Goal: Task Accomplishment & Management: Use online tool/utility

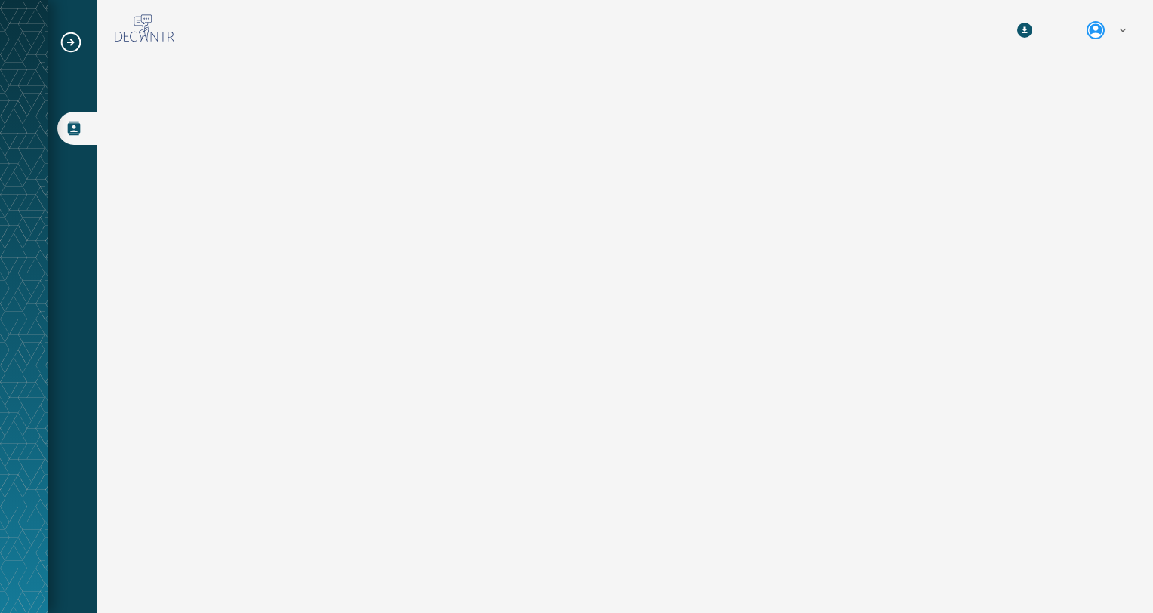
click at [67, 37] on icon "Expand sub nav menu" at bounding box center [71, 42] width 24 height 24
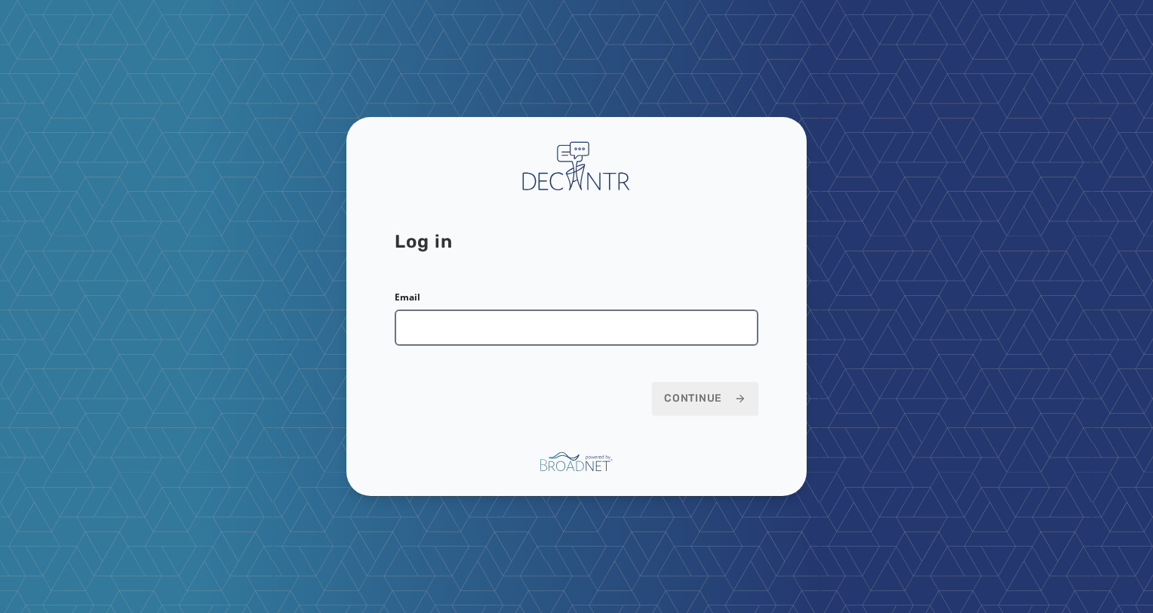
click at [560, 335] on input "Email" at bounding box center [577, 327] width 364 height 36
type input "**********"
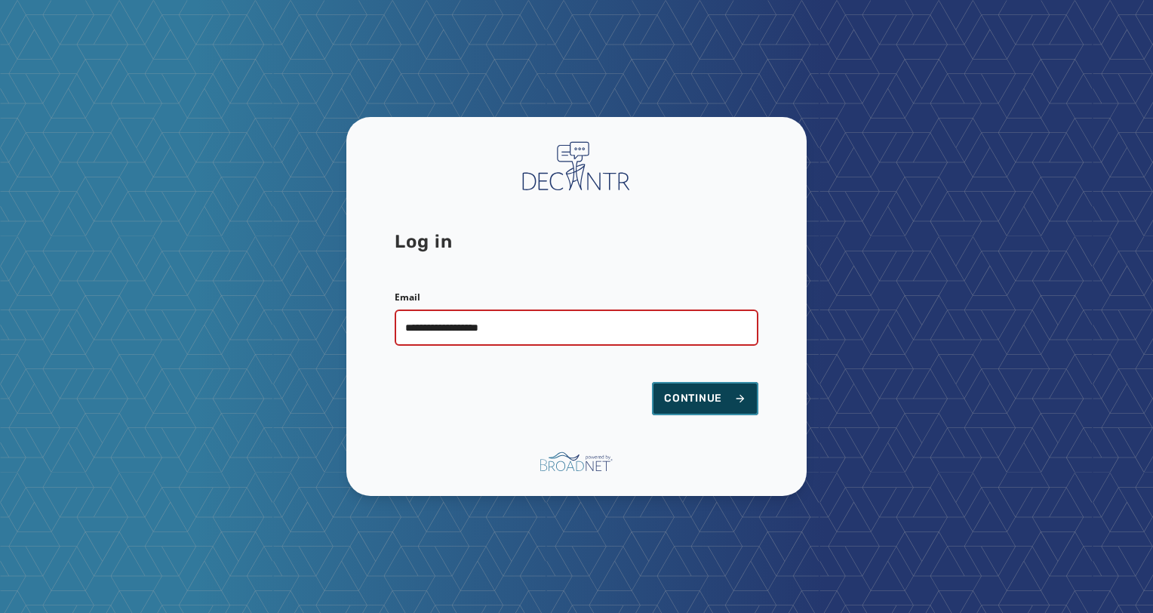
click at [677, 399] on span "Continue" at bounding box center [705, 398] width 82 height 15
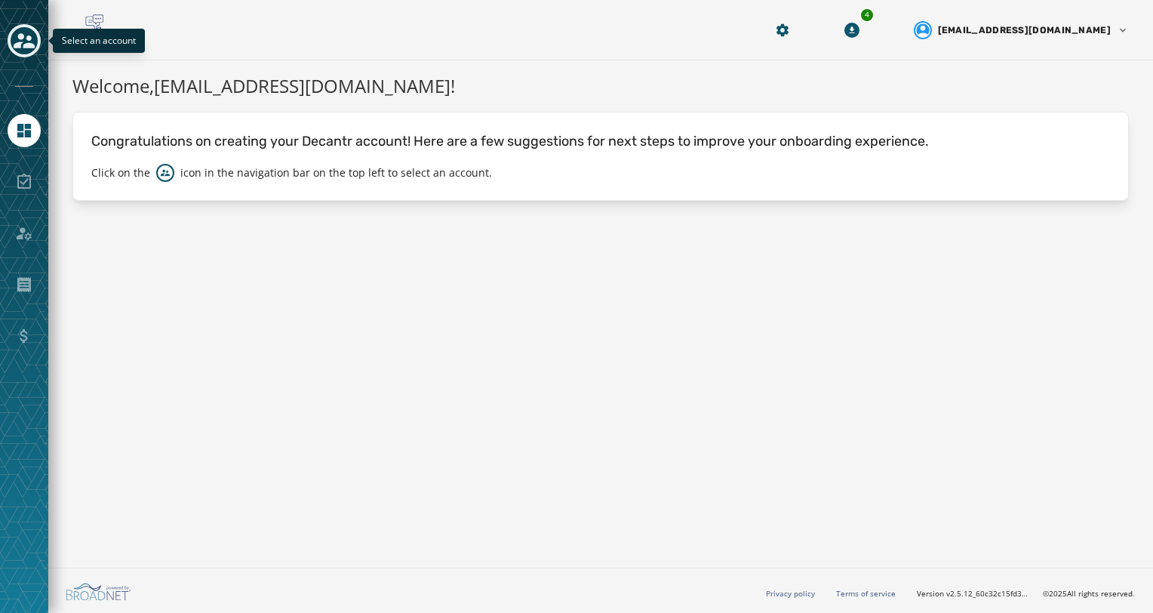
click at [17, 45] on icon "Toggle account select drawer" at bounding box center [24, 40] width 21 height 15
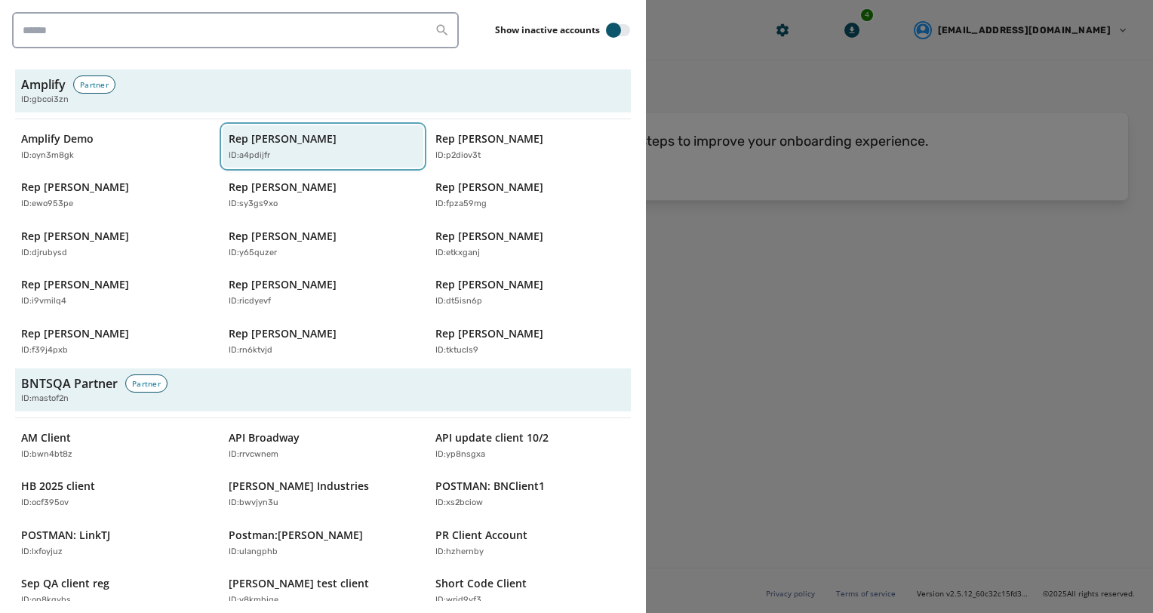
click at [282, 149] on div "ID: a4pdijfr" at bounding box center [316, 155] width 174 height 13
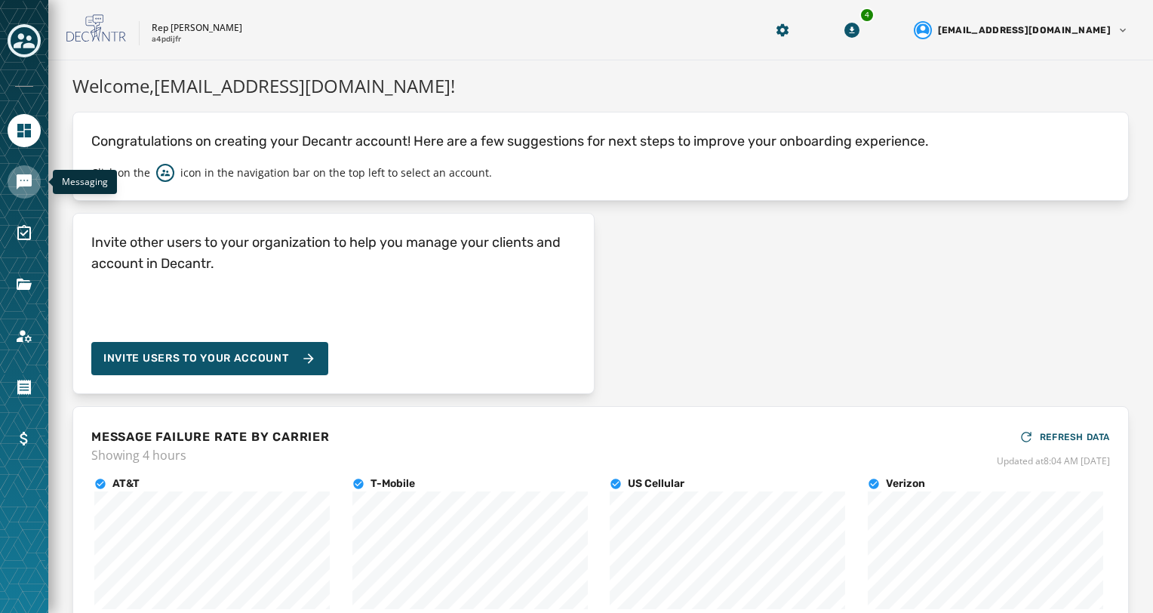
click at [16, 186] on icon "Navigate to Messaging" at bounding box center [24, 182] width 18 height 18
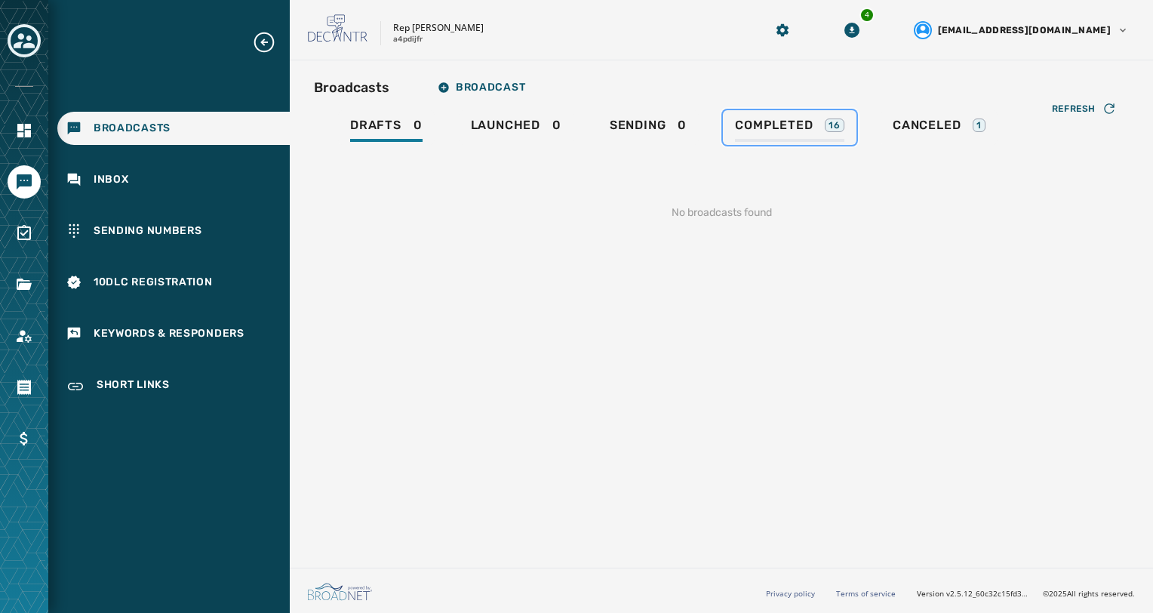
click at [748, 124] on span "Completed" at bounding box center [774, 125] width 78 height 15
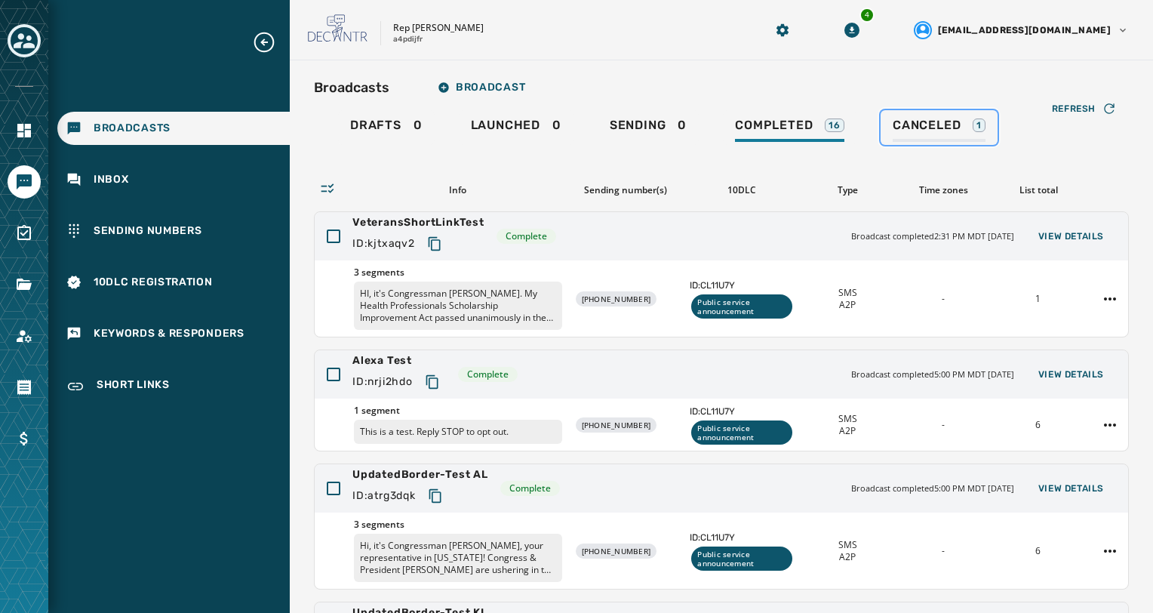
click at [911, 120] on span "Canceled" at bounding box center [926, 125] width 68 height 15
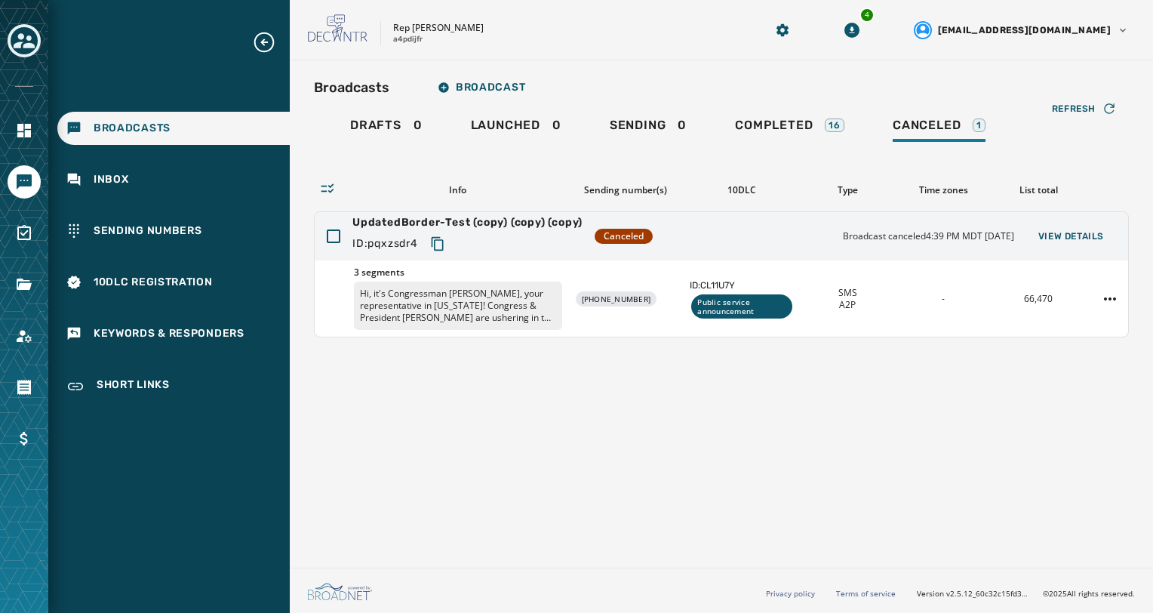
drag, startPoint x: 45, startPoint y: 39, endPoint x: 33, endPoint y: 39, distance: 12.1
click at [41, 39] on div at bounding box center [24, 306] width 48 height 613
click at [33, 39] on icon "Toggle account select drawer" at bounding box center [24, 40] width 21 height 21
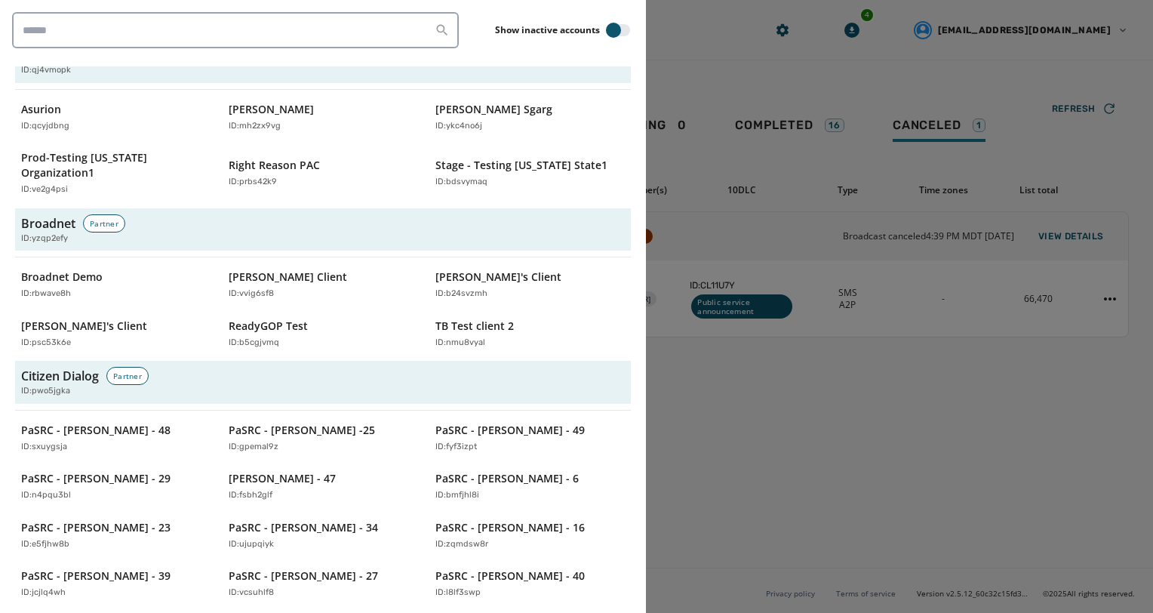
scroll to position [754, 0]
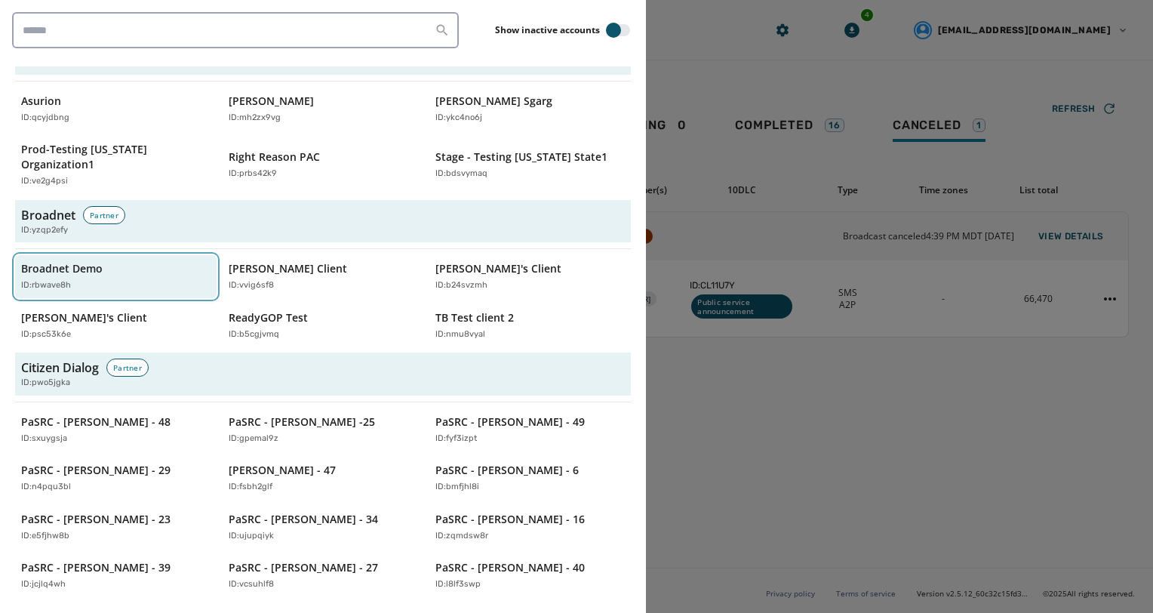
click at [127, 261] on div "Broadnet Demo ID: rbwave8h" at bounding box center [108, 276] width 174 height 31
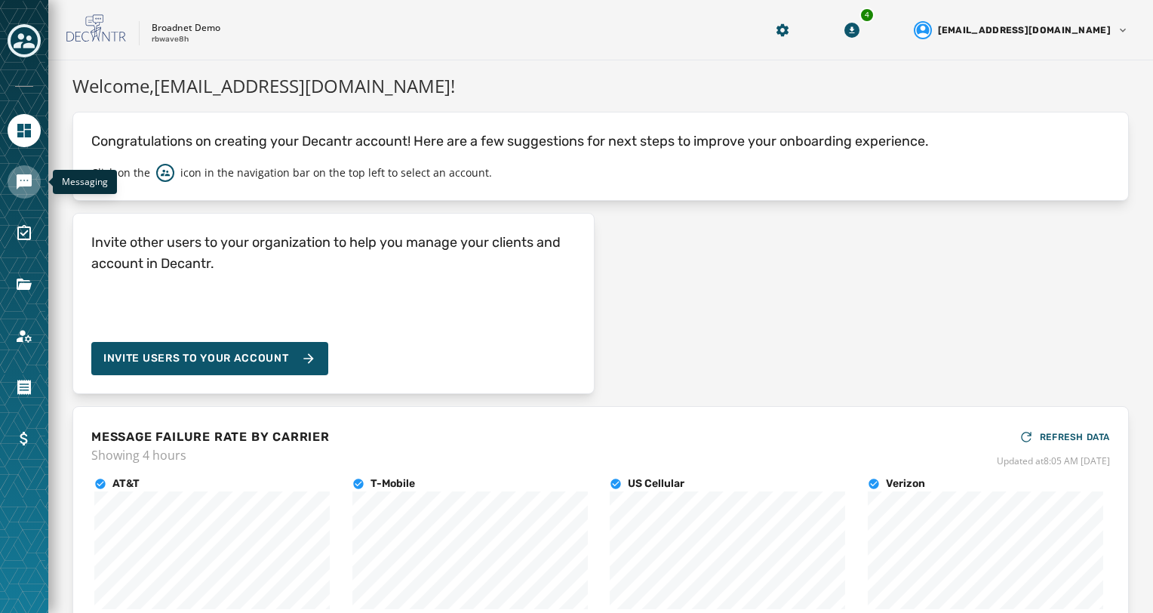
click at [28, 180] on icon "Navigate to Messaging" at bounding box center [24, 181] width 15 height 15
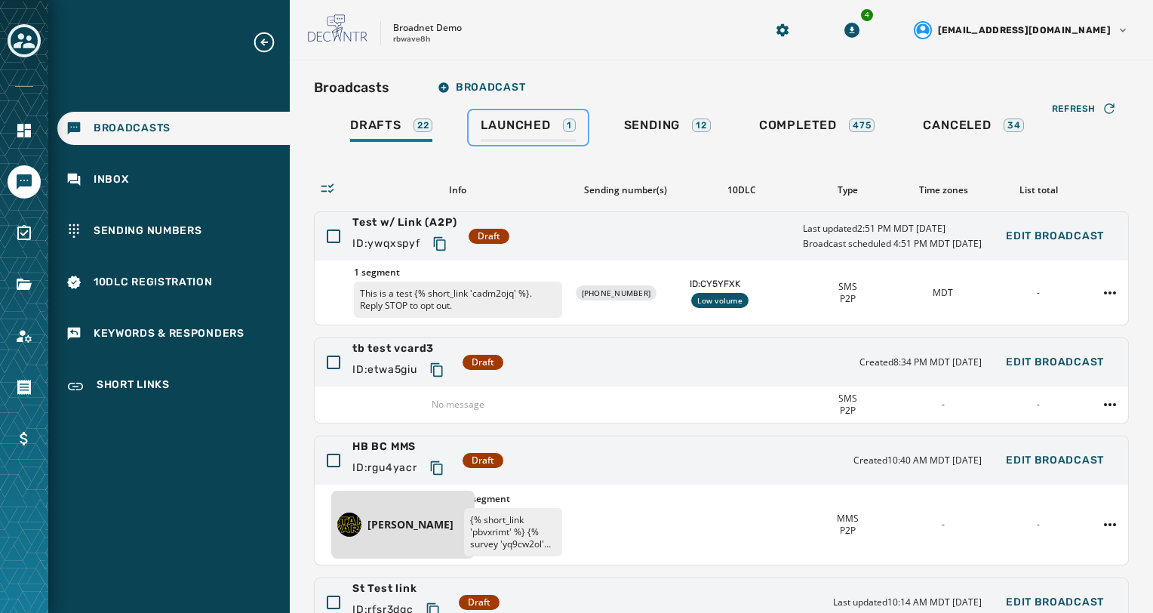
click at [552, 139] on div "Launched 1" at bounding box center [527, 130] width 94 height 24
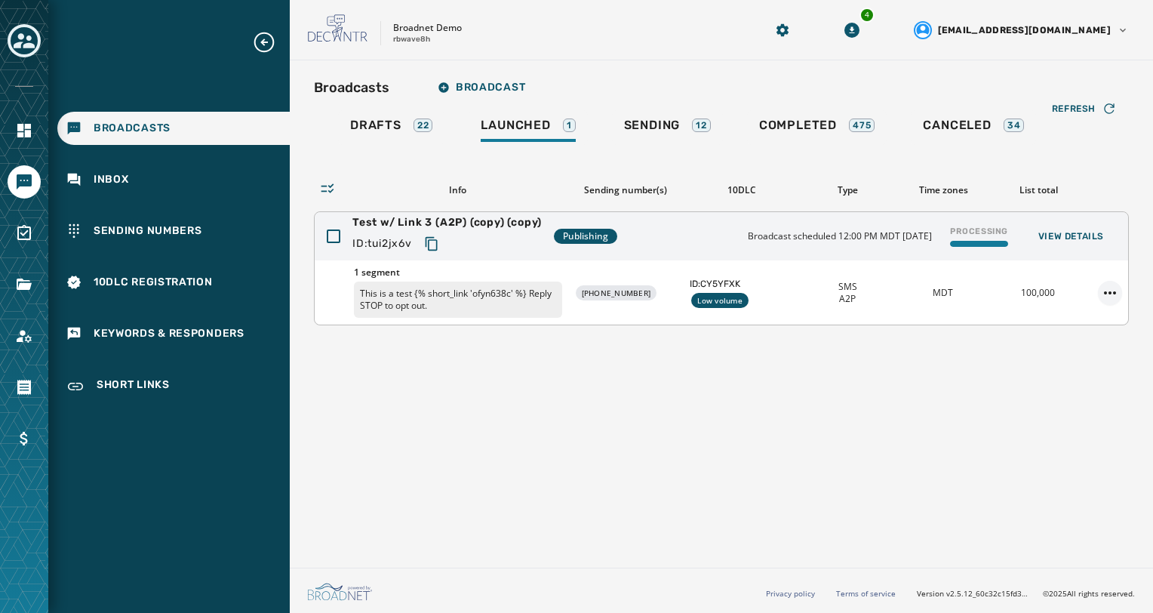
click at [1116, 287] on html "Broadcasts Inbox Sending Numbers 10DLC Registration Keywords & Responders Short…" at bounding box center [576, 306] width 1153 height 613
click at [1073, 338] on div "Delete broadcast" at bounding box center [1067, 339] width 109 height 24
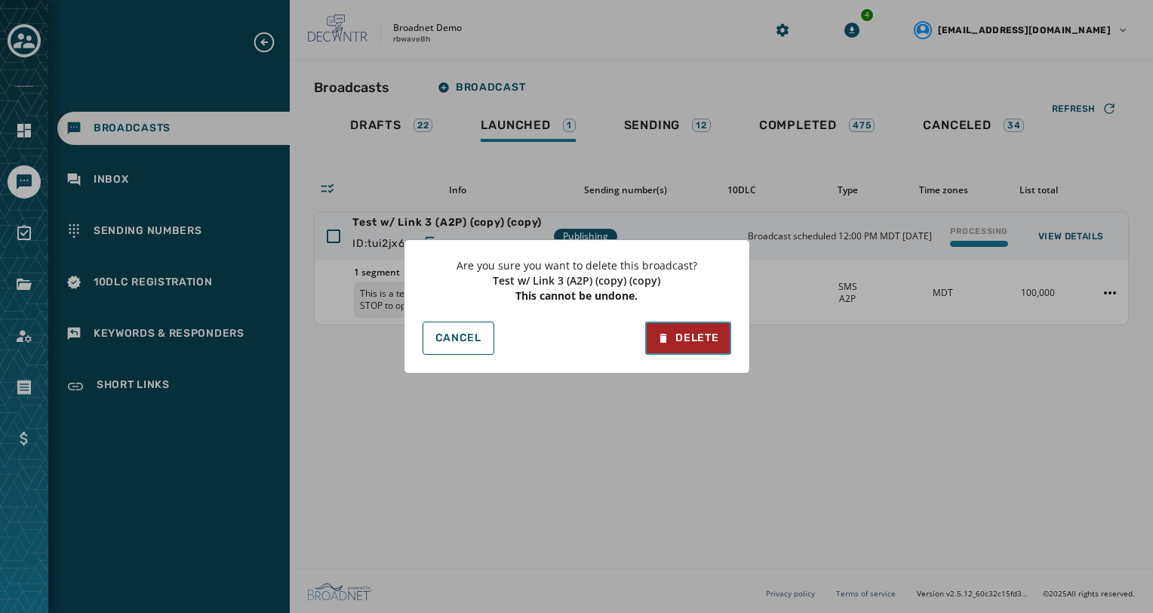
click at [715, 338] on div "Delete" at bounding box center [687, 337] width 61 height 15
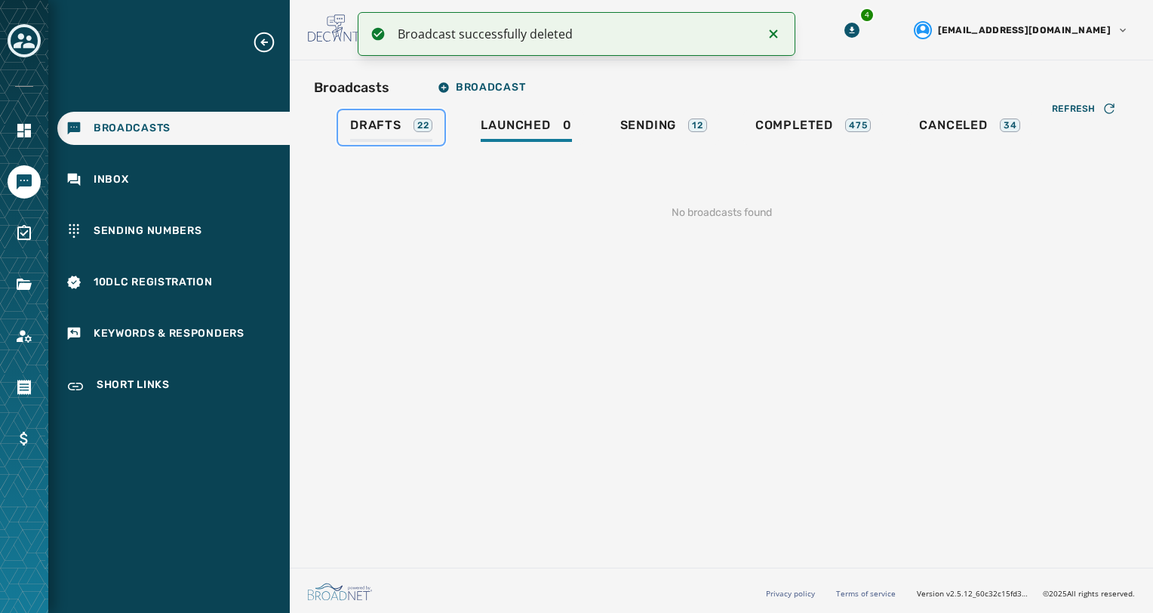
click at [395, 134] on div "Drafts 22" at bounding box center [391, 130] width 82 height 24
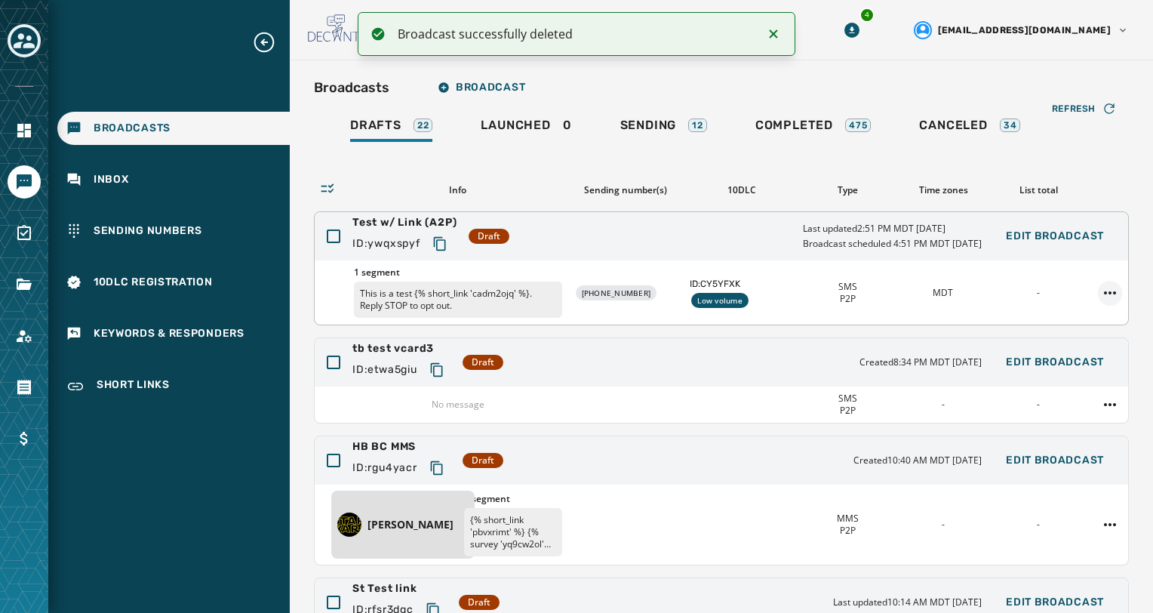
click at [1098, 289] on html "Broadcast successfully deleted Broadcasts Inbox Sending Numbers 10DLC Registrat…" at bounding box center [576, 306] width 1153 height 613
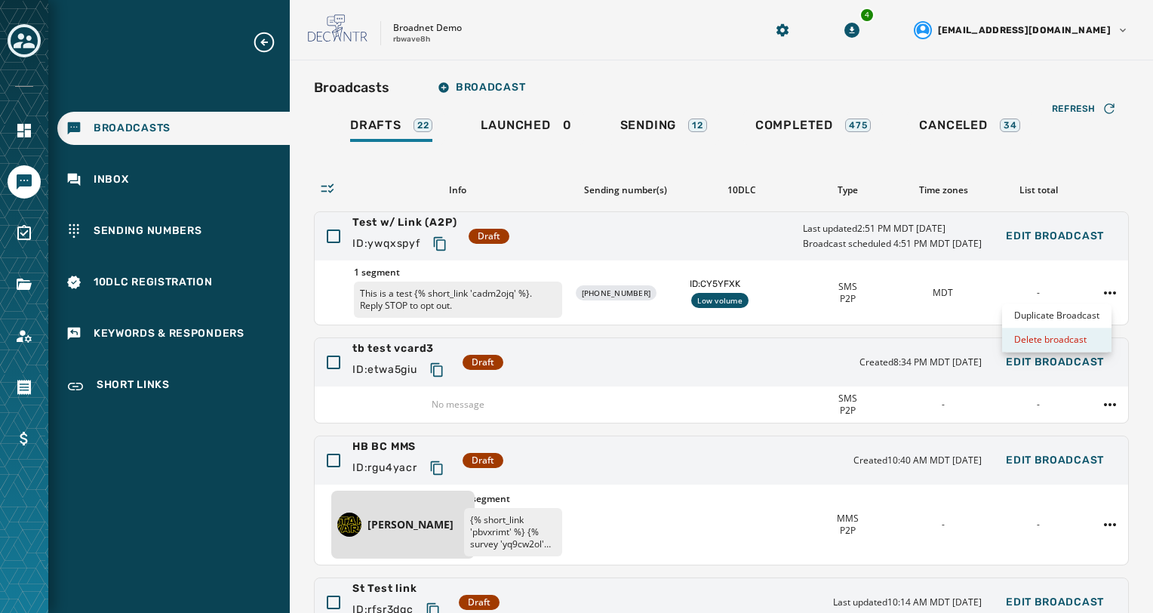
click at [1074, 336] on div "Delete broadcast" at bounding box center [1056, 339] width 109 height 24
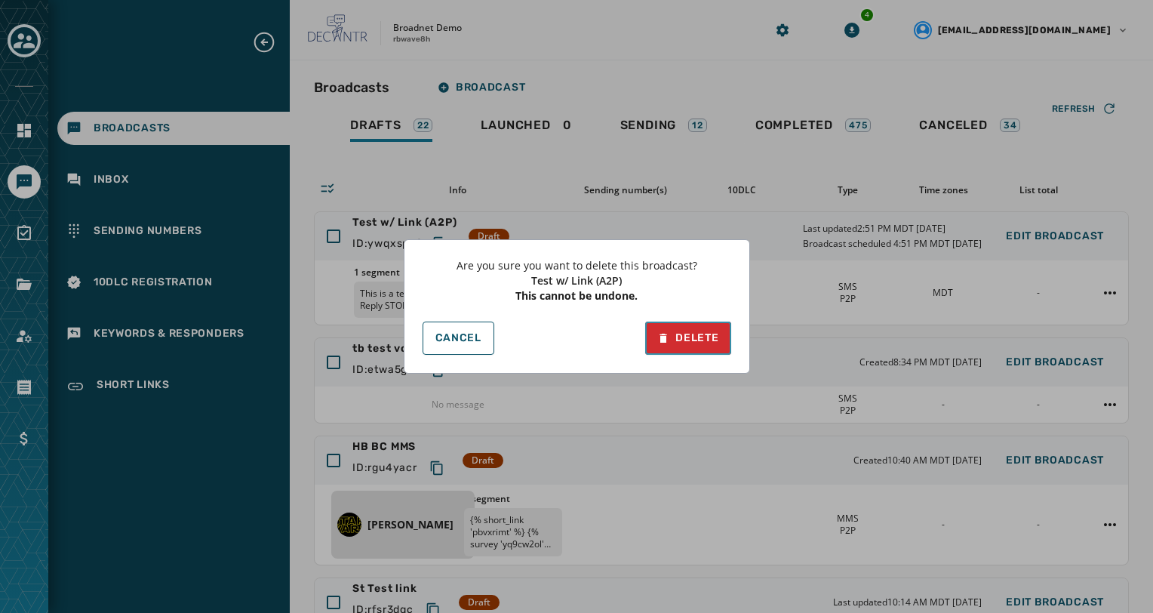
click at [694, 339] on div "Delete" at bounding box center [687, 337] width 61 height 15
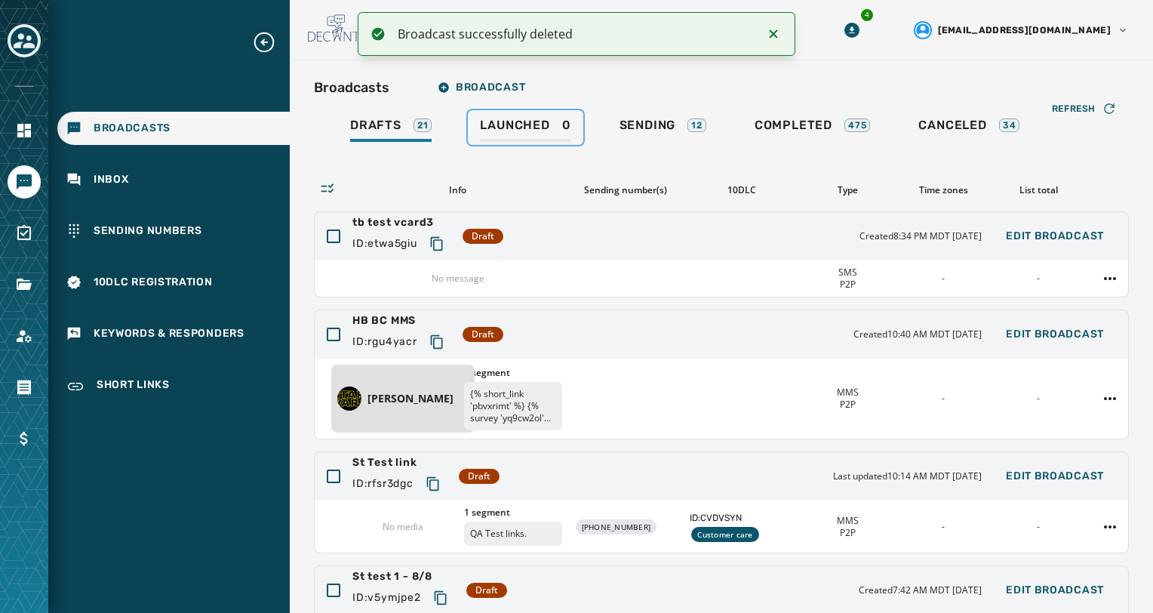
click at [508, 130] on span "Launched" at bounding box center [514, 125] width 69 height 15
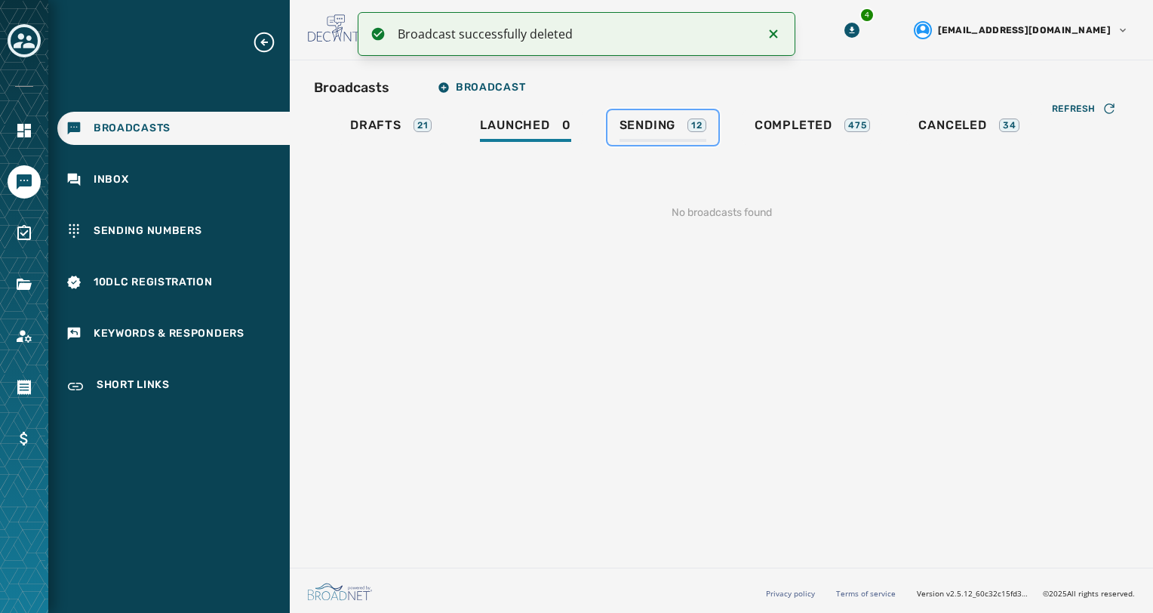
click at [623, 142] on link "Sending 12" at bounding box center [662, 127] width 111 height 35
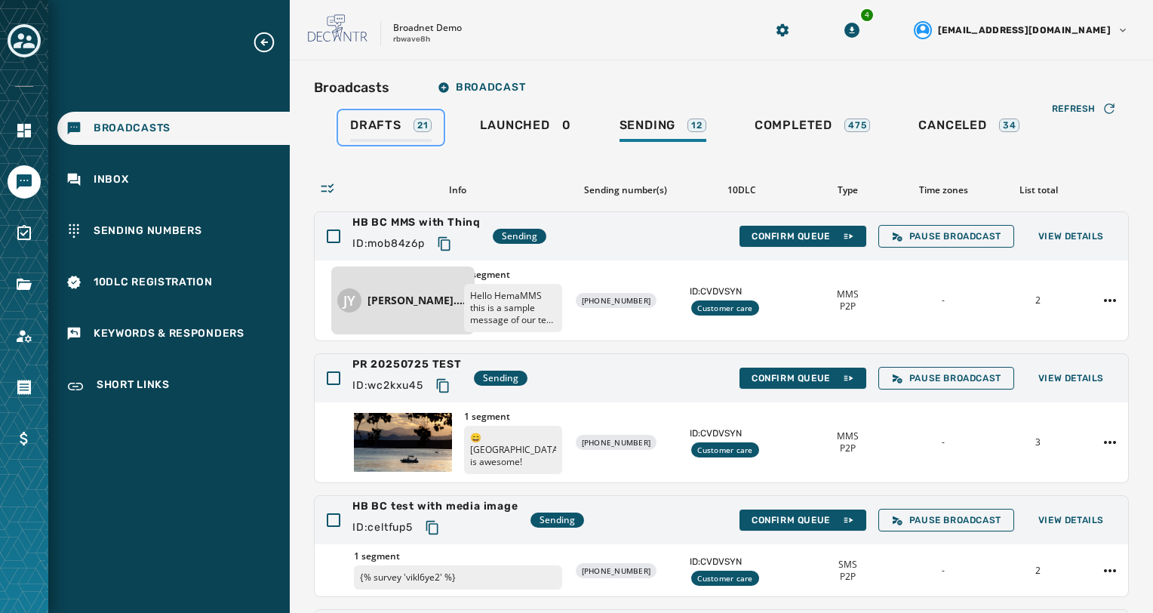
click at [380, 115] on link "Drafts 21" at bounding box center [391, 127] width 106 height 35
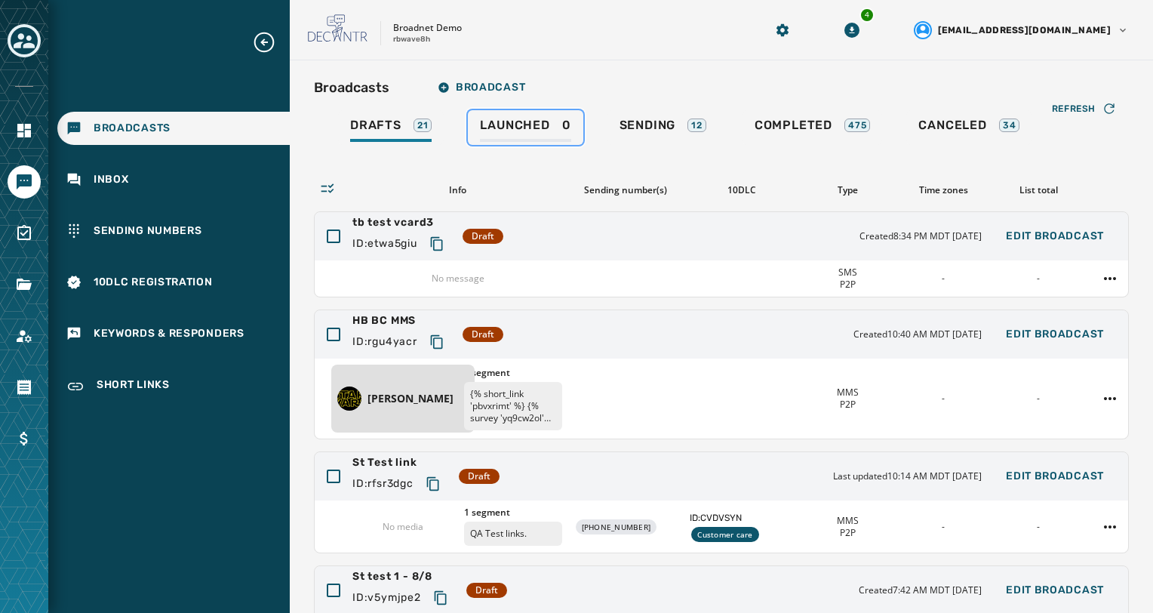
click at [504, 135] on div "Launched 0" at bounding box center [525, 130] width 91 height 24
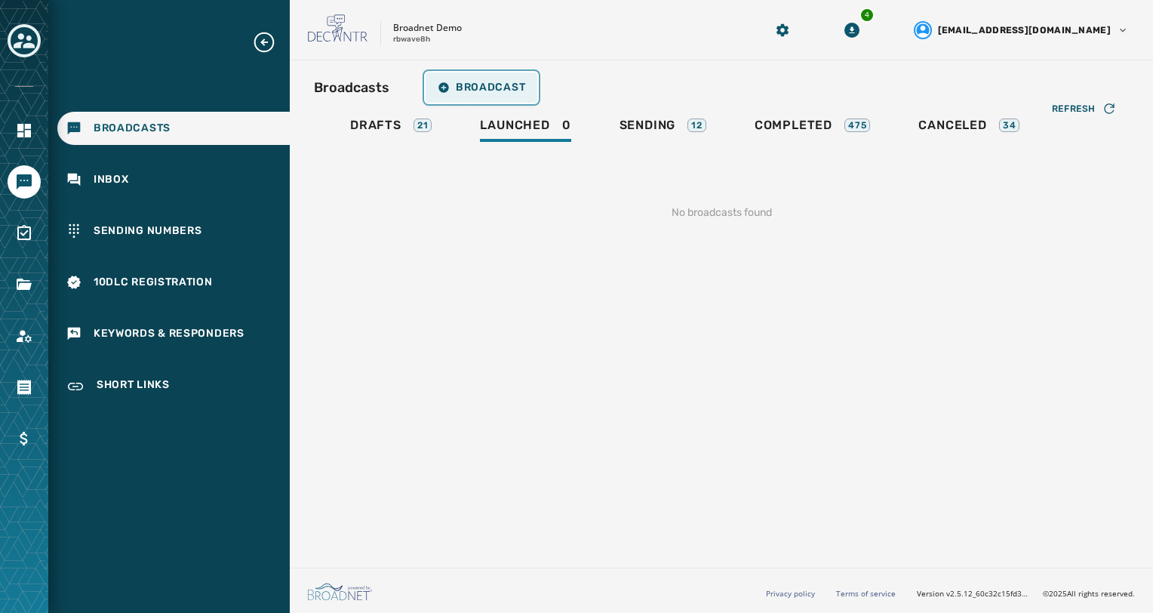
click at [491, 89] on span "Broadcast" at bounding box center [482, 87] width 88 height 12
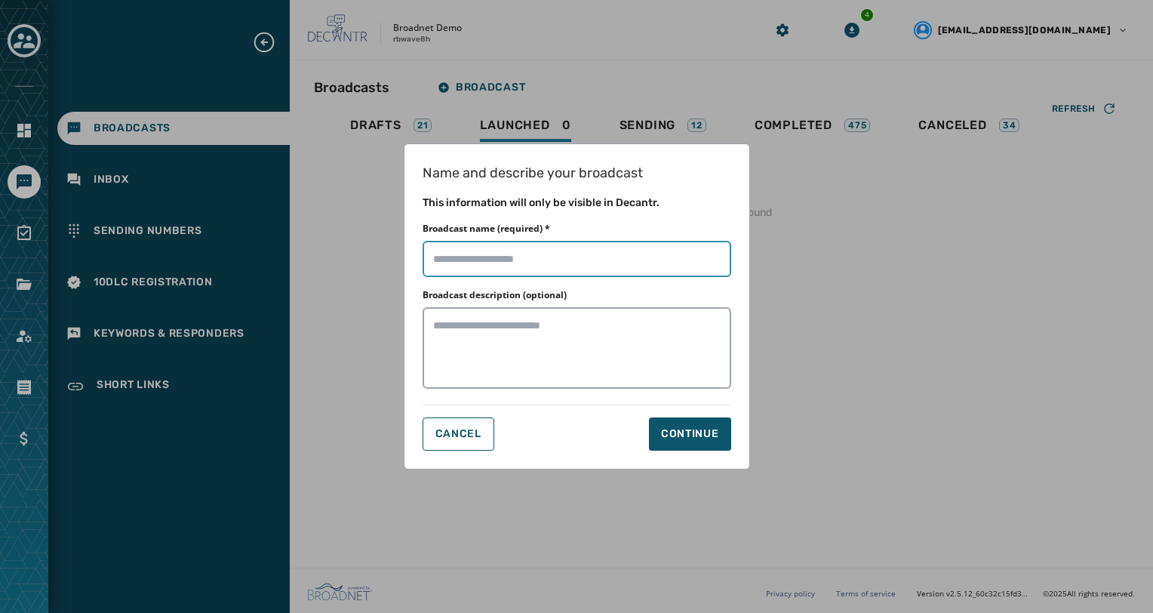
click at [532, 269] on input "Broadcast name (required) *" at bounding box center [576, 259] width 309 height 36
type input "**********"
click at [683, 424] on button "Continue" at bounding box center [690, 433] width 82 height 33
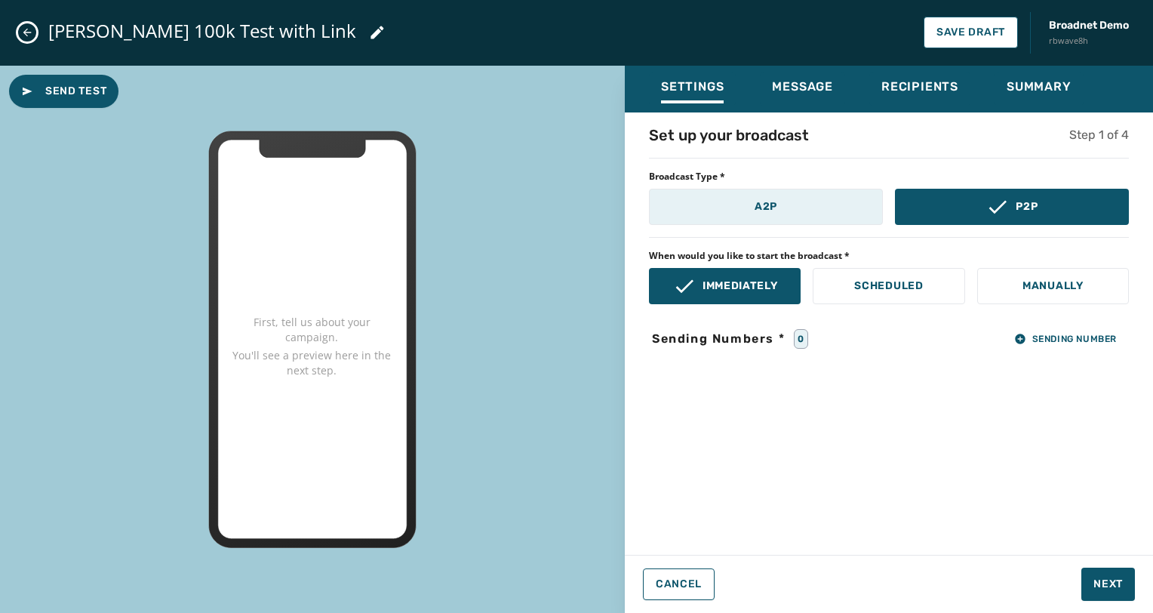
click at [768, 205] on p "A2P" at bounding box center [765, 206] width 23 height 15
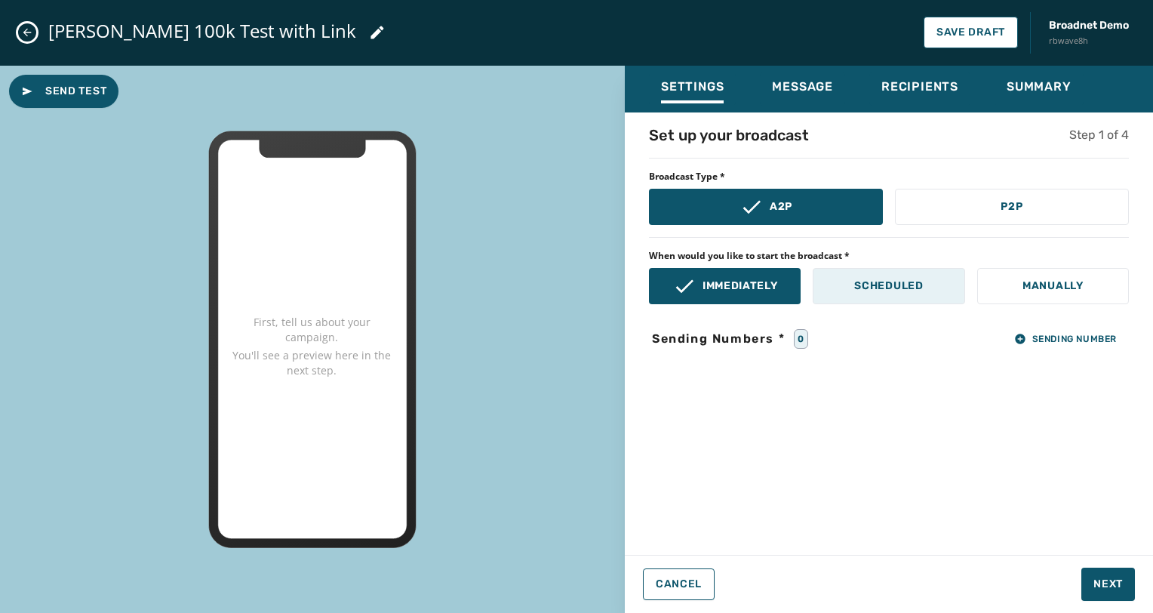
click at [880, 281] on p "Scheduled" at bounding box center [888, 285] width 69 height 15
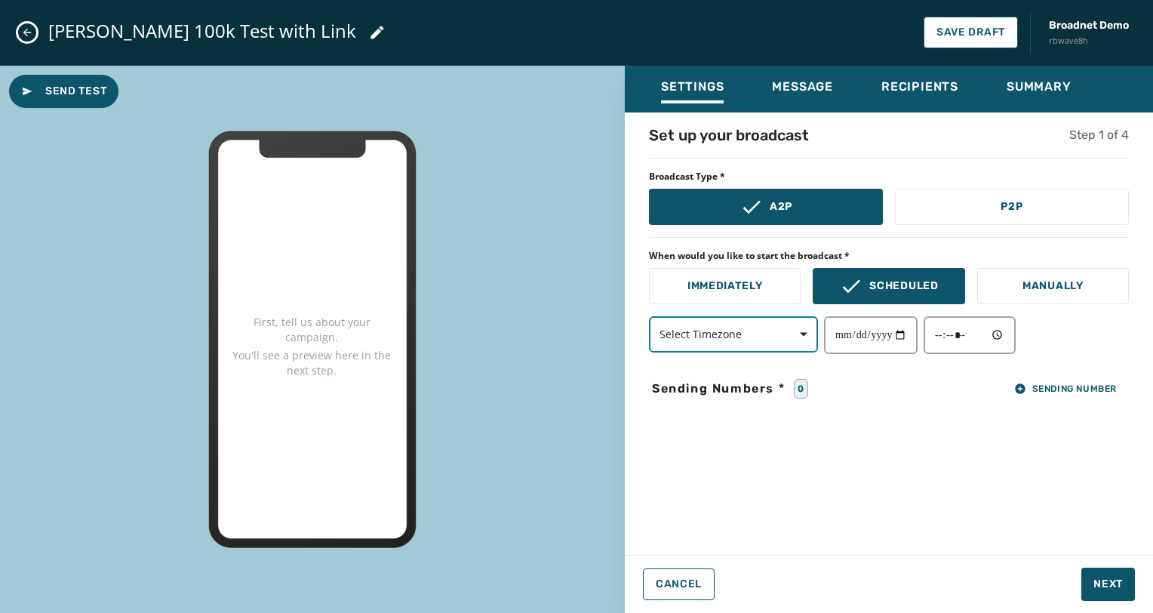
click at [805, 335] on icon "button" at bounding box center [804, 334] width 8 height 8
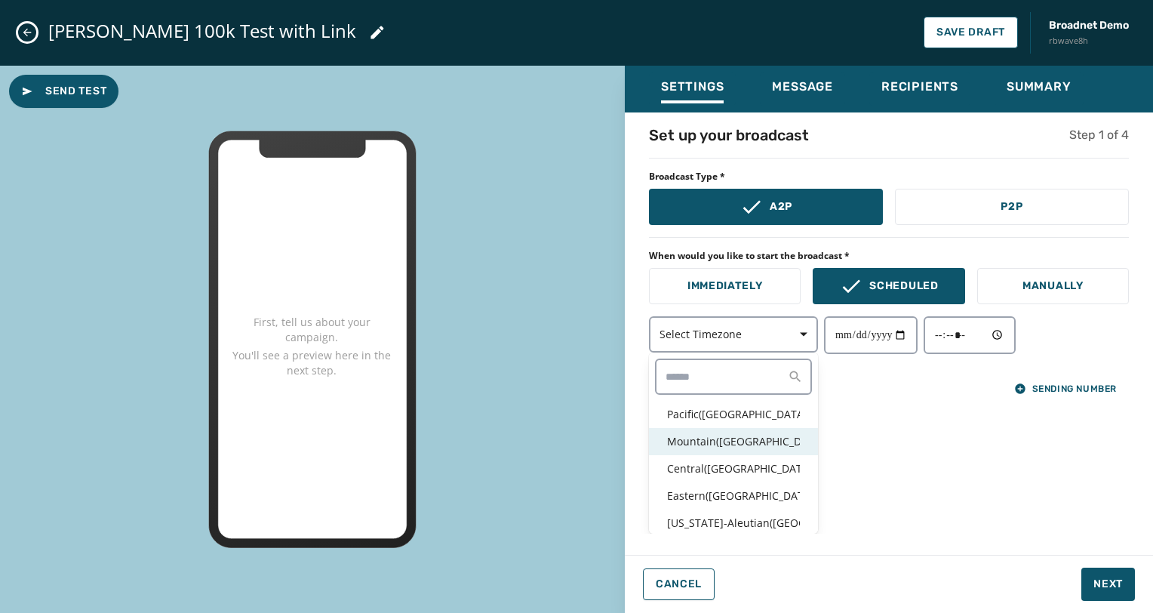
click at [754, 434] on p "Mountain ( USA / Canada )" at bounding box center [733, 441] width 133 height 15
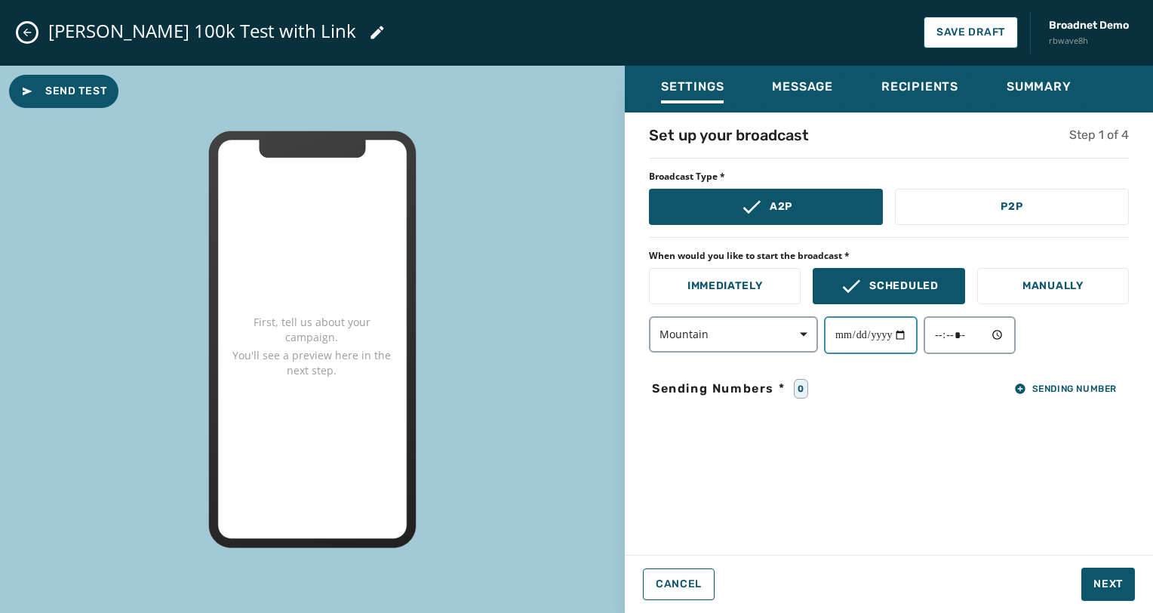
click at [901, 337] on input "date" at bounding box center [871, 335] width 94 height 38
click at [911, 336] on input "date" at bounding box center [871, 335] width 94 height 38
type input "**********"
click at [1013, 333] on input "time" at bounding box center [969, 335] width 92 height 38
type input "*****"
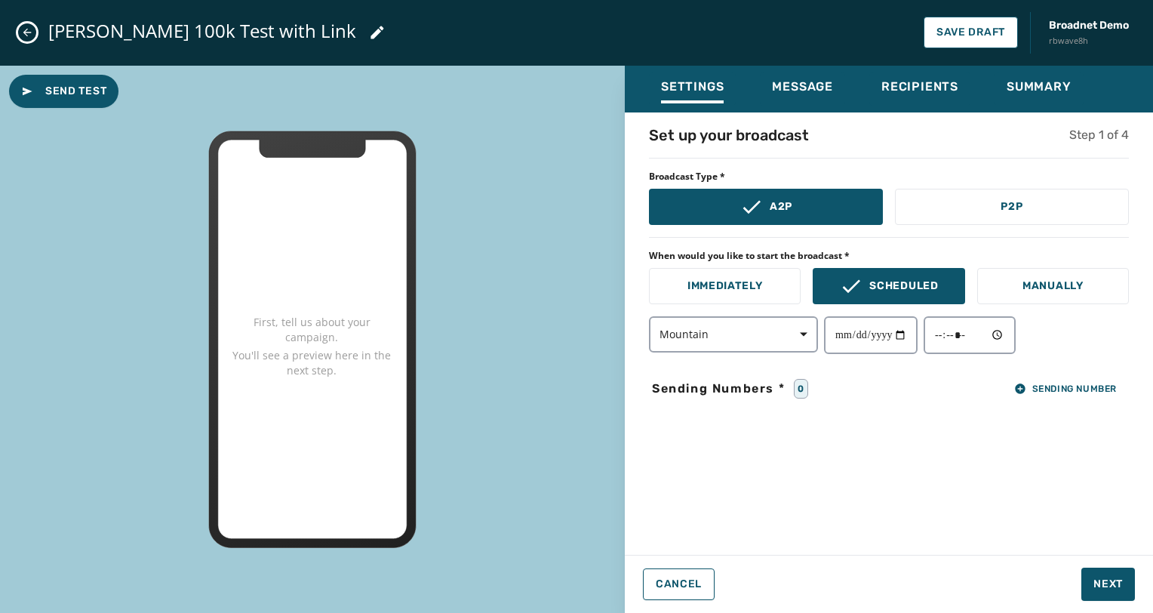
click at [1105, 459] on div "**********" at bounding box center [889, 328] width 528 height 409
click at [1104, 588] on span "Next" at bounding box center [1107, 583] width 29 height 15
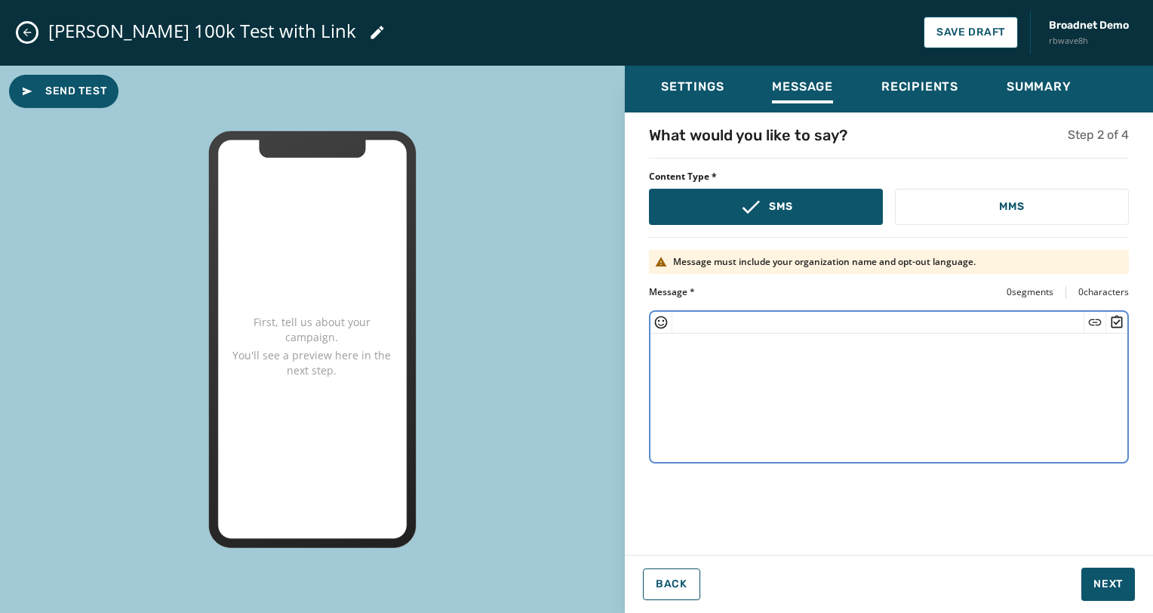
click at [990, 407] on textarea at bounding box center [888, 395] width 477 height 124
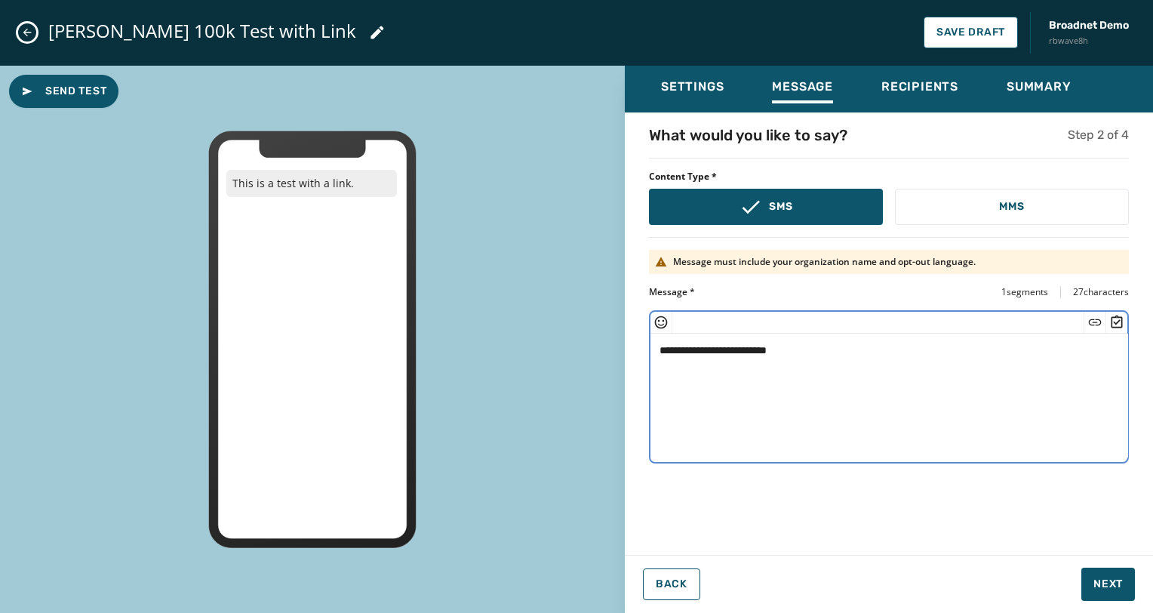
click at [1097, 326] on icon "Insert Short Link" at bounding box center [1094, 322] width 15 height 15
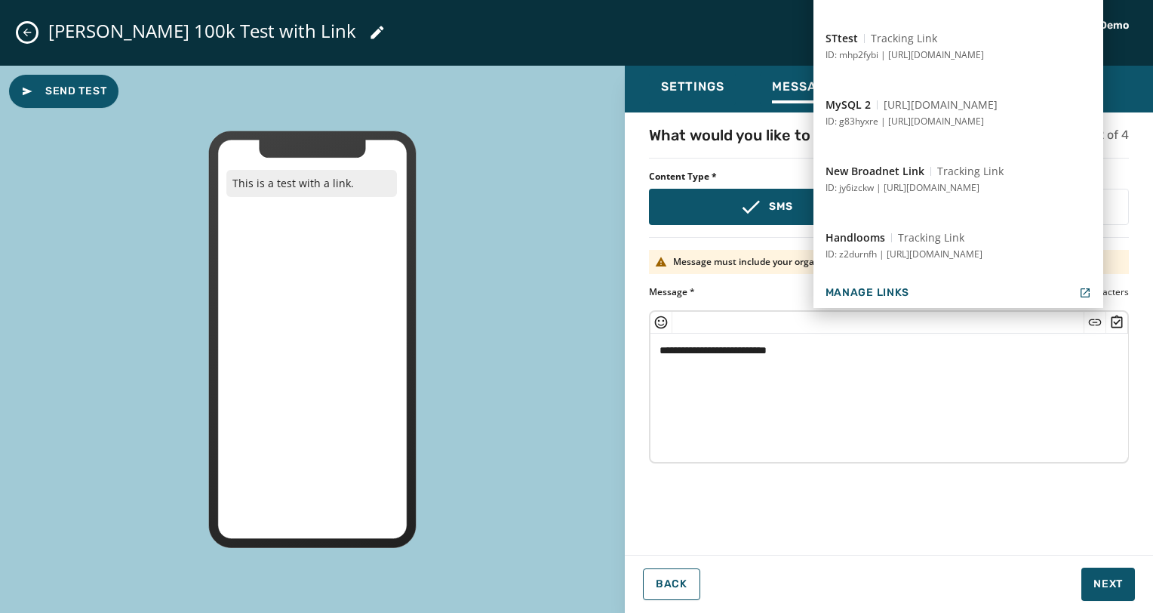
scroll to position [830, 0]
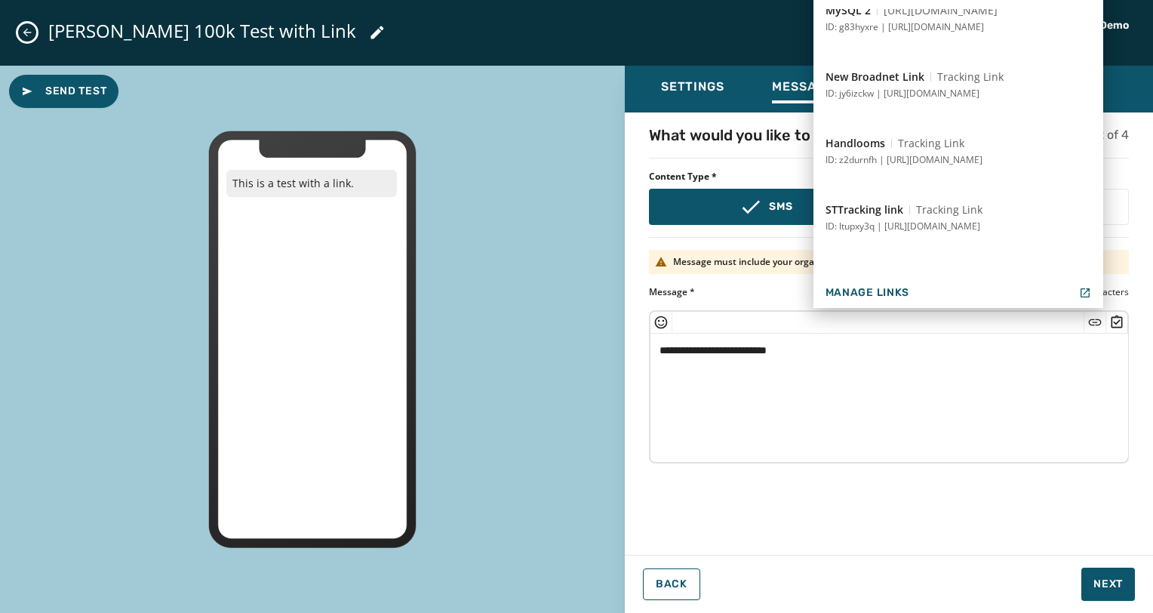
click at [1012, 210] on button "STTracking link Tracking Link ID: ltupxy3q | https://www.alaskaair.com" at bounding box center [958, 217] width 290 height 54
type textarea "**********"
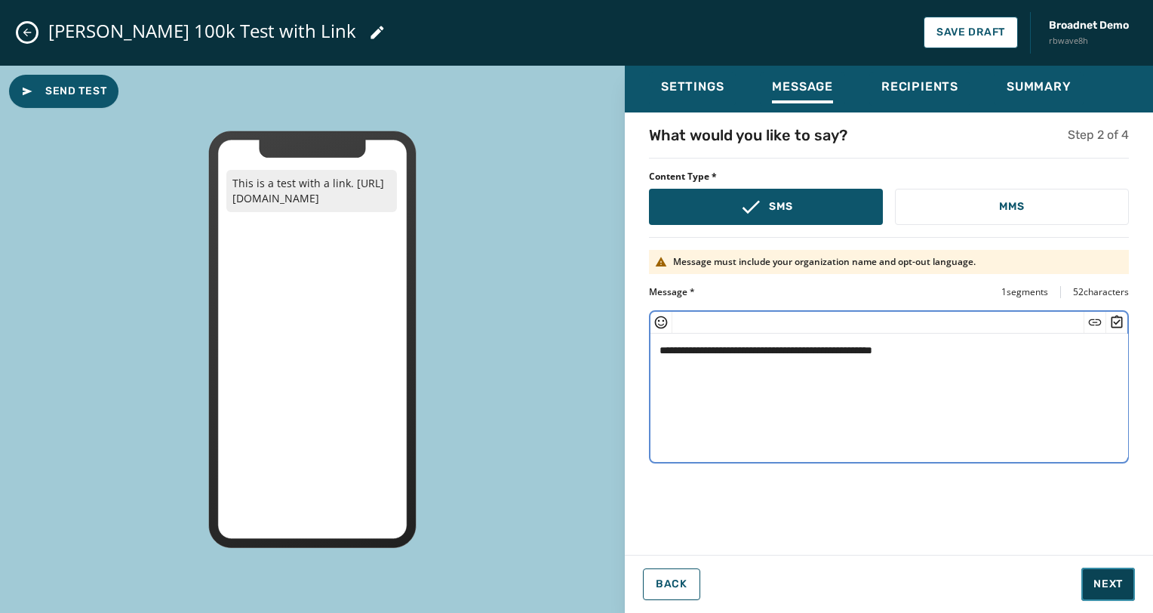
click at [1100, 577] on span "Next" at bounding box center [1107, 583] width 29 height 15
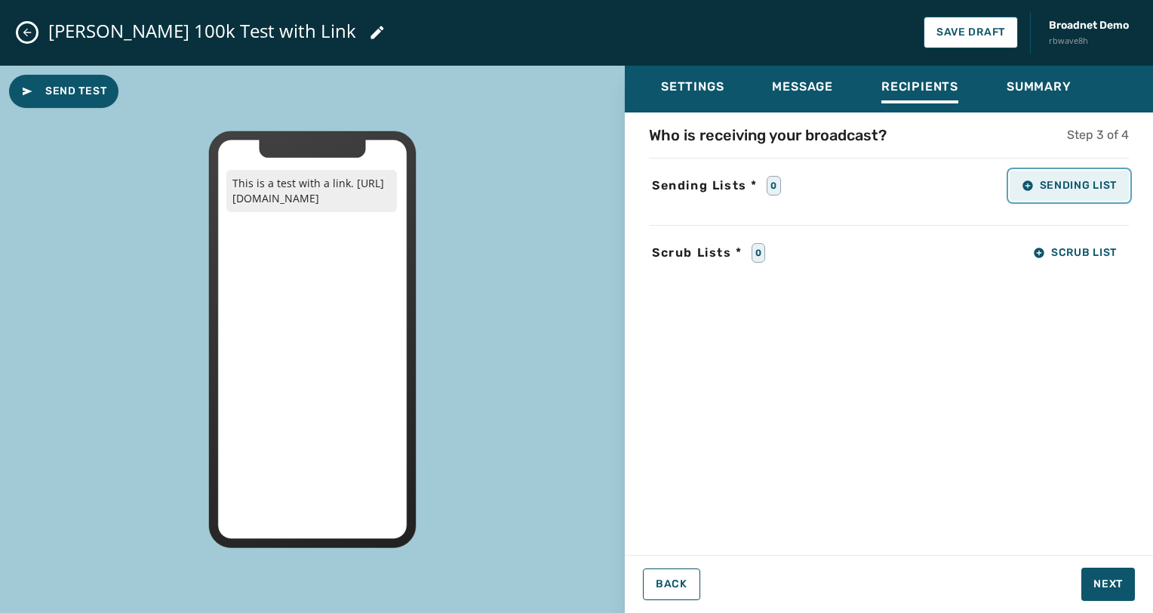
click at [1088, 197] on button "Sending List" at bounding box center [1068, 185] width 119 height 30
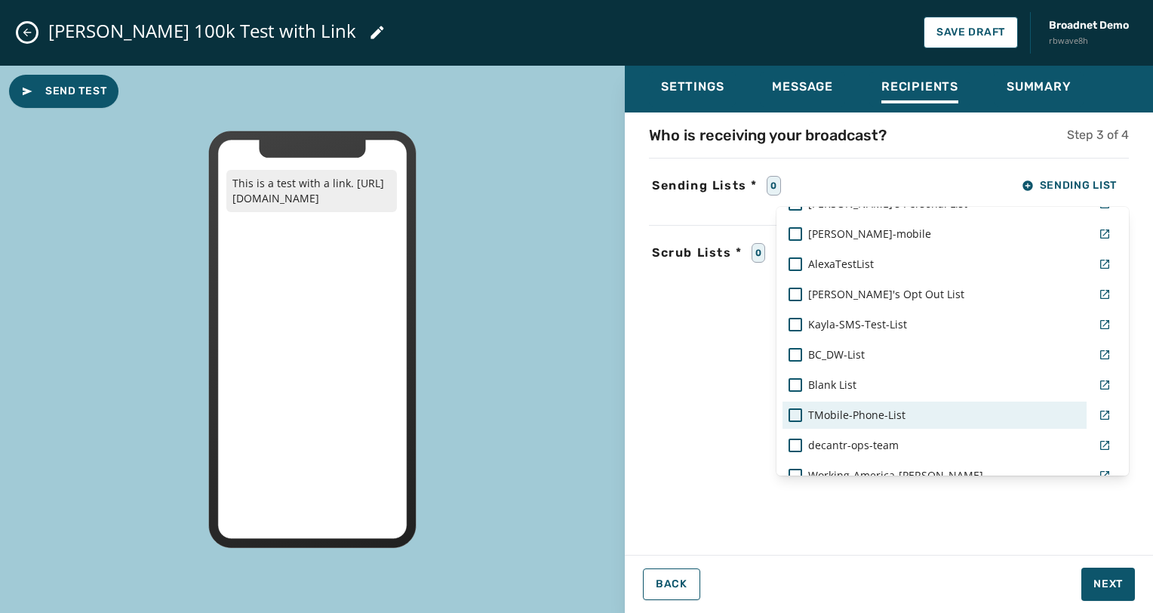
scroll to position [0, 0]
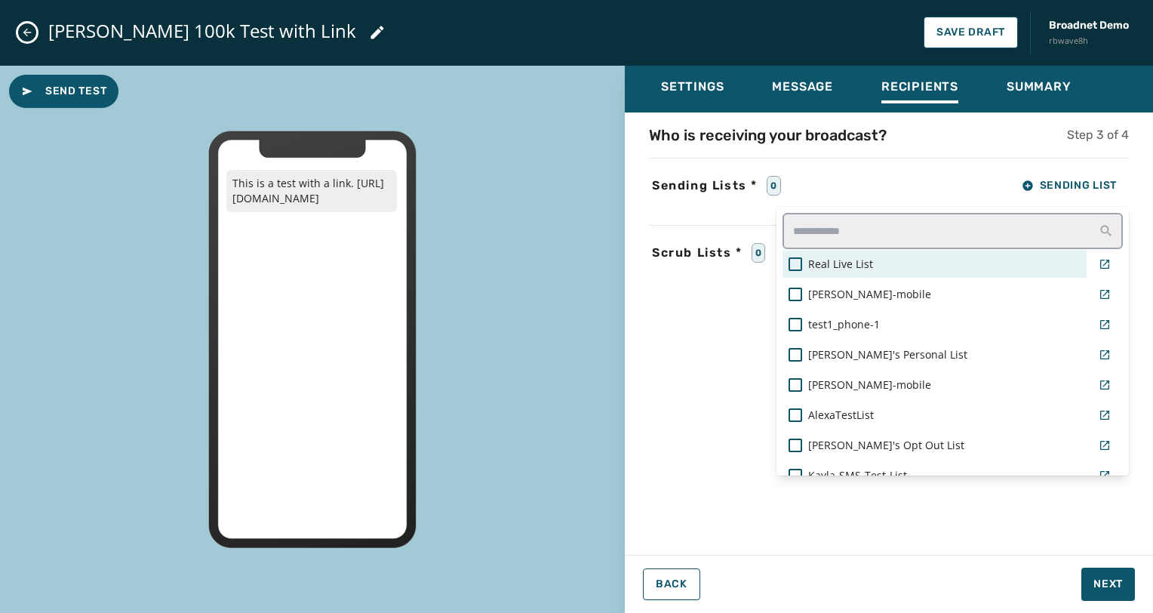
click at [832, 256] on span "Real Live List" at bounding box center [840, 263] width 65 height 15
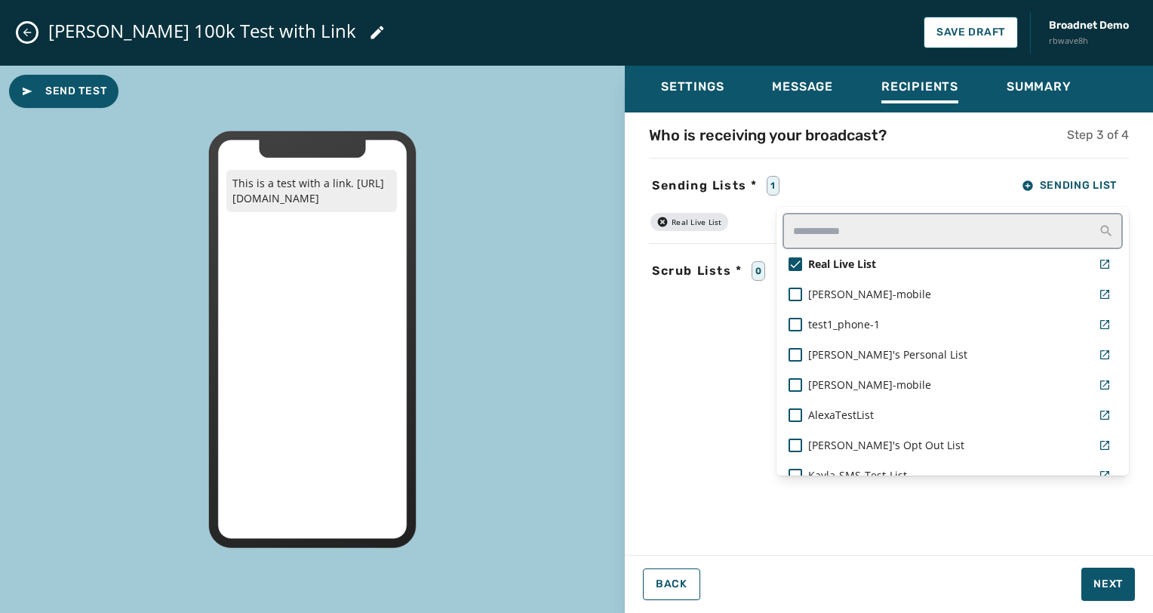
click at [661, 345] on div "Who is receiving your broadcast? Step 3 of 4 Sending Lists * 1 Sending List Rea…" at bounding box center [889, 328] width 528 height 409
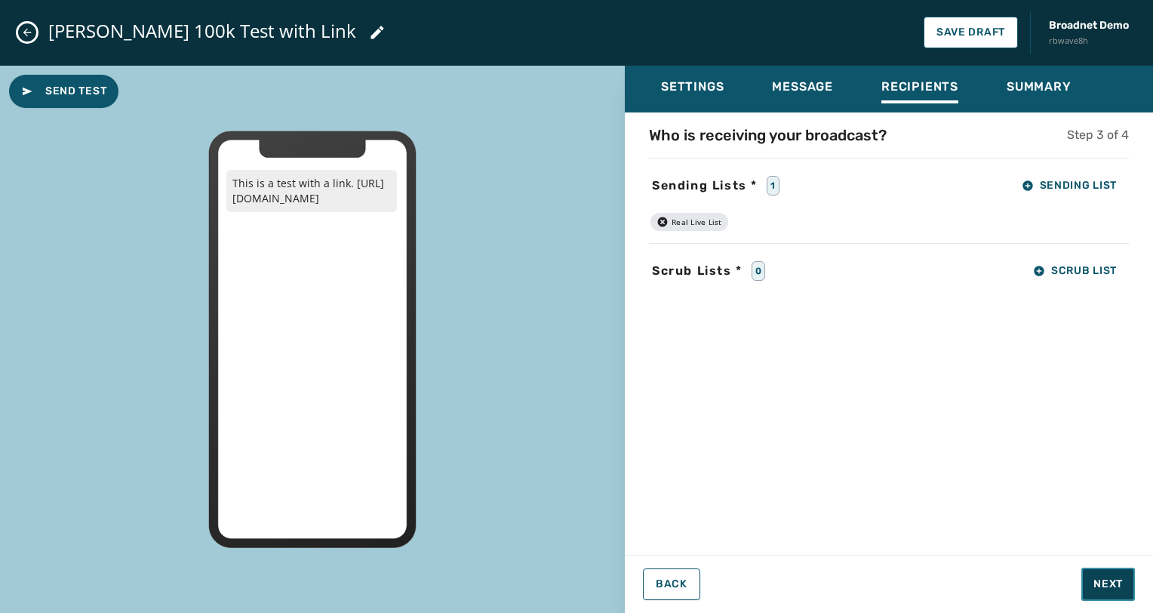
click at [1104, 579] on span "Next" at bounding box center [1107, 583] width 29 height 15
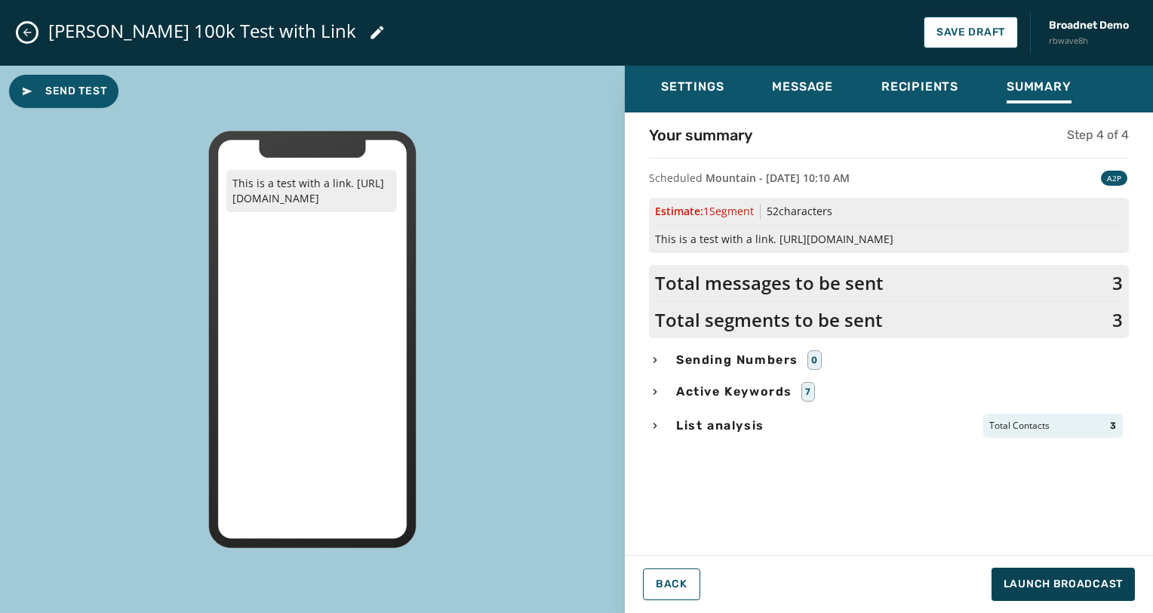
click at [923, 64] on div "Bridget 100k Test with Link Save Draft Broadnet Demo rbwave8h" at bounding box center [576, 33] width 1153 height 66
click at [923, 79] on span "Recipients" at bounding box center [919, 86] width 77 height 15
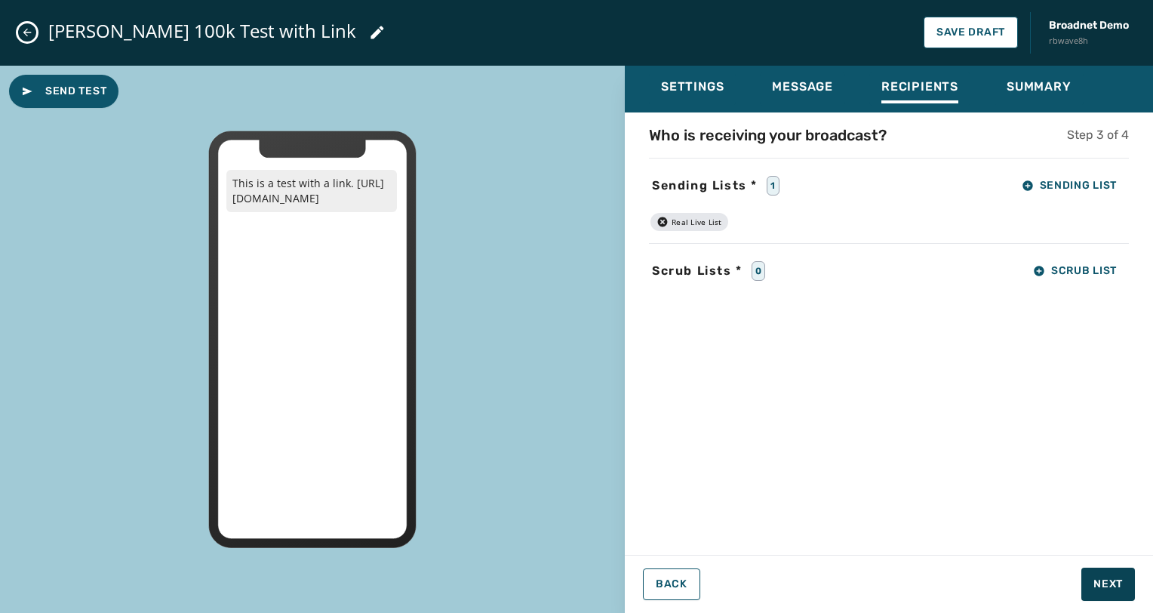
click at [660, 218] on icon "button" at bounding box center [663, 221] width 10 height 10
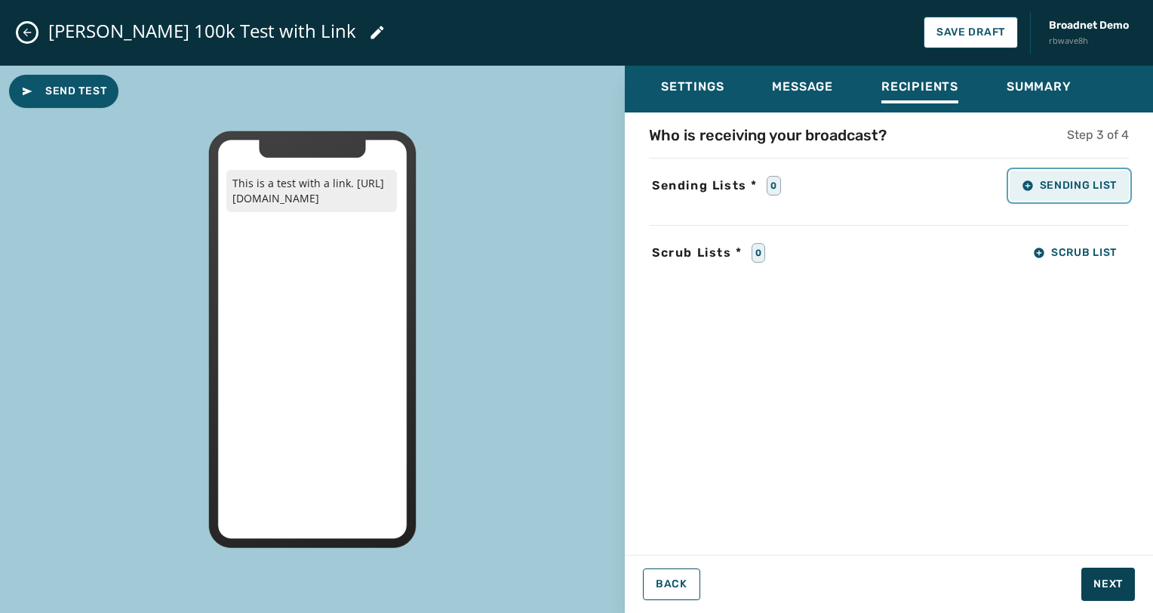
click at [1062, 184] on span "Sending List" at bounding box center [1068, 186] width 95 height 12
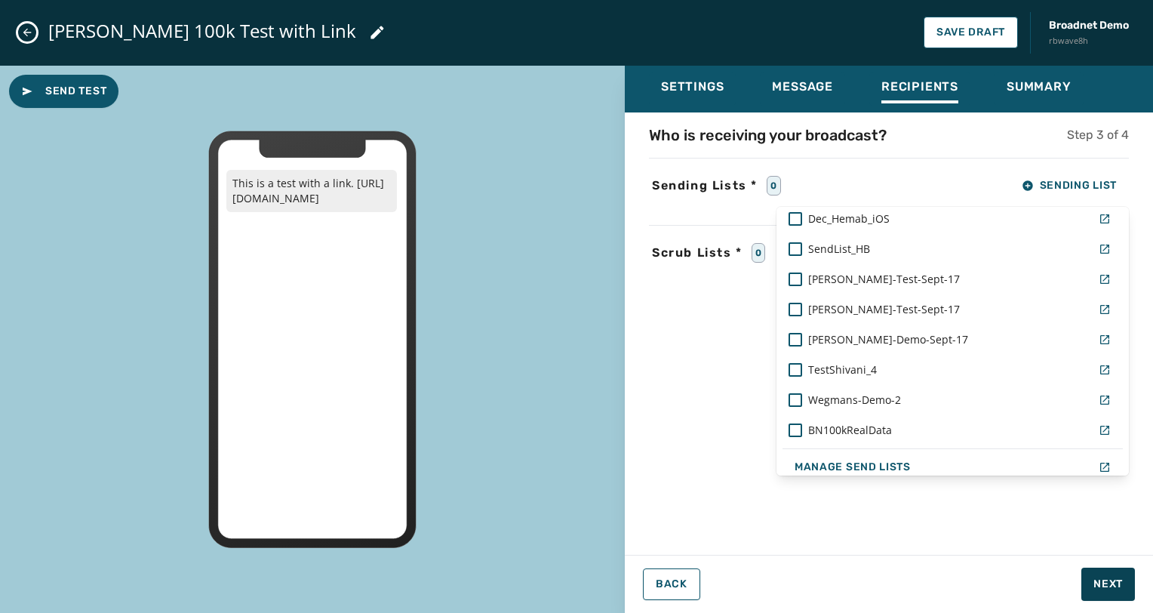
scroll to position [1234, 0]
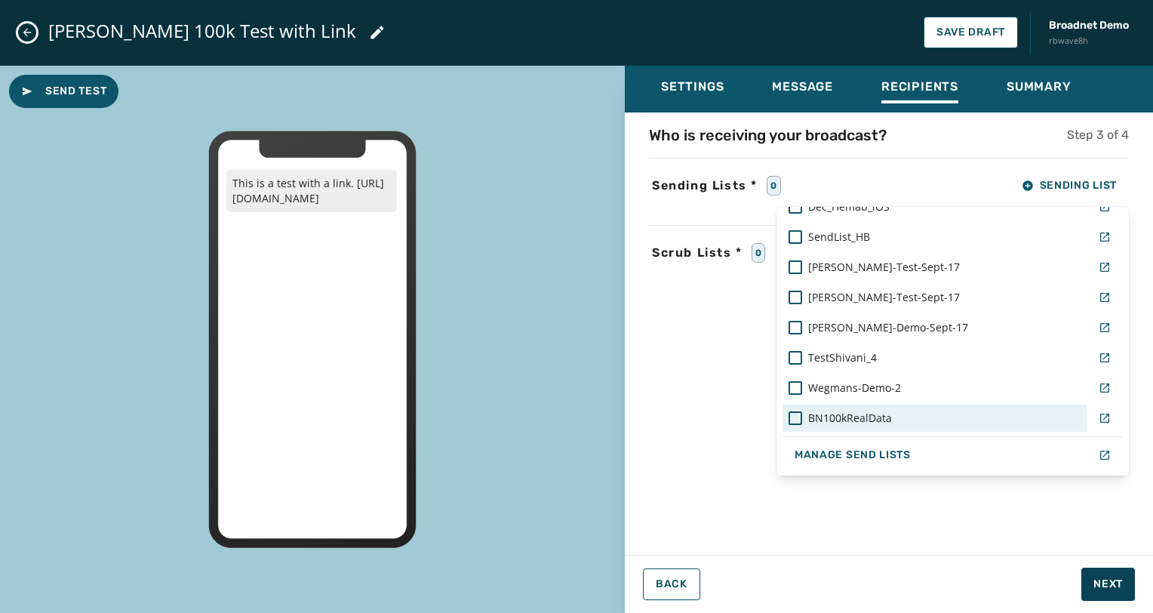
click at [857, 424] on span "BN100kRealData" at bounding box center [850, 417] width 84 height 15
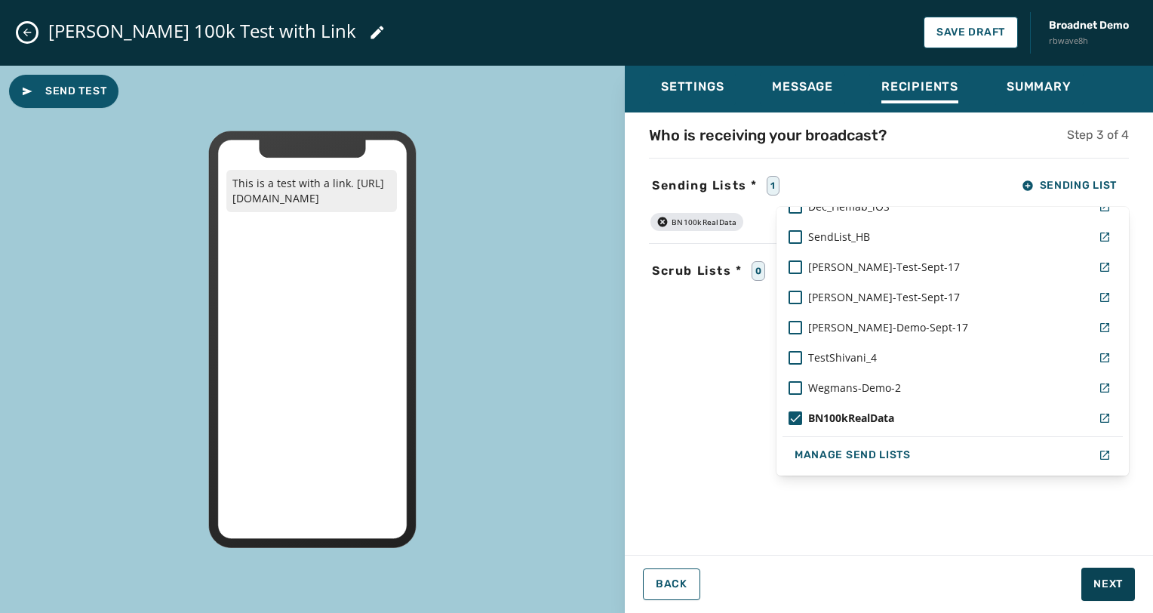
click at [1069, 566] on div "Settings Message Recipients Summary Who is receiving your broadcast? Step 3 of …" at bounding box center [889, 334] width 528 height 536
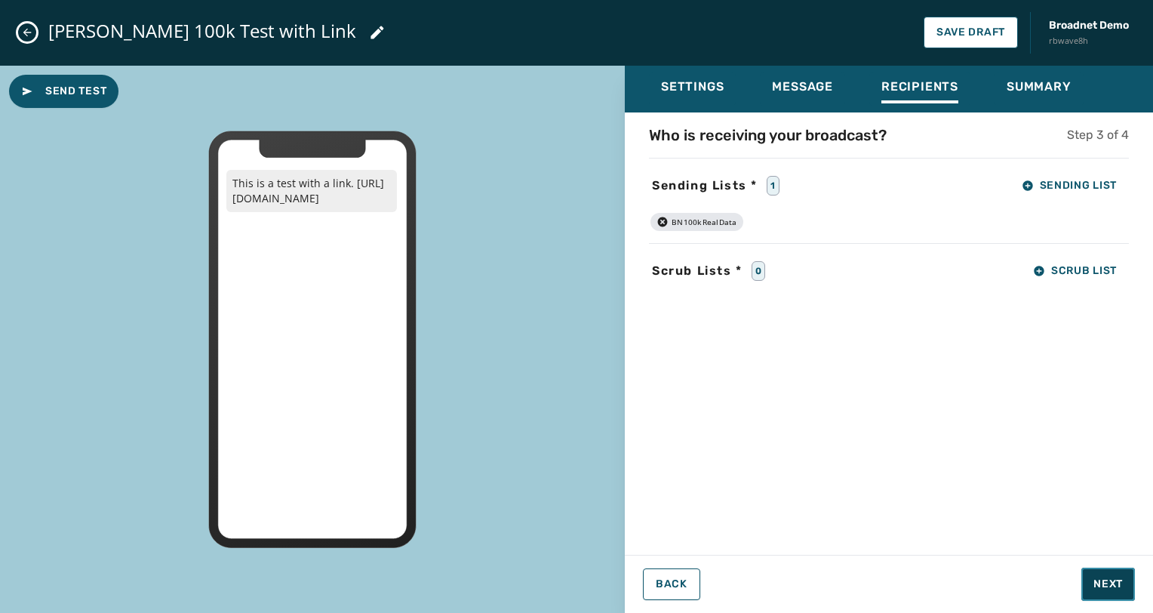
click at [1095, 579] on span "Next" at bounding box center [1107, 583] width 29 height 15
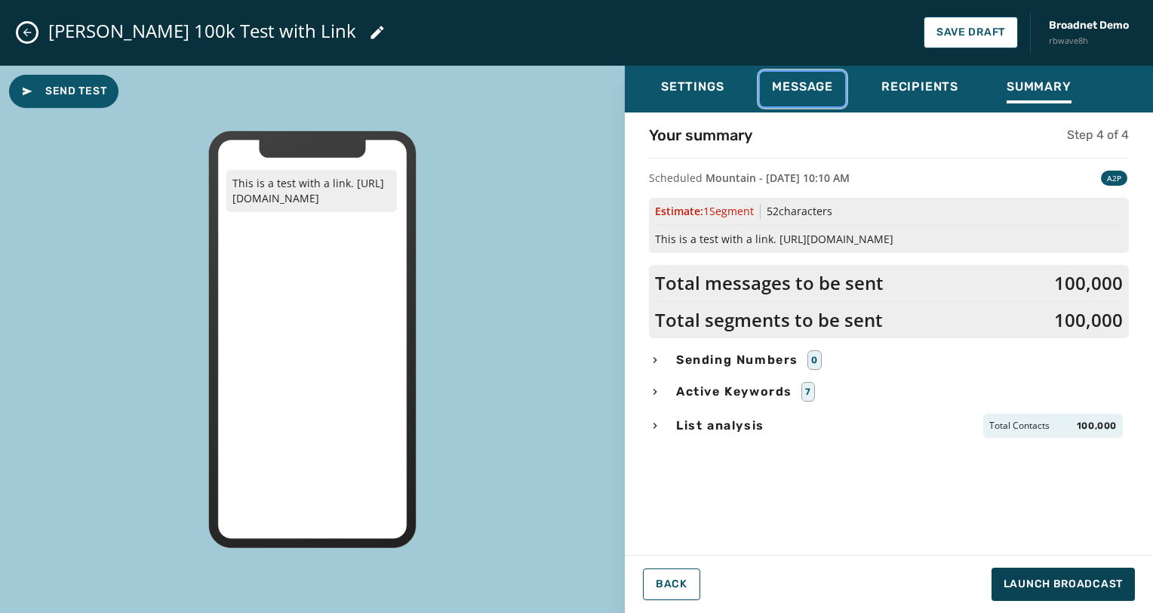
click at [828, 94] on div "Message" at bounding box center [802, 91] width 61 height 24
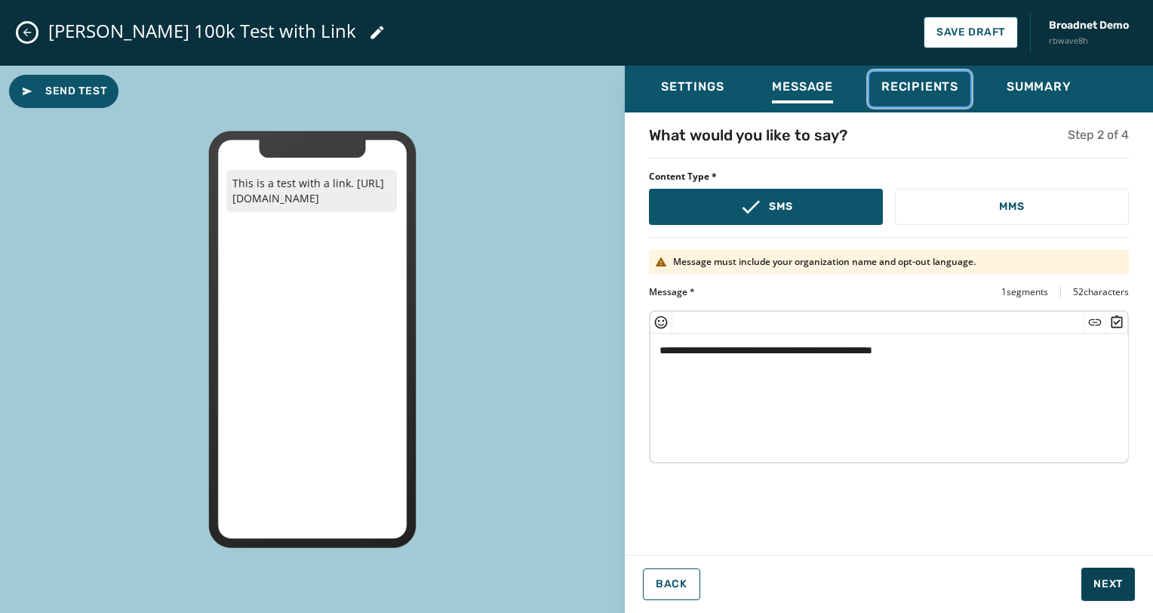
click at [886, 97] on div "Recipients" at bounding box center [919, 91] width 77 height 24
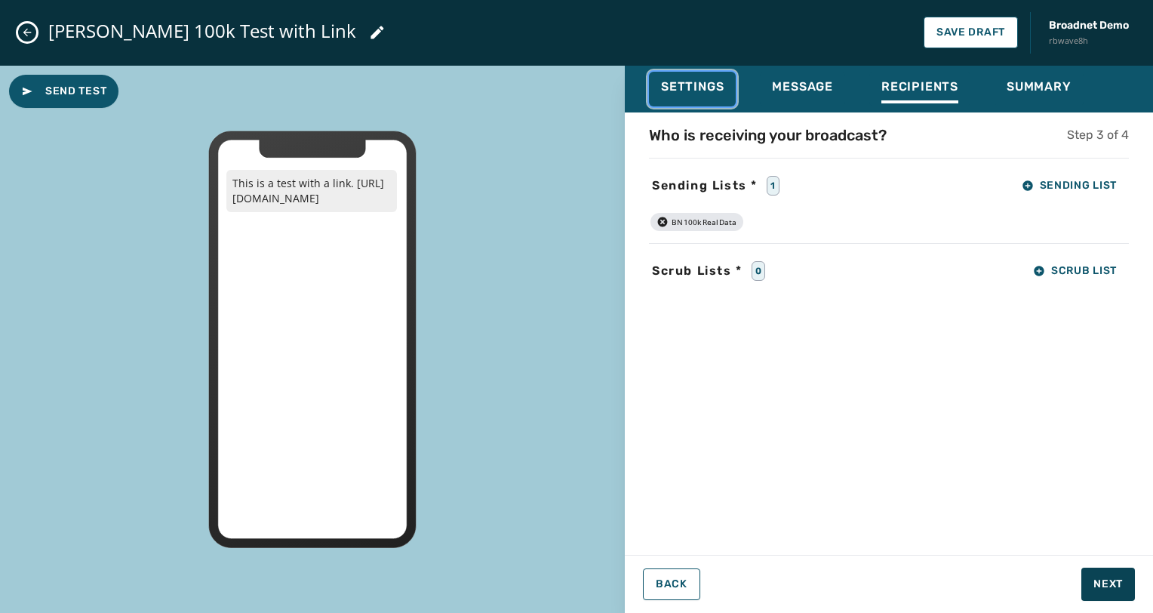
click at [695, 104] on button "Settings" at bounding box center [692, 89] width 87 height 35
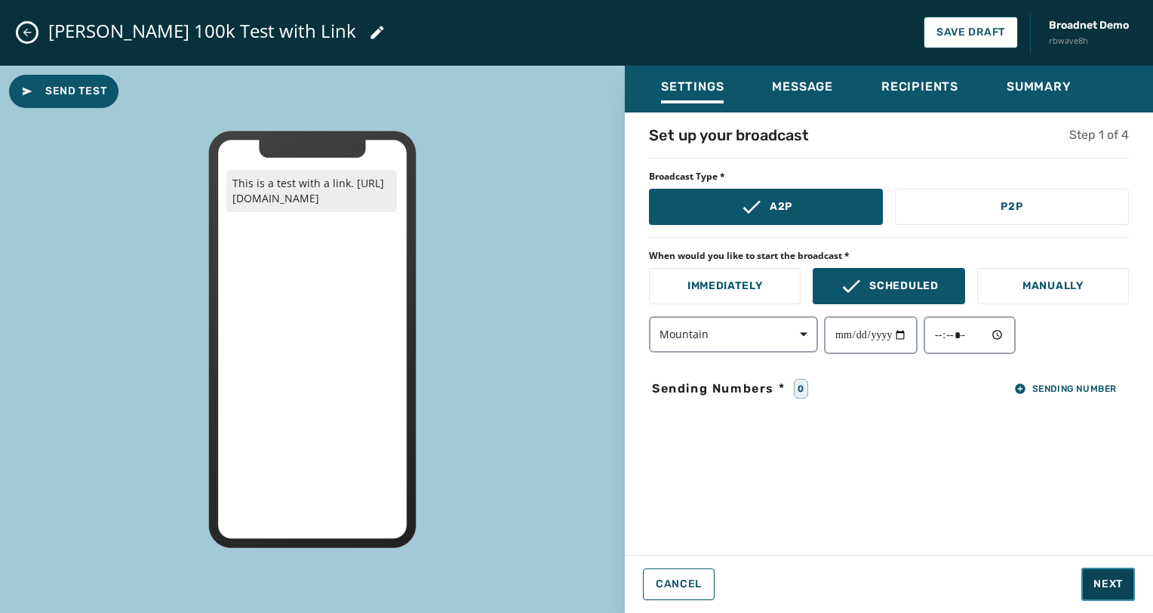
click at [1096, 587] on span "Next" at bounding box center [1107, 583] width 29 height 15
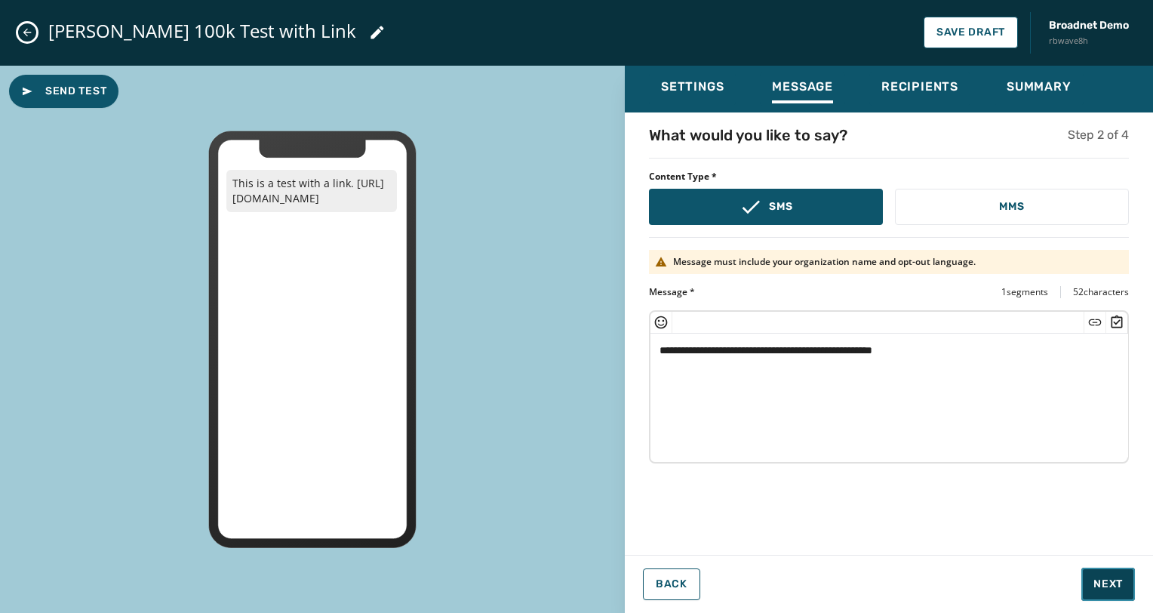
click at [1096, 587] on span "Next" at bounding box center [1107, 583] width 29 height 15
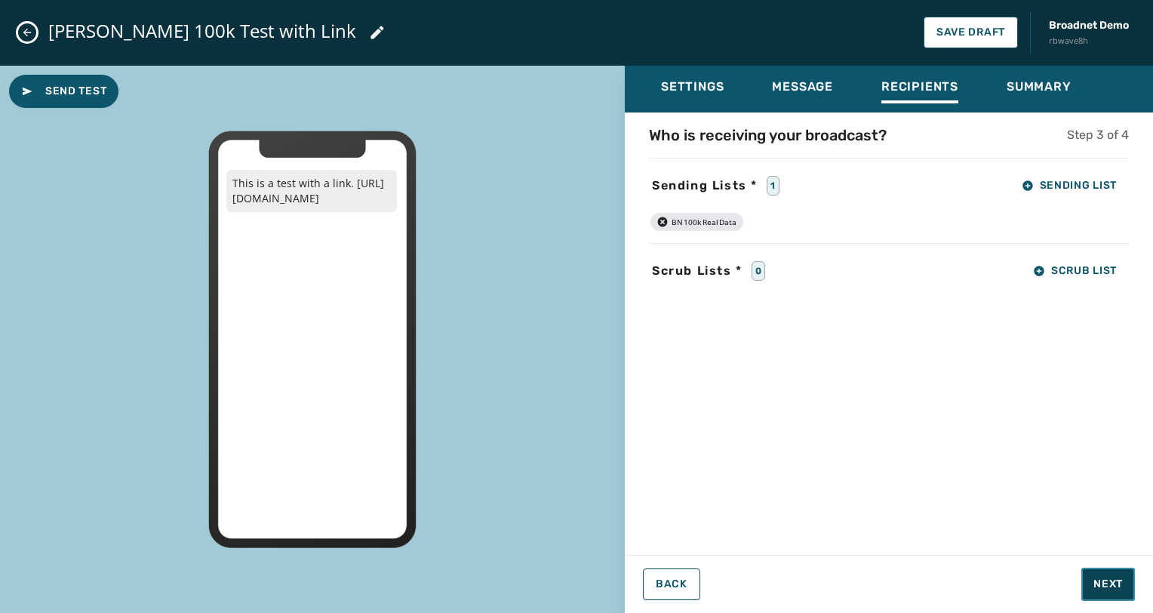
click at [1096, 587] on span "Next" at bounding box center [1107, 583] width 29 height 15
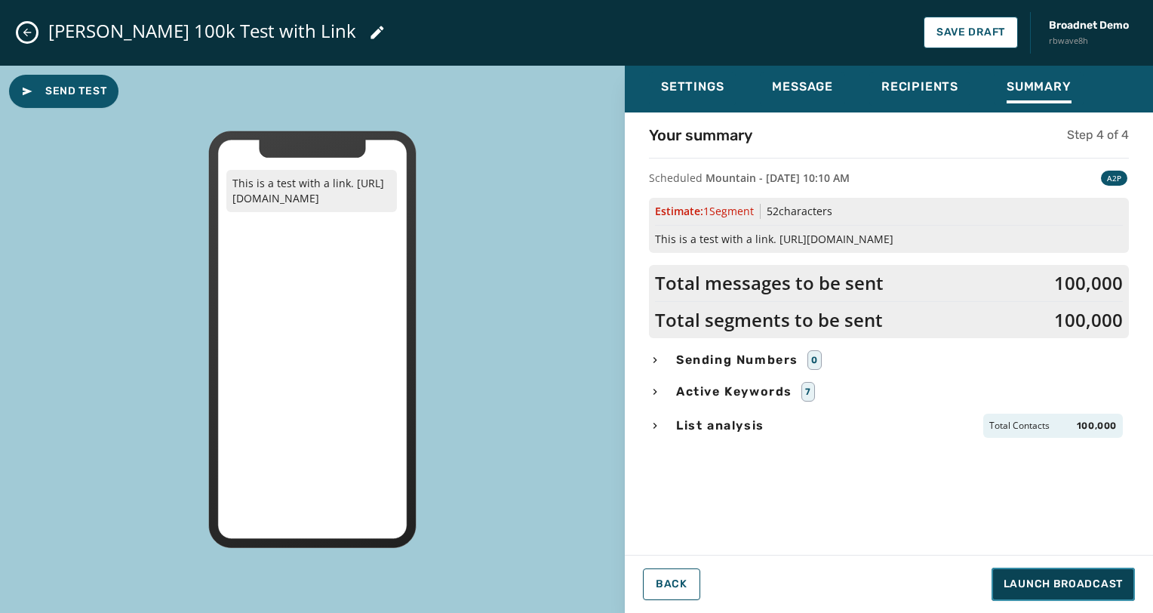
click at [1095, 588] on span "Launch Broadcast" at bounding box center [1062, 583] width 119 height 15
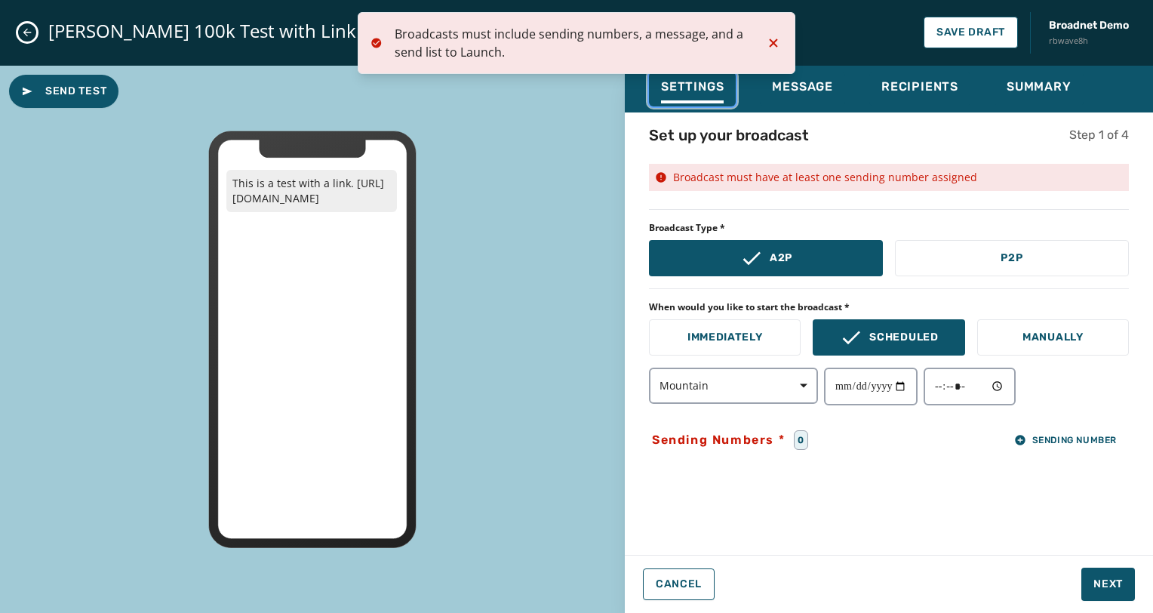
click at [718, 98] on div "Settings" at bounding box center [692, 91] width 63 height 24
click at [778, 107] on div "Settings Message Recipients Summary" at bounding box center [889, 89] width 528 height 47
click at [738, 113] on div "**********" at bounding box center [889, 322] width 528 height 421
click at [796, 105] on button "Message" at bounding box center [802, 89] width 85 height 35
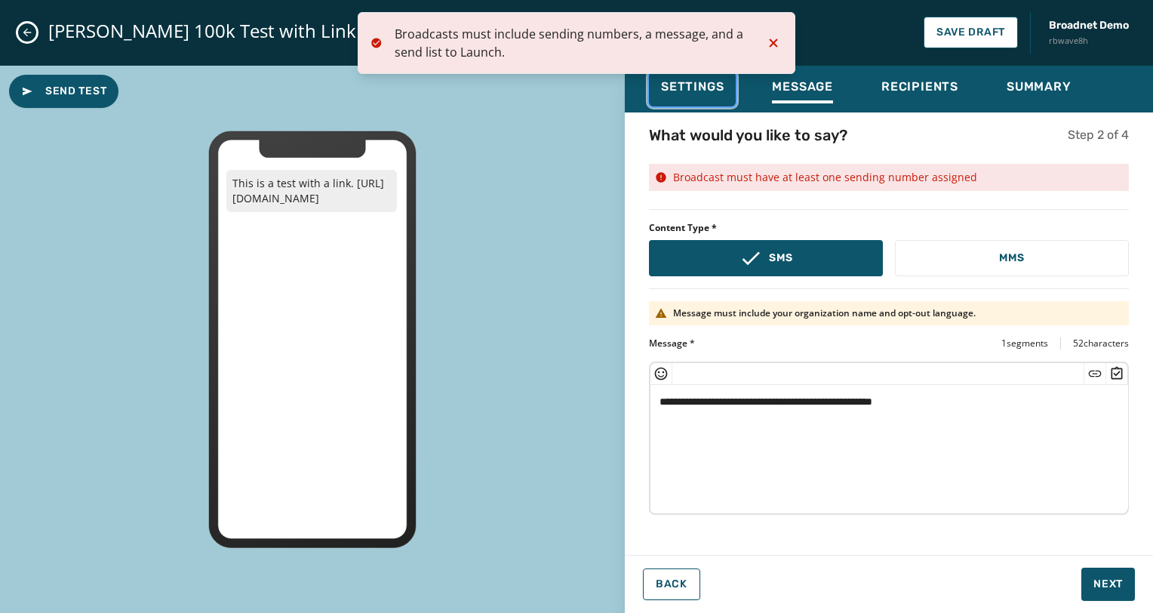
click at [735, 97] on button "Settings" at bounding box center [692, 89] width 87 height 35
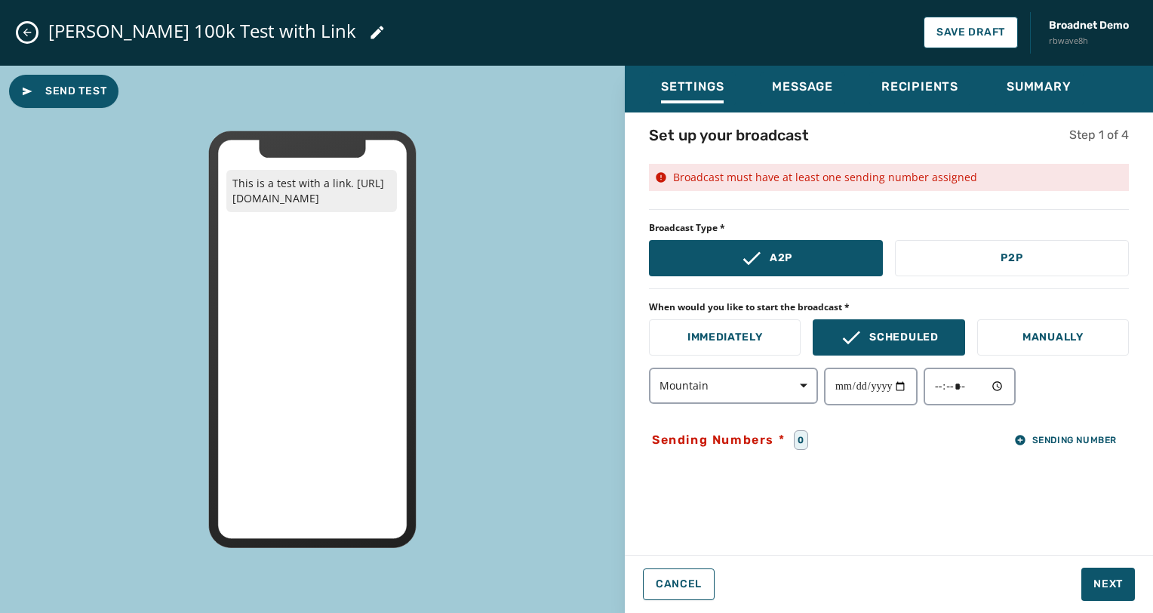
click at [864, 88] on div "Settings Message Recipients Summary" at bounding box center [889, 89] width 528 height 47
click at [1044, 441] on span "Sending Number" at bounding box center [1065, 440] width 103 height 12
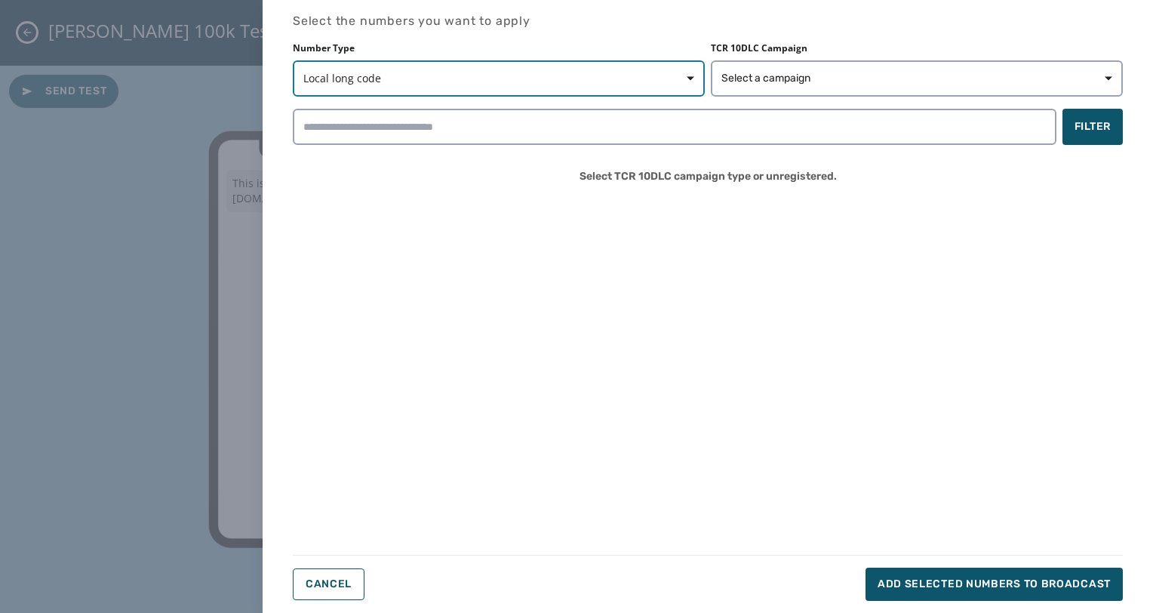
click at [679, 78] on span "button" at bounding box center [685, 78] width 36 height 30
drag, startPoint x: 679, startPoint y: 78, endPoint x: 692, endPoint y: 78, distance: 13.6
click at [679, 78] on span "button" at bounding box center [685, 78] width 36 height 30
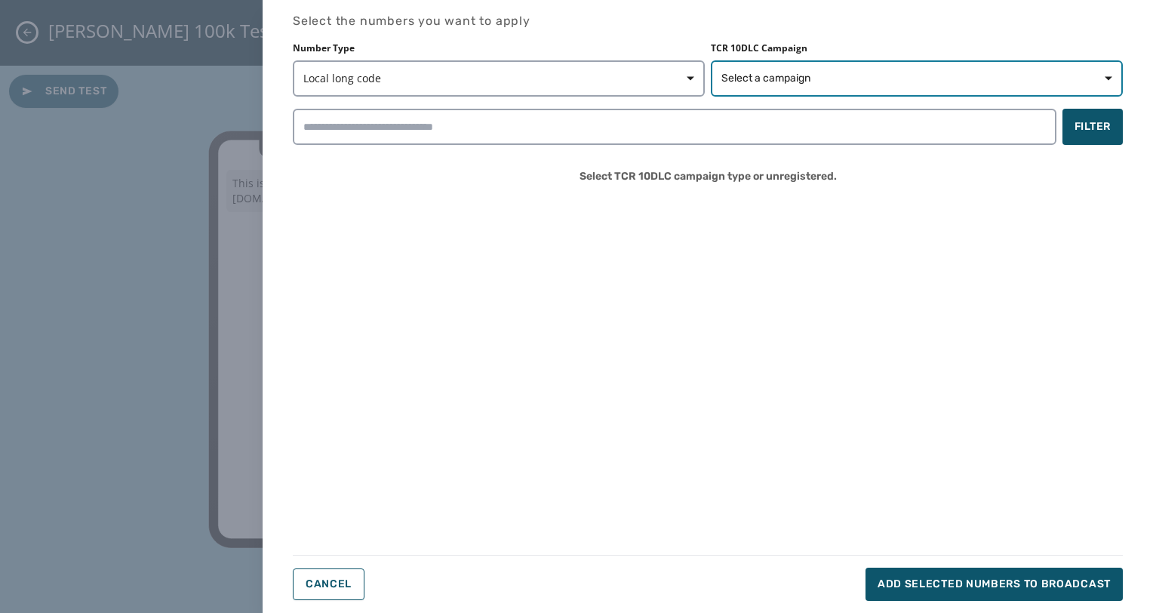
click at [773, 78] on span "Select a campaign" at bounding box center [765, 78] width 89 height 15
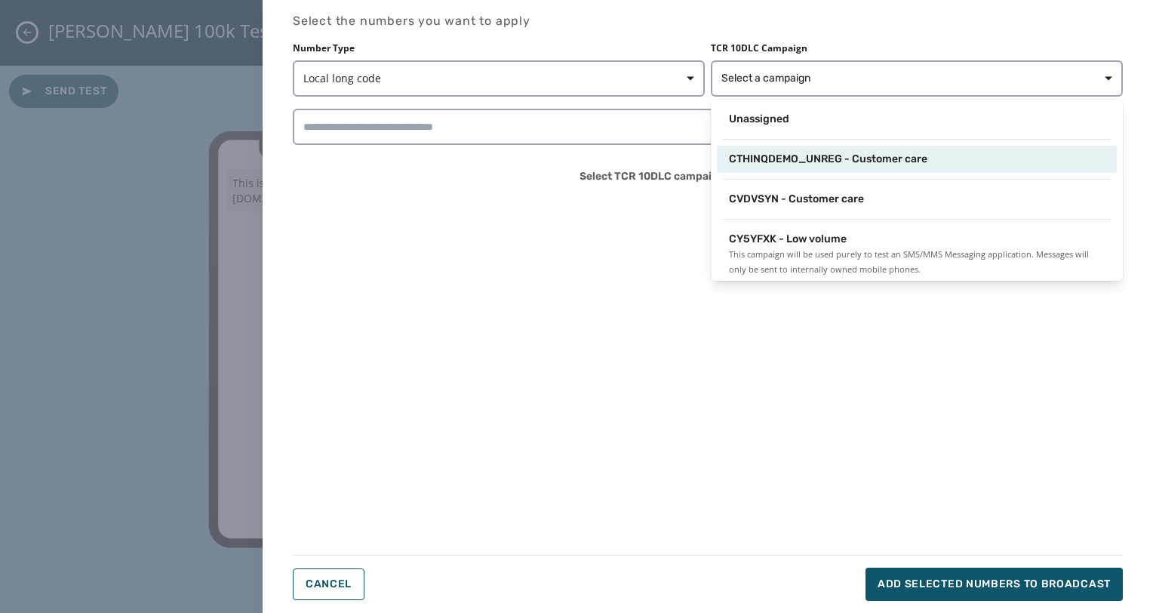
click at [812, 157] on span "CTHINQDEMO_UNREG - Customer care" at bounding box center [828, 159] width 198 height 15
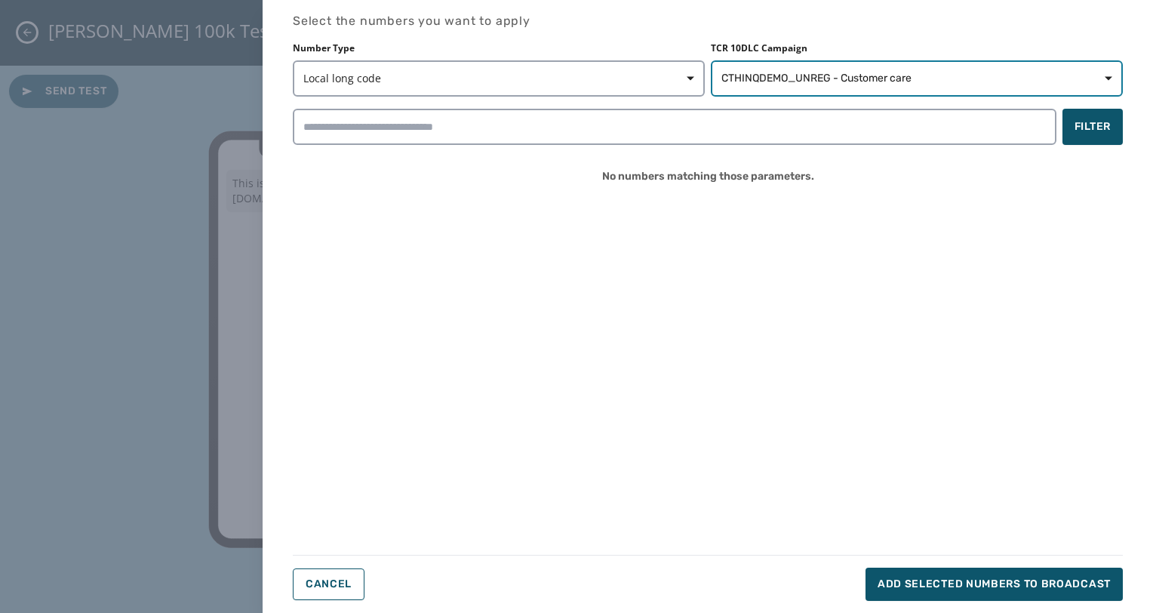
click at [831, 78] on span "CTHINQDEMO_UNREG - Customer care" at bounding box center [816, 78] width 190 height 15
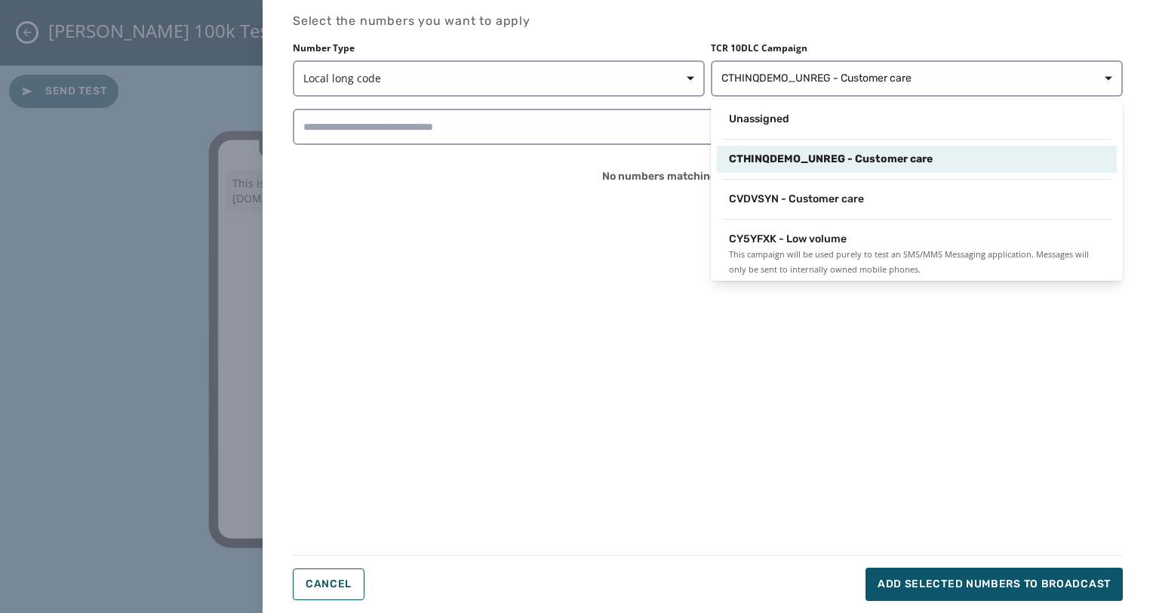
click at [813, 187] on div "CVDVSYN - Customer care" at bounding box center [917, 199] width 400 height 27
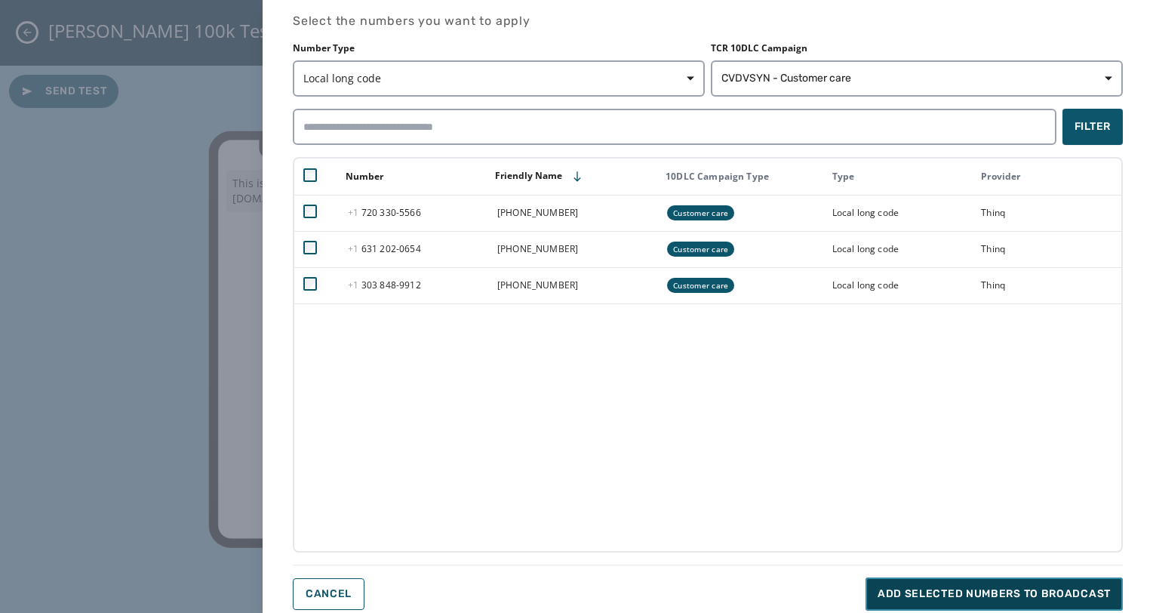
click at [999, 594] on span "Add selected numbers to broadcast" at bounding box center [993, 593] width 233 height 15
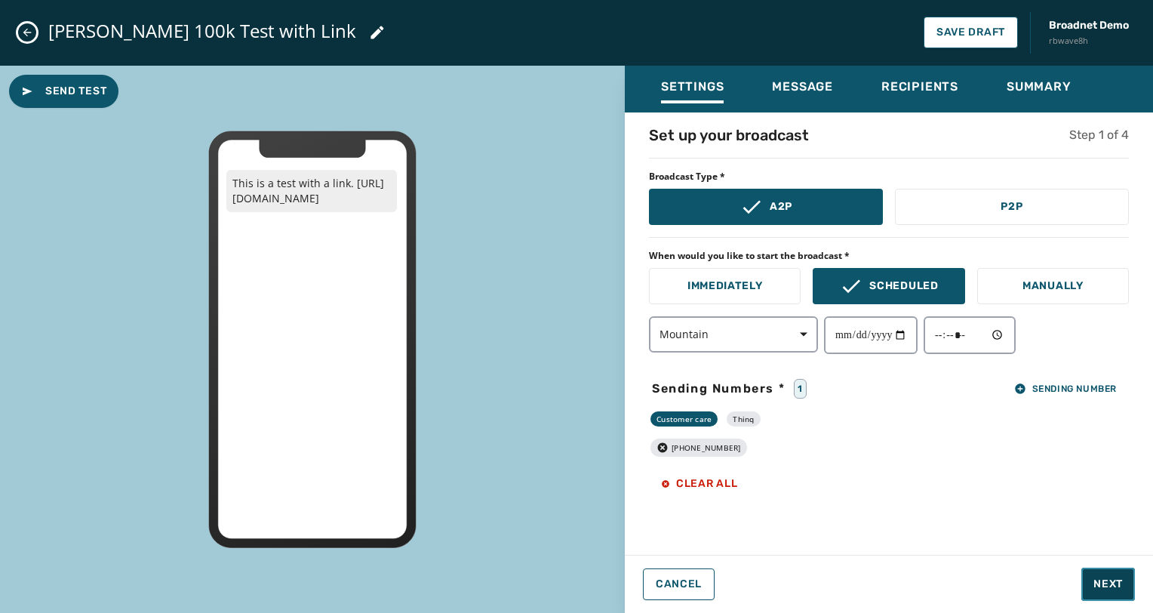
click at [1101, 578] on span "Next" at bounding box center [1107, 583] width 29 height 15
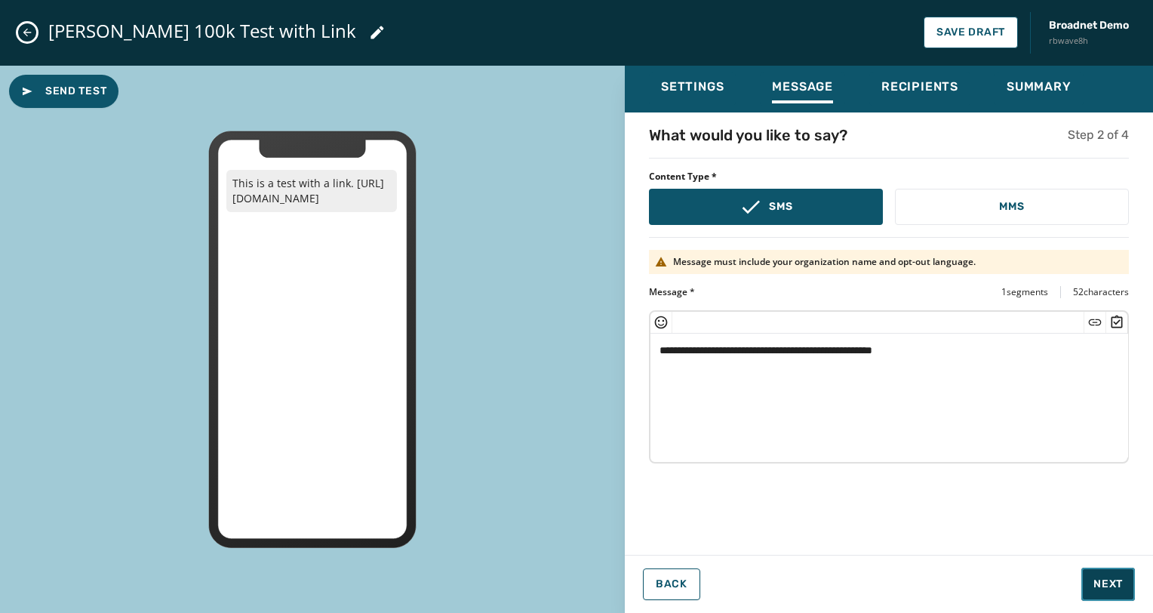
click at [1101, 578] on span "Next" at bounding box center [1107, 583] width 29 height 15
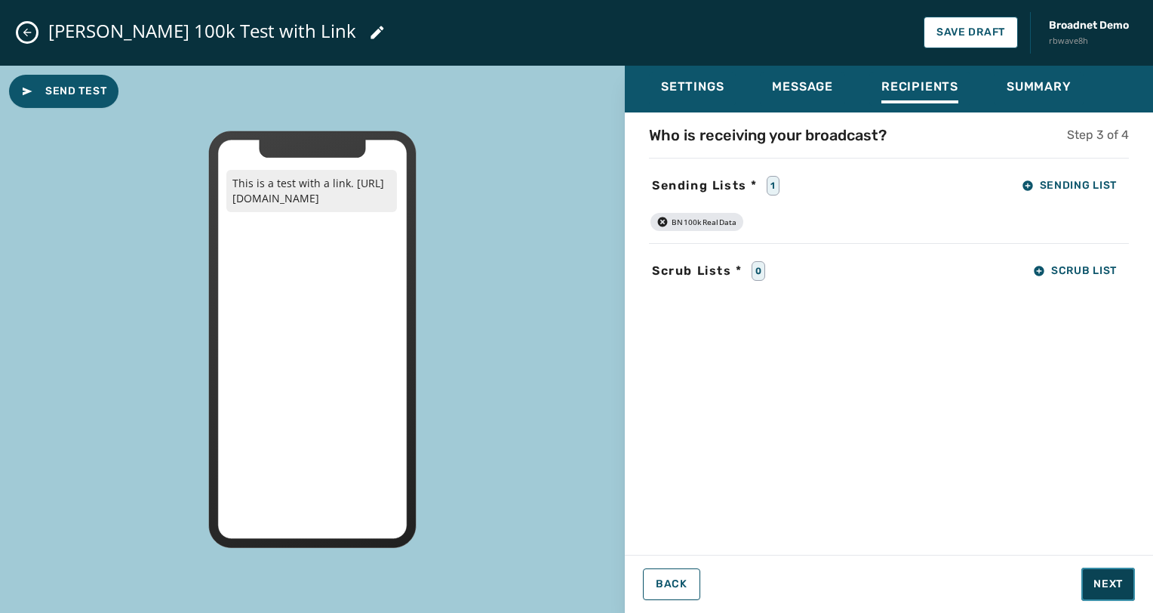
click at [1101, 578] on span "Next" at bounding box center [1107, 583] width 29 height 15
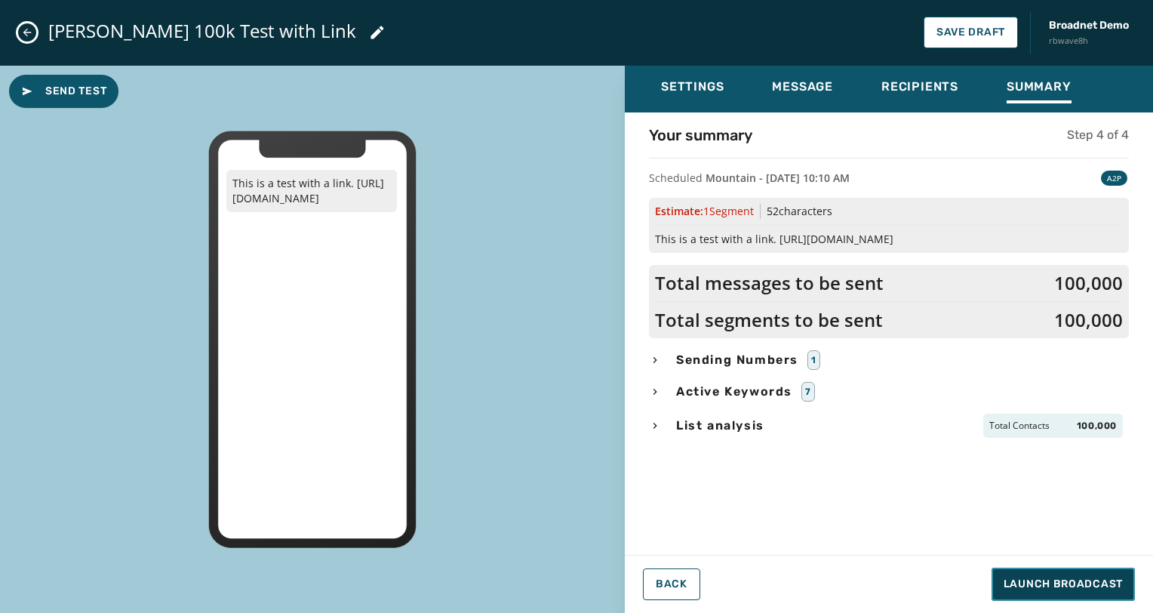
click at [1101, 578] on span "Launch Broadcast" at bounding box center [1062, 583] width 119 height 15
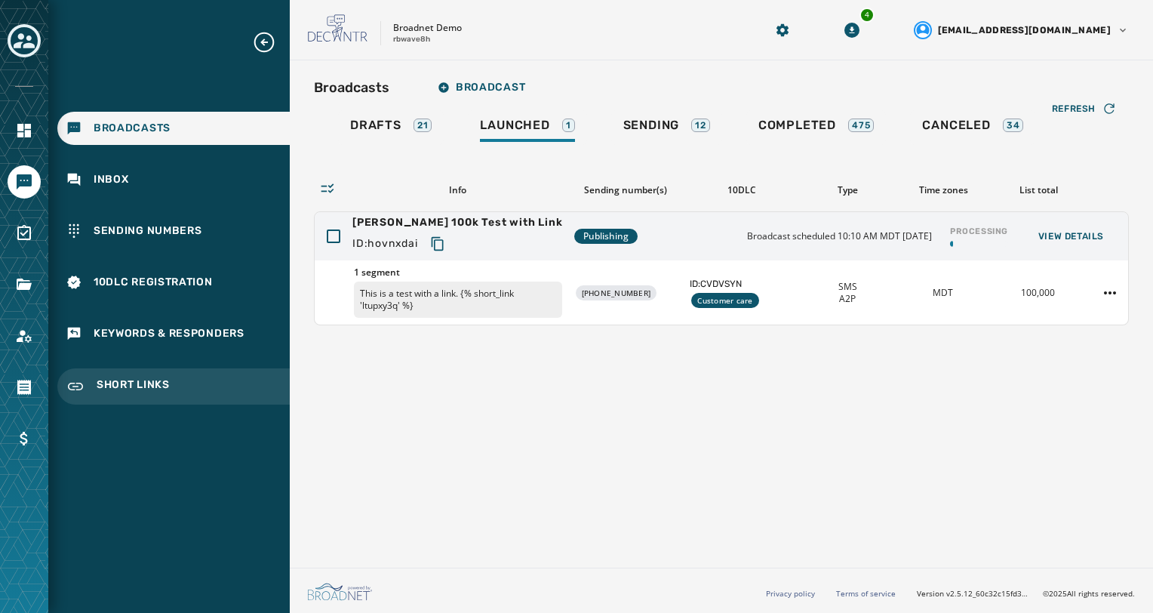
click at [180, 380] on div "Short Links" at bounding box center [173, 386] width 232 height 36
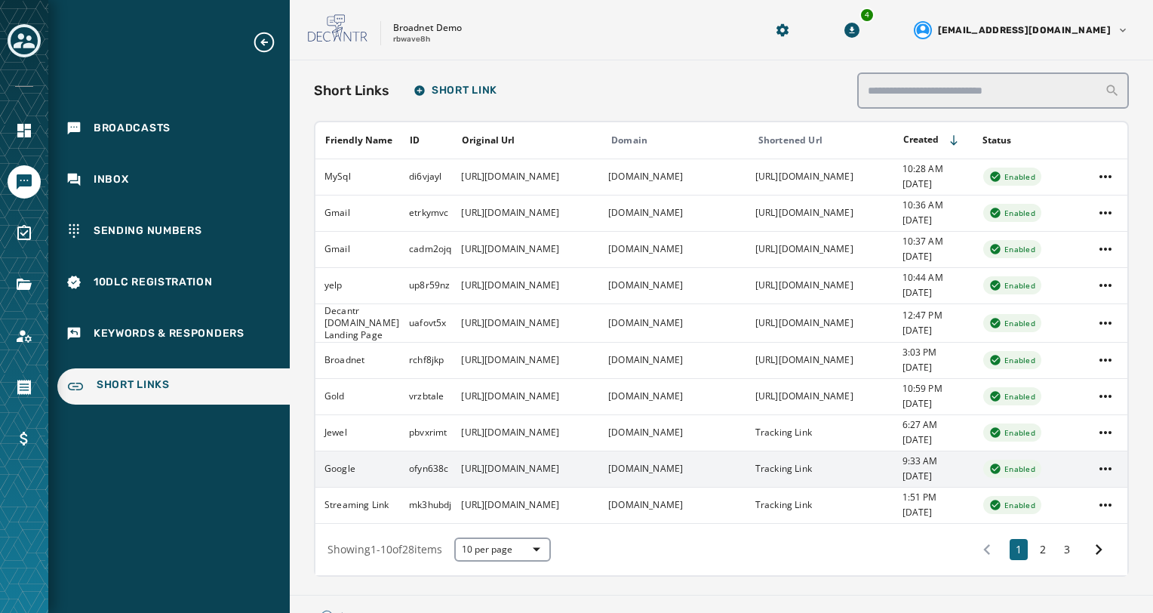
scroll to position [25, 0]
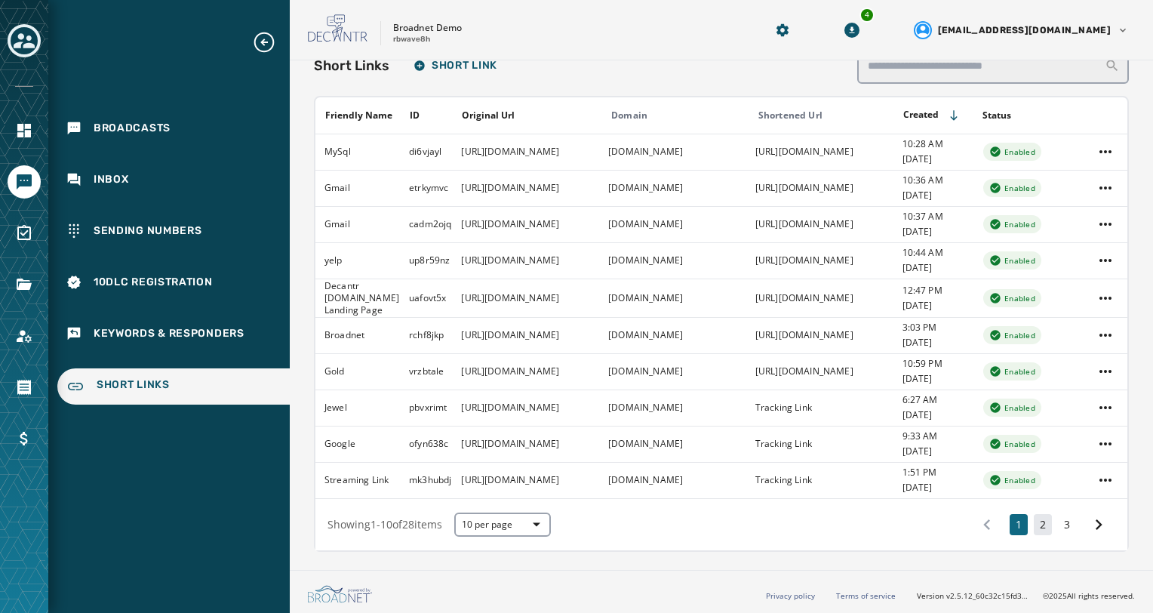
click at [1033, 527] on button "2" at bounding box center [1042, 524] width 18 height 21
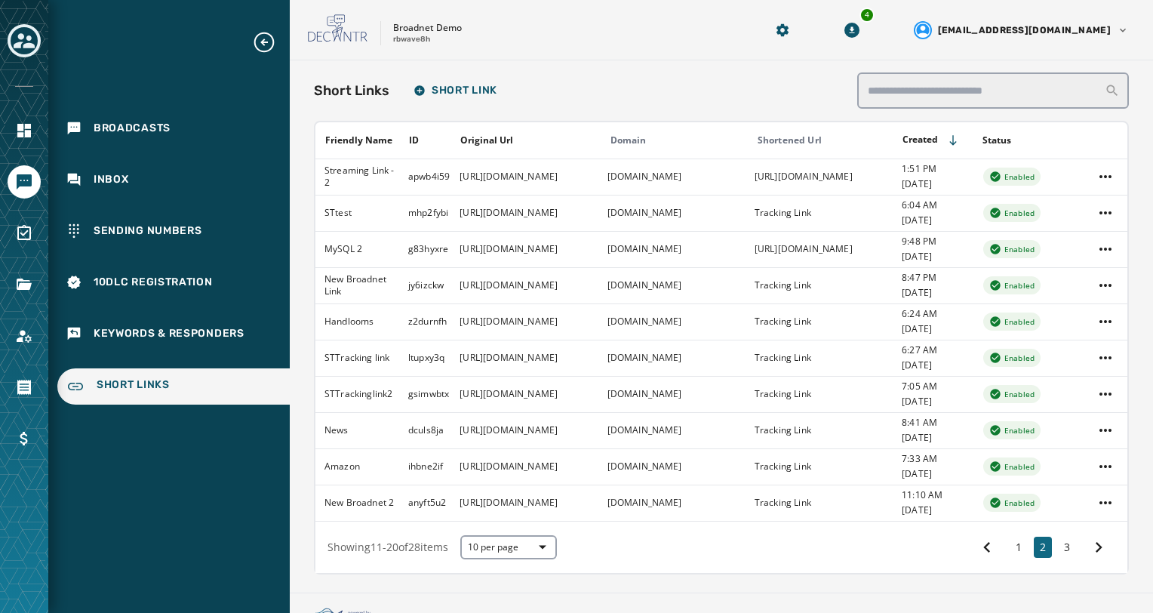
click at [275, 45] on icon "Expand sub nav menu" at bounding box center [264, 42] width 24 height 24
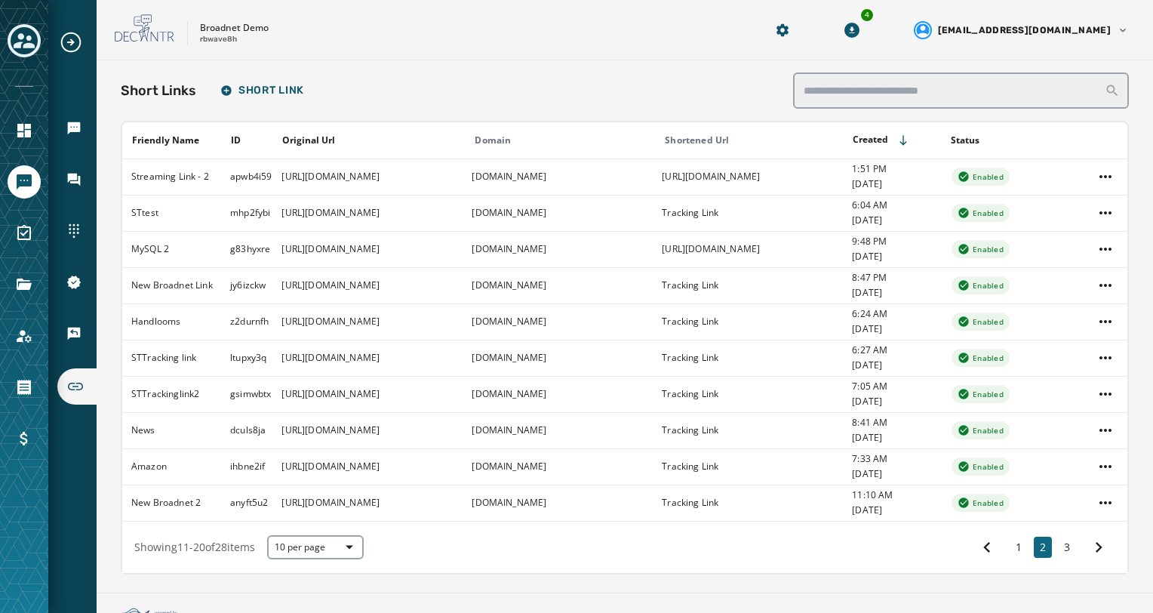
click at [66, 204] on div "Broadcasts Inbox Sending Numbers 10DLC Registration Keywords & Responders Short…" at bounding box center [72, 217] width 48 height 374
click at [69, 192] on div "Inbox" at bounding box center [76, 179] width 39 height 33
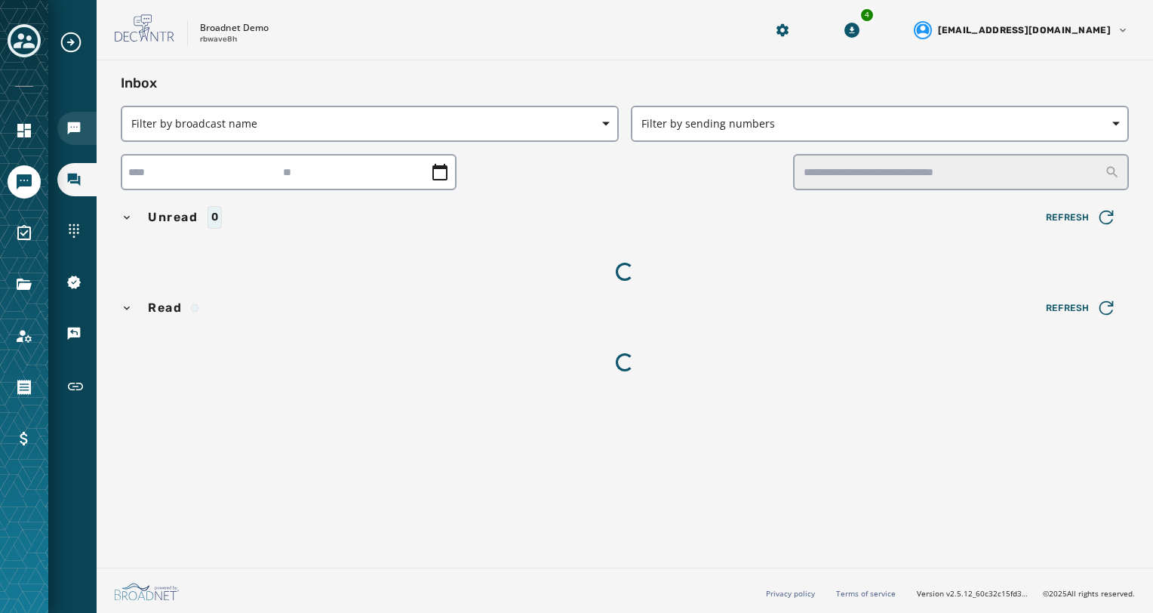
click at [69, 143] on div "Broadcasts" at bounding box center [76, 128] width 39 height 33
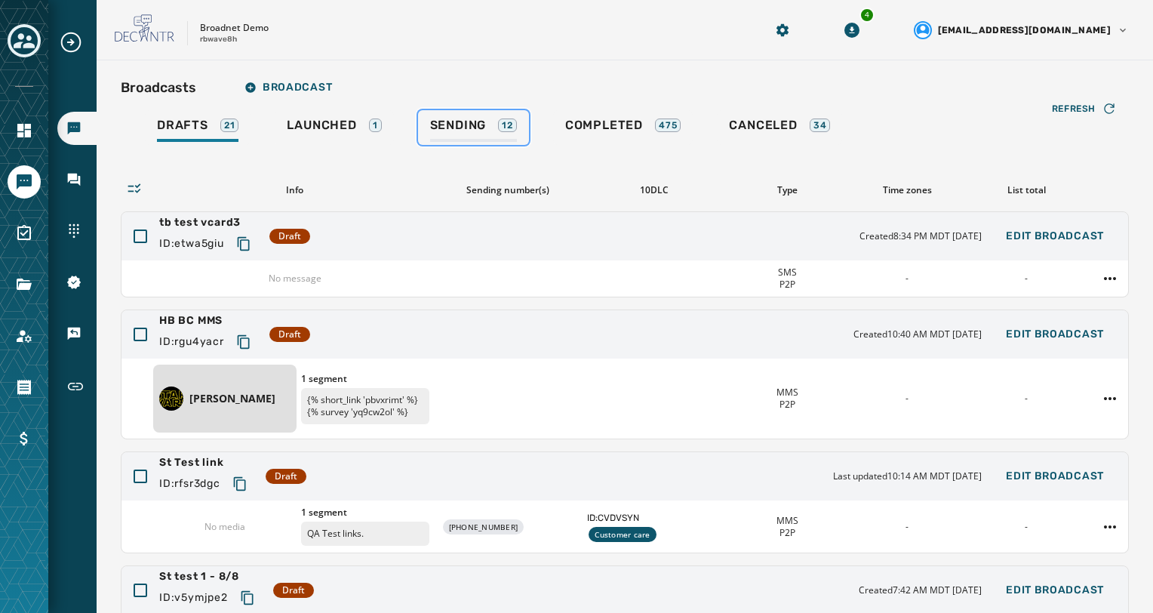
click at [463, 125] on span "Sending" at bounding box center [458, 125] width 57 height 15
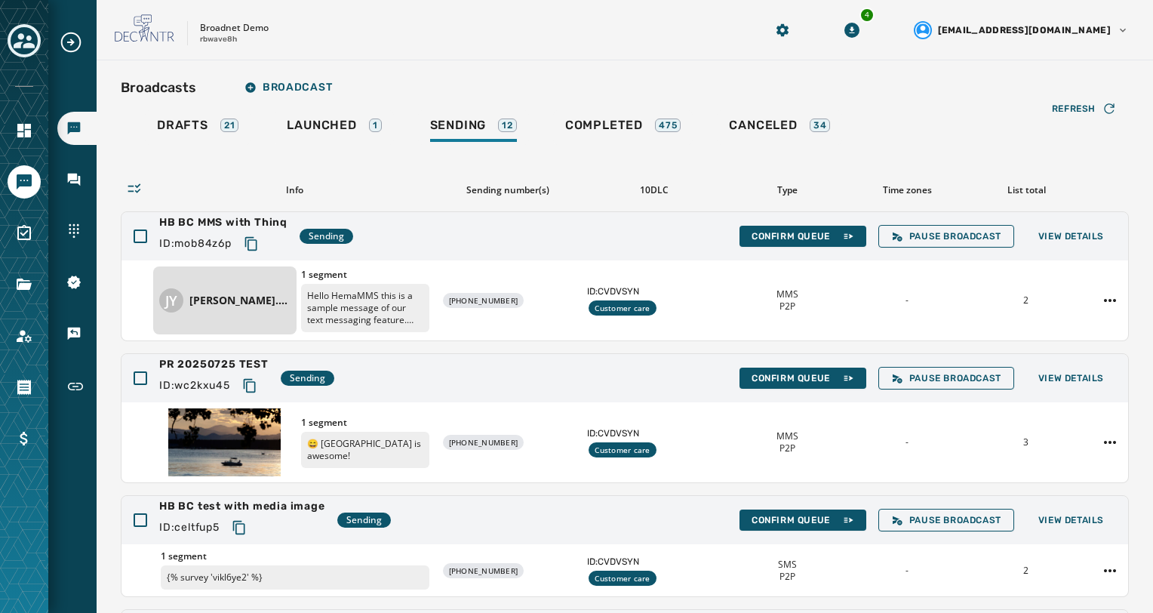
click at [342, 152] on div "Refresh Info Sending number(s) 10DLC Type Time zones List total HB BC MMS with …" at bounding box center [625, 513] width 1008 height 737
drag, startPoint x: 341, startPoint y: 151, endPoint x: 314, endPoint y: 127, distance: 35.8
click at [314, 127] on span "Launched" at bounding box center [321, 125] width 69 height 15
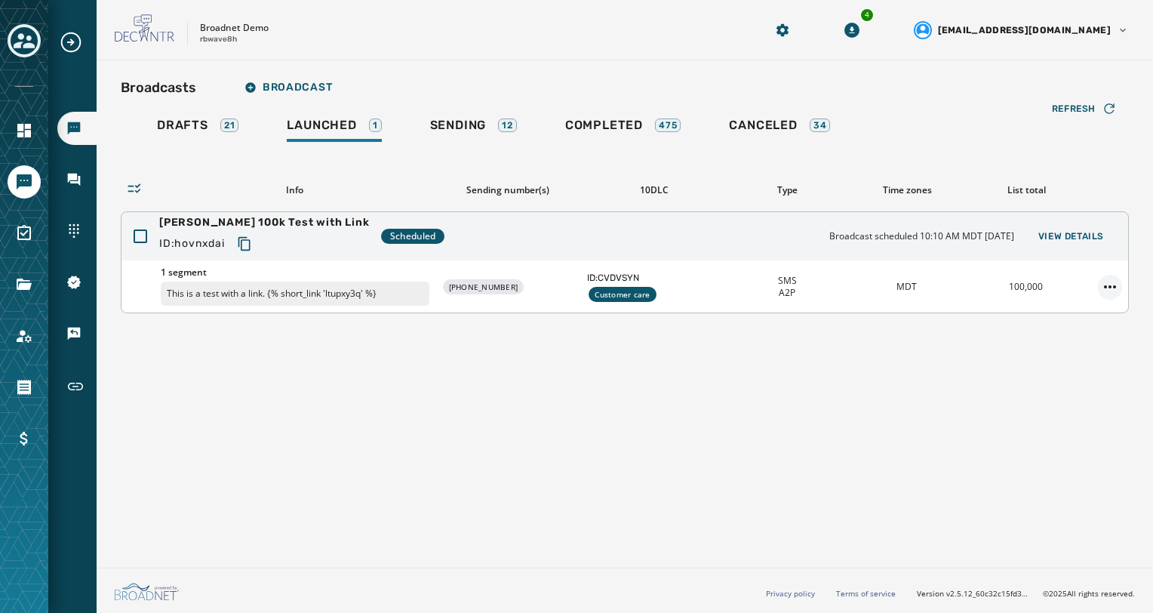
click at [1105, 293] on html "Broadcasts Inbox Sending Numbers 10DLC Registration Keywords & Responders Short…" at bounding box center [576, 306] width 1153 height 613
click at [1091, 325] on div "Delete broadcast" at bounding box center [1067, 333] width 109 height 24
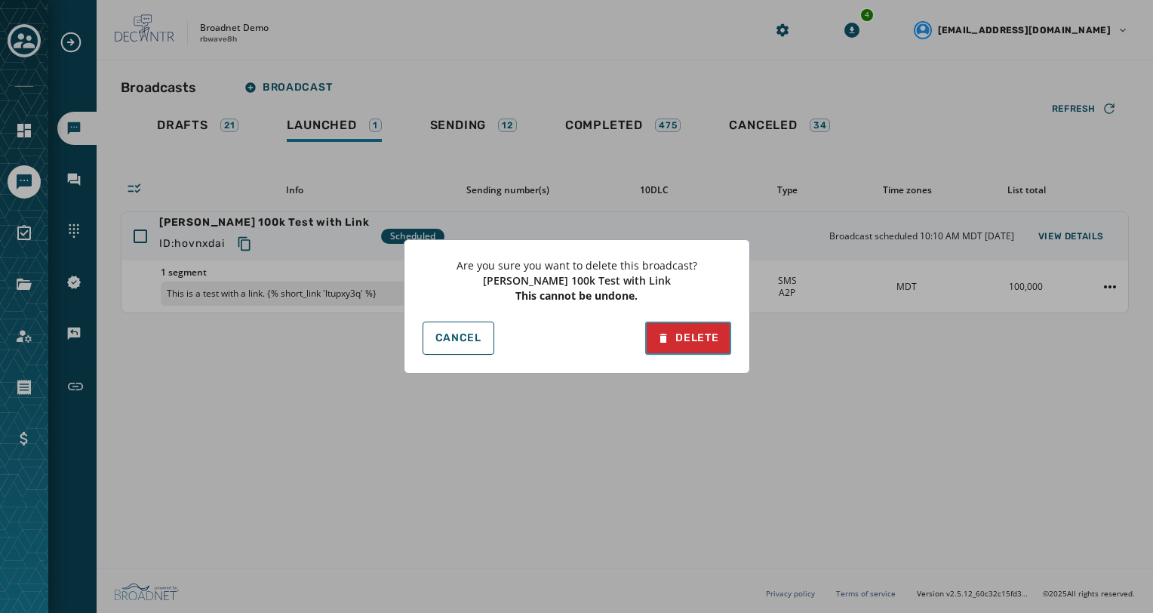
click at [721, 337] on button "Delete" at bounding box center [687, 337] width 85 height 33
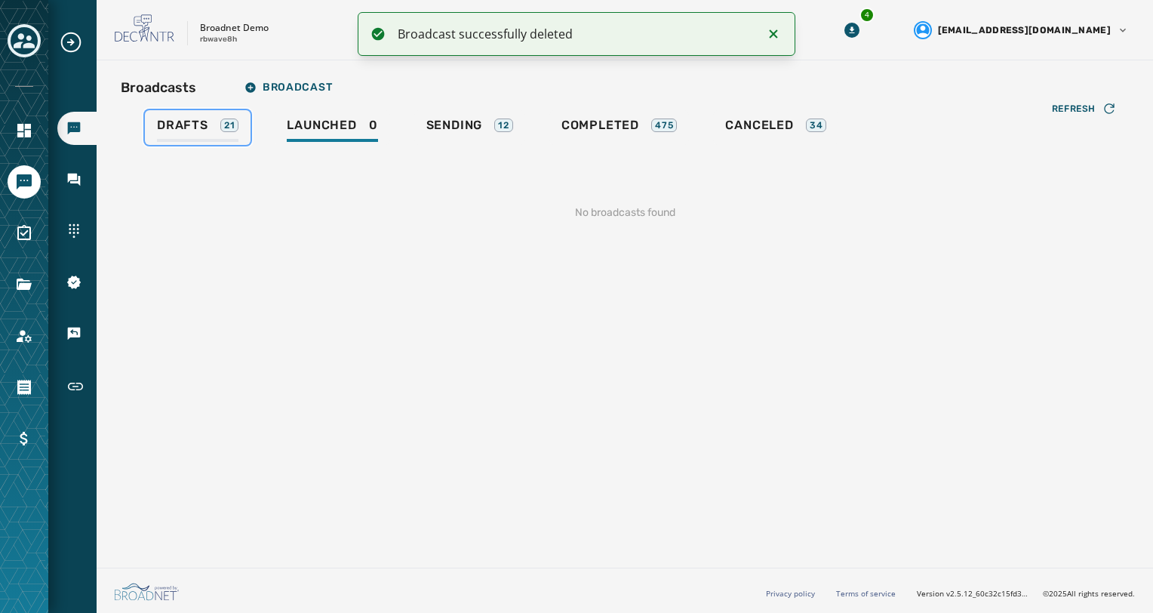
click at [166, 126] on span "Drafts" at bounding box center [182, 125] width 51 height 15
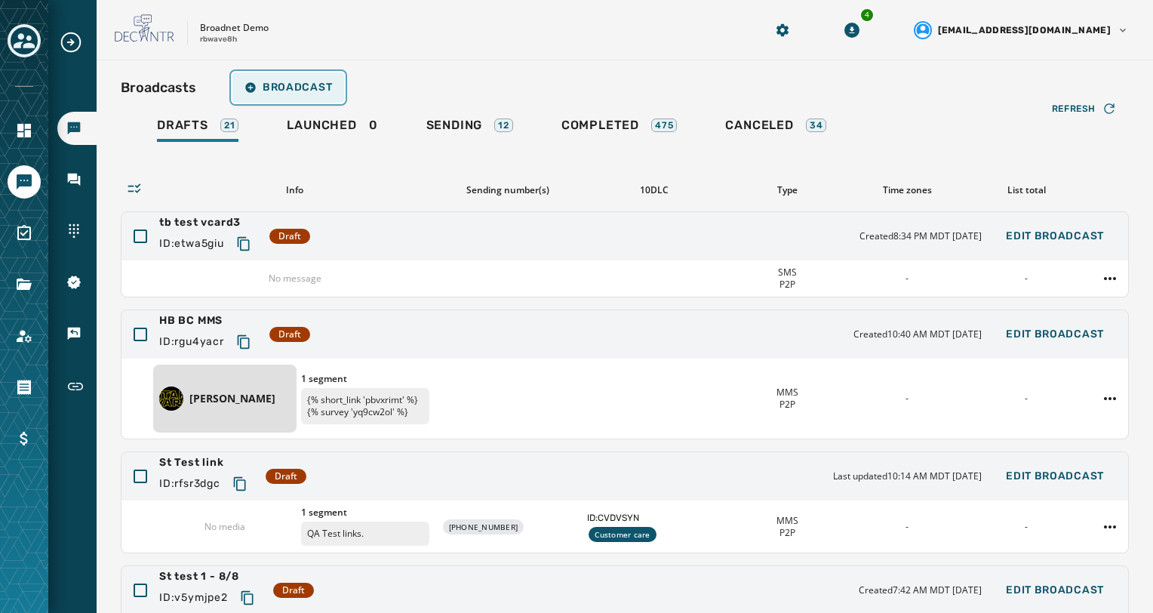
click at [269, 85] on span "Broadcast" at bounding box center [288, 87] width 88 height 12
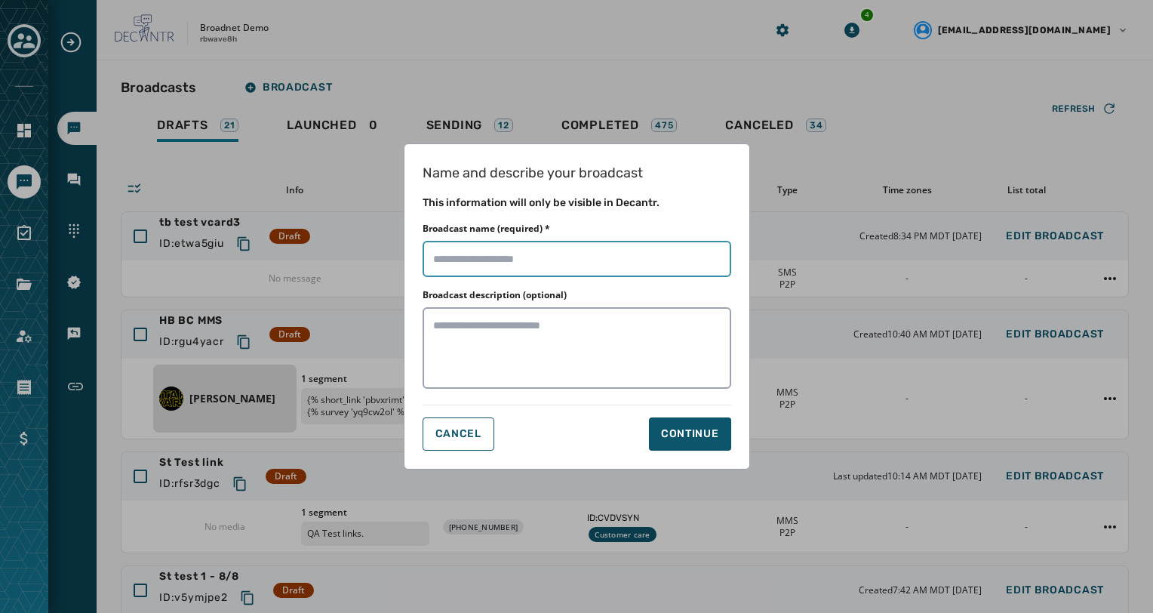
click at [593, 263] on input "Broadcast name (required) *" at bounding box center [576, 259] width 309 height 36
type input "**********"
click at [680, 423] on button "Continue" at bounding box center [690, 433] width 82 height 33
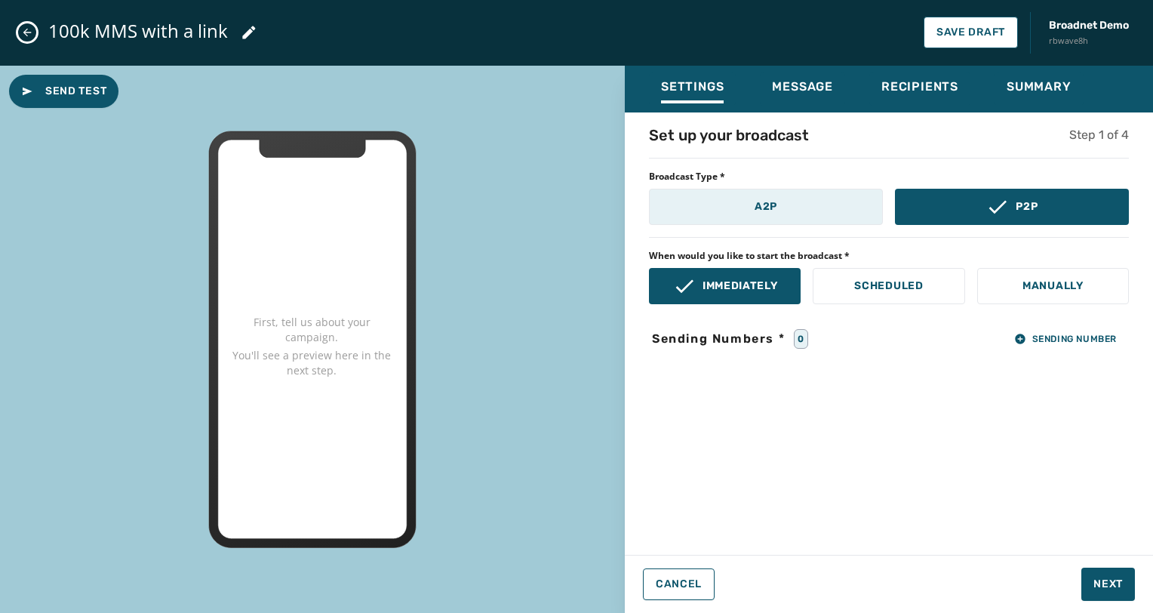
click at [800, 192] on button "A2P" at bounding box center [766, 207] width 234 height 36
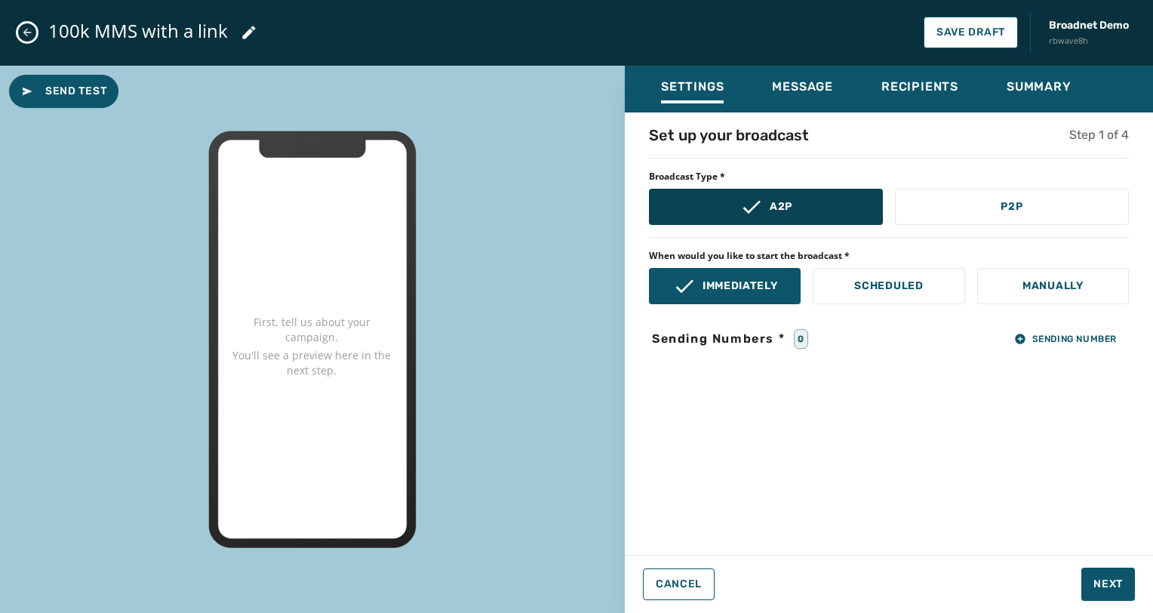
drag, startPoint x: 806, startPoint y: 210, endPoint x: 815, endPoint y: 213, distance: 10.1
click at [806, 210] on button "A2P" at bounding box center [766, 207] width 234 height 36
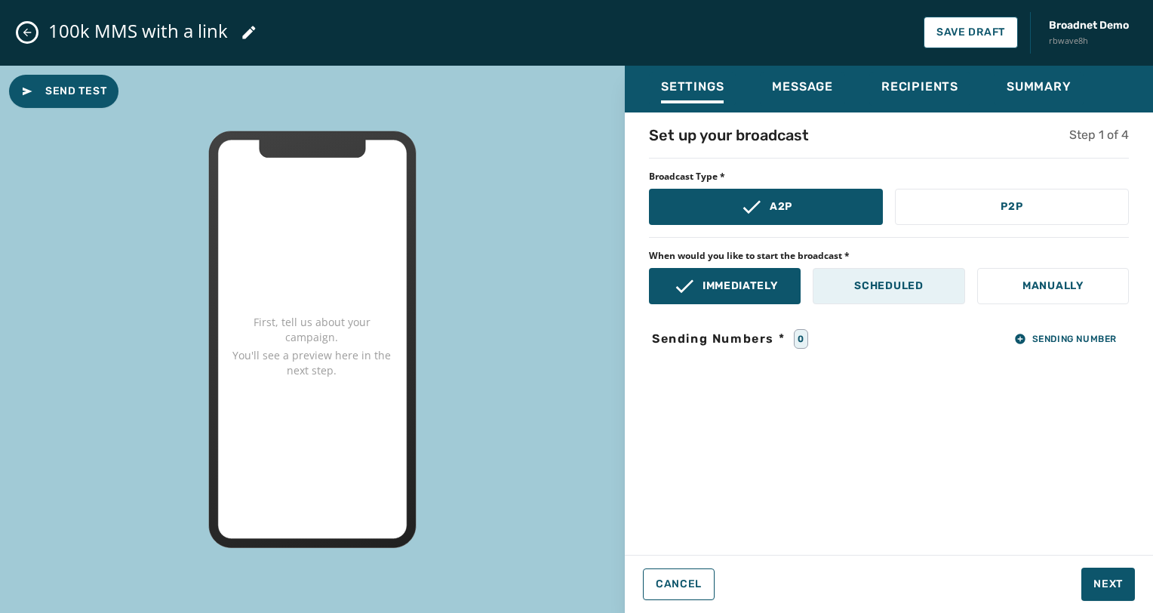
click at [911, 290] on p "Scheduled" at bounding box center [888, 285] width 69 height 15
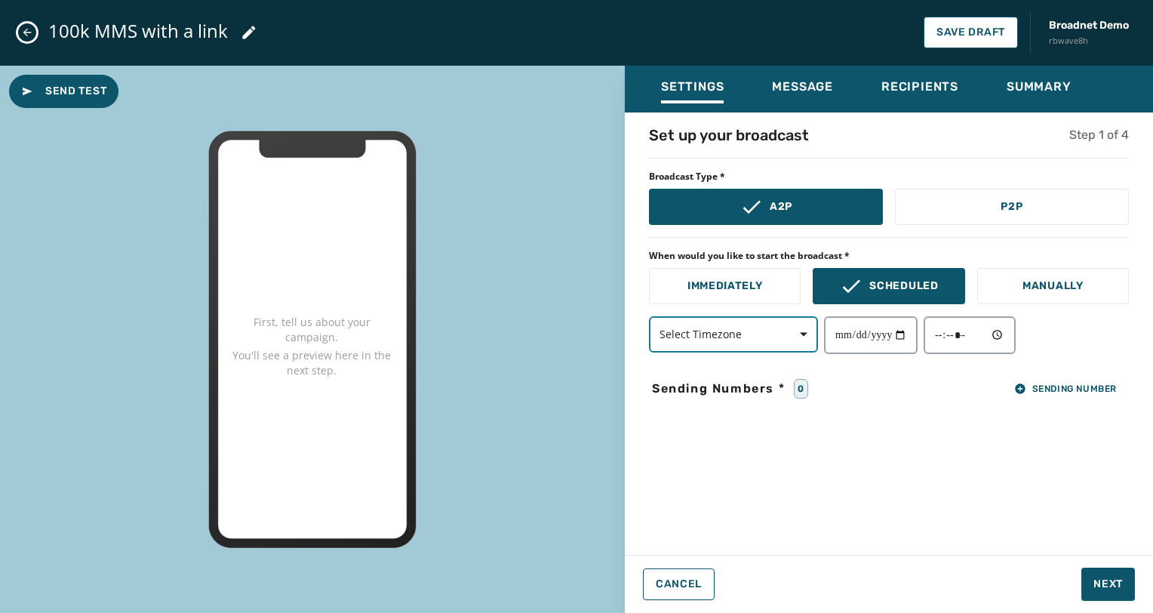
click at [800, 333] on span "button" at bounding box center [798, 334] width 36 height 30
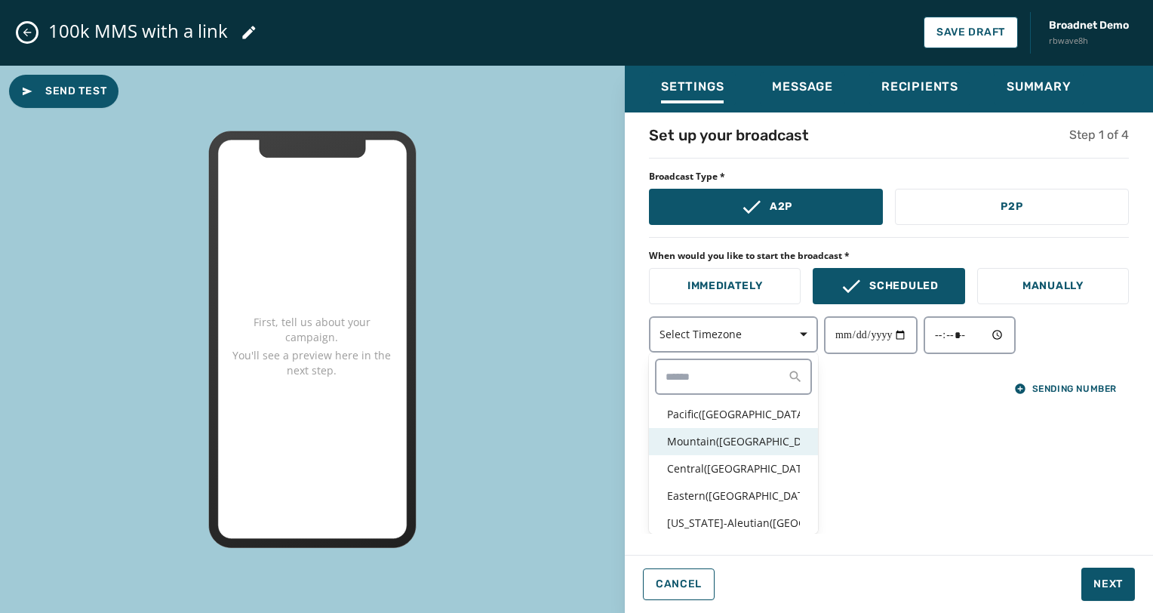
click at [739, 438] on p "Mountain ( USA / Canada )" at bounding box center [733, 441] width 133 height 15
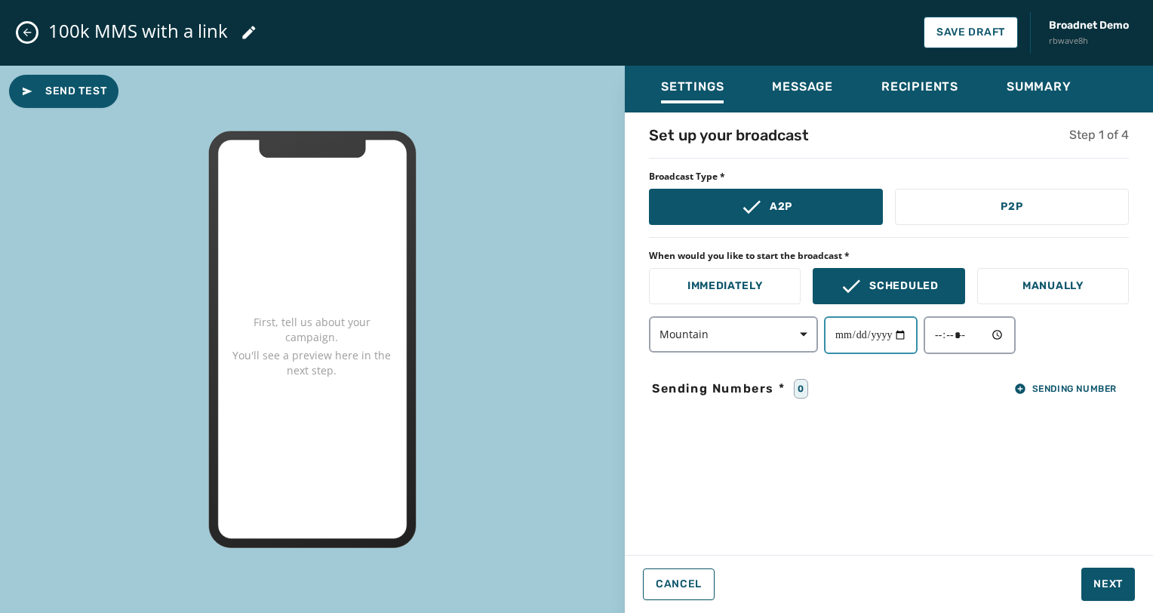
click at [913, 335] on input "date" at bounding box center [871, 335] width 94 height 38
type input "**********"
click at [1006, 335] on input "time" at bounding box center [969, 335] width 92 height 38
type input "*****"
click at [1112, 503] on div "**********" at bounding box center [889, 328] width 528 height 409
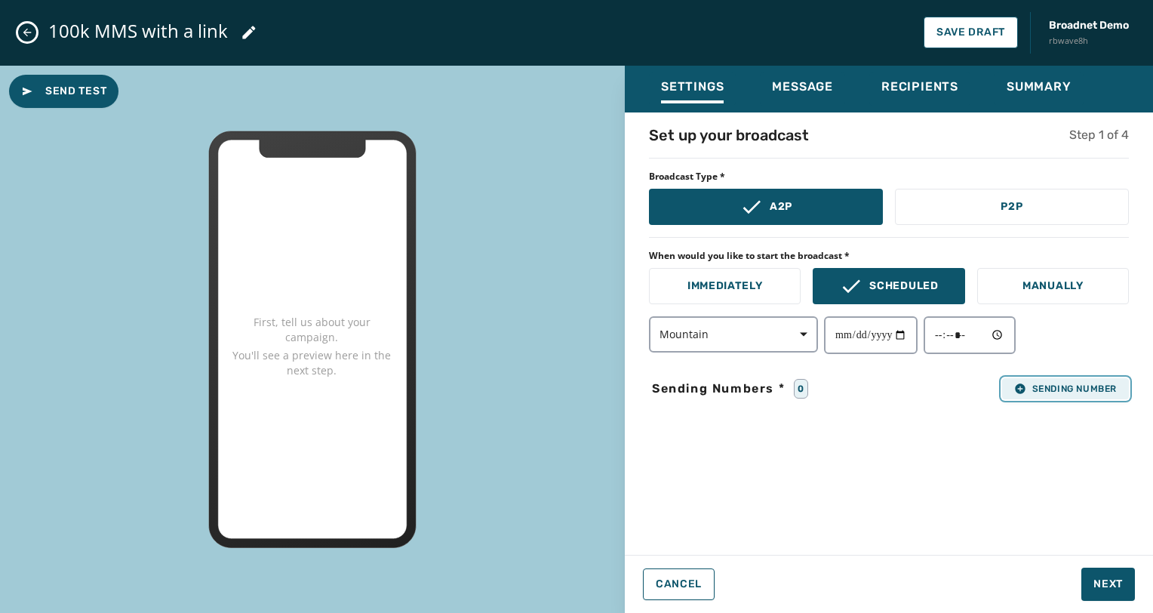
click at [1002, 382] on button "Sending Number" at bounding box center [1065, 388] width 127 height 21
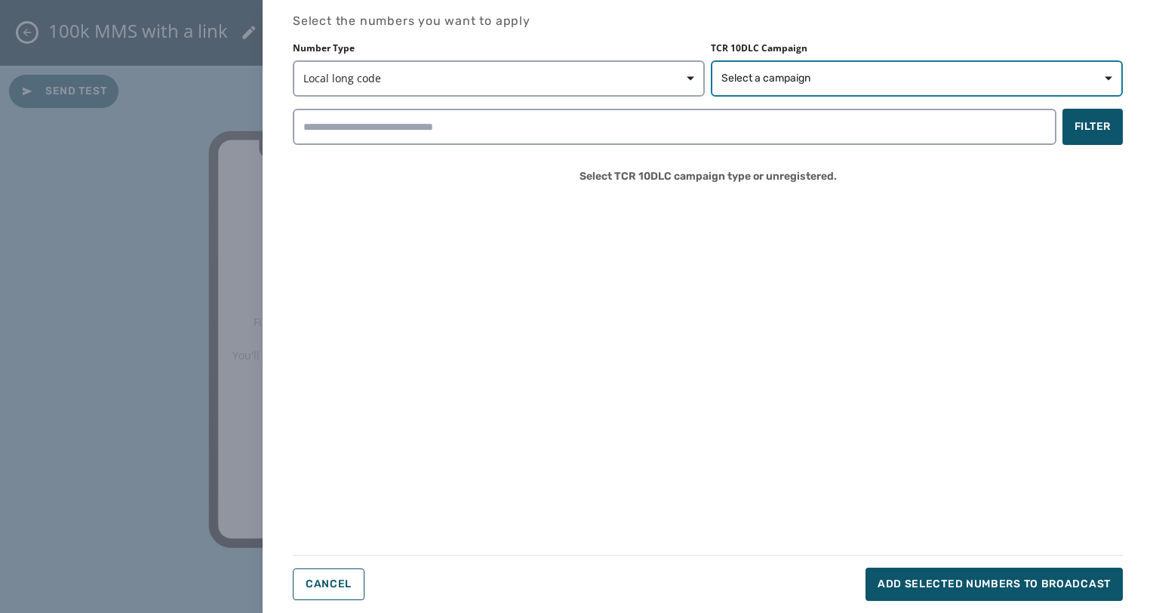
click at [731, 91] on button "Select a campaign" at bounding box center [917, 78] width 412 height 36
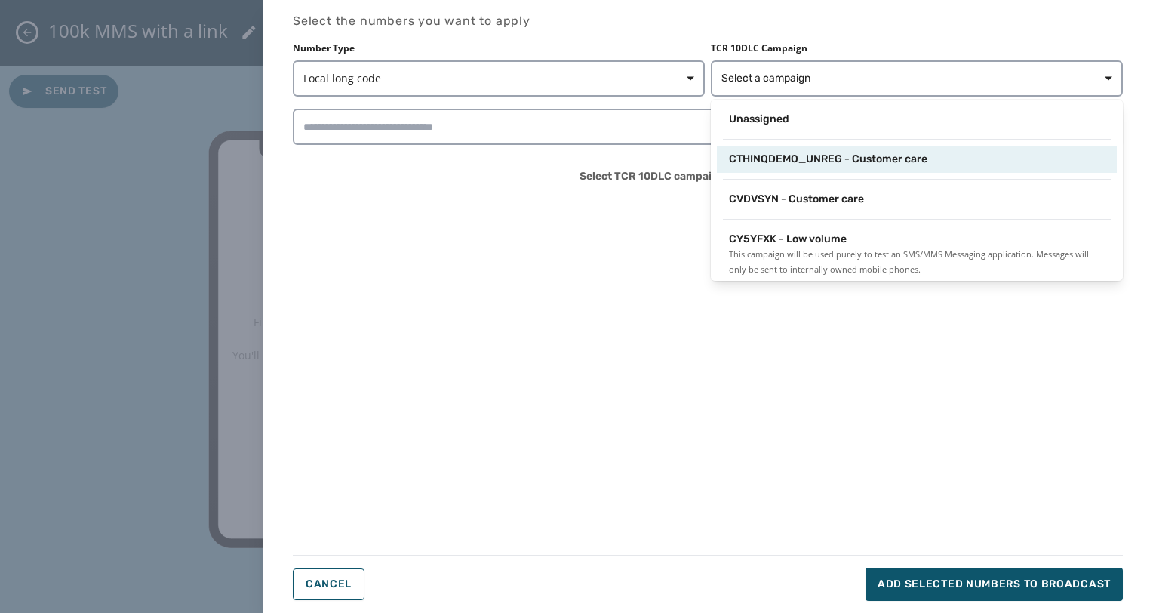
click at [777, 161] on span "CTHINQDEMO_UNREG - Customer care" at bounding box center [828, 159] width 198 height 15
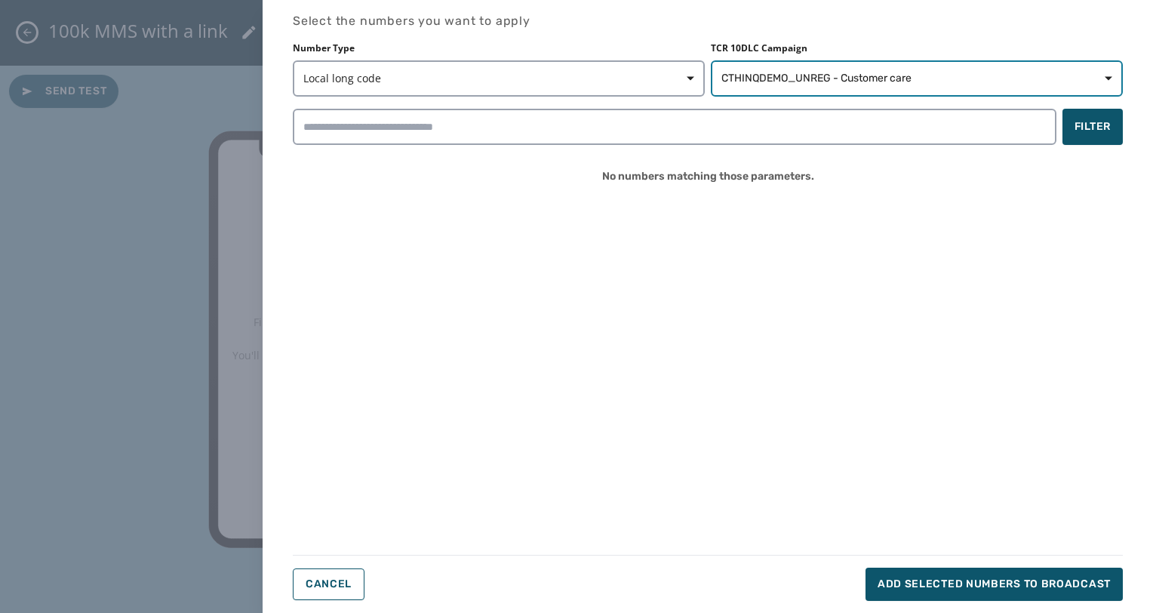
click at [832, 66] on button "CTHINQDEMO_UNREG - Customer care" at bounding box center [917, 78] width 412 height 36
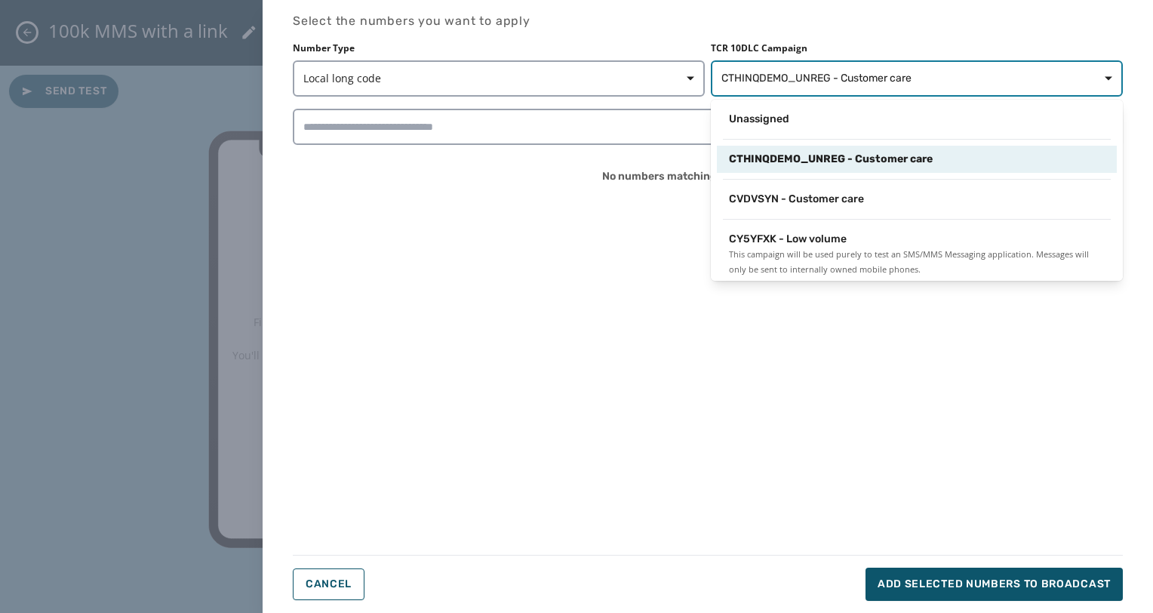
drag, startPoint x: 827, startPoint y: 75, endPoint x: 824, endPoint y: 132, distance: 56.6
click at [827, 76] on span "CTHINQDEMO_UNREG - Customer care" at bounding box center [816, 78] width 190 height 15
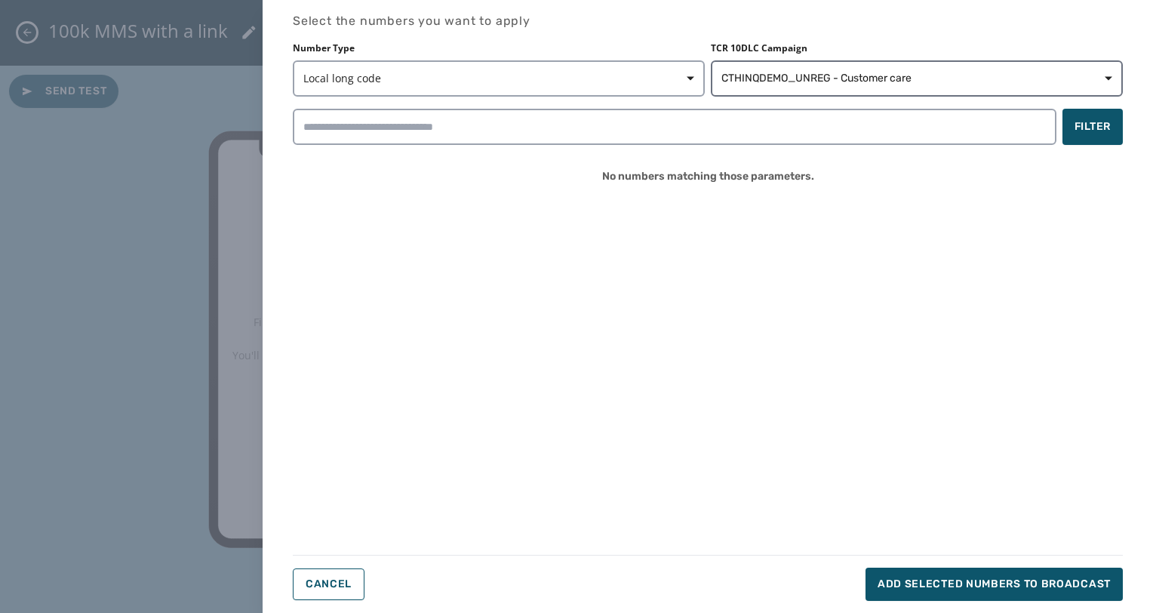
drag, startPoint x: 827, startPoint y: 97, endPoint x: 827, endPoint y: 89, distance: 8.3
click at [827, 97] on div "Number Type Local long code TCR 10DLC Campaign CTHINQDEMO_UNREG - Customer care…" at bounding box center [708, 119] width 830 height 154
click at [827, 84] on button "CTHINQDEMO_UNREG - Customer care" at bounding box center [917, 78] width 412 height 36
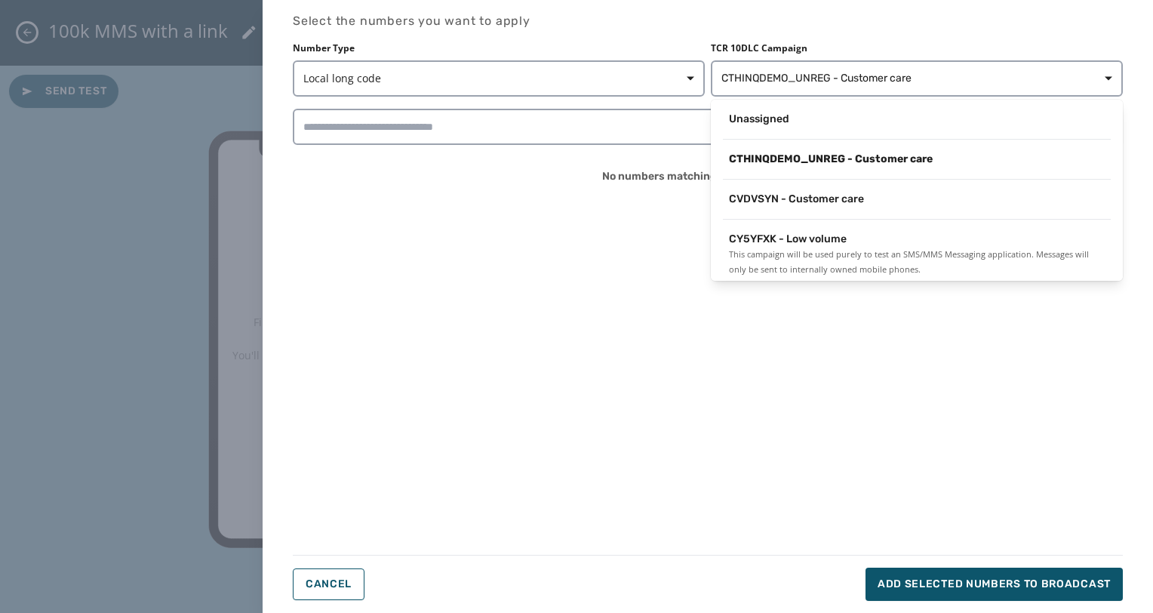
click at [818, 188] on div "CVDVSYN - Customer care" at bounding box center [917, 199] width 400 height 27
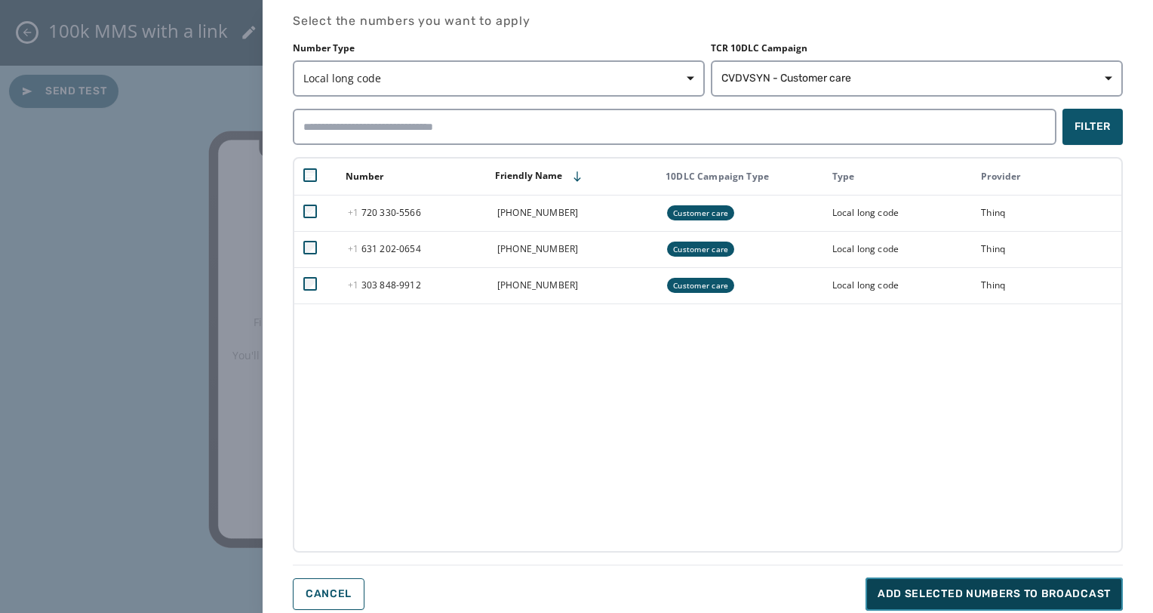
click at [996, 606] on button "Add selected numbers to broadcast" at bounding box center [993, 593] width 257 height 33
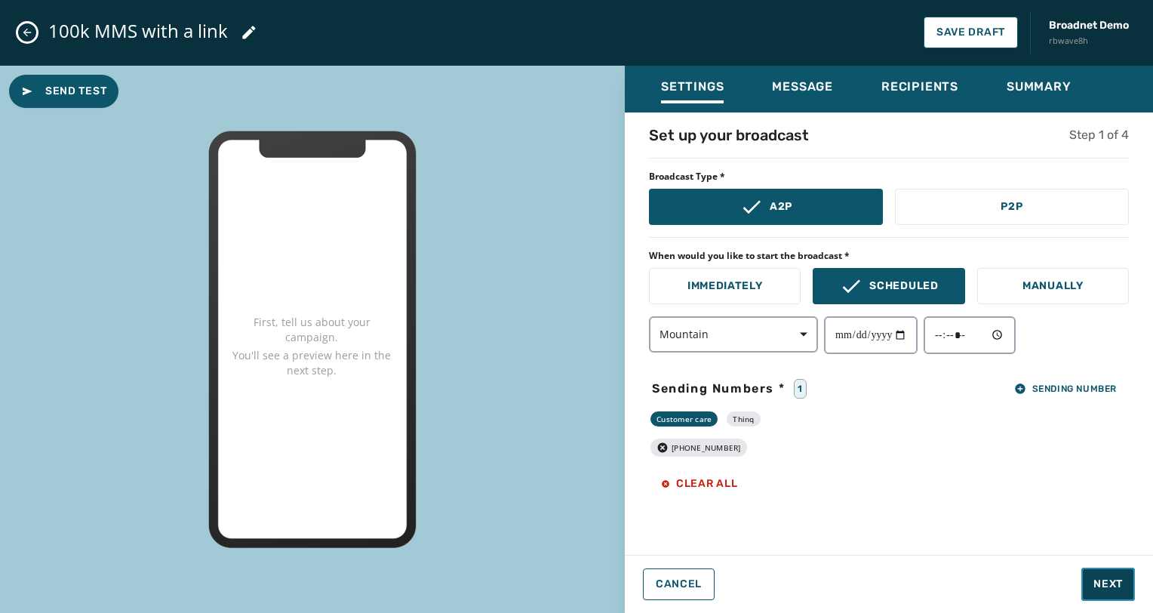
click at [1107, 582] on span "Next" at bounding box center [1107, 583] width 29 height 15
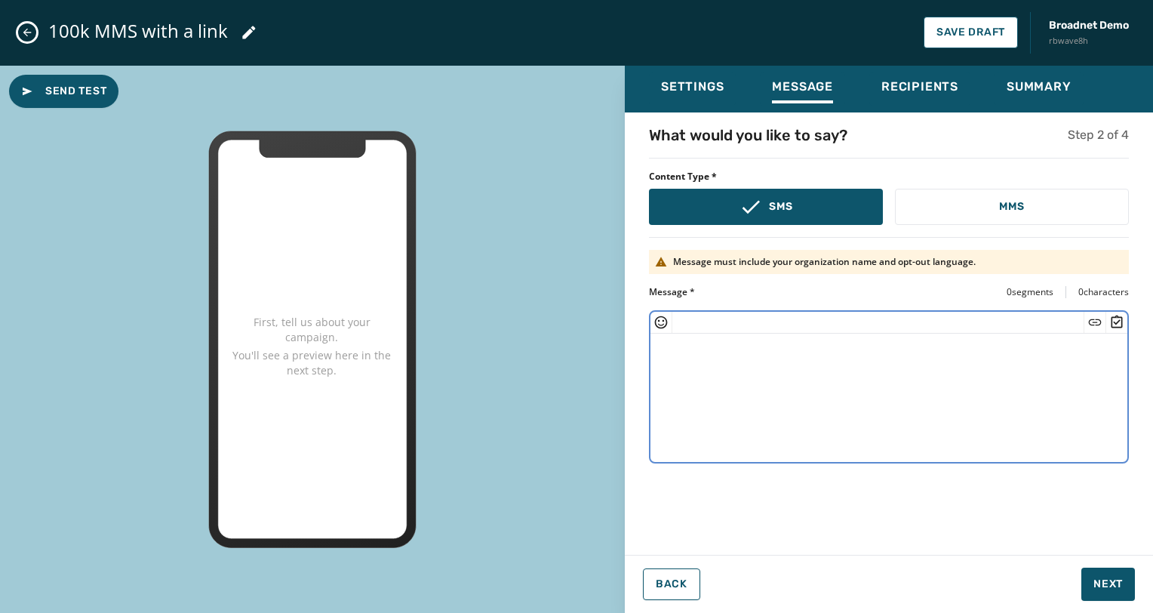
click at [886, 374] on textarea at bounding box center [888, 395] width 477 height 124
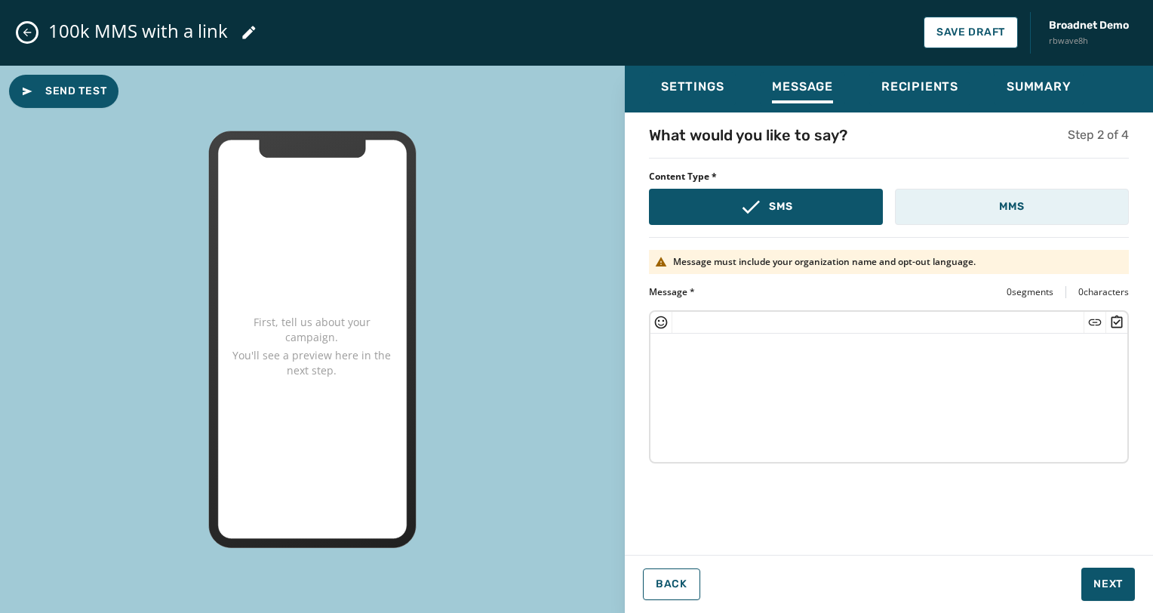
click at [991, 217] on button "MMS" at bounding box center [1012, 207] width 234 height 36
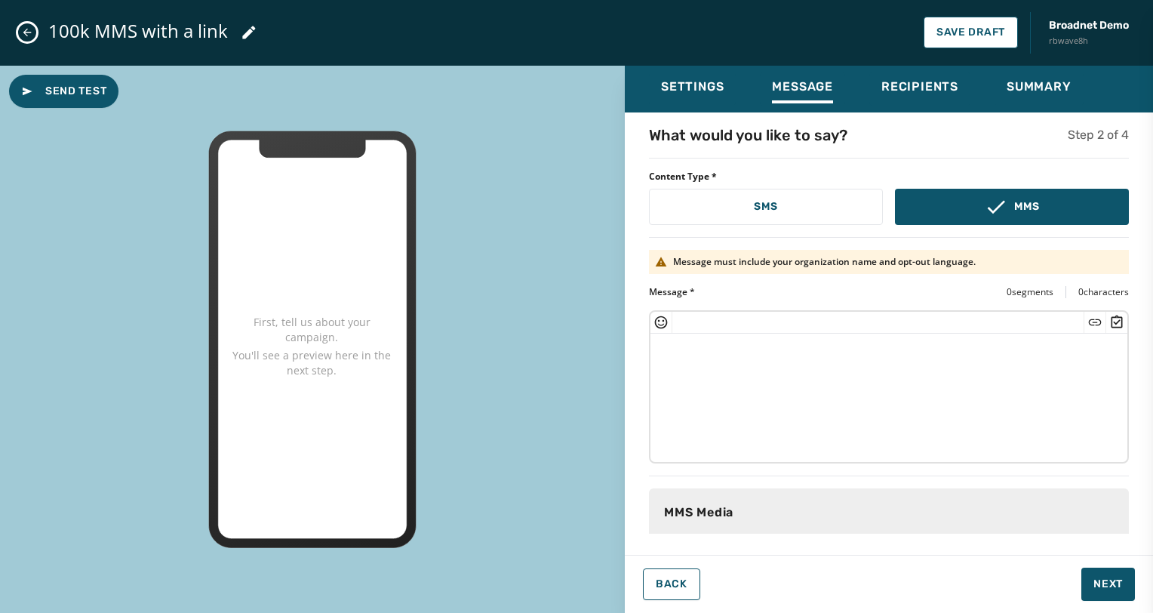
scroll to position [151, 0]
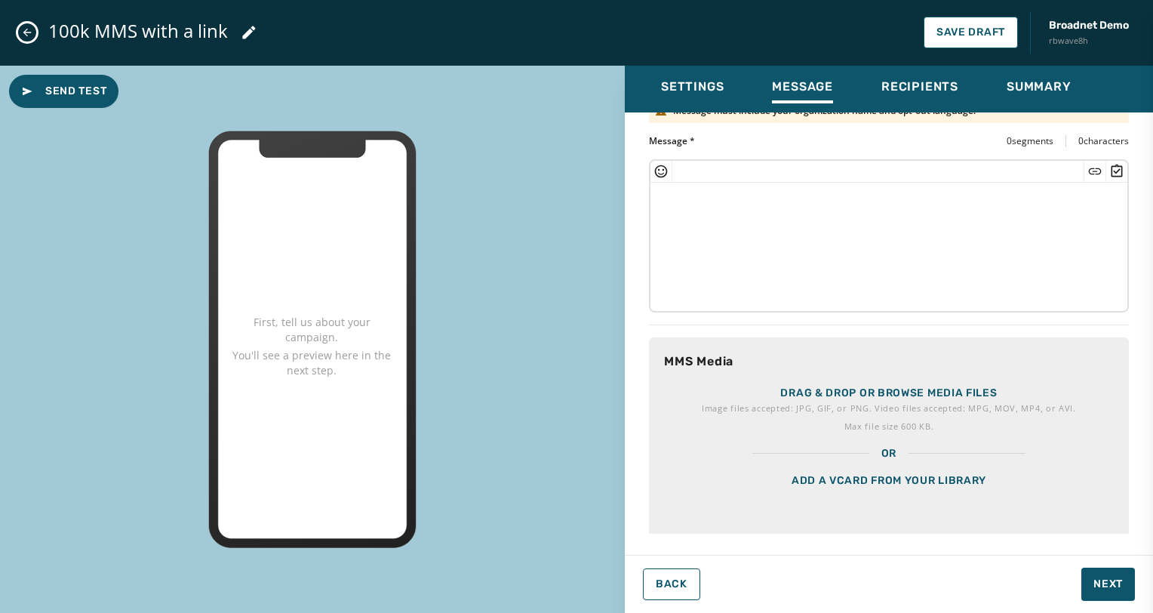
click at [881, 391] on p "Drag & drop or browse media files" at bounding box center [888, 392] width 216 height 15
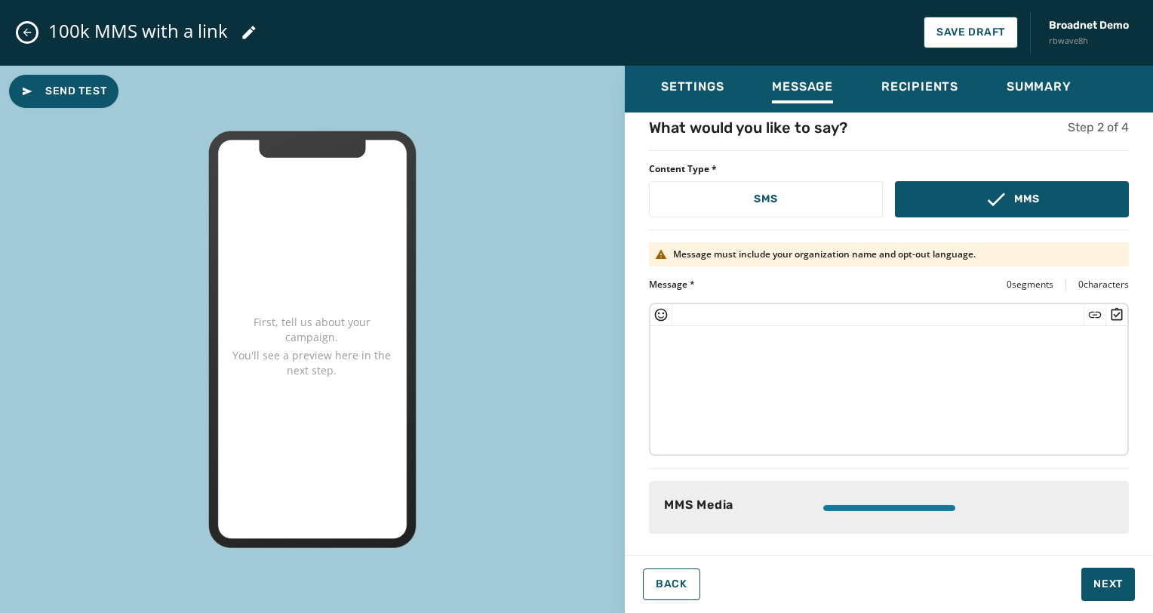
click at [759, 342] on textarea at bounding box center [888, 388] width 477 height 124
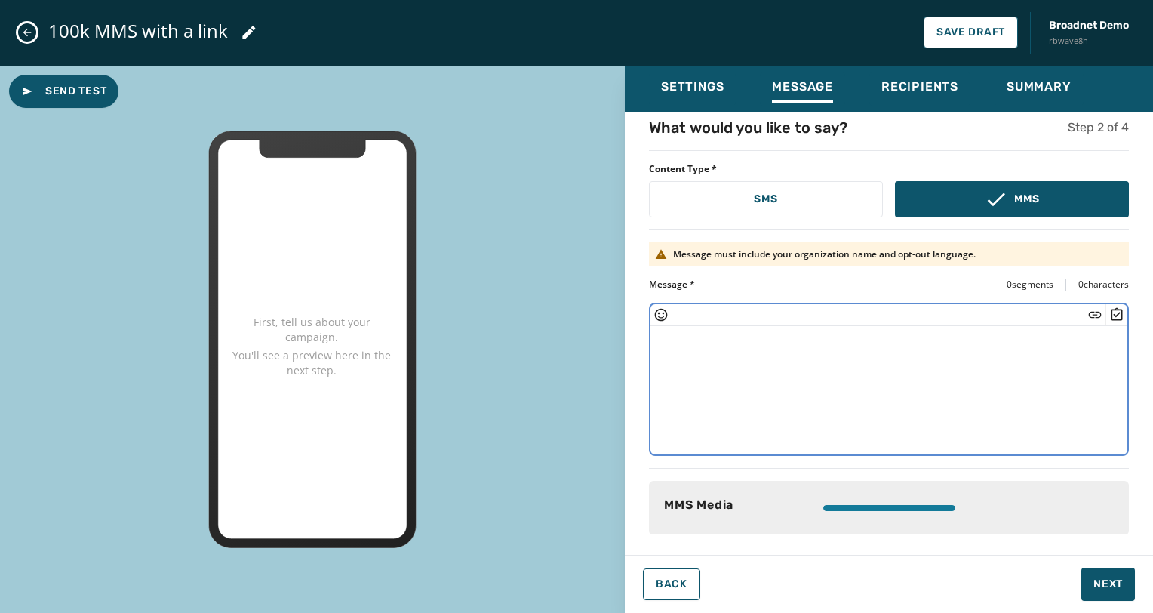
type textarea "*"
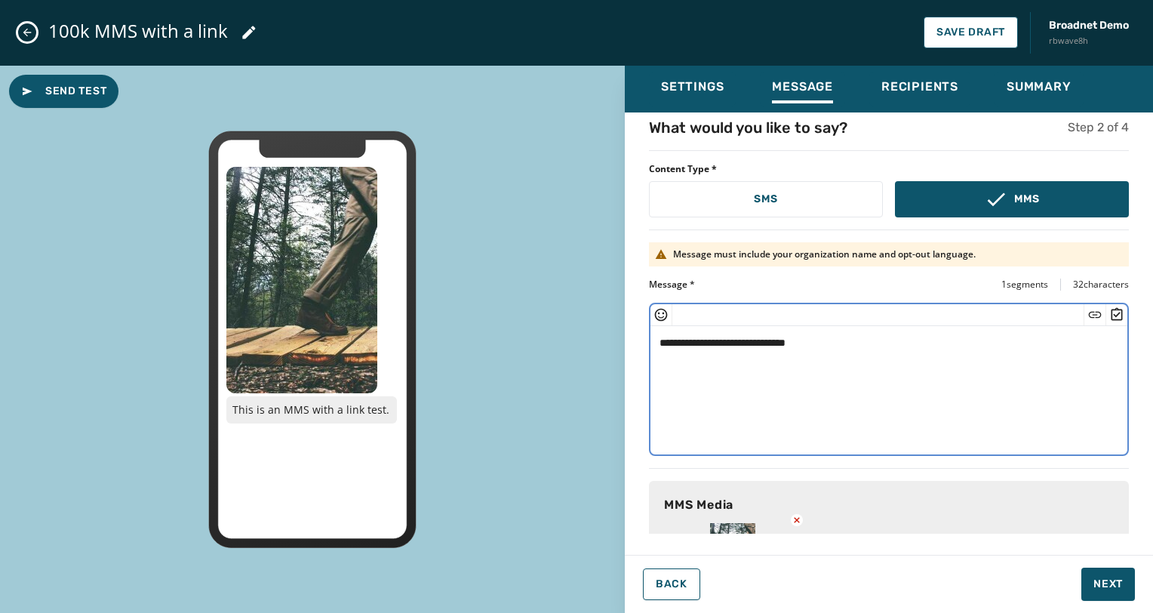
click at [1088, 316] on icon "Insert Short Link" at bounding box center [1094, 314] width 13 height 6
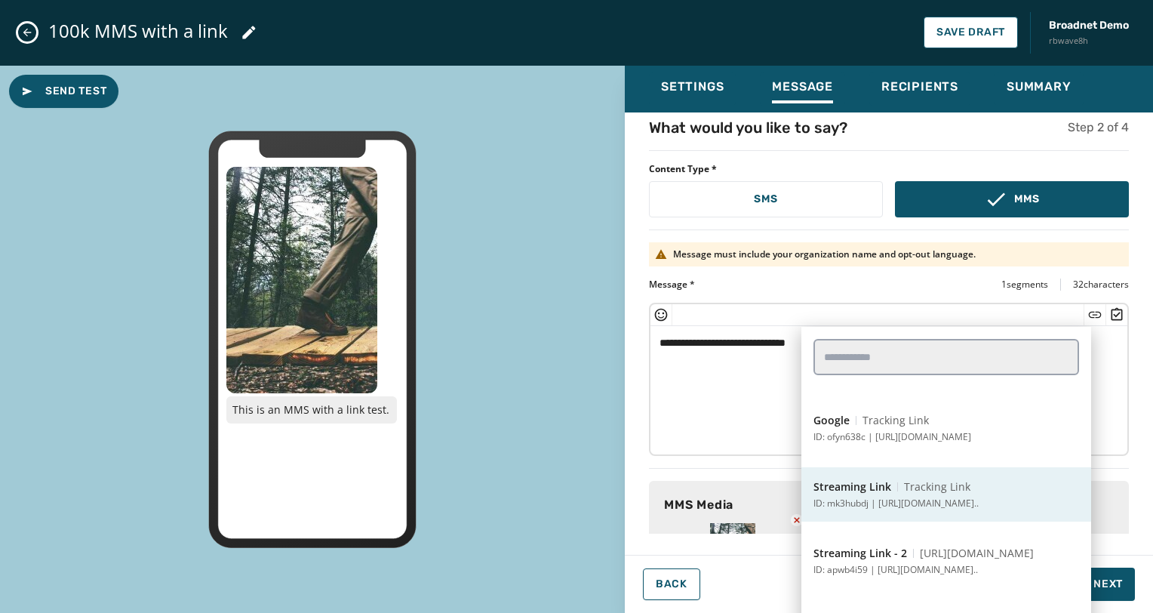
scroll to position [830, 0]
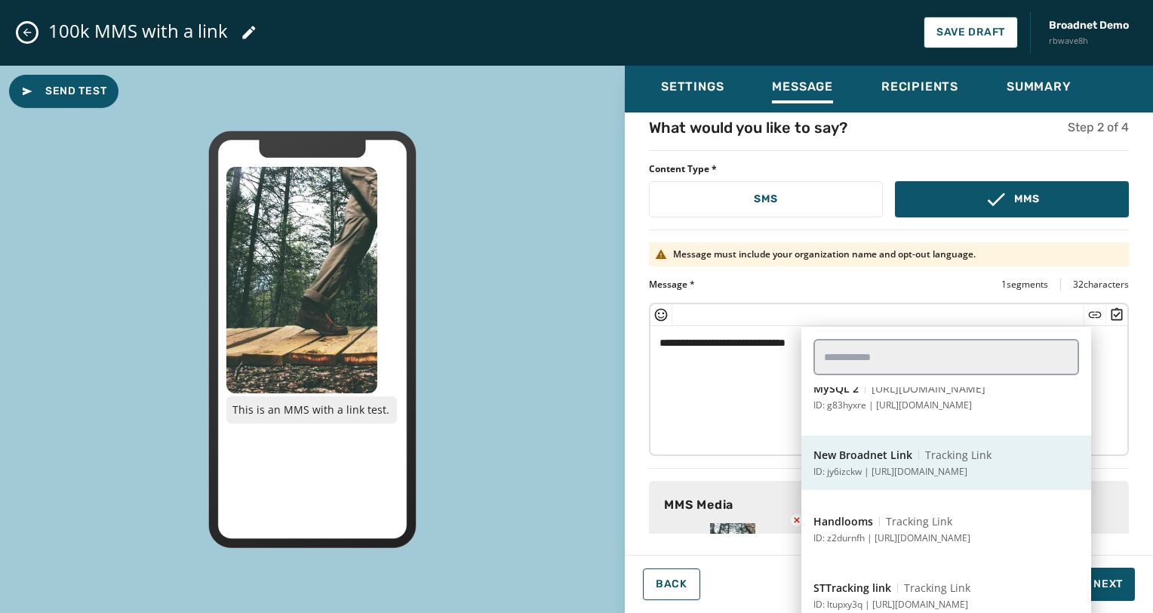
click at [967, 471] on p "ID: jy6izckw | https://www.broadnet.com" at bounding box center [890, 471] width 154 height 12
type textarea "**********"
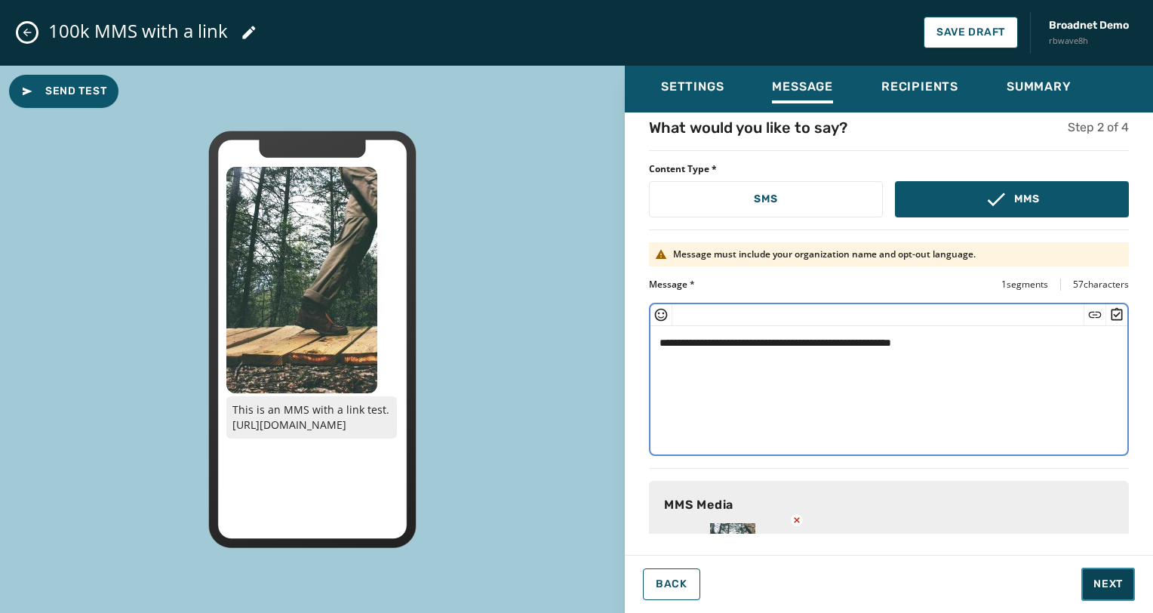
click at [1112, 587] on span "Next" at bounding box center [1107, 583] width 29 height 15
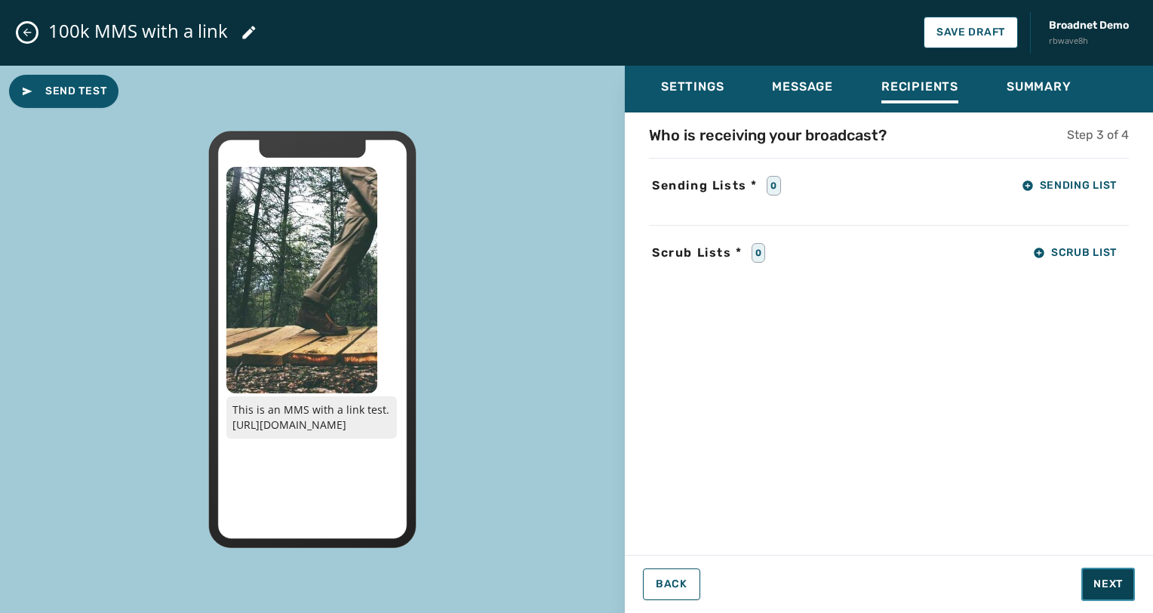
scroll to position [0, 0]
click at [1055, 185] on span "Sending List" at bounding box center [1068, 186] width 95 height 12
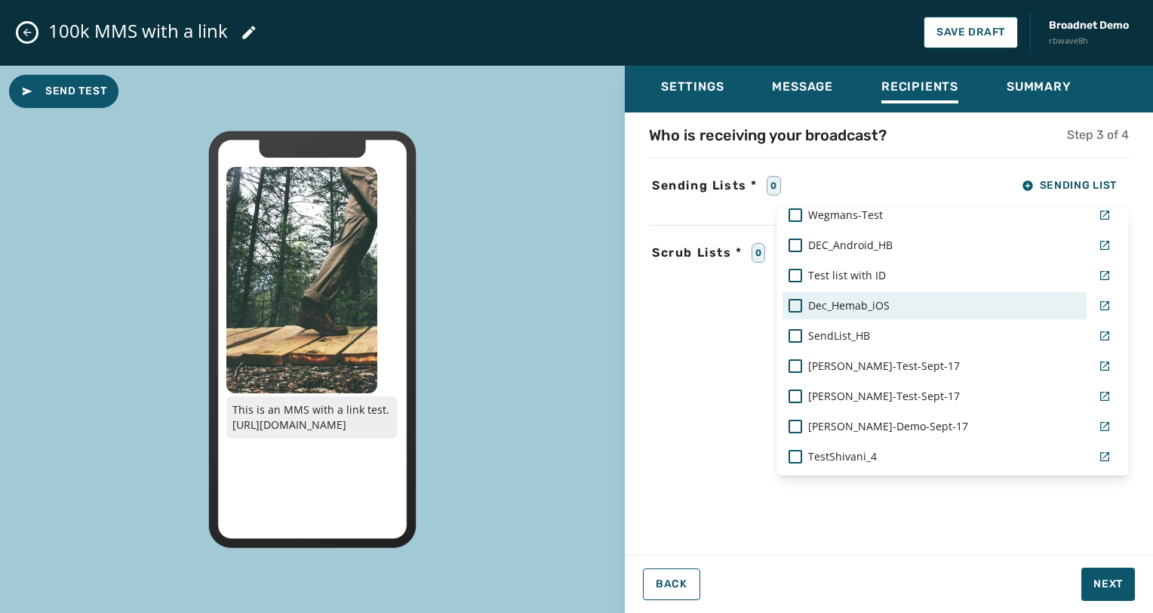
scroll to position [1234, 0]
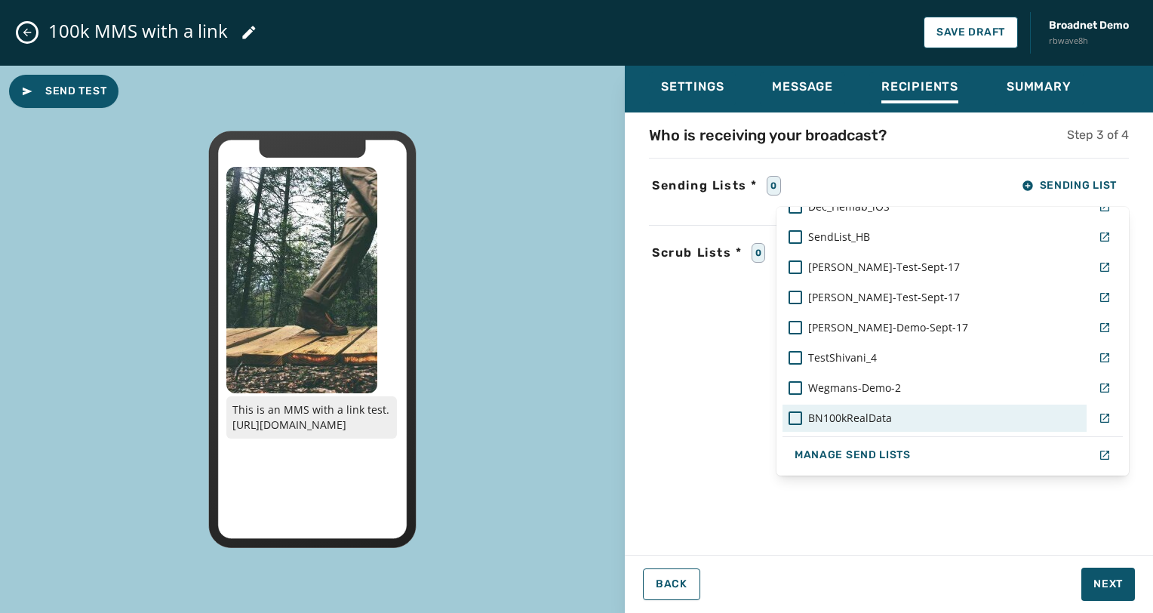
click at [878, 412] on span "BN100kRealData" at bounding box center [850, 417] width 84 height 15
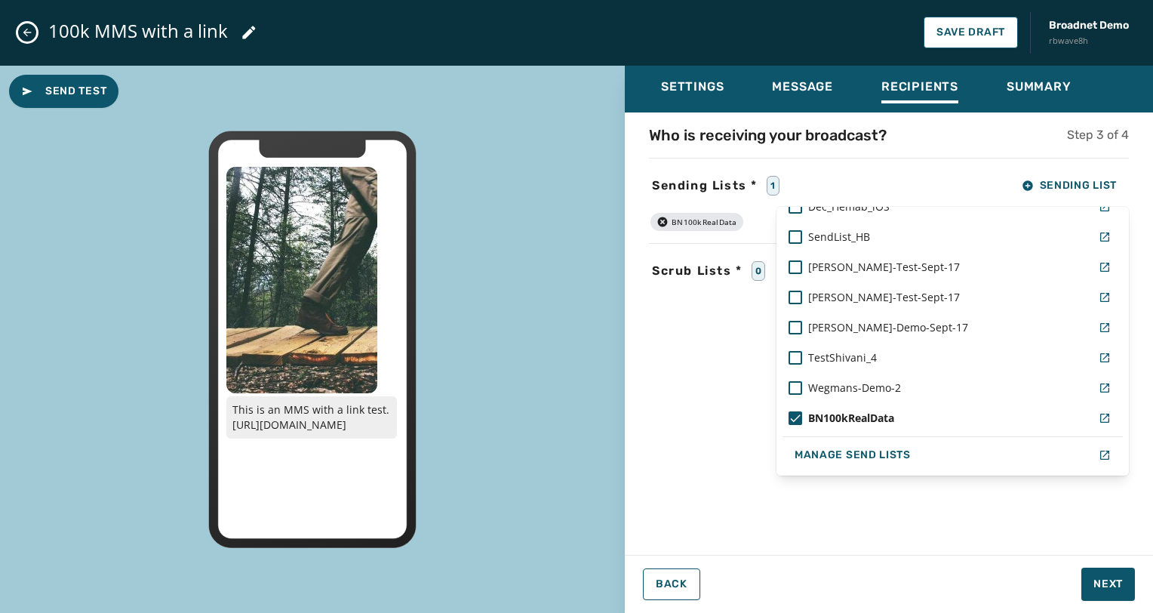
click at [1037, 527] on div "Who is receiving your broadcast? Step 3 of 4 Sending Lists * 1 Sending List Rea…" at bounding box center [889, 328] width 528 height 409
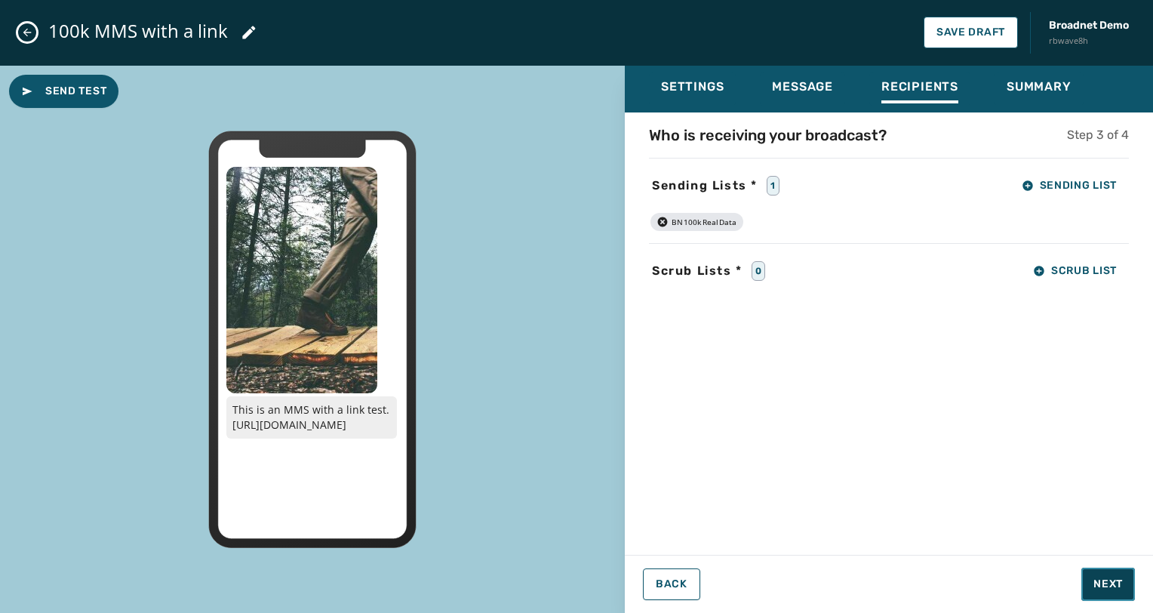
click at [1107, 585] on span "Next" at bounding box center [1107, 583] width 29 height 15
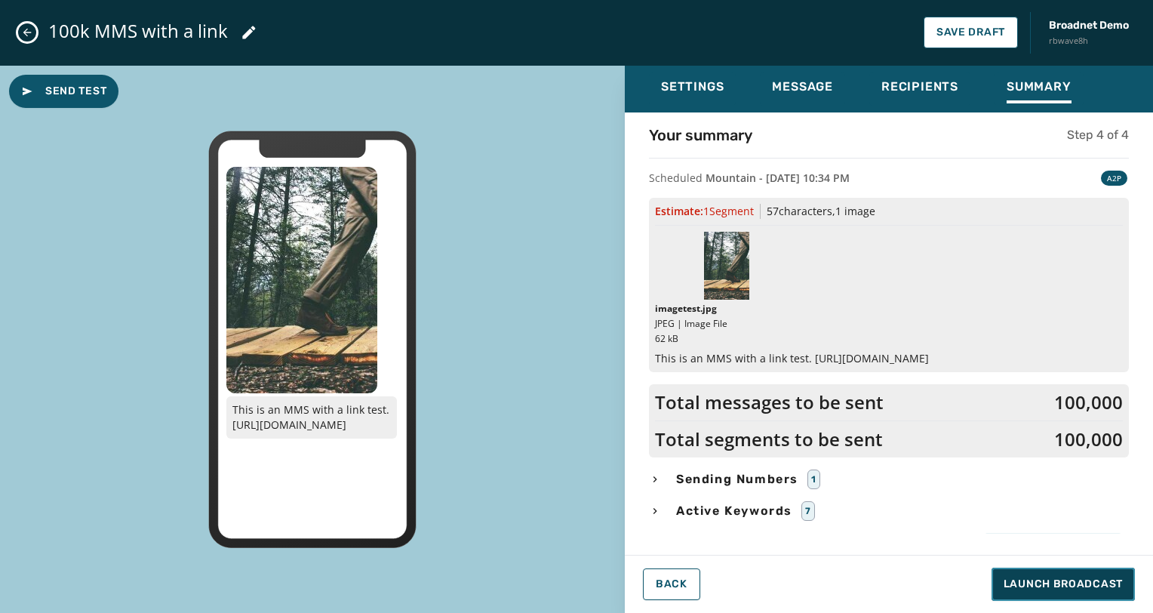
click at [1074, 580] on span "Launch Broadcast" at bounding box center [1062, 583] width 119 height 15
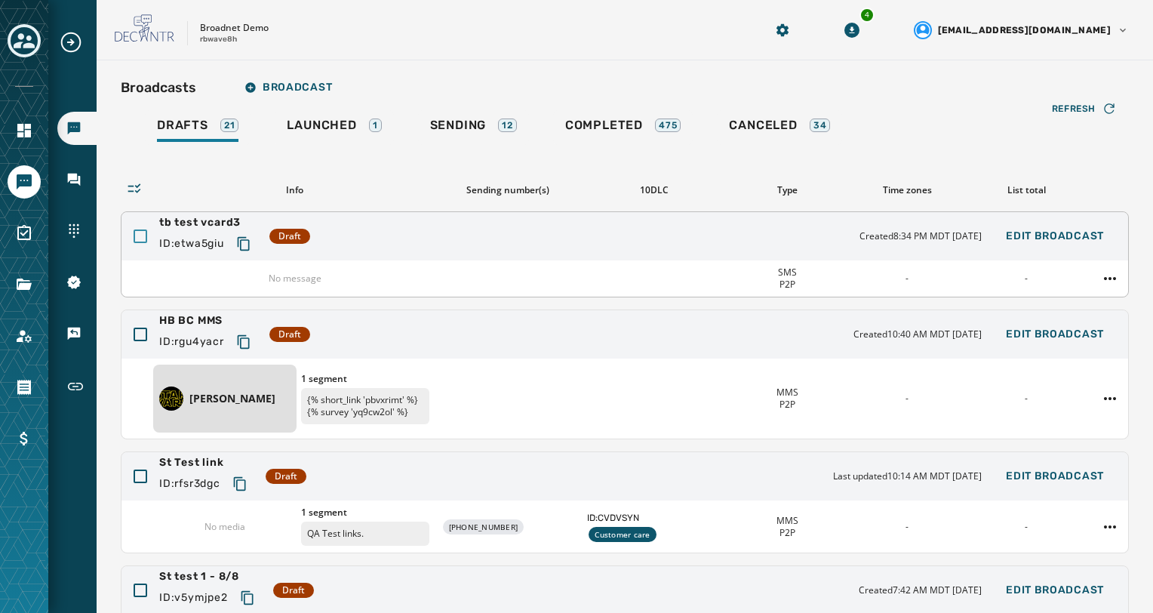
click at [136, 235] on div at bounding box center [141, 236] width 14 height 14
click at [137, 334] on div at bounding box center [141, 334] width 14 height 14
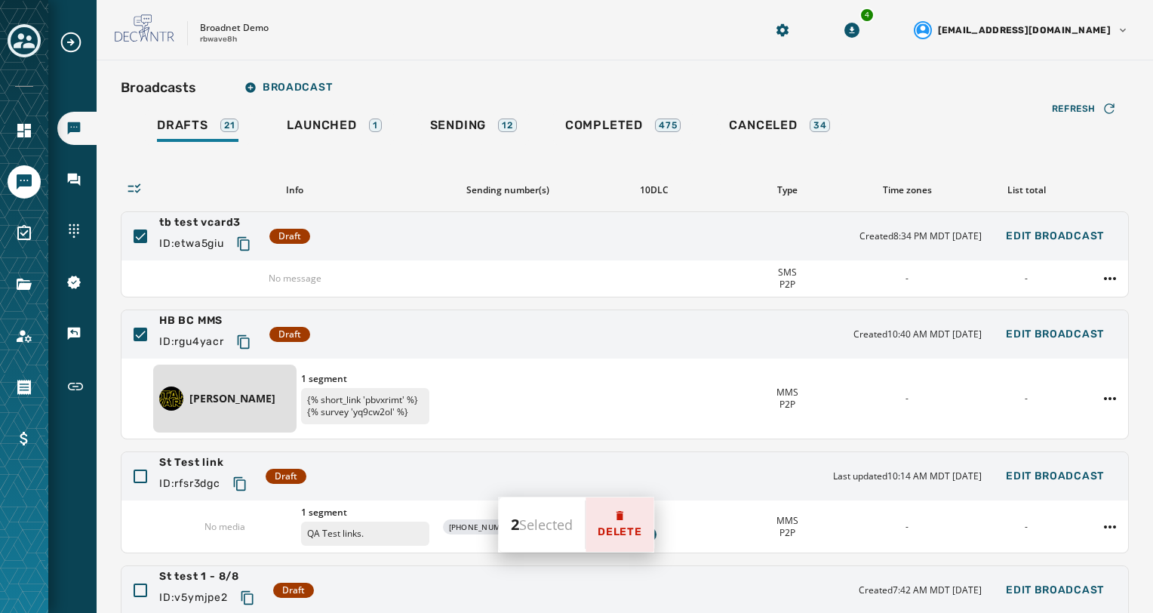
click at [604, 526] on span "Delete" at bounding box center [619, 531] width 44 height 15
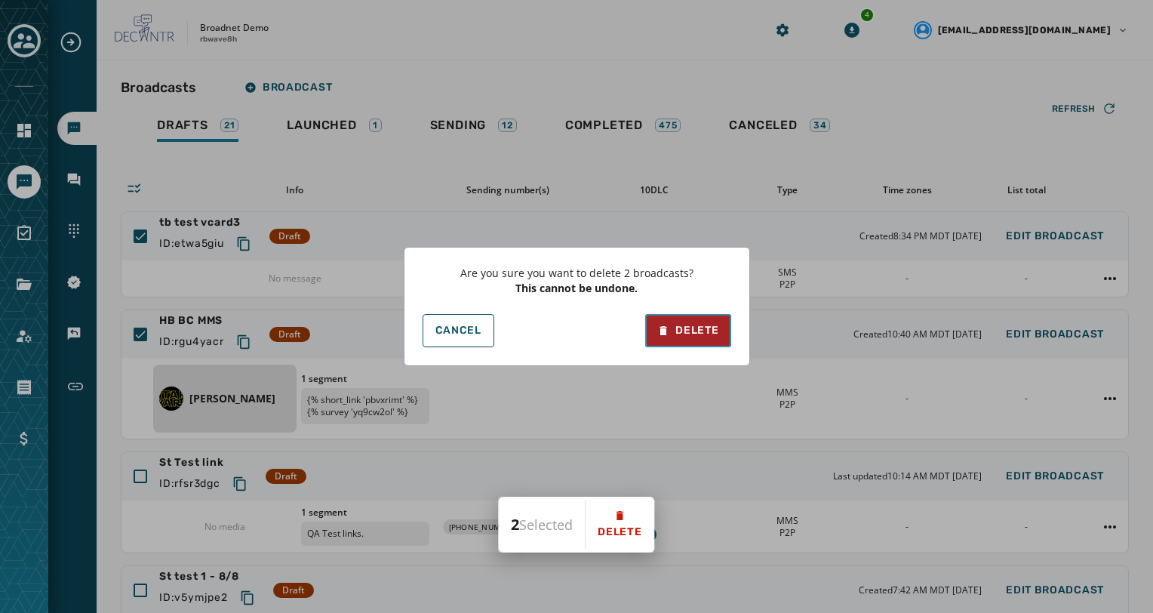
click at [679, 329] on div "Delete" at bounding box center [687, 330] width 61 height 15
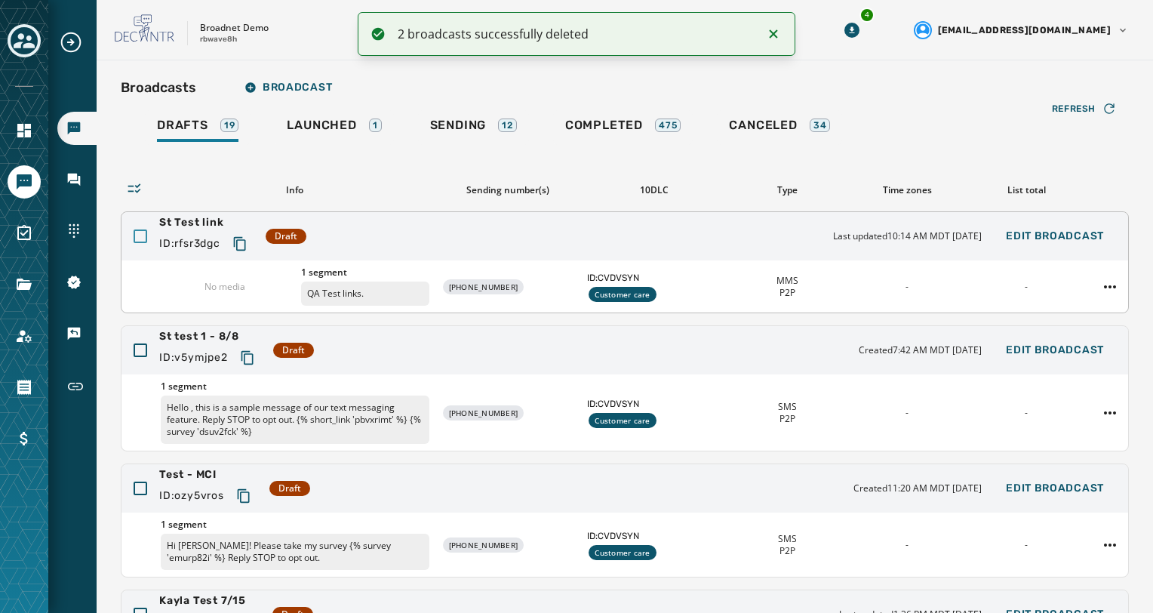
click at [140, 238] on div at bounding box center [141, 236] width 14 height 14
drag, startPoint x: 138, startPoint y: 345, endPoint x: 151, endPoint y: 352, distance: 14.5
click at [139, 346] on div at bounding box center [141, 350] width 14 height 14
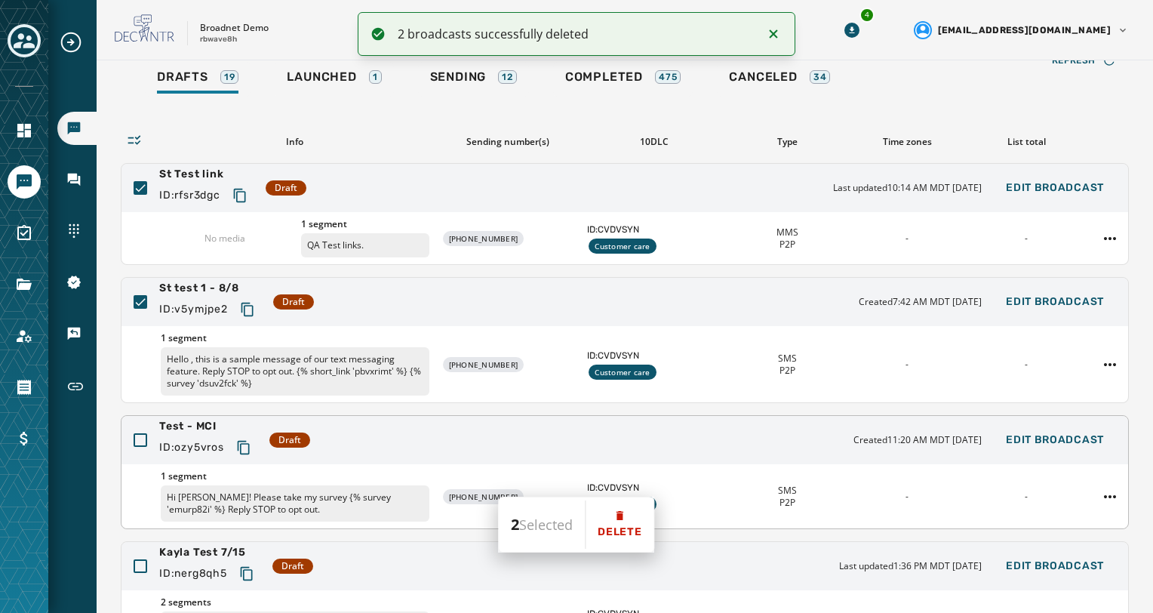
scroll to position [151, 0]
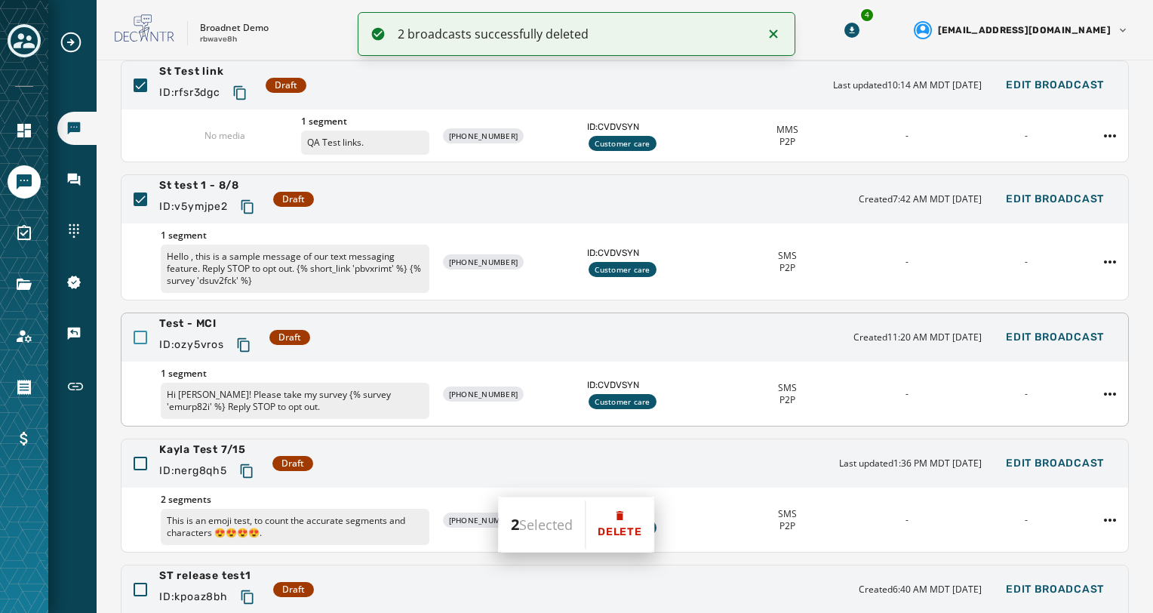
click at [140, 334] on div at bounding box center [141, 337] width 14 height 14
drag, startPoint x: 135, startPoint y: 462, endPoint x: 357, endPoint y: 488, distance: 223.3
click at [136, 462] on div at bounding box center [141, 463] width 14 height 14
click at [643, 533] on button "Delete" at bounding box center [619, 524] width 68 height 54
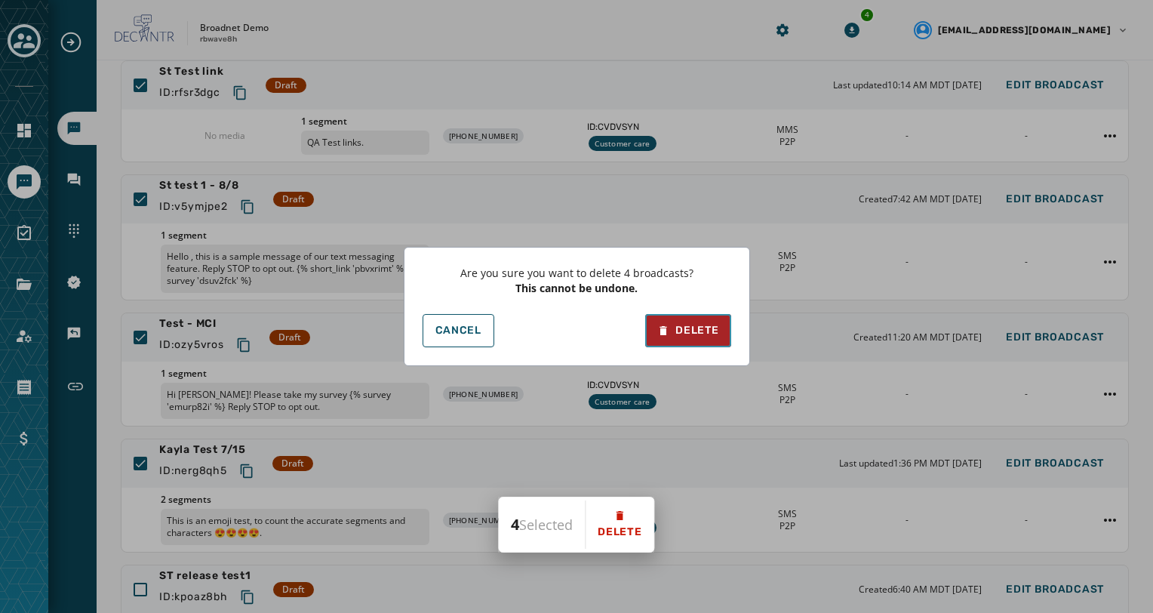
click at [684, 324] on div "Delete" at bounding box center [687, 330] width 61 height 15
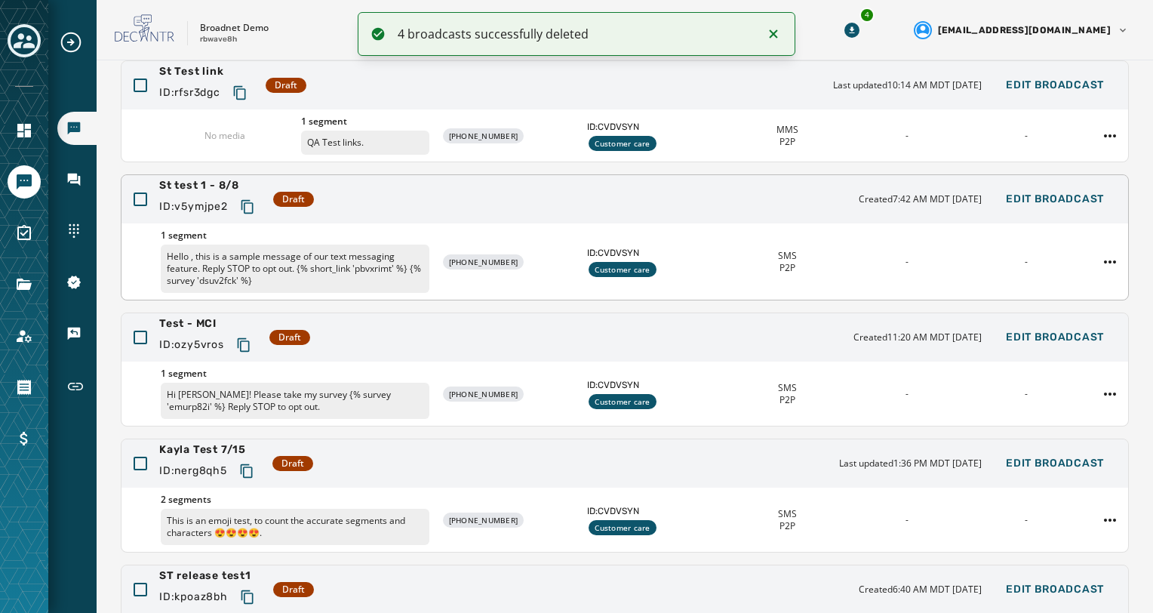
scroll to position [0, 0]
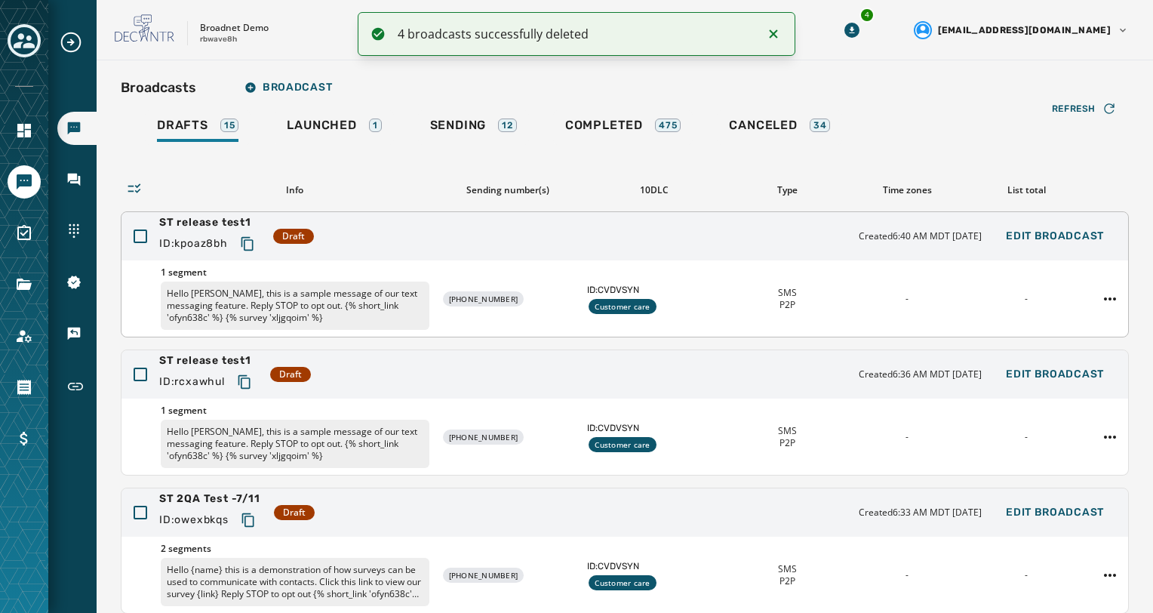
click at [136, 243] on div "ST release test1 ID: kpoaz8bh Draft Created 6:40 AM MDT July 11, 2025 Edit Broa…" at bounding box center [624, 236] width 1006 height 48
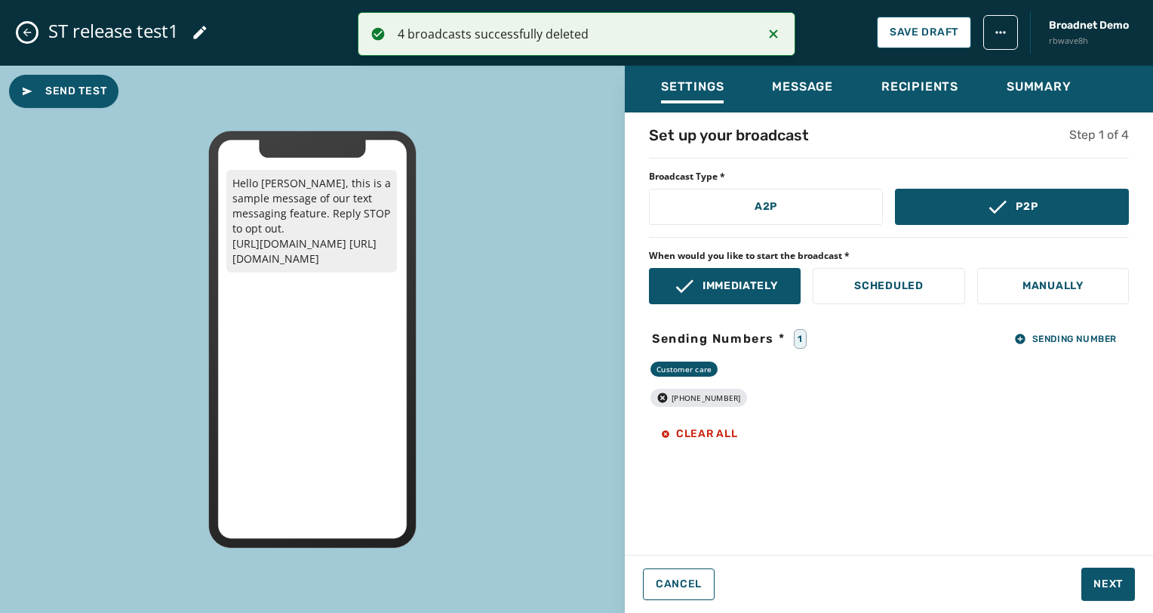
click at [28, 31] on icon "Close admin drawer" at bounding box center [27, 32] width 12 height 12
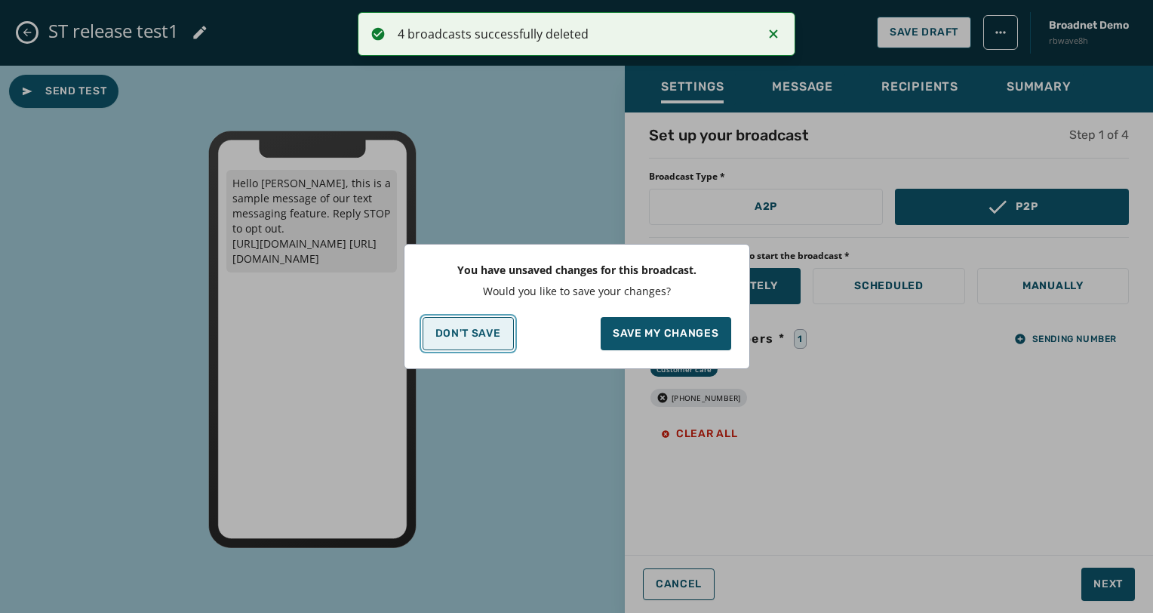
click at [468, 329] on p "Don't Save" at bounding box center [468, 333] width 66 height 12
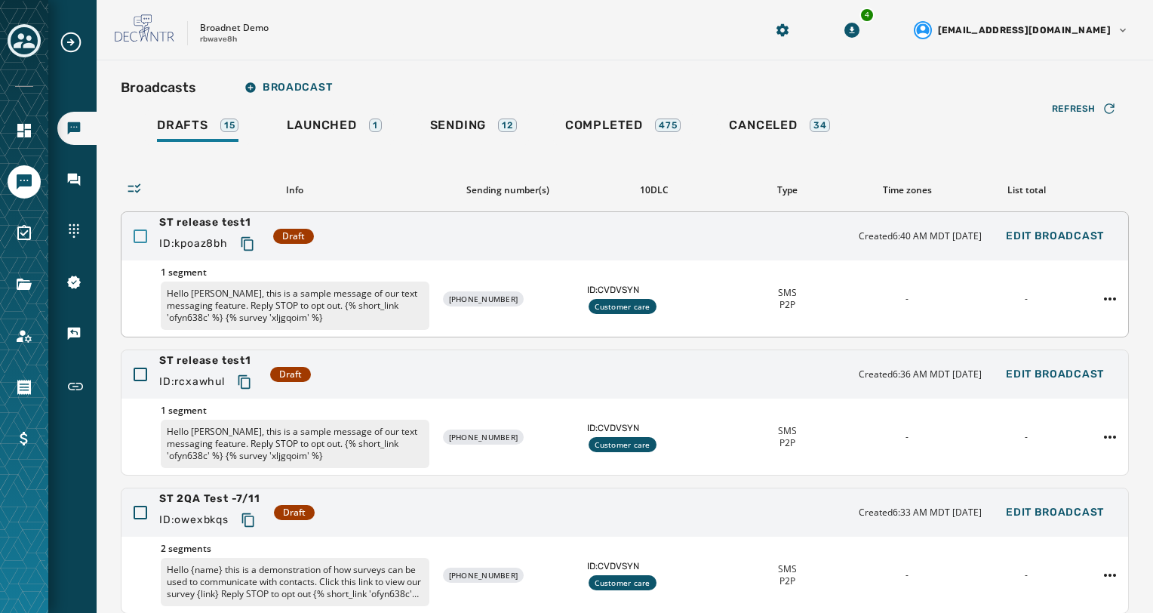
click at [141, 235] on div at bounding box center [141, 236] width 14 height 14
click at [138, 374] on div at bounding box center [141, 374] width 14 height 14
click at [142, 512] on div at bounding box center [141, 512] width 14 height 14
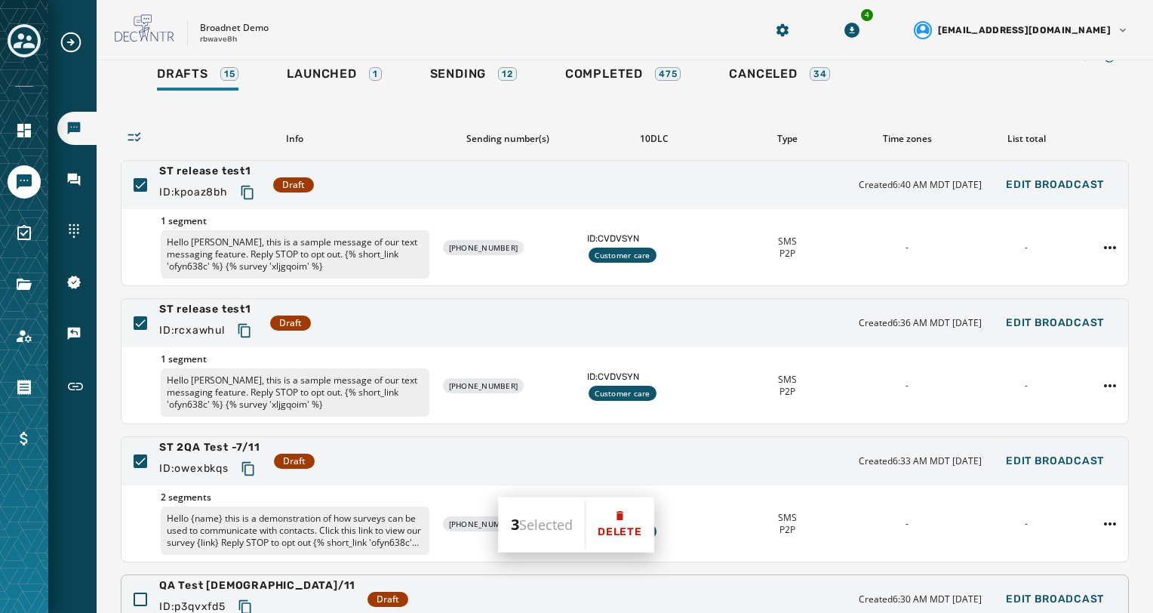
scroll to position [151, 0]
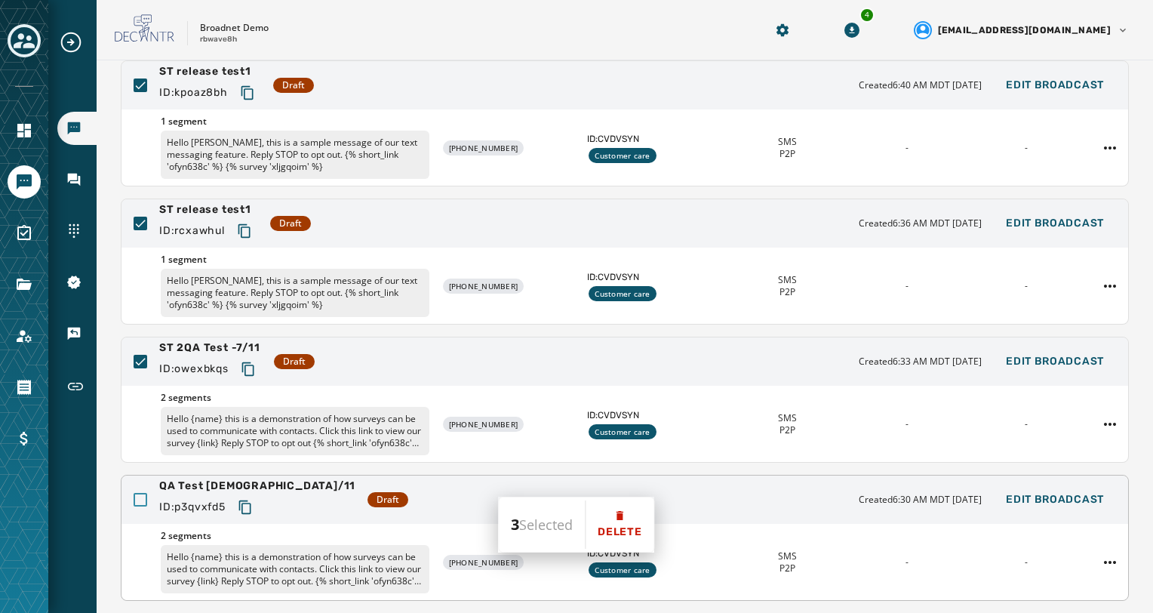
click at [140, 496] on div at bounding box center [141, 500] width 14 height 14
click at [622, 517] on icon at bounding box center [619, 515] width 7 height 9
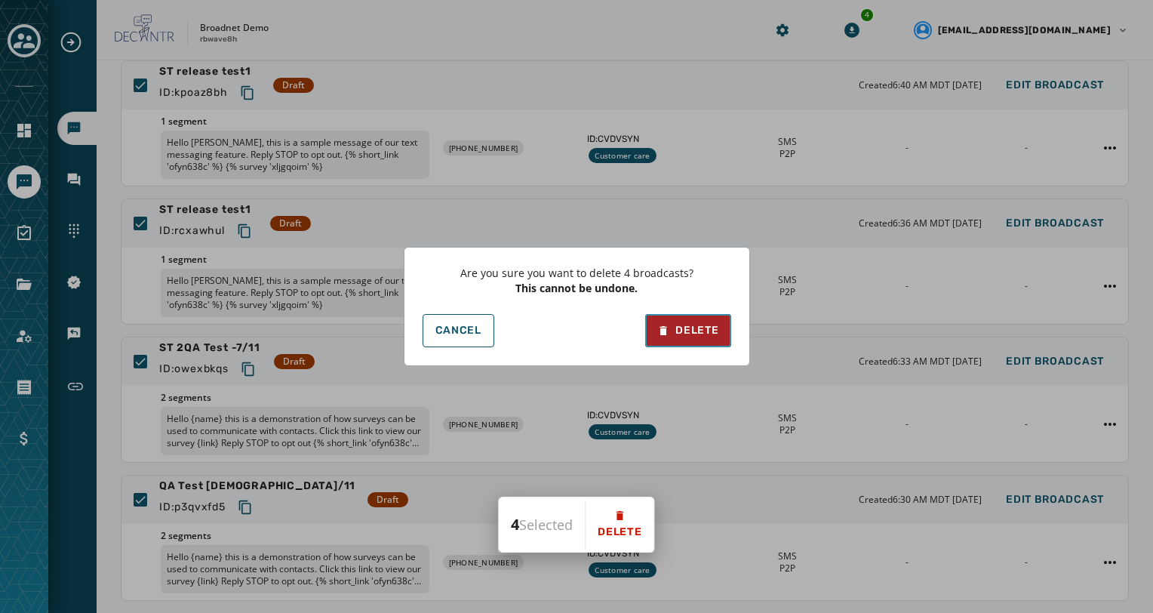
click at [697, 329] on div "Delete" at bounding box center [687, 330] width 61 height 15
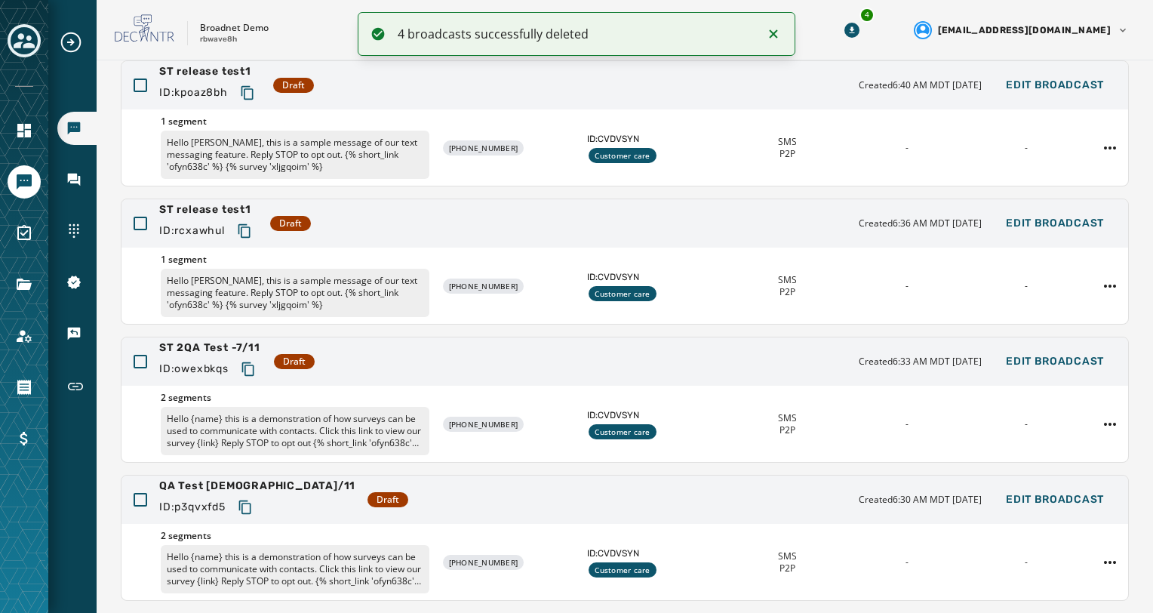
scroll to position [0, 0]
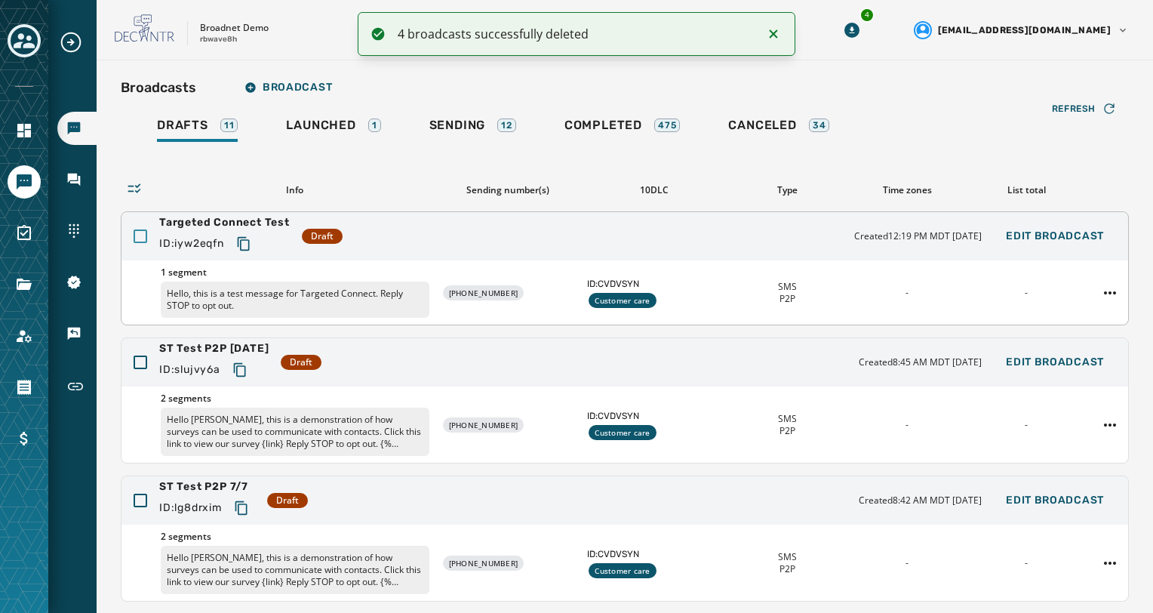
click at [138, 235] on div at bounding box center [141, 236] width 14 height 14
click at [137, 367] on div at bounding box center [141, 362] width 14 height 14
click at [139, 498] on div at bounding box center [141, 500] width 14 height 14
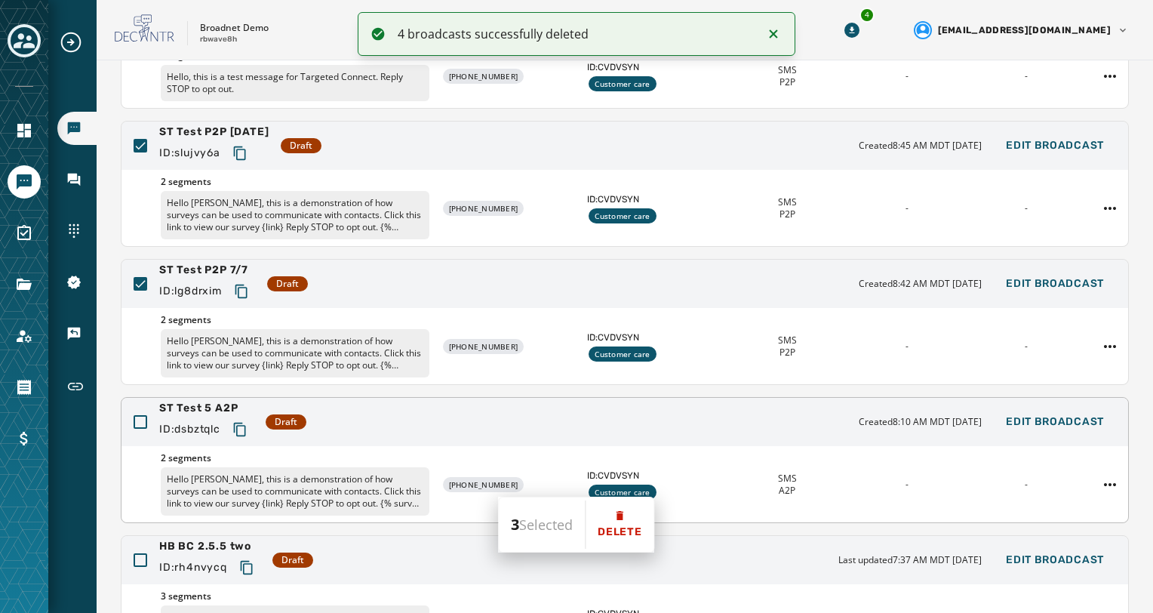
scroll to position [226, 0]
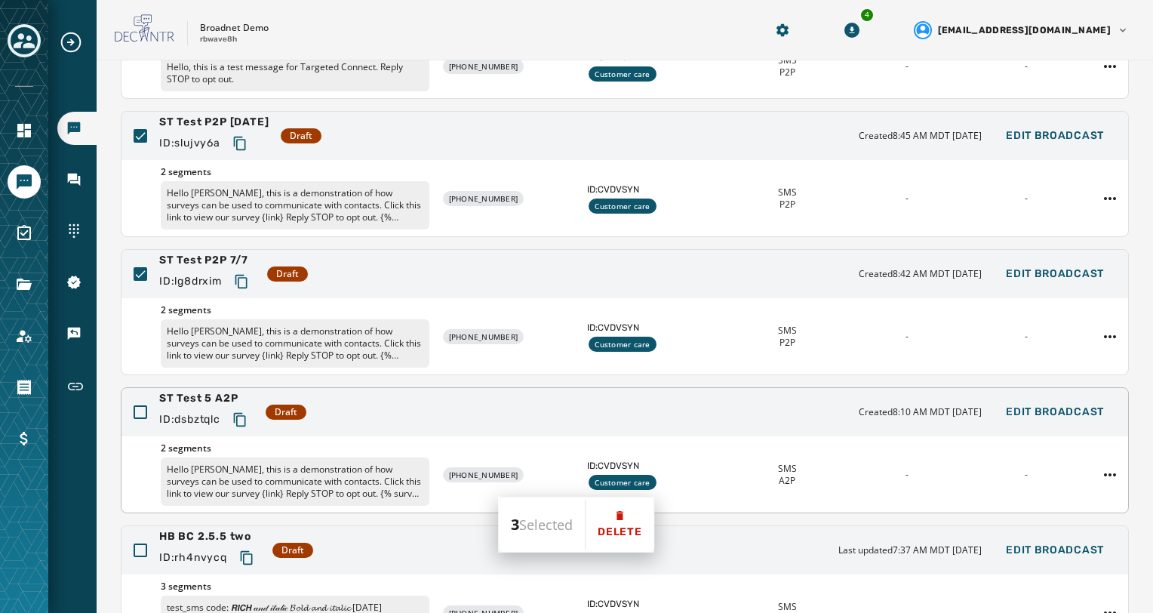
click at [140, 419] on div "ST Test 5 A2P ID: dsbztqlc Draft Created 8:10 AM MDT July 3, 2025 Edit Broadcast" at bounding box center [624, 412] width 1006 height 48
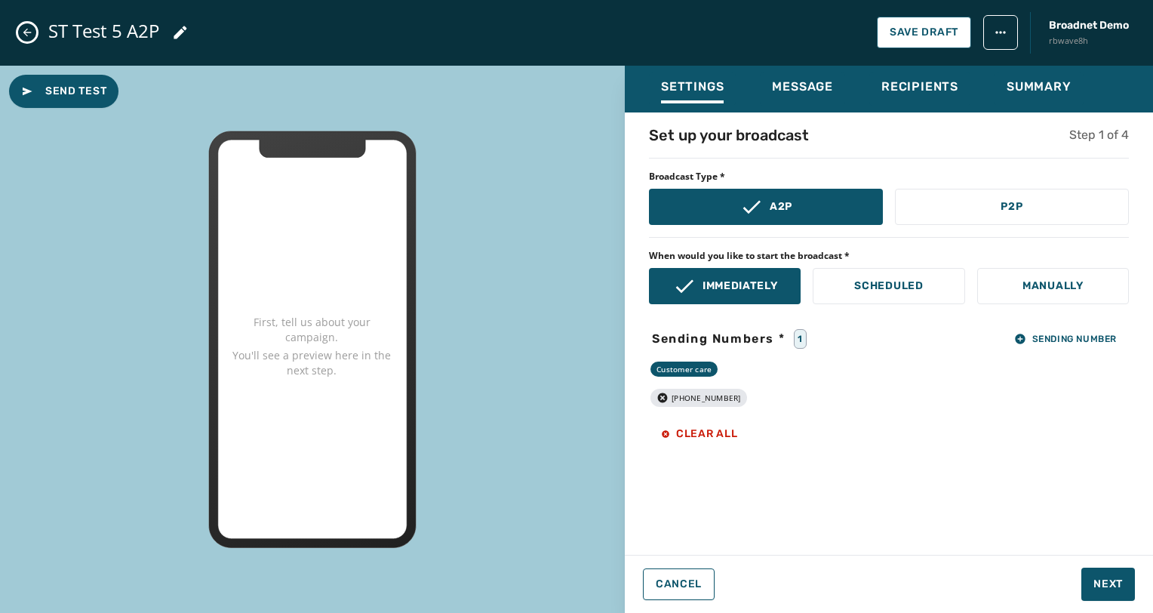
click at [137, 401] on div "ST Test 5 A2P ID: dsbztqlc Draft Created 8:10 AM MDT July 3, 2025 Edit Broadcast" at bounding box center [624, 412] width 1006 height 48
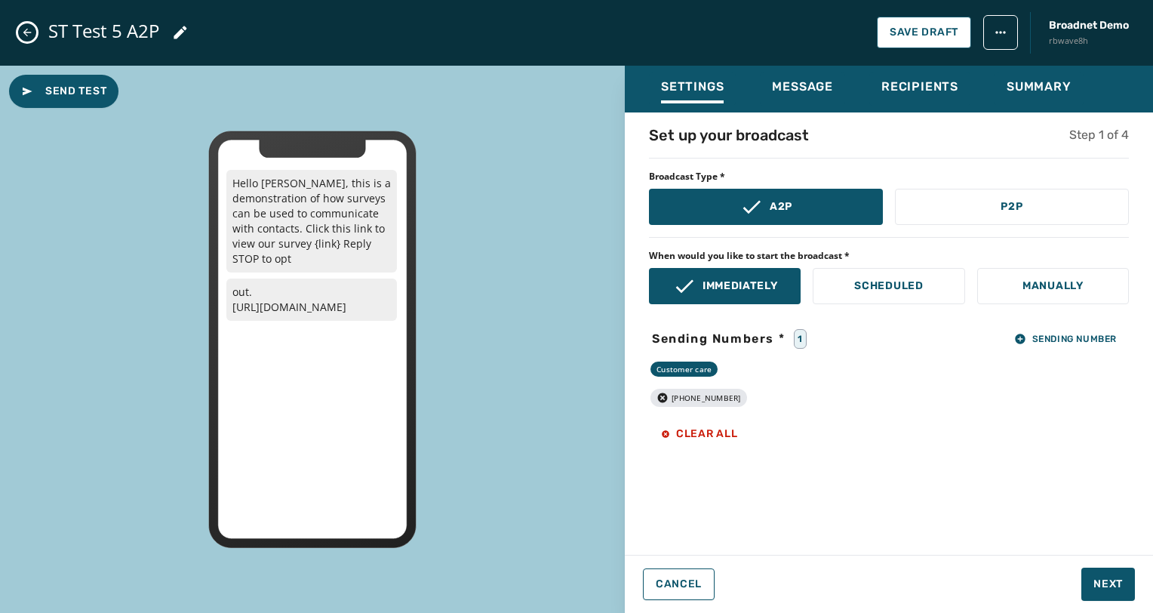
click at [23, 36] on icon "Close admin drawer" at bounding box center [27, 32] width 12 height 12
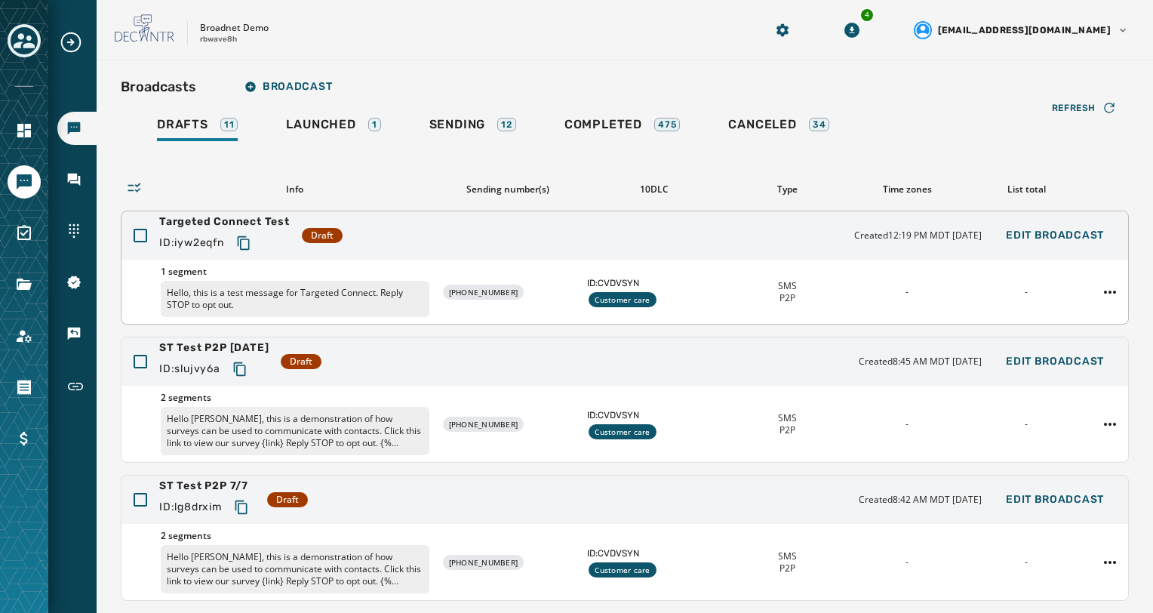
scroll to position [0, 0]
click at [144, 230] on div at bounding box center [141, 236] width 14 height 14
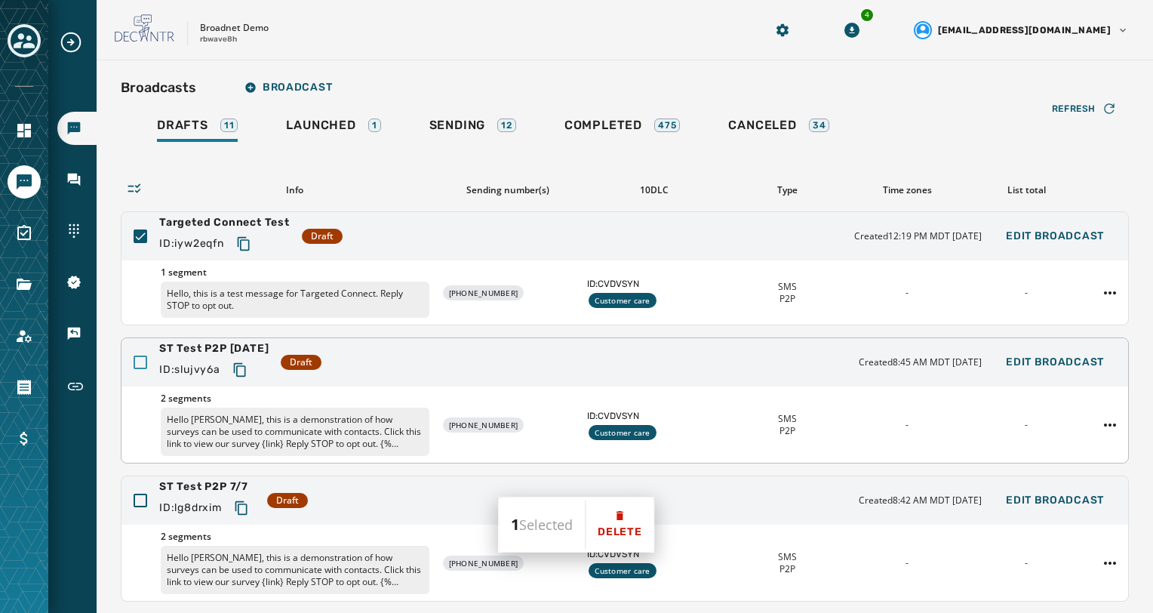
click at [146, 360] on div at bounding box center [141, 362] width 14 height 14
click at [139, 496] on div at bounding box center [141, 500] width 14 height 14
click at [619, 523] on button "Delete" at bounding box center [619, 524] width 68 height 54
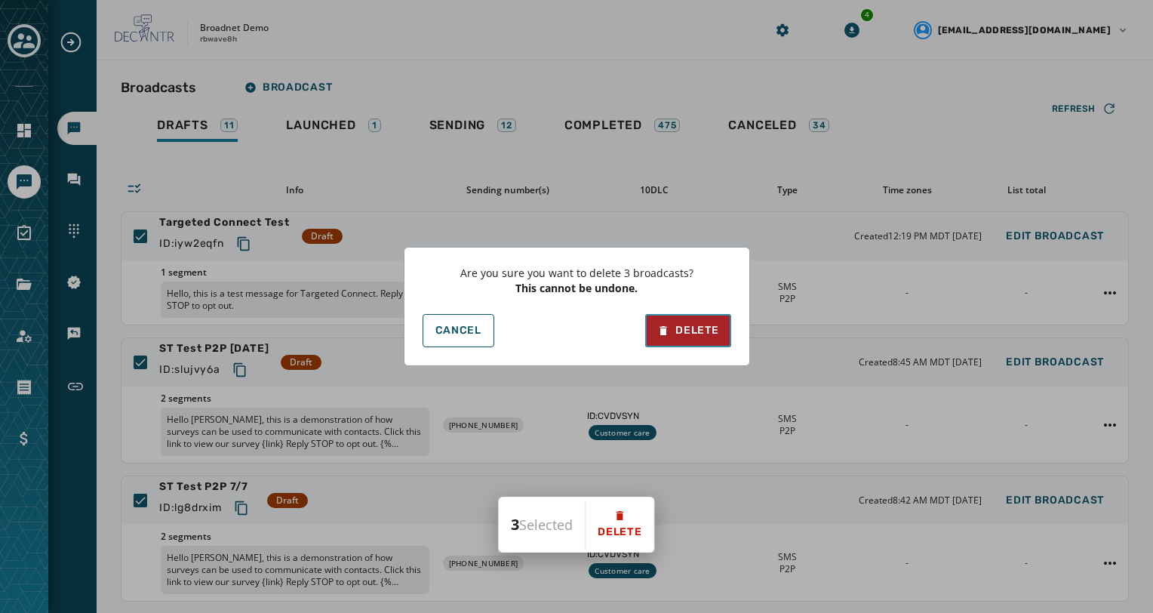
click at [709, 323] on div "Delete" at bounding box center [687, 330] width 61 height 15
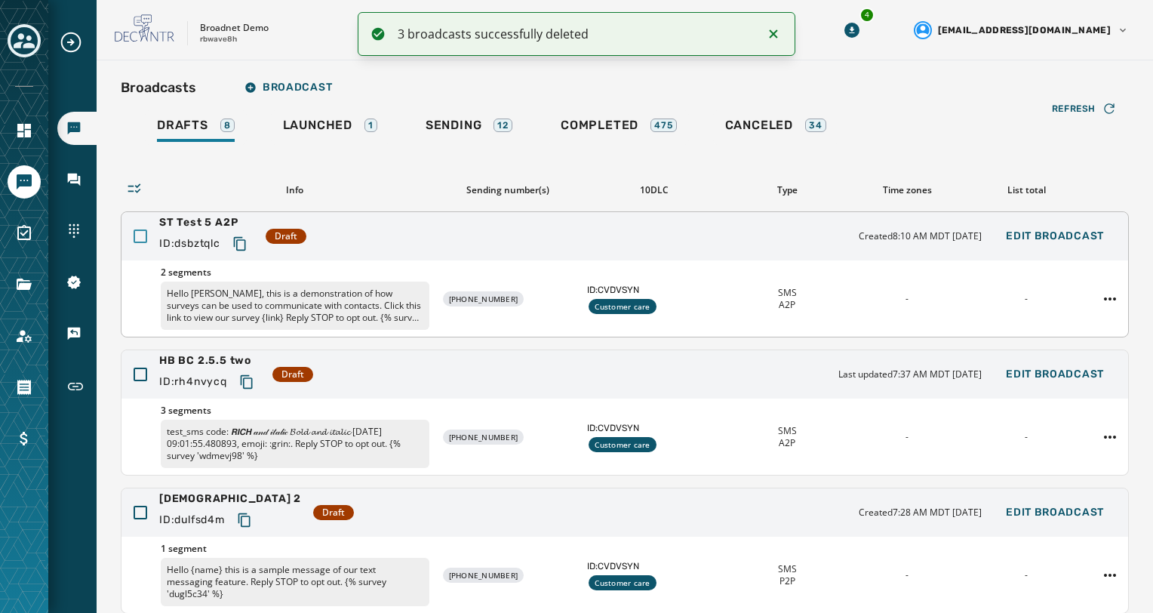
click at [139, 236] on div at bounding box center [141, 236] width 14 height 14
click at [142, 376] on div at bounding box center [141, 374] width 14 height 14
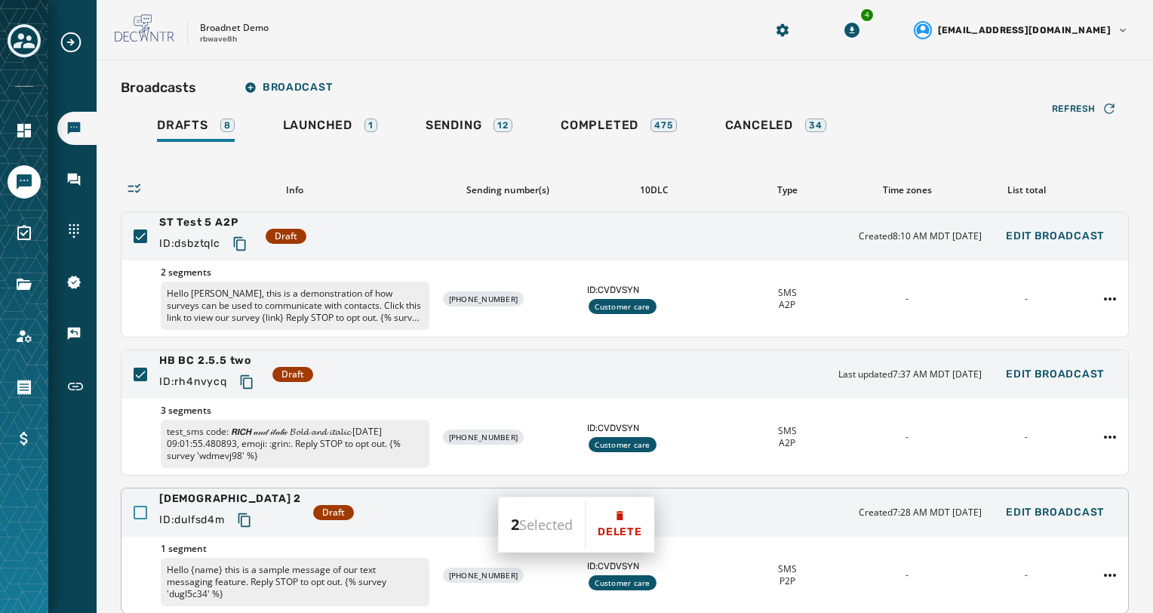
click at [146, 510] on div at bounding box center [141, 512] width 14 height 14
click at [608, 510] on button "Delete" at bounding box center [619, 524] width 68 height 54
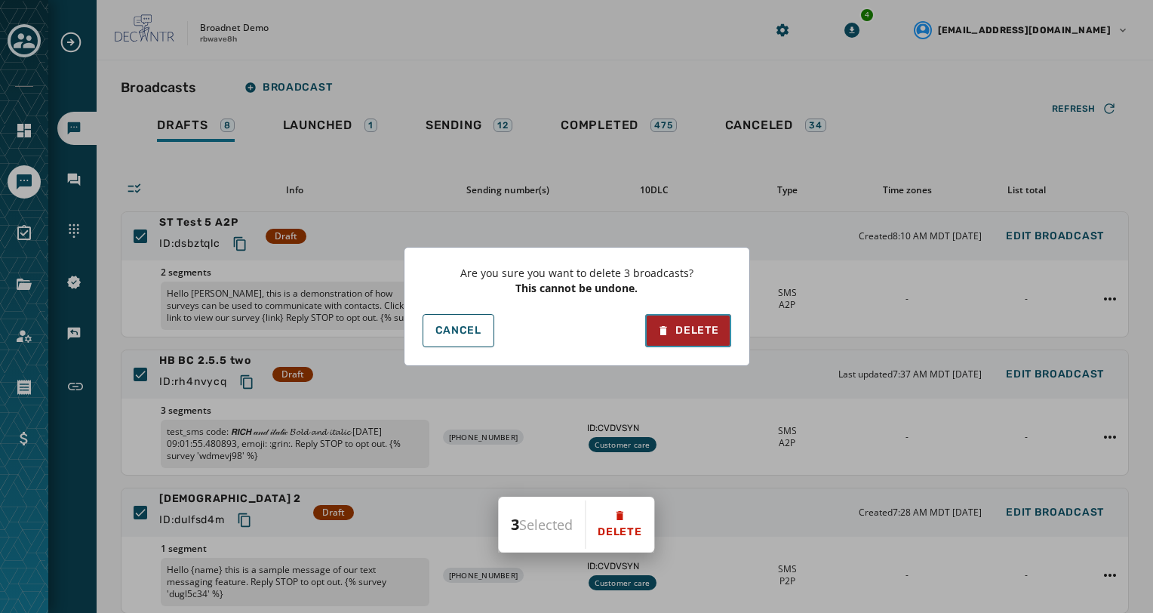
click at [692, 327] on div "Delete" at bounding box center [687, 330] width 61 height 15
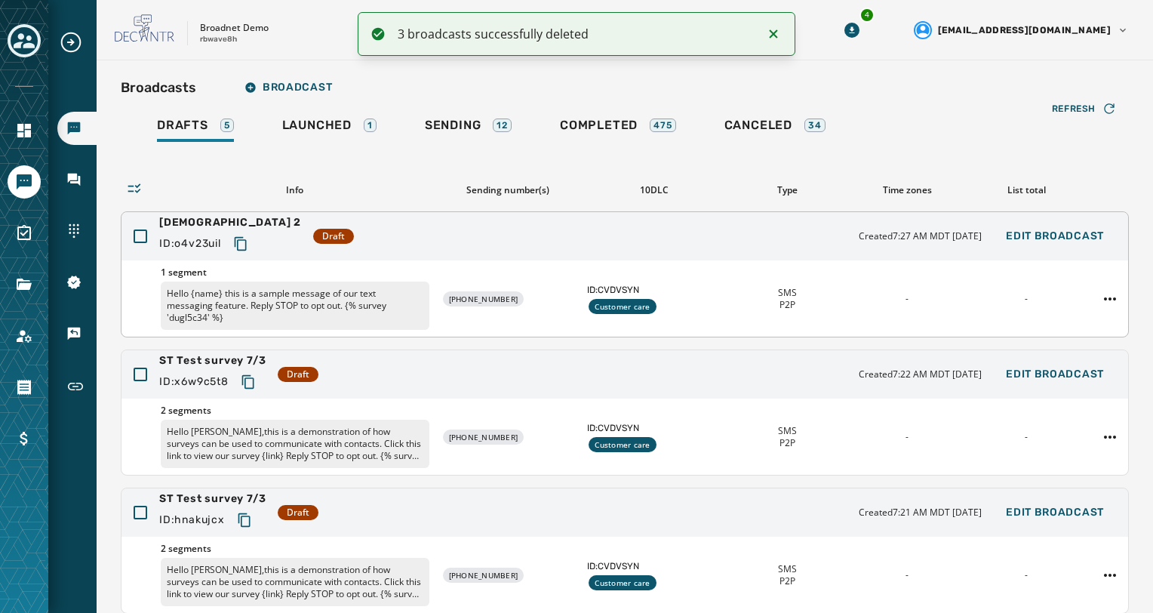
drag, startPoint x: 146, startPoint y: 230, endPoint x: 148, endPoint y: 250, distance: 20.4
click at [146, 230] on div at bounding box center [141, 236] width 14 height 14
click at [142, 372] on div at bounding box center [141, 374] width 14 height 14
click at [134, 517] on div at bounding box center [141, 512] width 14 height 14
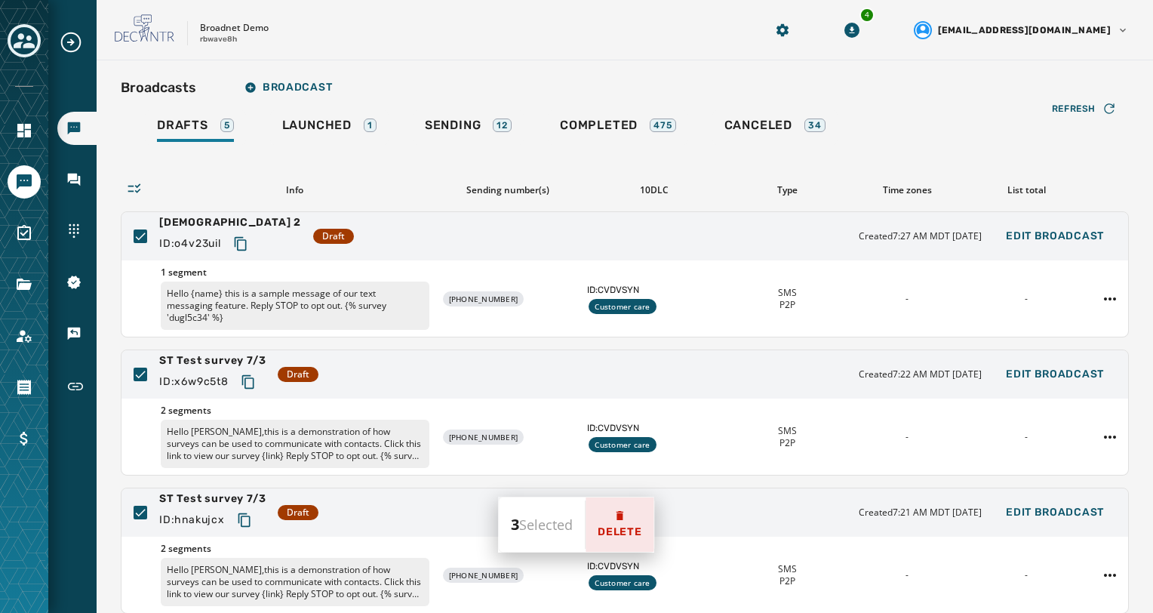
click at [634, 515] on button "Delete" at bounding box center [619, 524] width 68 height 54
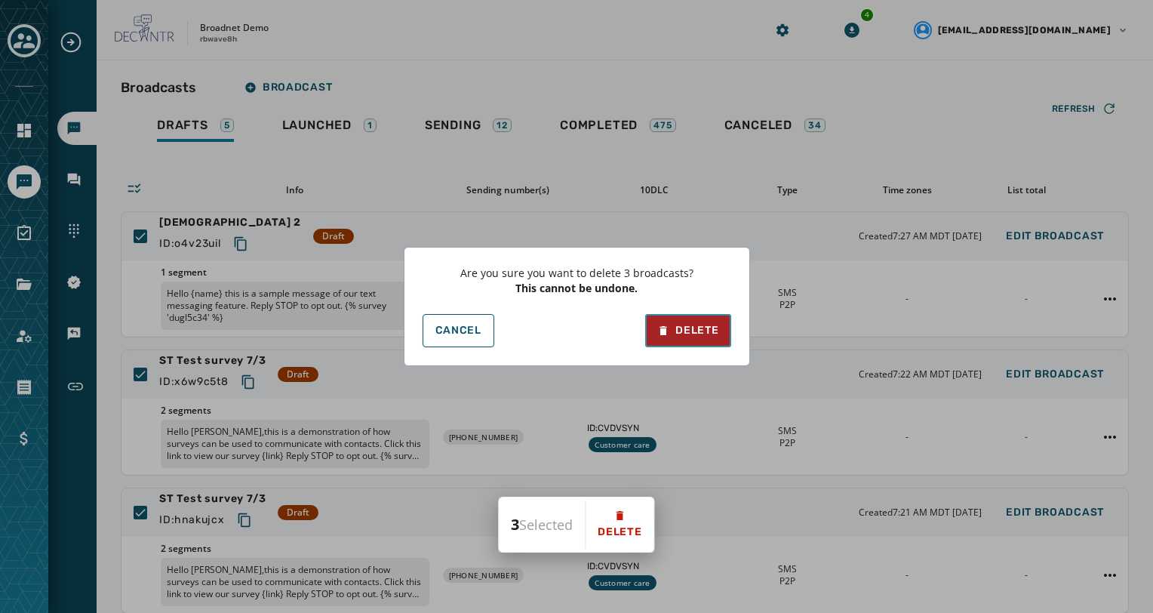
click at [709, 323] on div "Delete" at bounding box center [687, 330] width 61 height 15
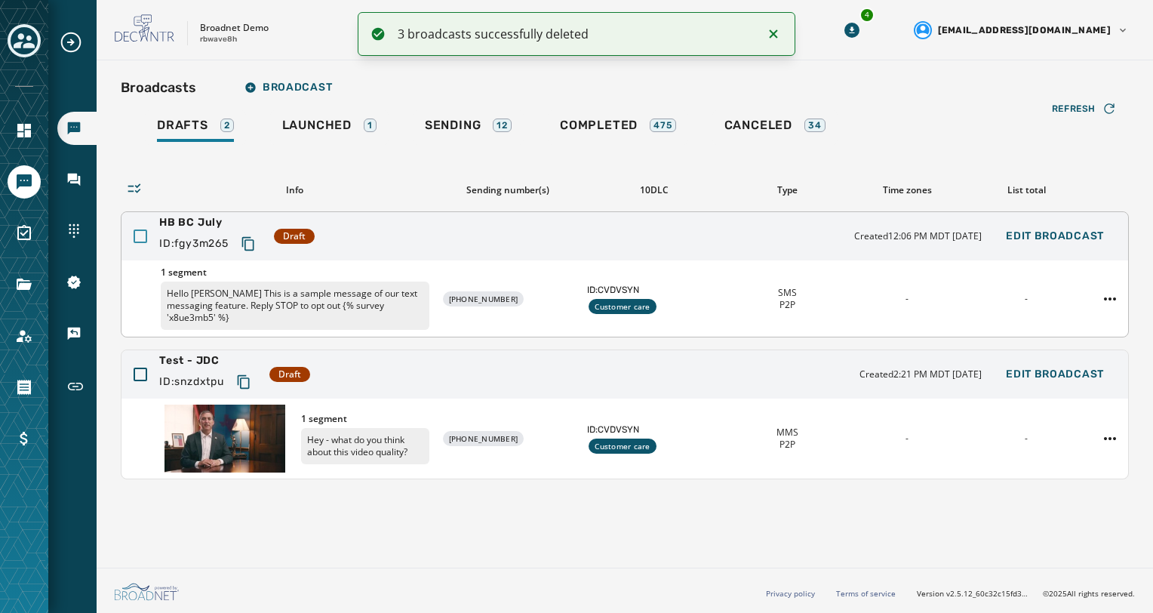
click at [134, 232] on div at bounding box center [141, 236] width 14 height 14
click at [134, 367] on div at bounding box center [141, 374] width 14 height 14
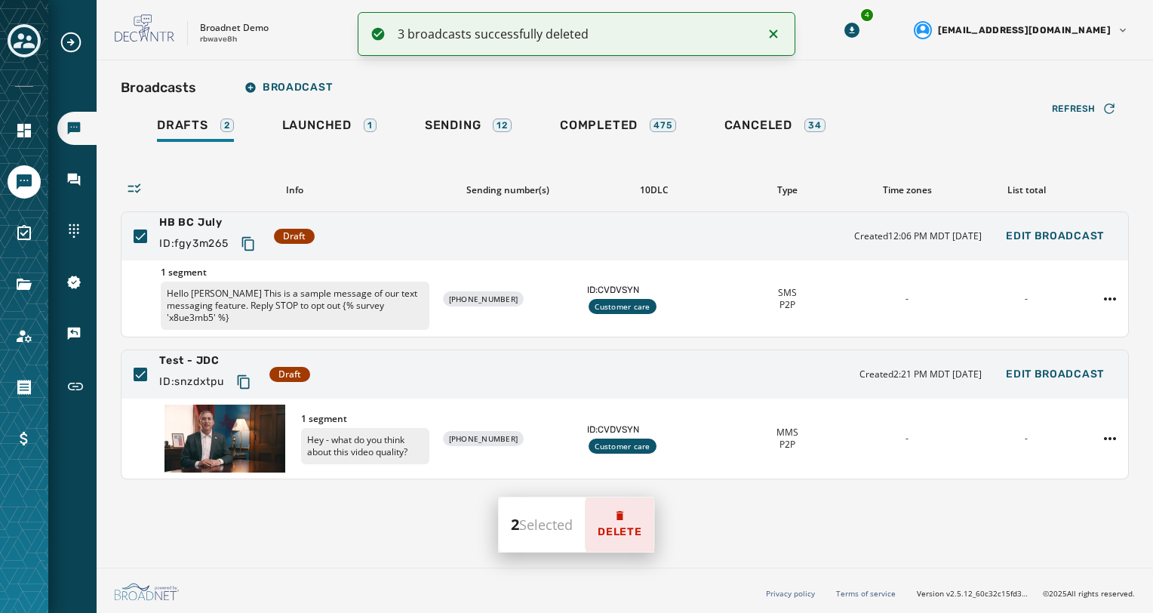
click at [625, 513] on icon at bounding box center [619, 515] width 12 height 12
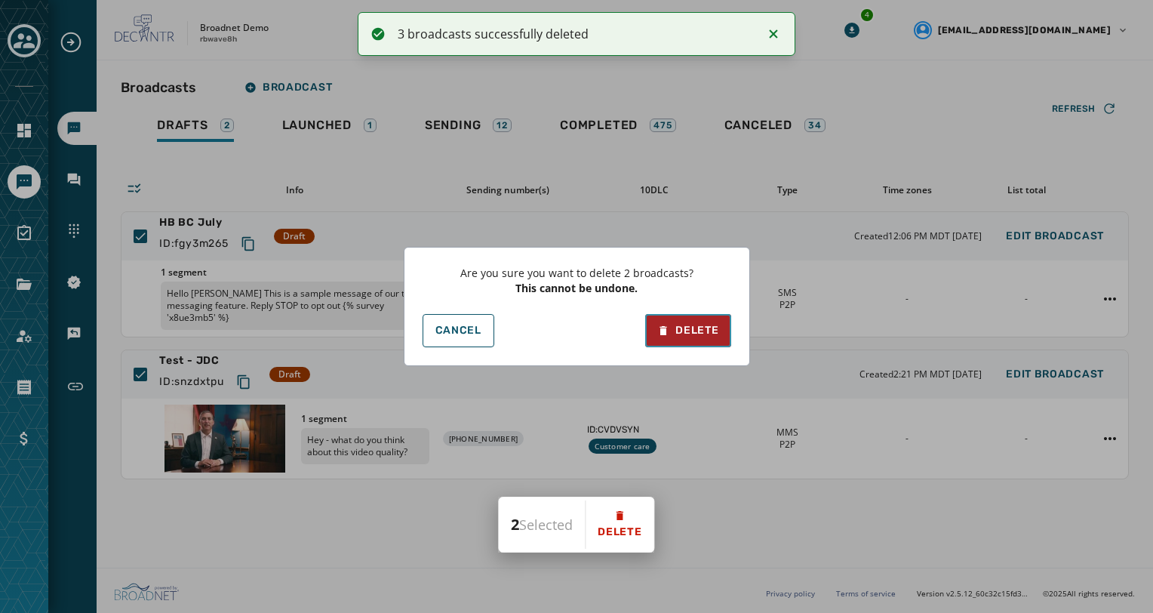
click at [689, 340] on button "Delete" at bounding box center [687, 330] width 85 height 33
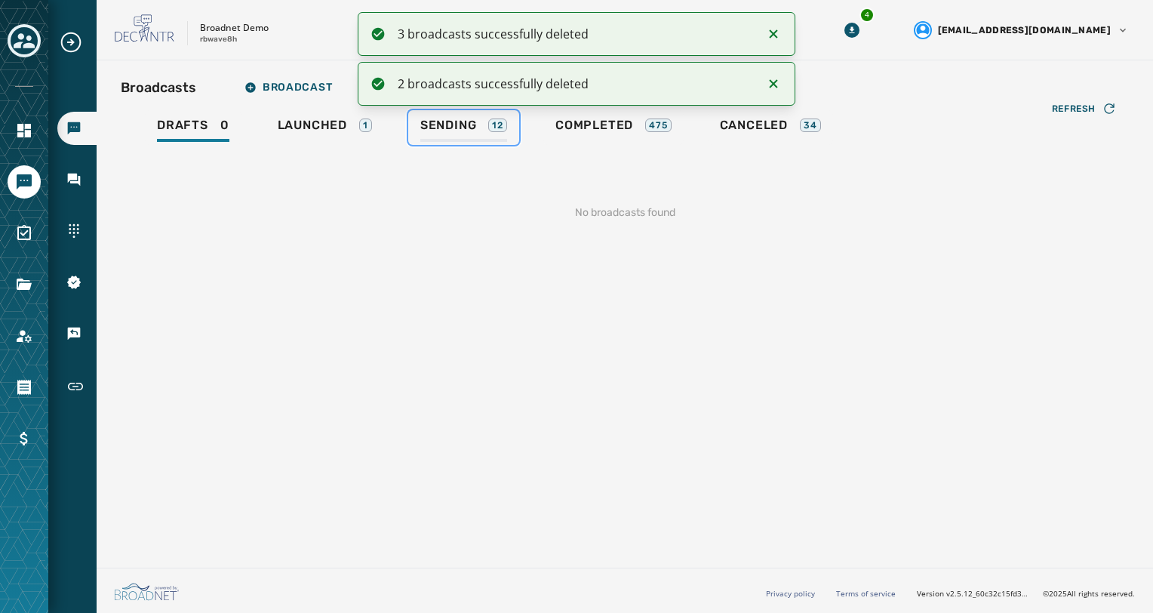
click at [464, 139] on div "Sending 12" at bounding box center [463, 130] width 87 height 24
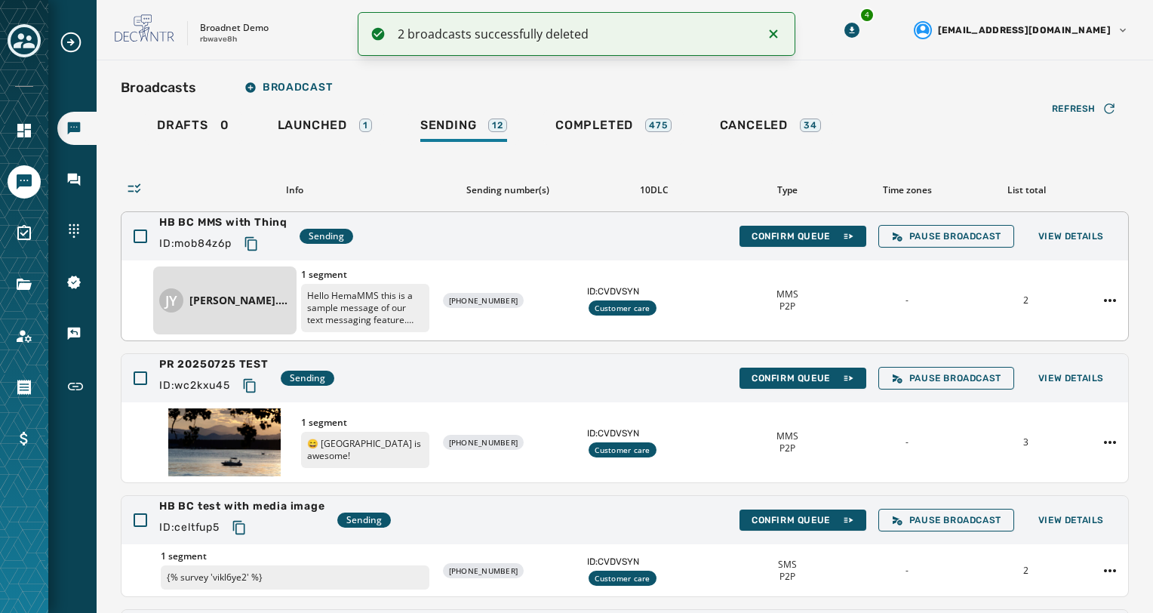
click at [129, 241] on div "HB BC MMS with Thinq ID: mob84z6p Sending Confirm Queue Pause Broadcast View De…" at bounding box center [624, 236] width 1006 height 48
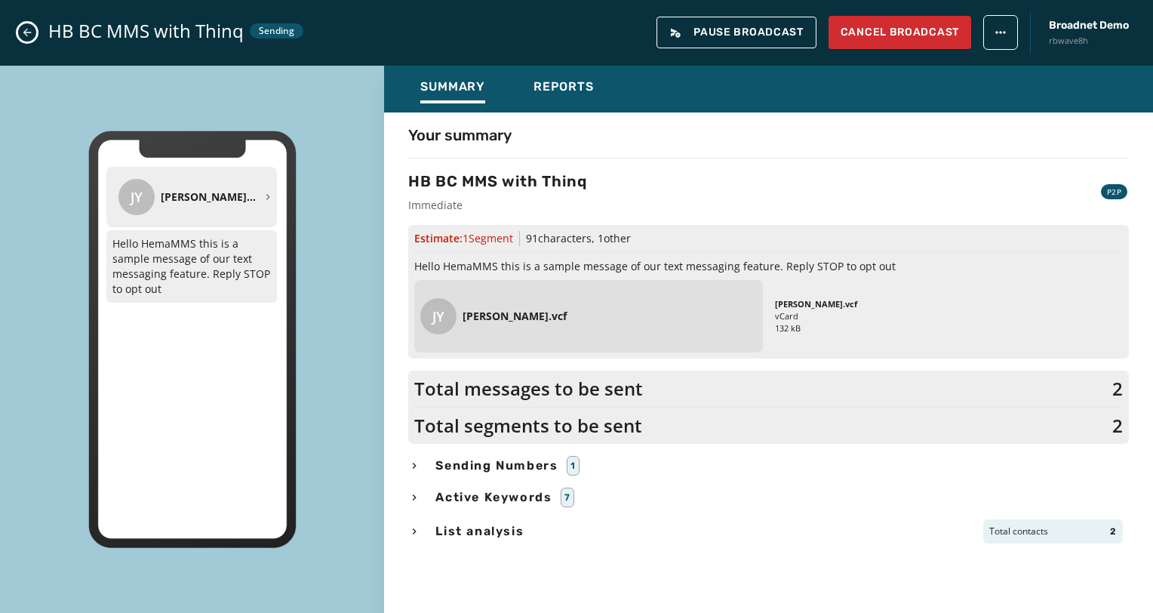
click at [17, 32] on div "HB BC MMS with Thinq Sending Pause Broadcast Cancel Broadcast Broadnet Demo rbw…" at bounding box center [576, 33] width 1153 height 66
click at [30, 35] on icon "Close admin drawer" at bounding box center [27, 32] width 12 height 12
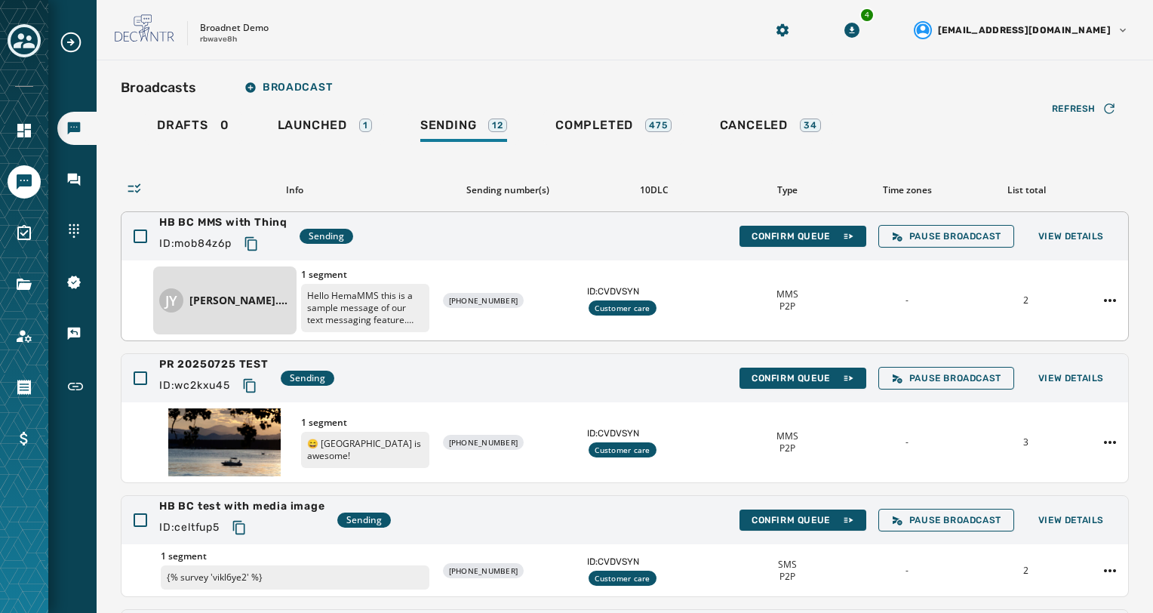
drag, startPoint x: 139, startPoint y: 236, endPoint x: 145, endPoint y: 245, distance: 10.9
click at [139, 235] on div at bounding box center [141, 236] width 14 height 14
click at [139, 373] on div at bounding box center [141, 378] width 14 height 14
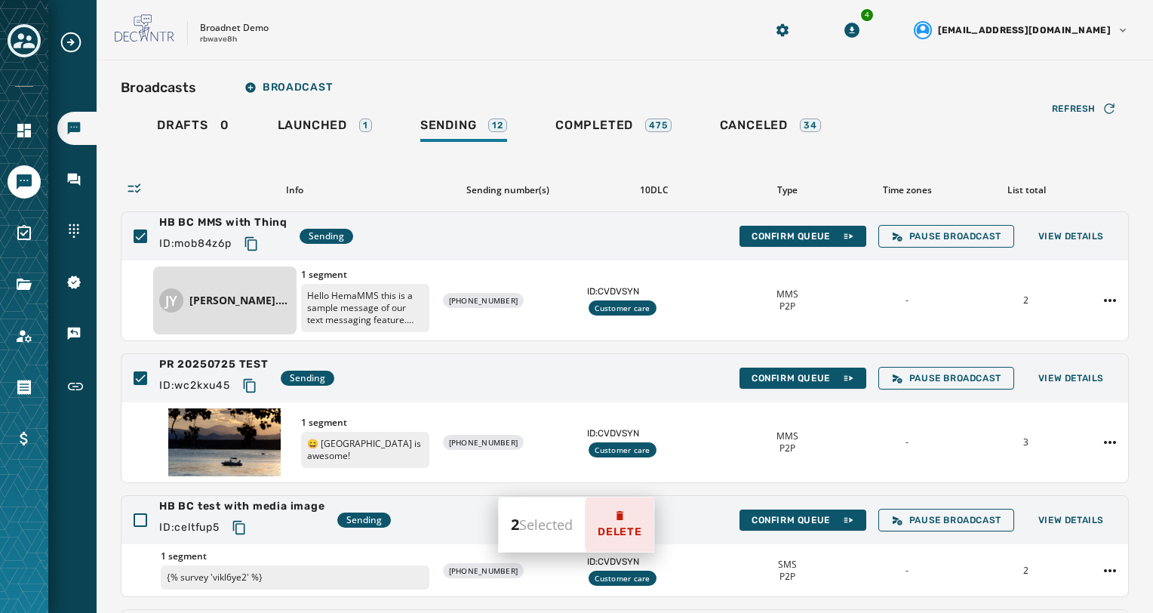
click at [638, 530] on span "Delete" at bounding box center [619, 531] width 44 height 15
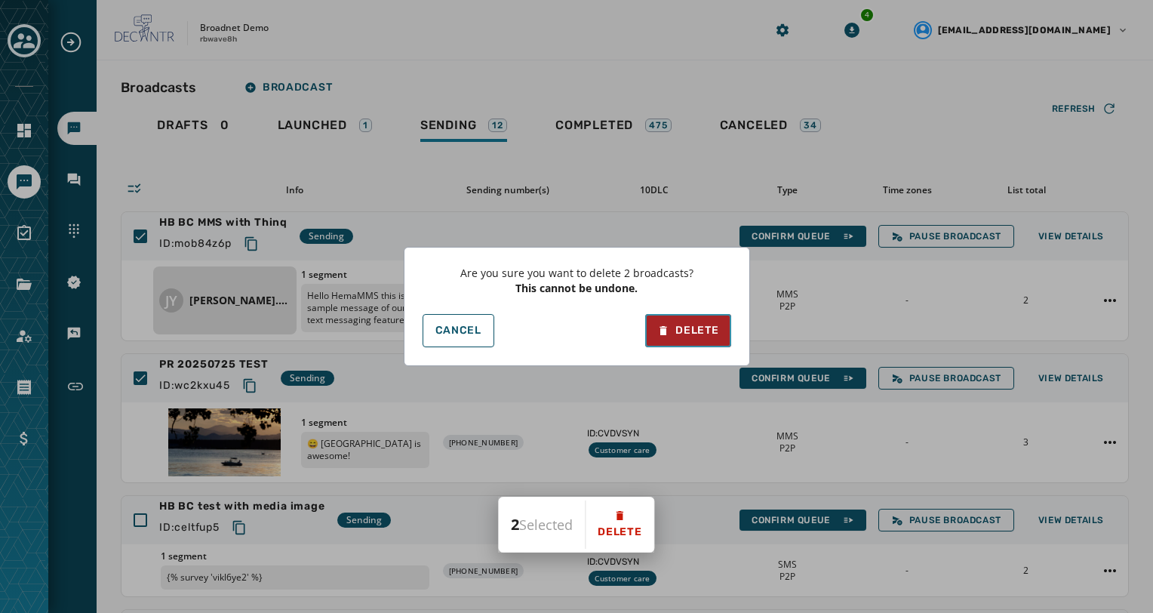
click at [677, 328] on div "Delete" at bounding box center [687, 330] width 61 height 15
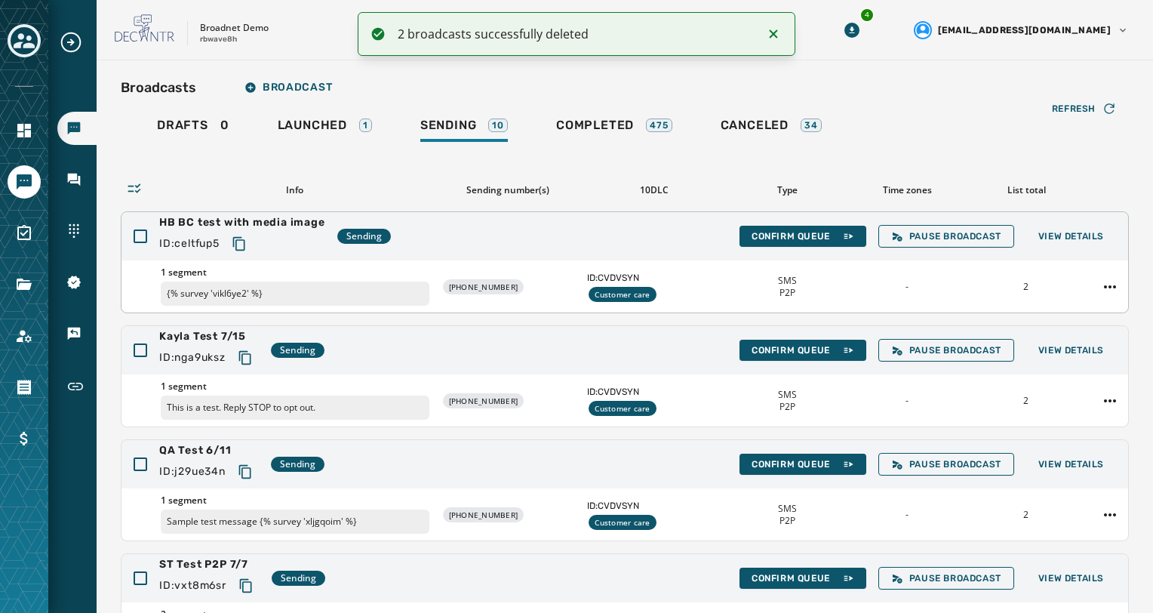
click at [148, 236] on div "HB BC test with media image ID: celtfup5 Sending Confirm Queue Pause Broadcast …" at bounding box center [624, 236] width 1006 height 48
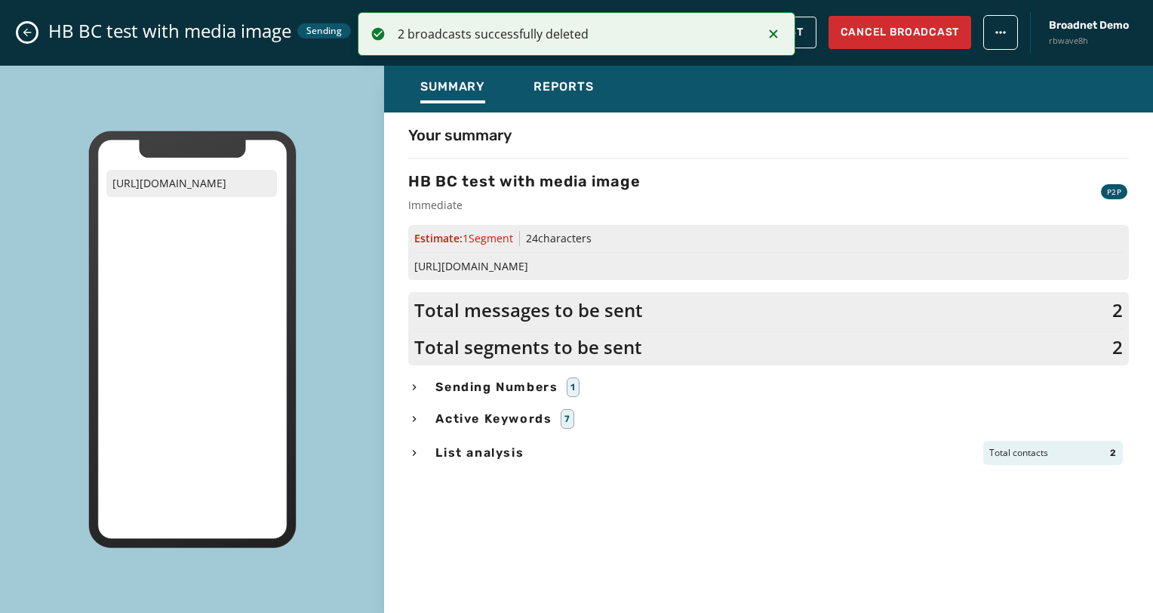
click at [24, 29] on icon "Close admin drawer" at bounding box center [27, 32] width 12 height 12
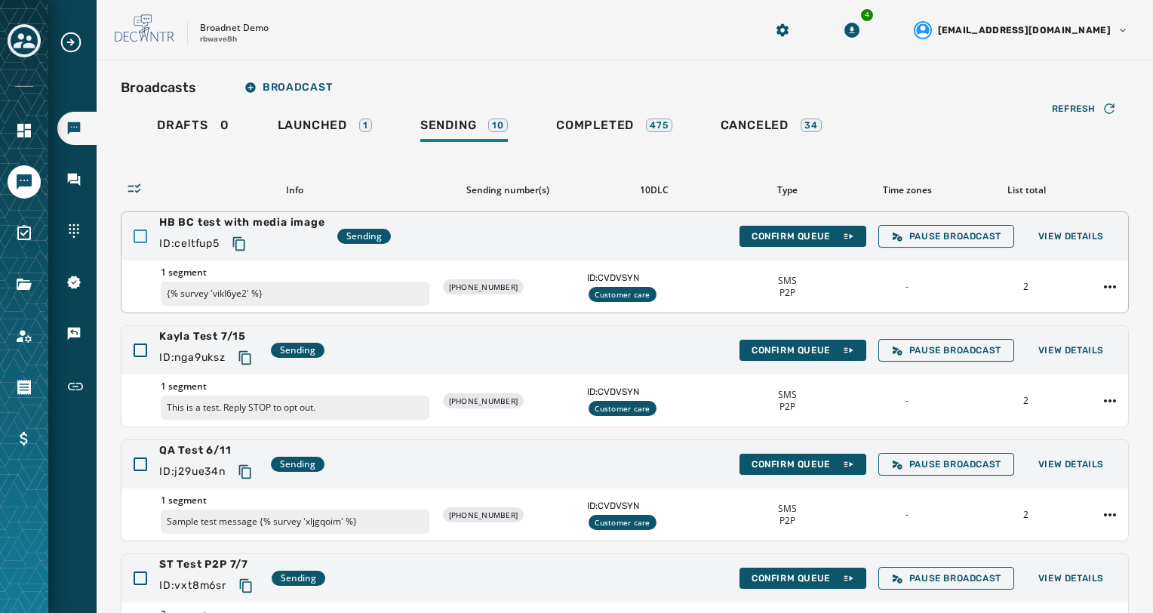
click at [135, 236] on div at bounding box center [141, 236] width 14 height 14
click at [143, 350] on div at bounding box center [141, 350] width 14 height 14
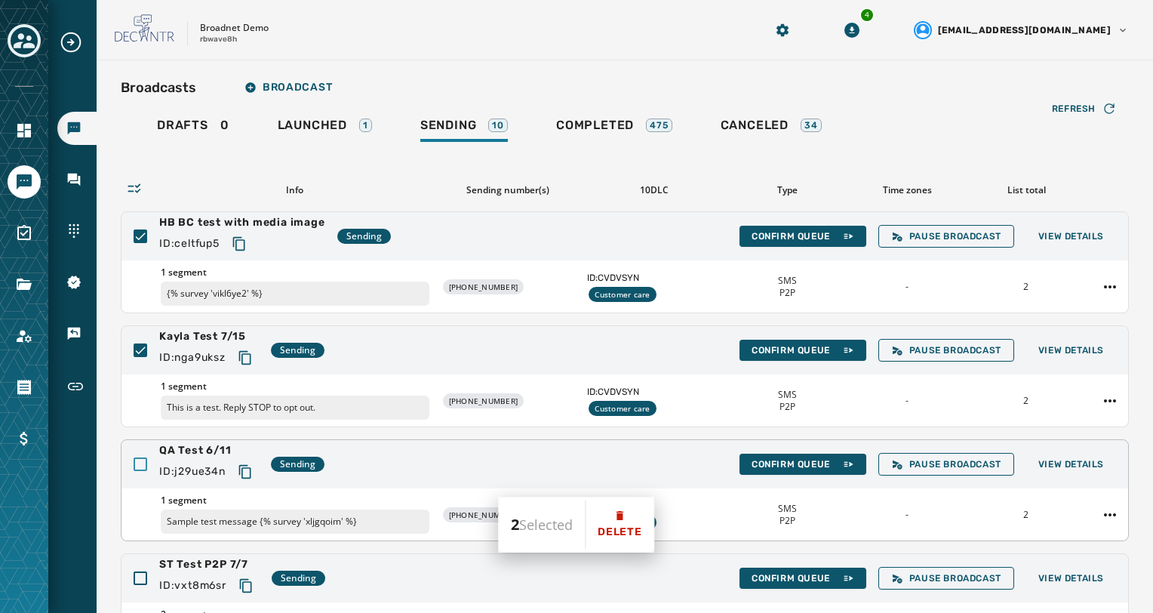
click at [141, 458] on div at bounding box center [141, 464] width 14 height 14
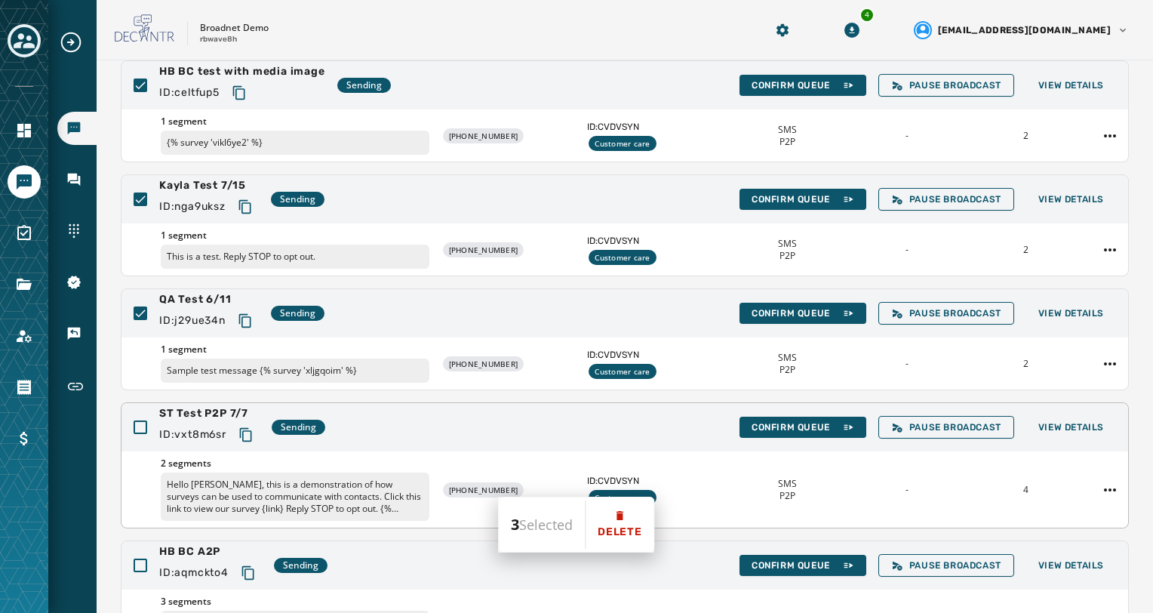
drag, startPoint x: 143, startPoint y: 421, endPoint x: 145, endPoint y: 435, distance: 14.4
click at [143, 420] on div at bounding box center [141, 427] width 14 height 14
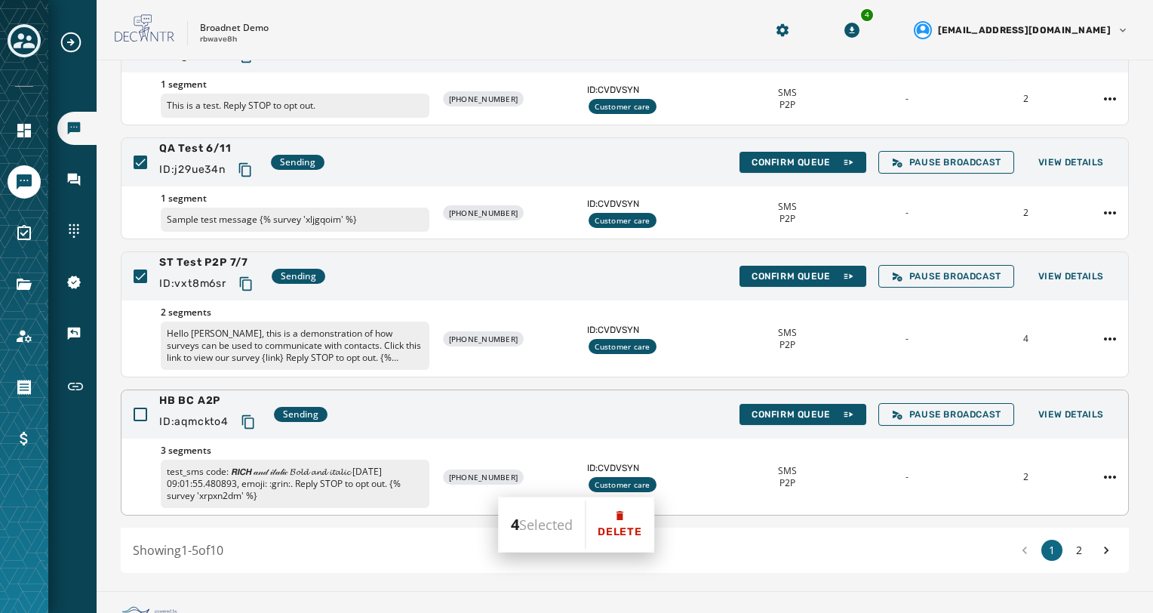
click at [143, 419] on div "HB BC A2P ID: aqmckto4 Sending Confirm Queue Pause Broadcast View Details" at bounding box center [624, 414] width 1006 height 48
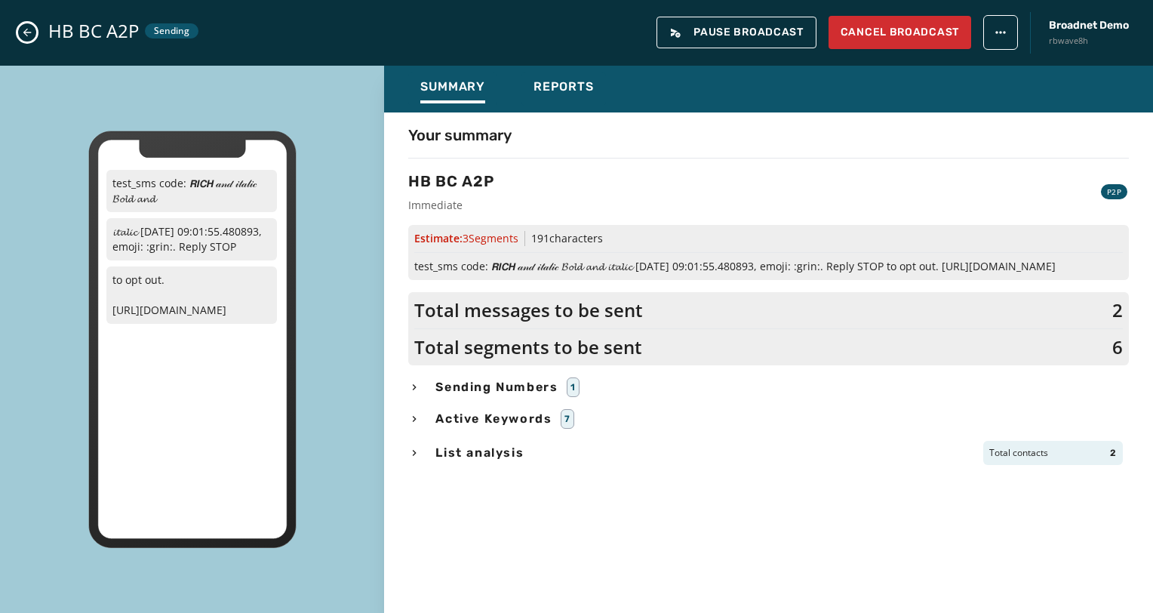
click at [23, 29] on icon "Close admin drawer" at bounding box center [27, 32] width 12 height 12
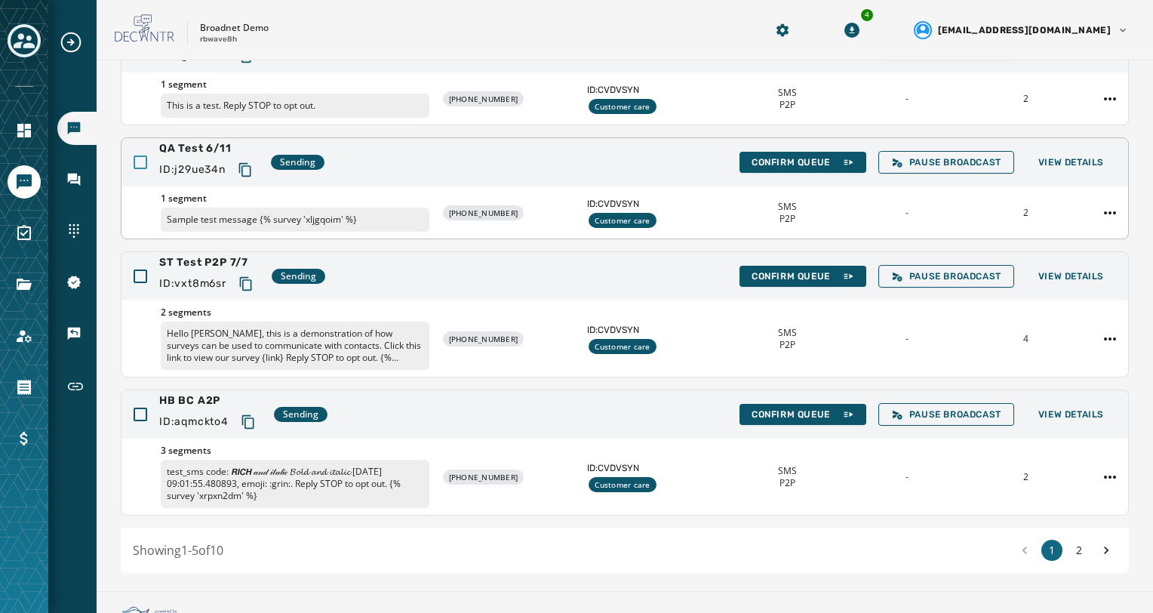
click at [139, 166] on div at bounding box center [141, 162] width 14 height 14
click at [139, 271] on div at bounding box center [141, 276] width 14 height 14
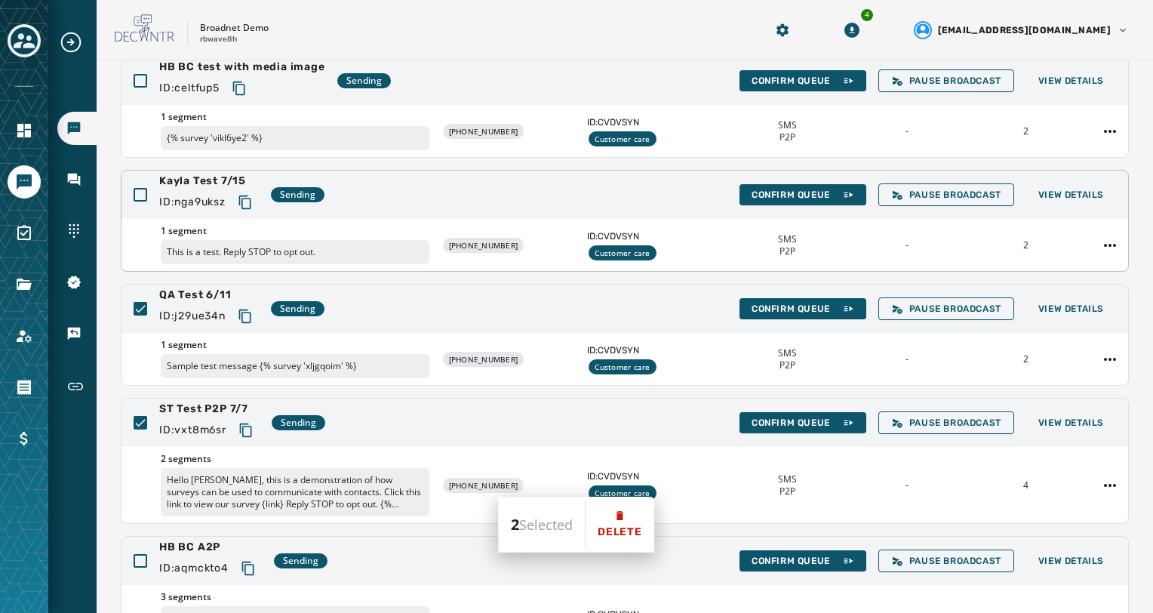
scroll to position [151, 0]
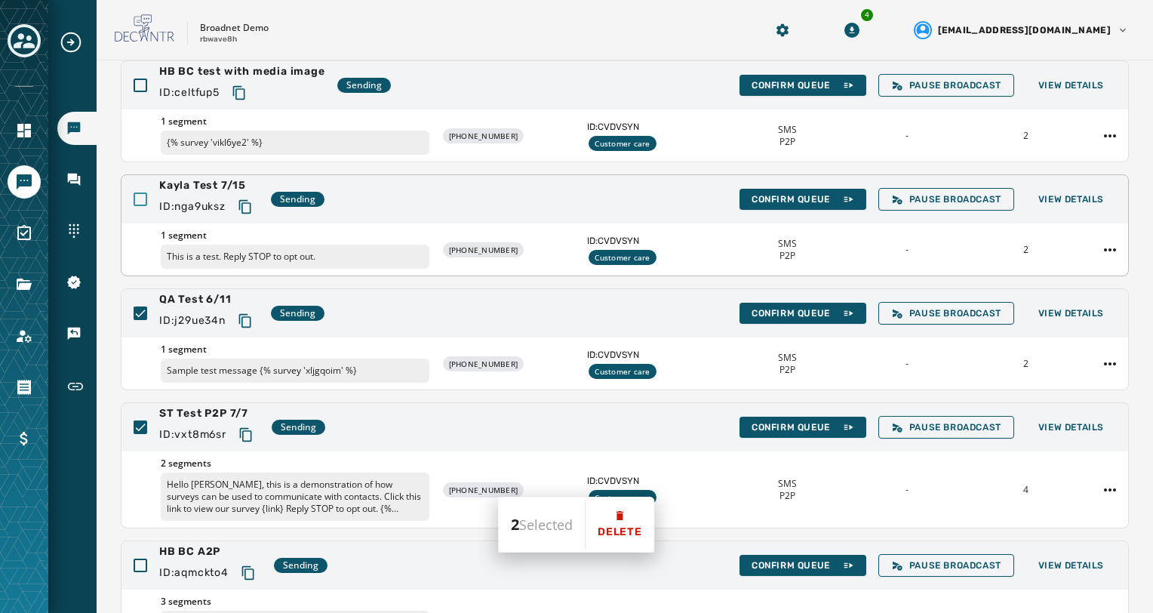
click at [142, 204] on div at bounding box center [141, 199] width 14 height 14
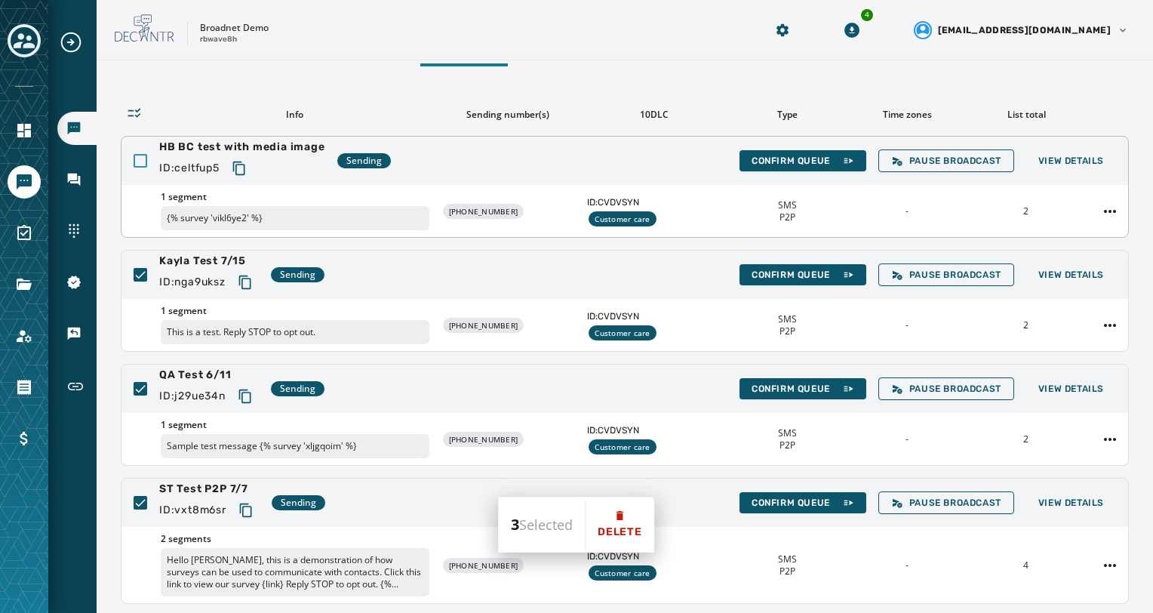
click at [138, 161] on div at bounding box center [141, 161] width 14 height 14
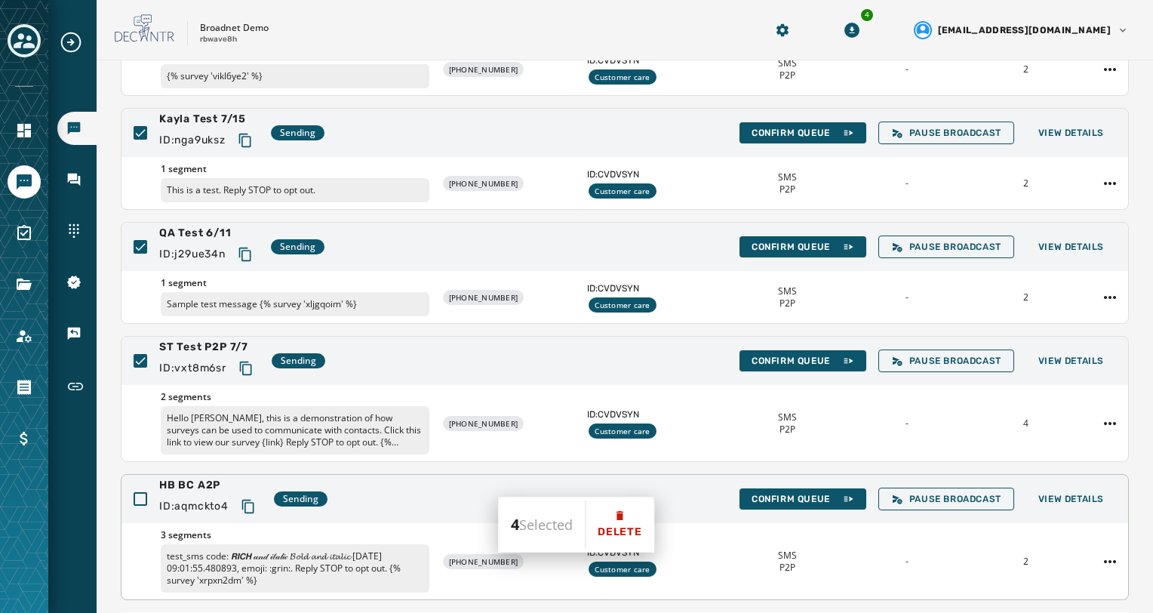
scroll to position [226, 0]
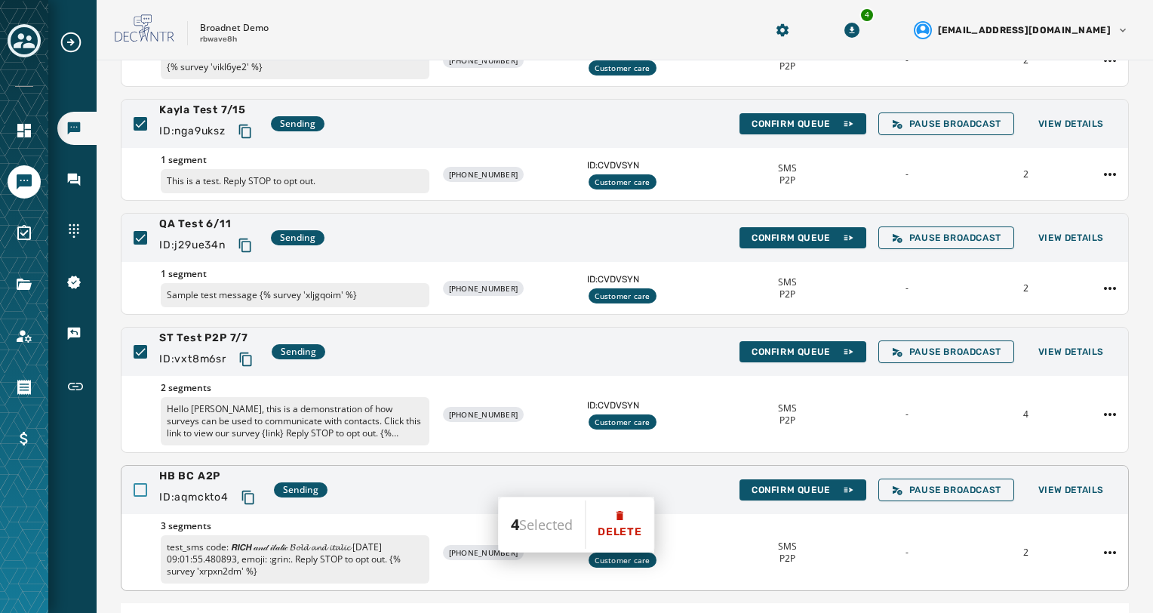
click at [140, 486] on div at bounding box center [141, 490] width 14 height 14
click at [599, 519] on button "Delete" at bounding box center [619, 524] width 68 height 54
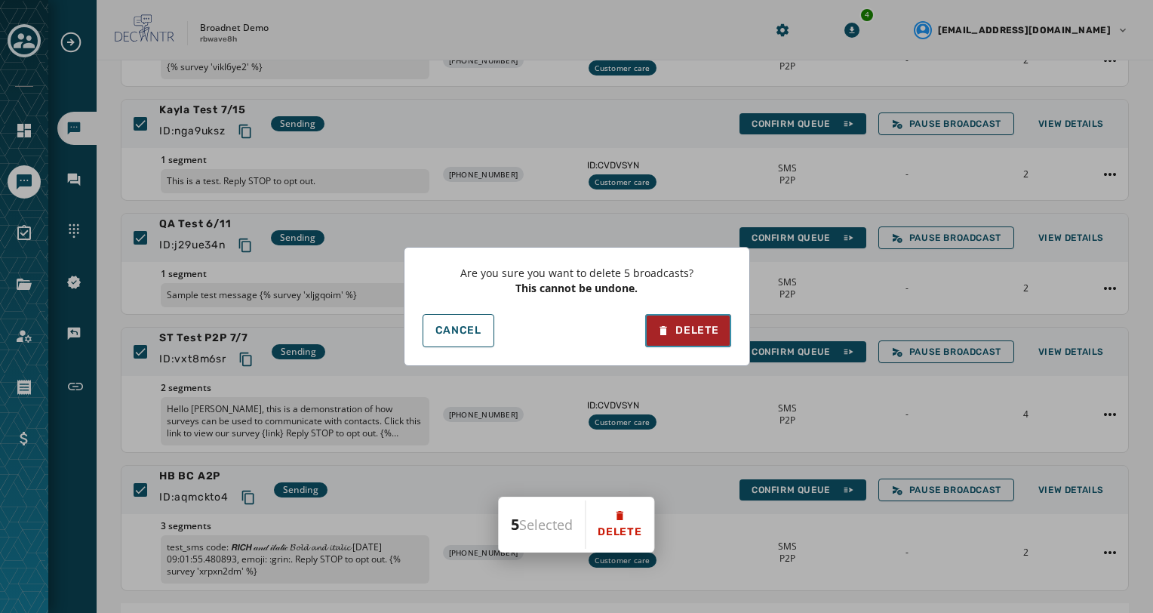
click at [697, 330] on div "Delete" at bounding box center [687, 330] width 61 height 15
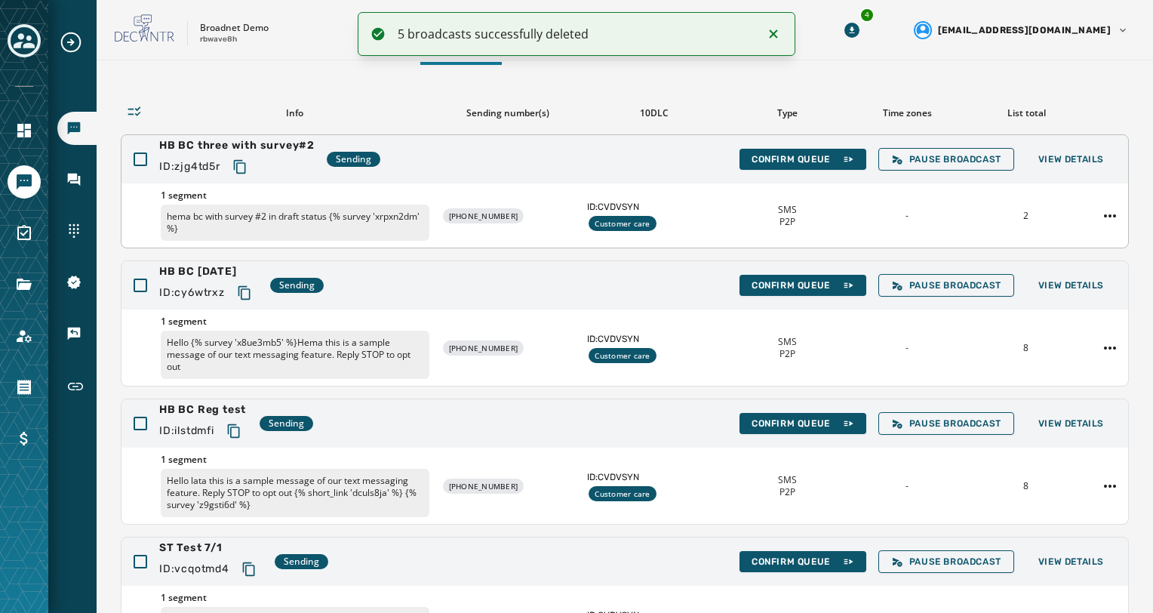
scroll to position [0, 0]
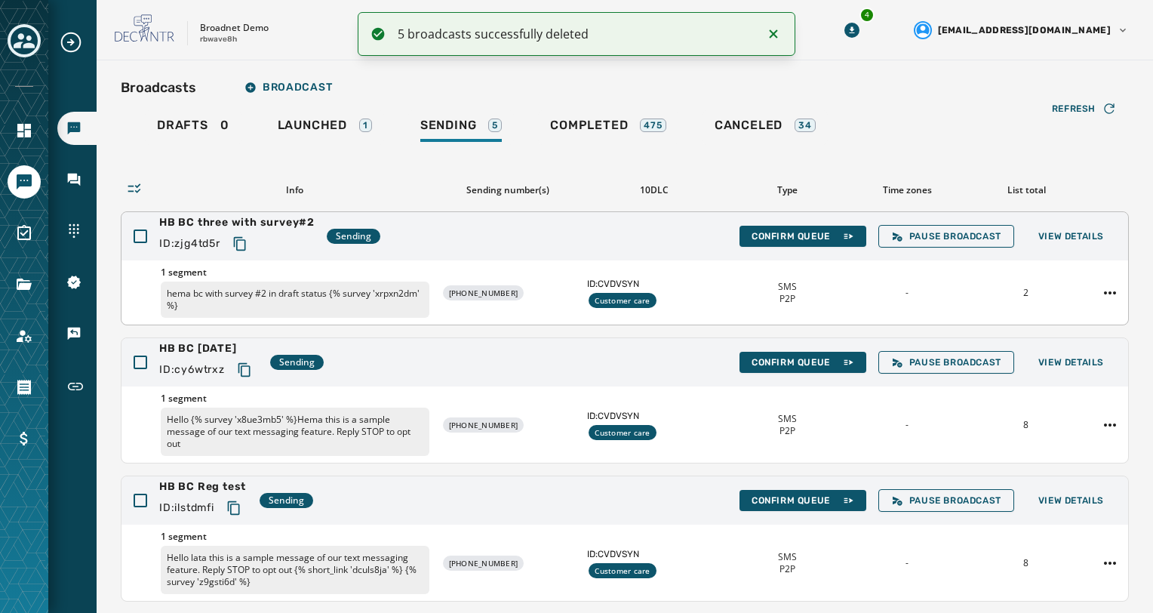
click at [133, 231] on div "HB BC three with survey#2 ID: zjg4td5r Sending Confirm Queue Pause Broadcast Vi…" at bounding box center [624, 236] width 1006 height 48
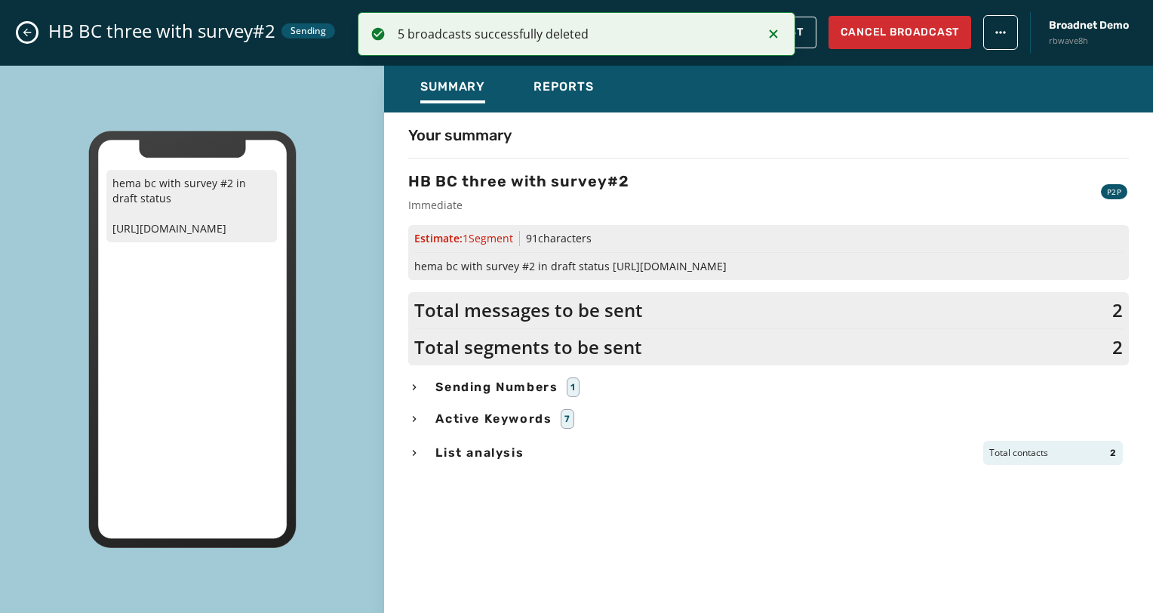
click at [17, 38] on div "HB BC three with survey#2 Sending Pause Broadcast Cancel Broadcast Broadnet Dem…" at bounding box center [576, 33] width 1153 height 66
drag, startPoint x: 23, startPoint y: 34, endPoint x: 101, endPoint y: 84, distance: 92.7
click at [24, 34] on icon "Close admin drawer" at bounding box center [27, 32] width 12 height 12
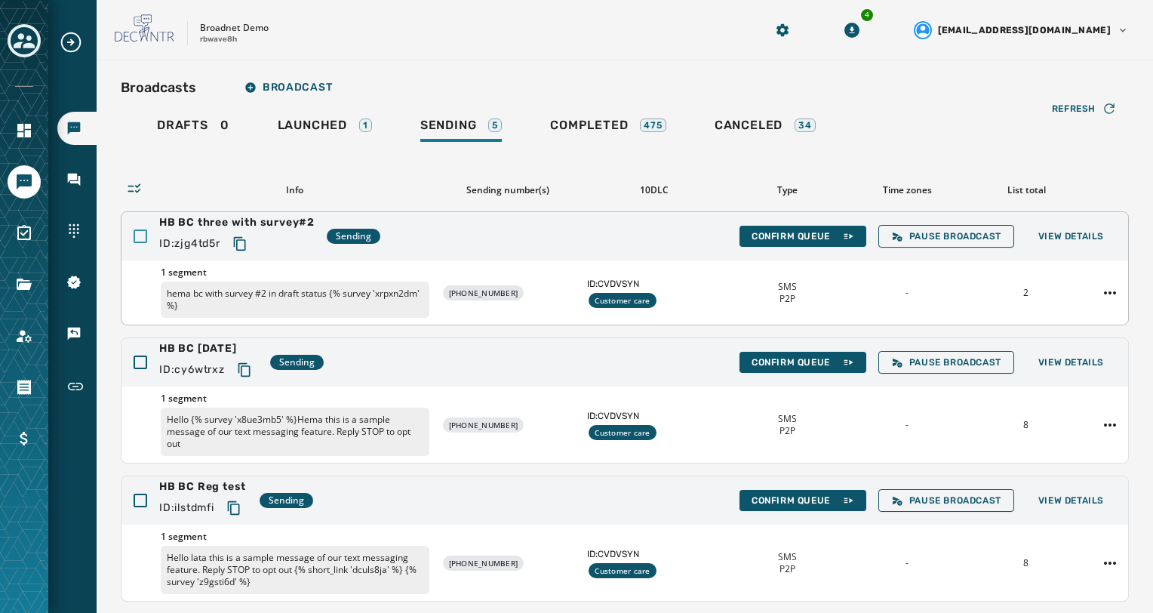
click at [139, 232] on div at bounding box center [141, 236] width 14 height 14
click at [137, 356] on div at bounding box center [141, 362] width 14 height 14
click at [139, 499] on div at bounding box center [141, 500] width 14 height 14
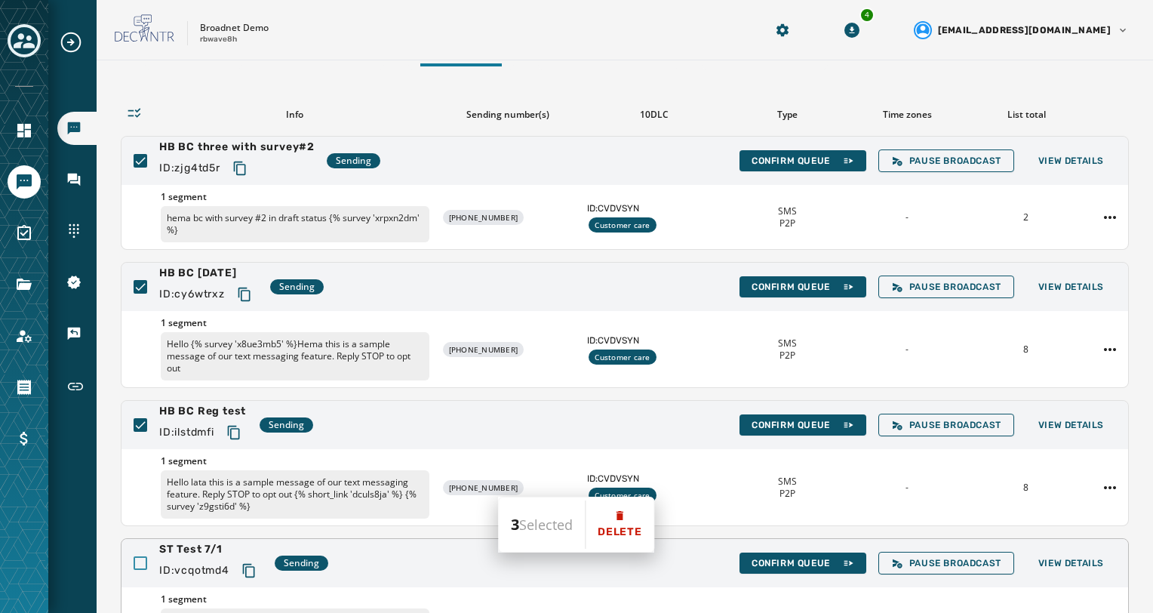
click at [140, 557] on div at bounding box center [141, 563] width 14 height 14
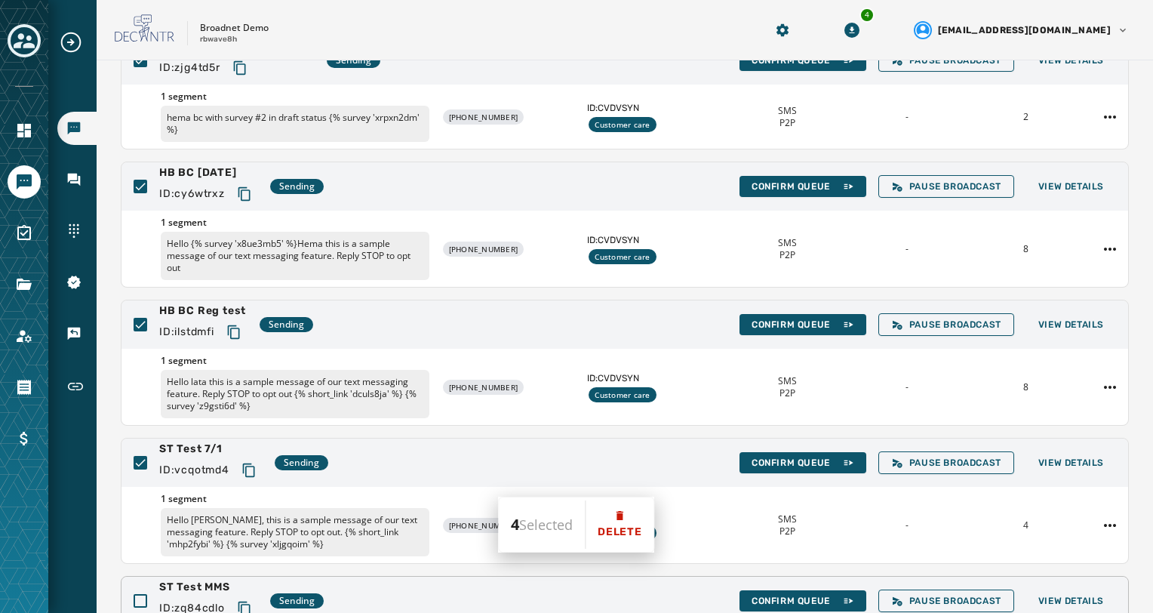
scroll to position [302, 0]
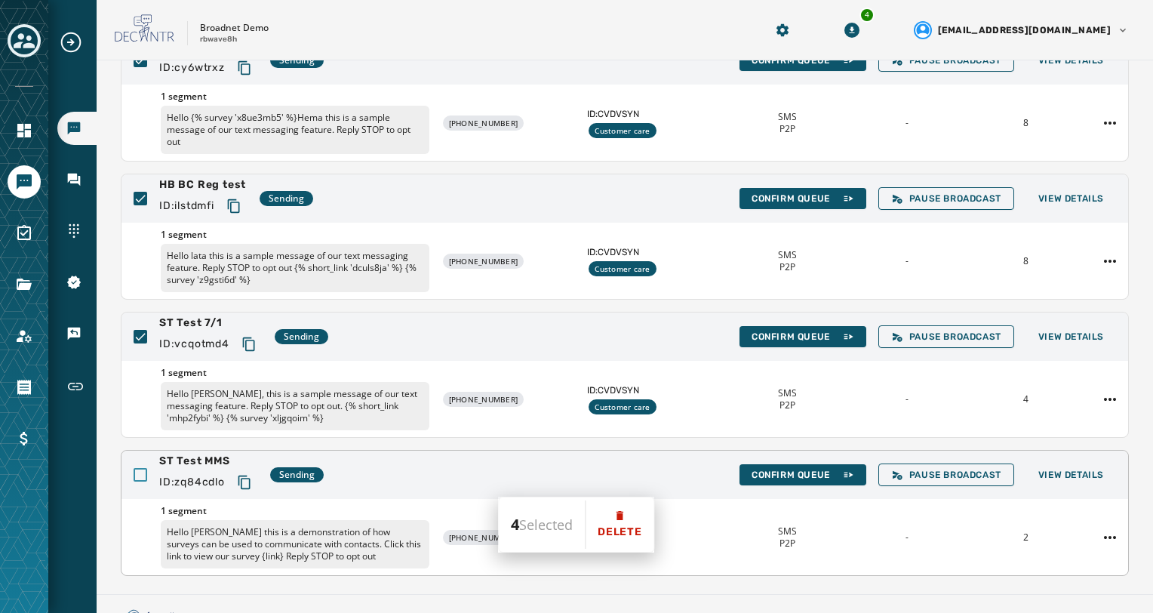
click at [143, 476] on div at bounding box center [141, 475] width 14 height 14
click at [616, 537] on span "Delete" at bounding box center [619, 531] width 44 height 15
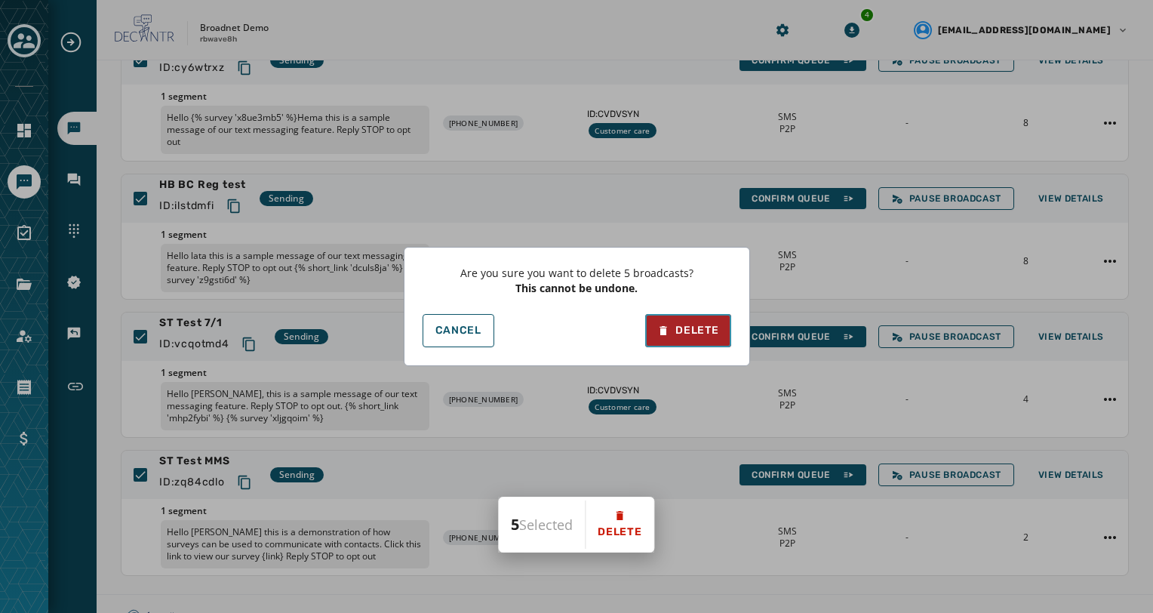
click at [706, 341] on button "Delete" at bounding box center [687, 330] width 85 height 33
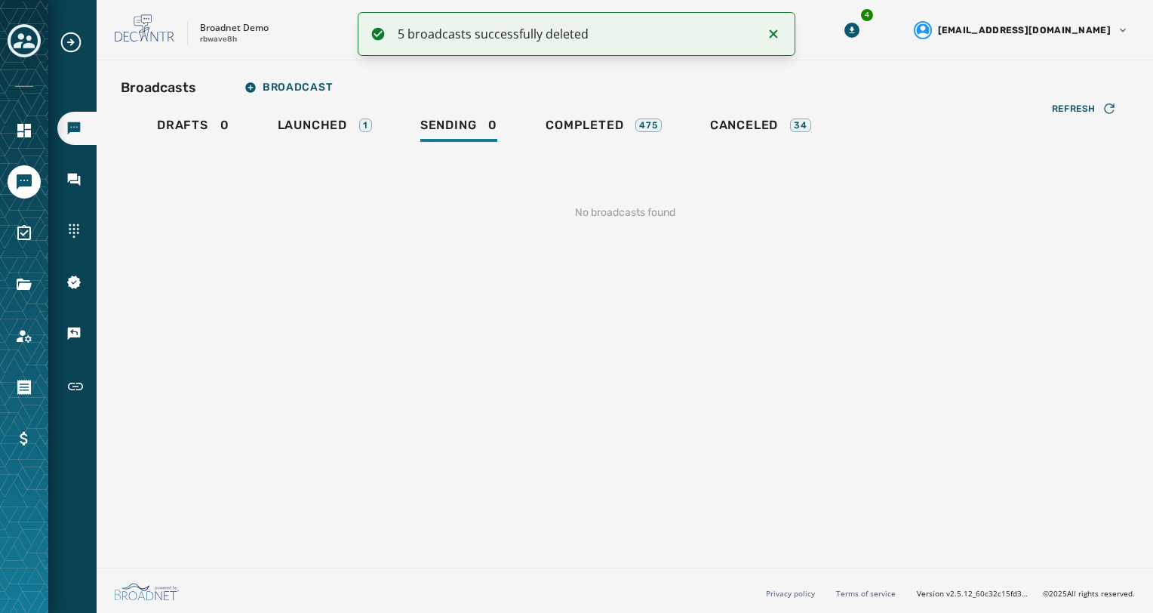
scroll to position [0, 0]
click at [192, 133] on div "Drafts 0" at bounding box center [193, 130] width 72 height 24
click at [431, 137] on div "Sending 0" at bounding box center [458, 130] width 77 height 24
drag, startPoint x: 273, startPoint y: 130, endPoint x: 281, endPoint y: 131, distance: 8.3
click at [274, 130] on link "Launched 1" at bounding box center [325, 127] width 118 height 35
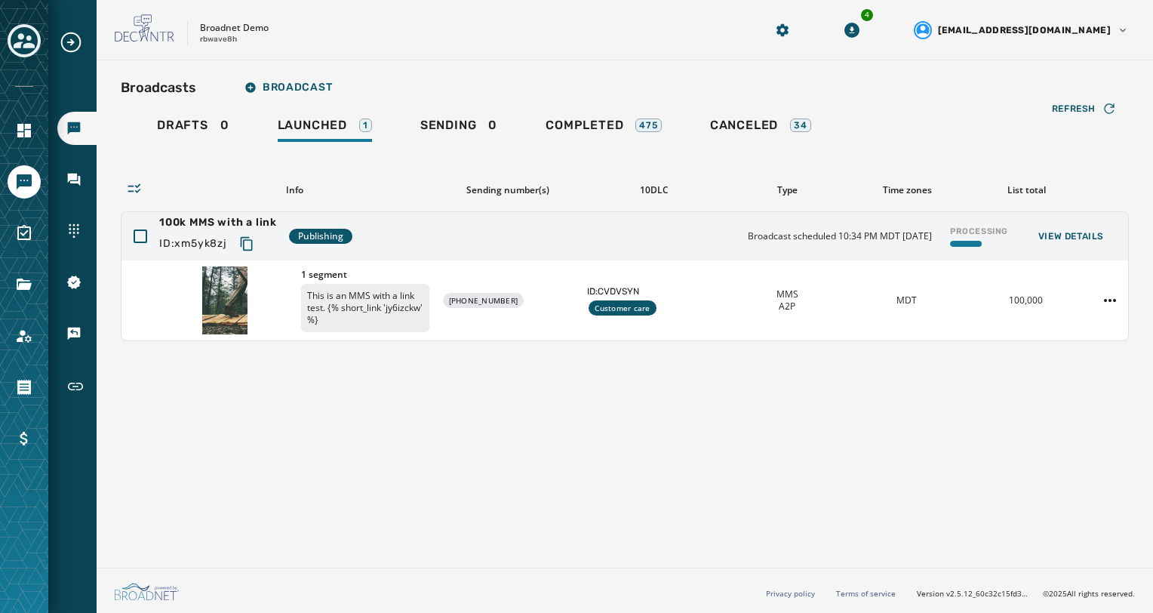
click at [523, 523] on div "Broadcasts Broadcast Drafts 0 Launched 1 Sending 0 Completed 475 Canceled 34 Re…" at bounding box center [625, 310] width 1056 height 501
click at [1119, 299] on html "Broadcasts Inbox Sending Numbers 10DLC Registration Keywords & Responders Short…" at bounding box center [576, 306] width 1153 height 613
click at [1091, 324] on div "Duplicate Broadcast" at bounding box center [1067, 324] width 109 height 24
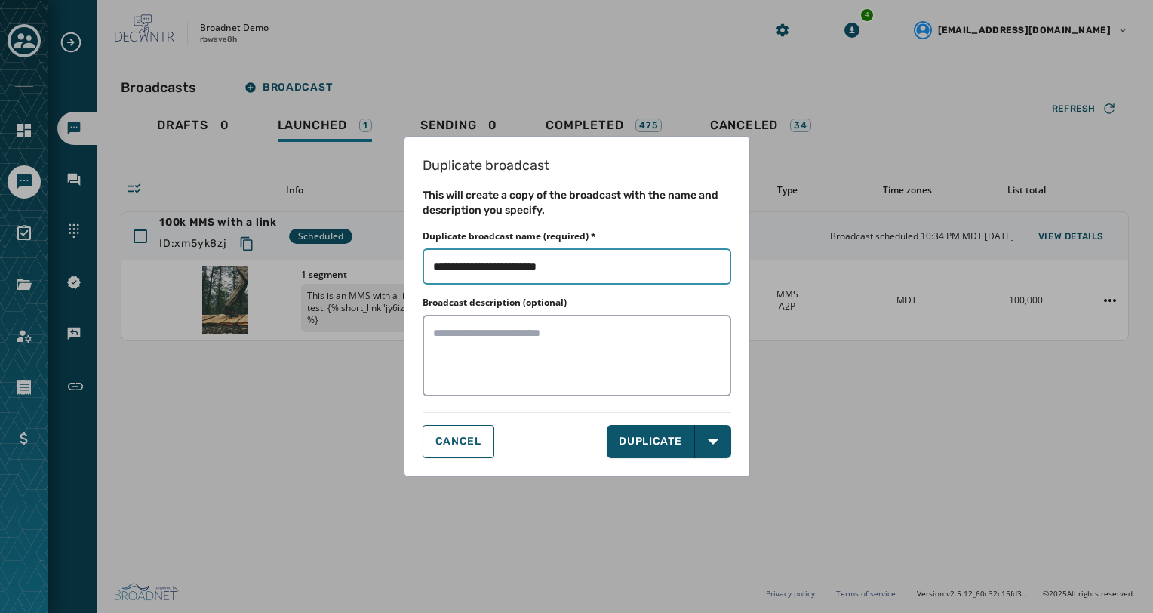
drag, startPoint x: 489, startPoint y: 269, endPoint x: 682, endPoint y: 266, distance: 193.1
click at [682, 266] on input "Duplicate broadcast name (required) *" at bounding box center [576, 266] width 309 height 36
type input "********"
click at [711, 448] on button "Open options" at bounding box center [713, 441] width 36 height 33
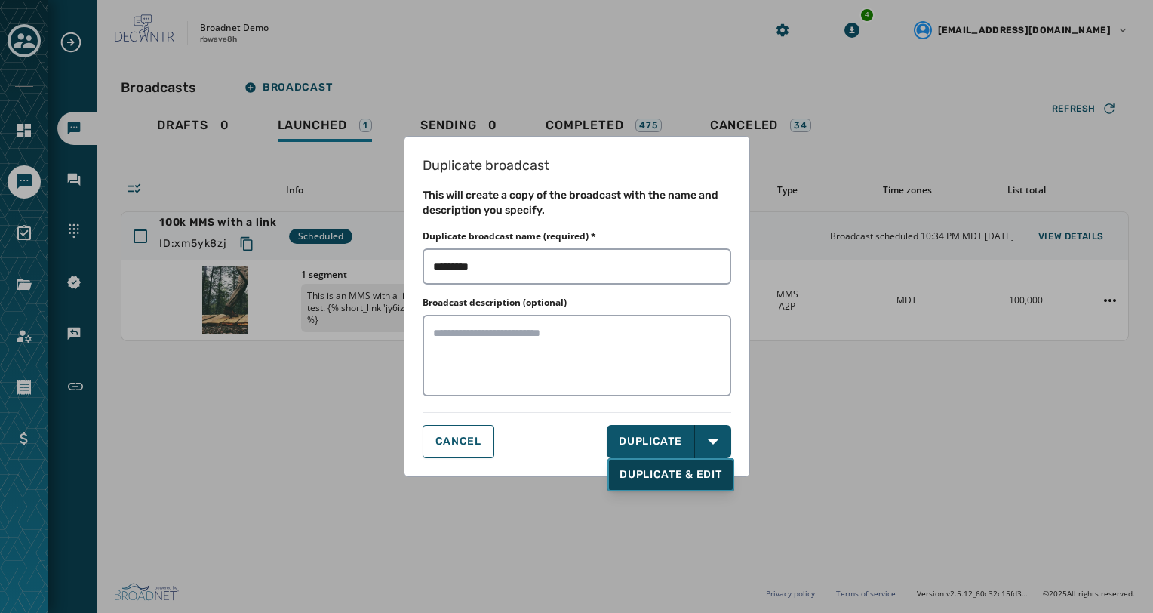
click at [706, 475] on span "DUPLICATE & EDIT" at bounding box center [670, 474] width 102 height 15
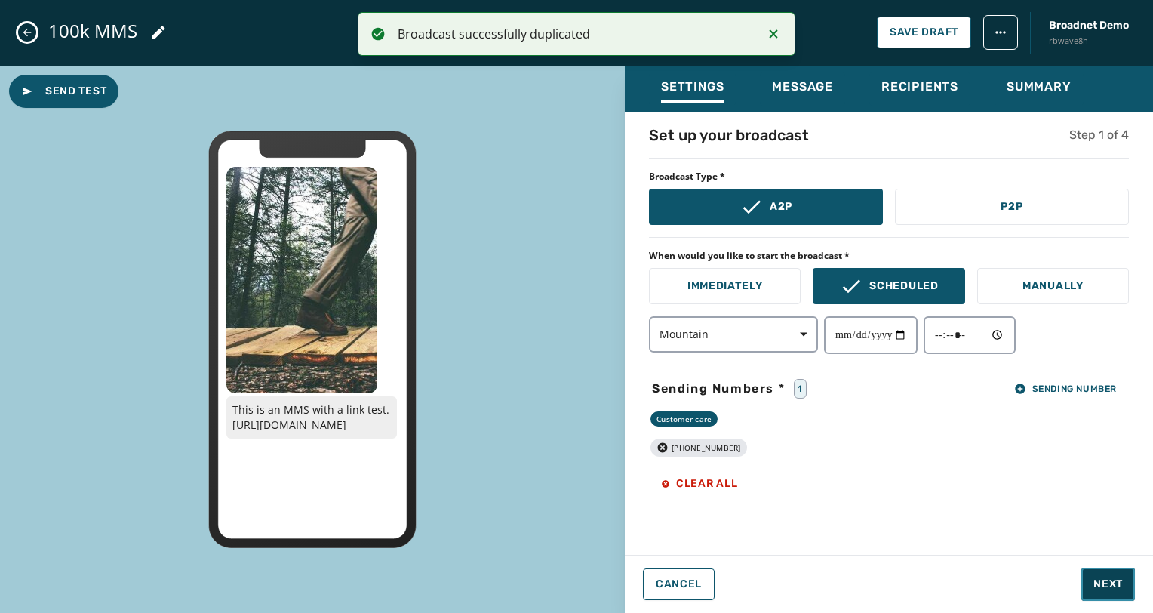
click at [1114, 578] on span "Next" at bounding box center [1107, 583] width 29 height 15
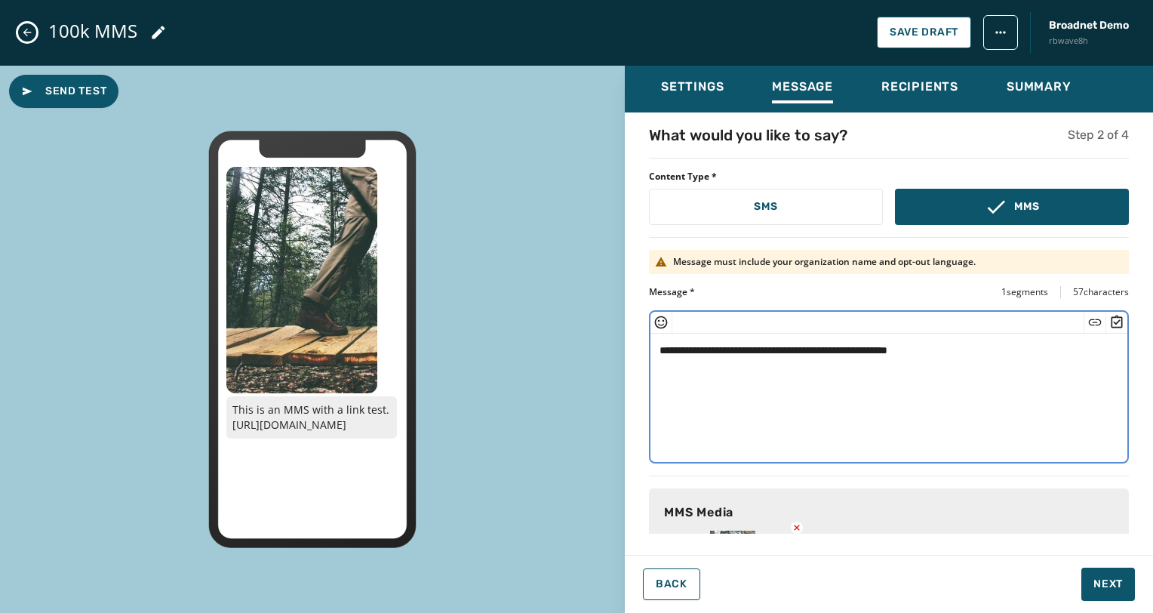
drag, startPoint x: 743, startPoint y: 349, endPoint x: 1155, endPoint y: 365, distance: 412.2
click at [1152, 365] on html "**********" at bounding box center [576, 306] width 1153 height 613
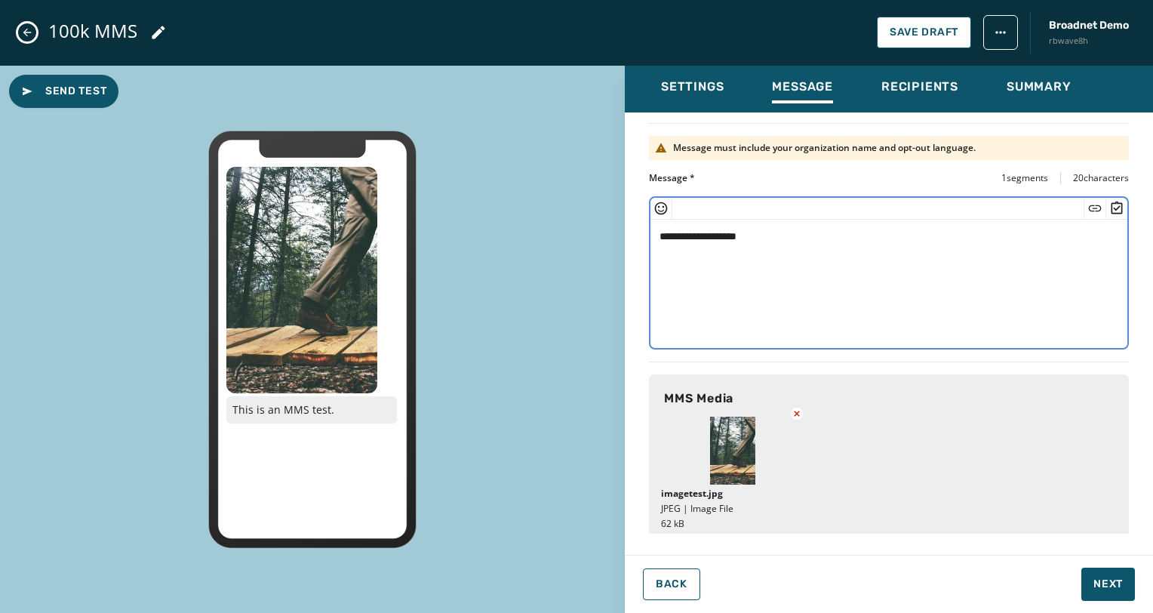
scroll to position [121, 0]
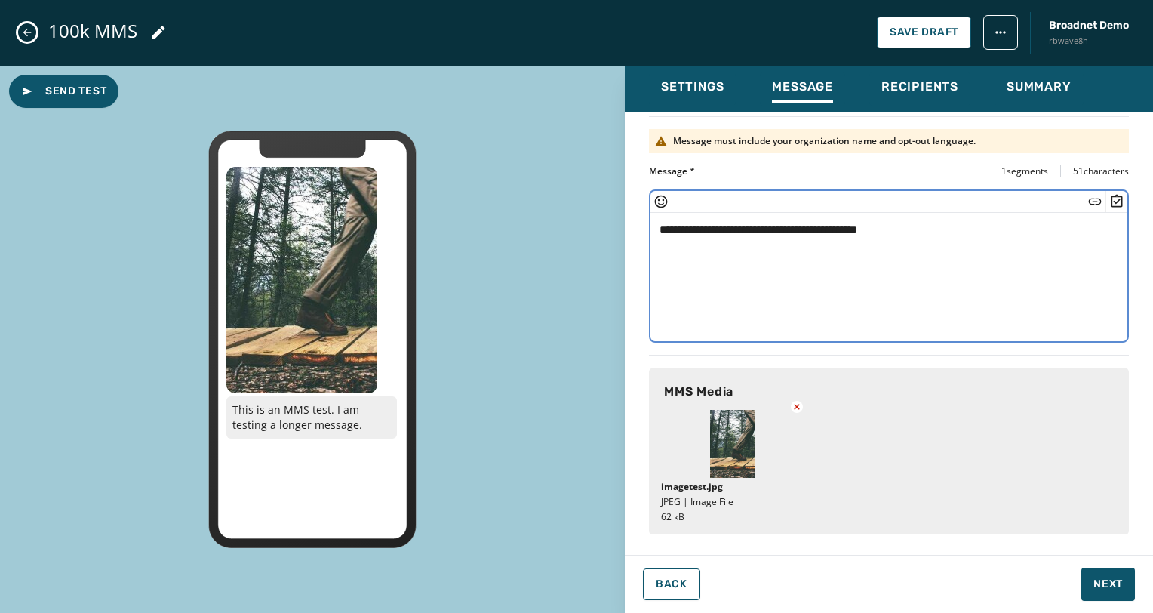
drag, startPoint x: 950, startPoint y: 241, endPoint x: 573, endPoint y: 225, distance: 377.5
click at [573, 225] on div "**********" at bounding box center [576, 340] width 1153 height 548
click at [958, 223] on textarea "**********" at bounding box center [883, 275] width 466 height 124
paste textarea "**********"
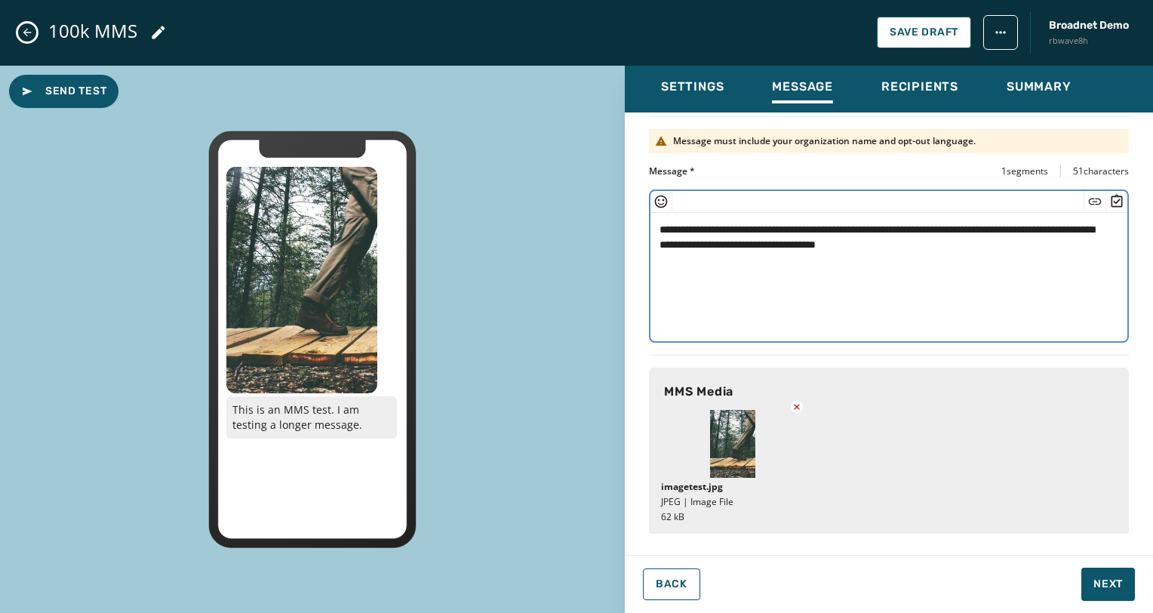
paste textarea "**********"
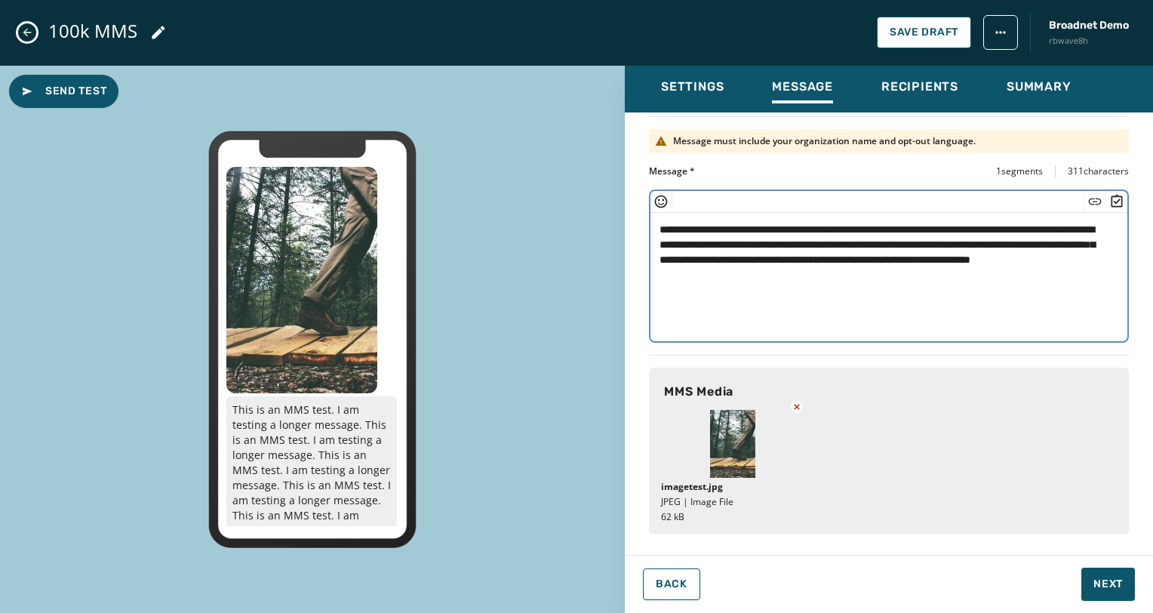
paste textarea "**********"
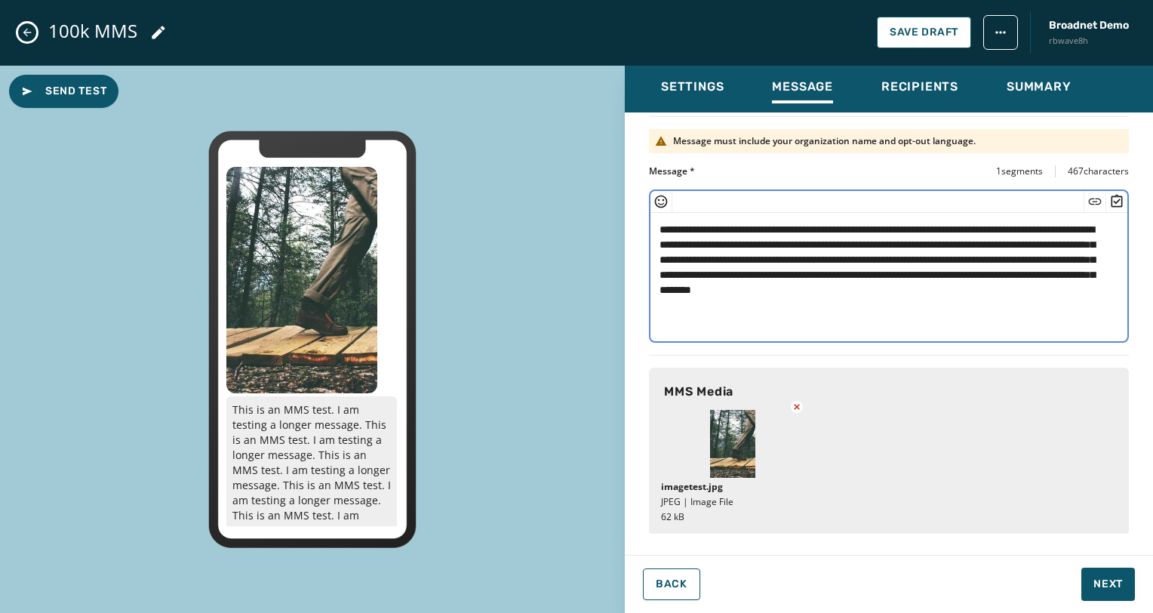
click at [909, 296] on textarea "**********" at bounding box center [883, 275] width 466 height 124
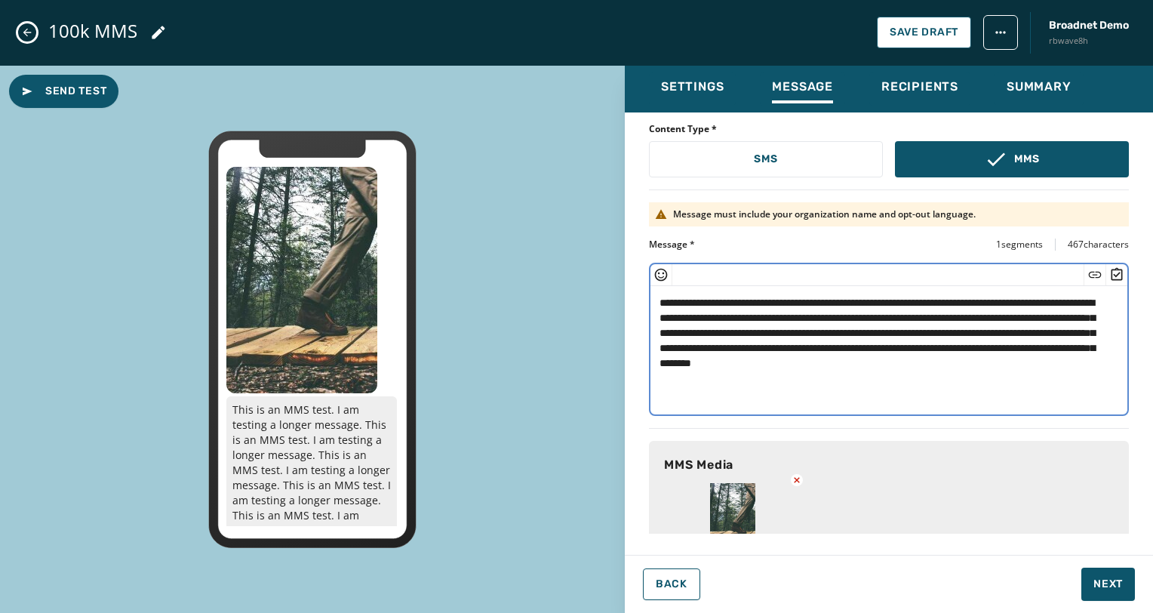
scroll to position [0, 0]
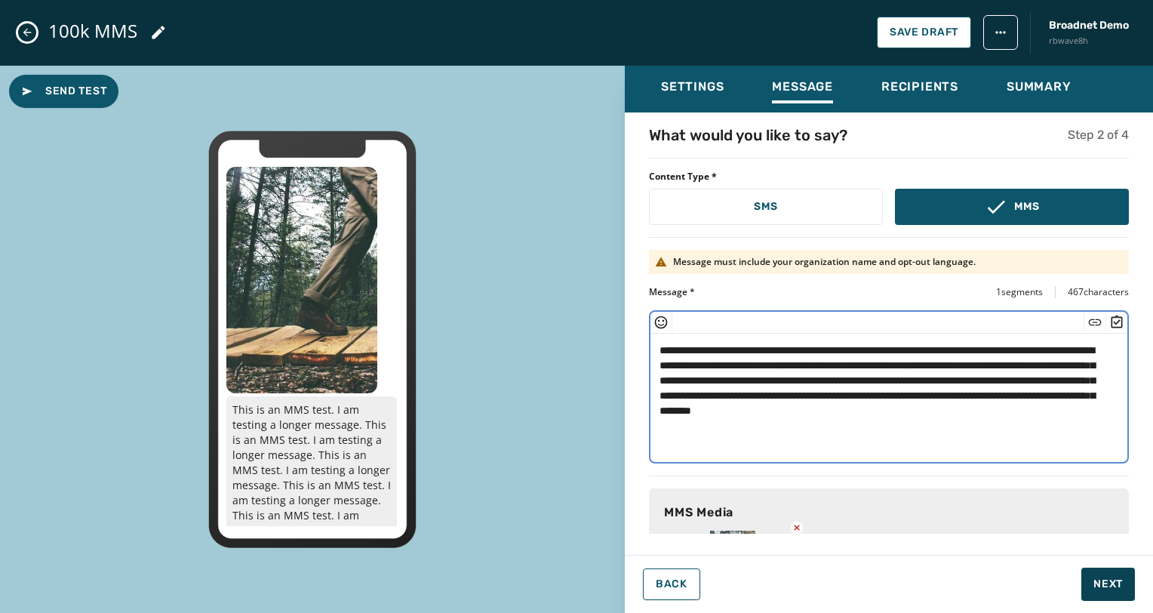
type textarea "**********"
click at [1090, 576] on button "Next" at bounding box center [1108, 583] width 54 height 33
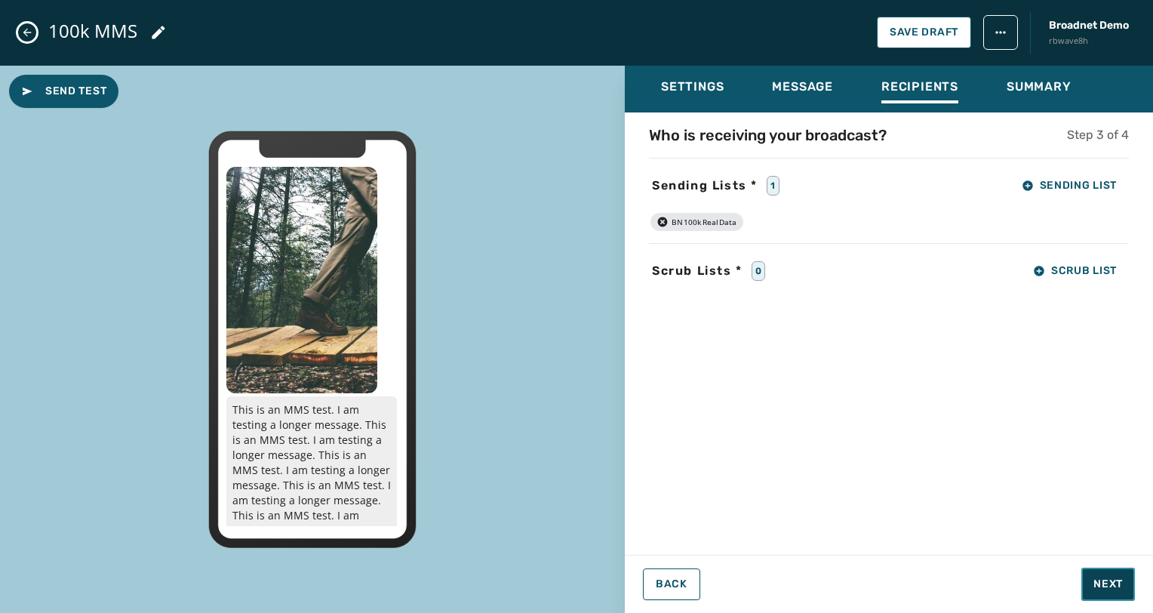
click at [1098, 575] on button "Next" at bounding box center [1108, 583] width 54 height 33
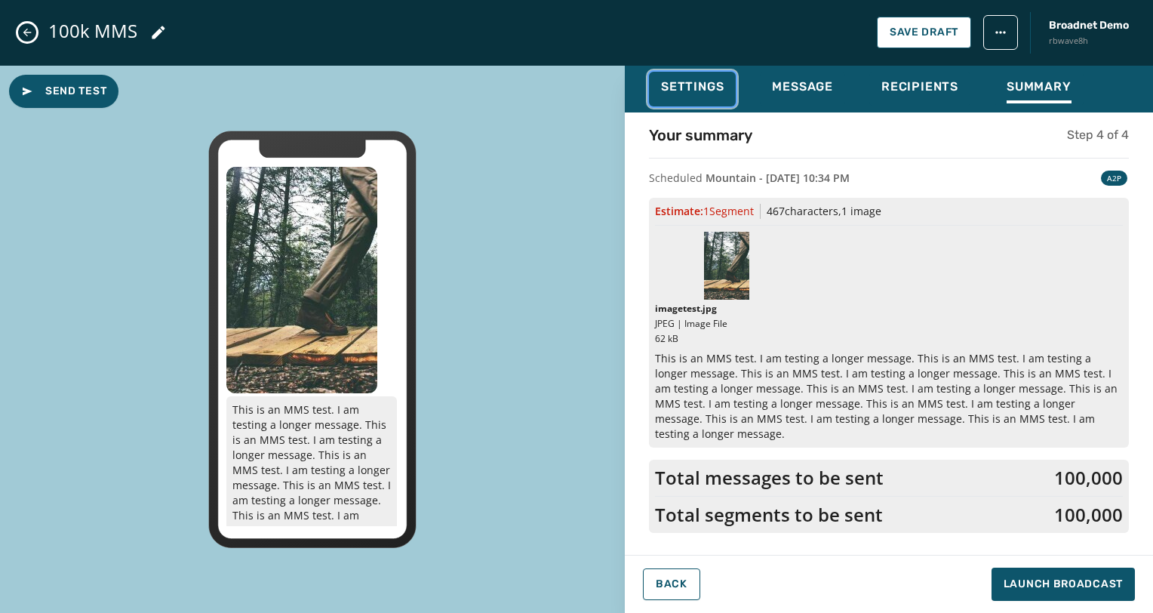
click at [677, 82] on span "Settings" at bounding box center [692, 86] width 63 height 15
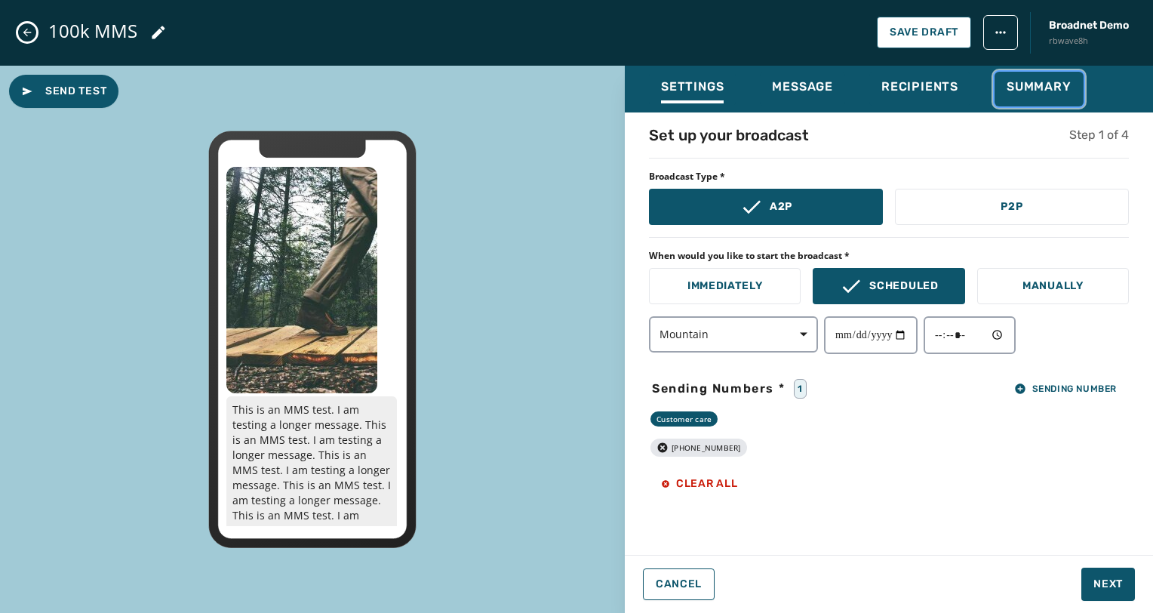
click at [1067, 87] on span "Summary" at bounding box center [1038, 86] width 65 height 15
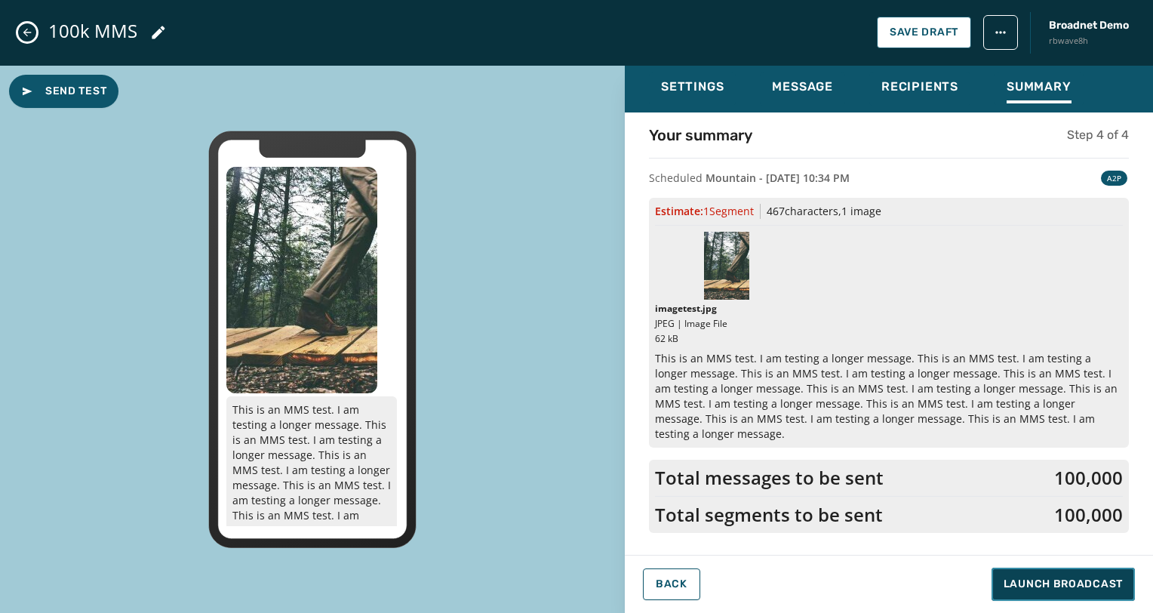
click at [1091, 585] on span "Launch Broadcast" at bounding box center [1062, 583] width 119 height 15
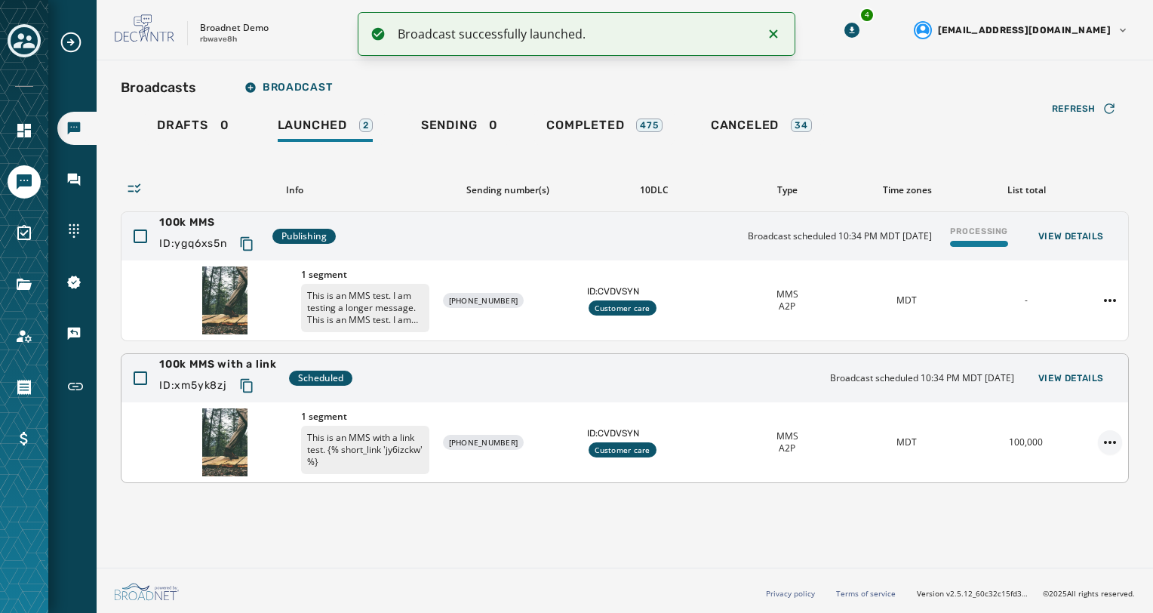
click at [1110, 438] on html "Broadcast successfully launched. Broadcasts Inbox Sending Numbers 10DLC Registr…" at bounding box center [576, 306] width 1153 height 613
click at [1098, 483] on div "Delete broadcast" at bounding box center [1067, 489] width 109 height 24
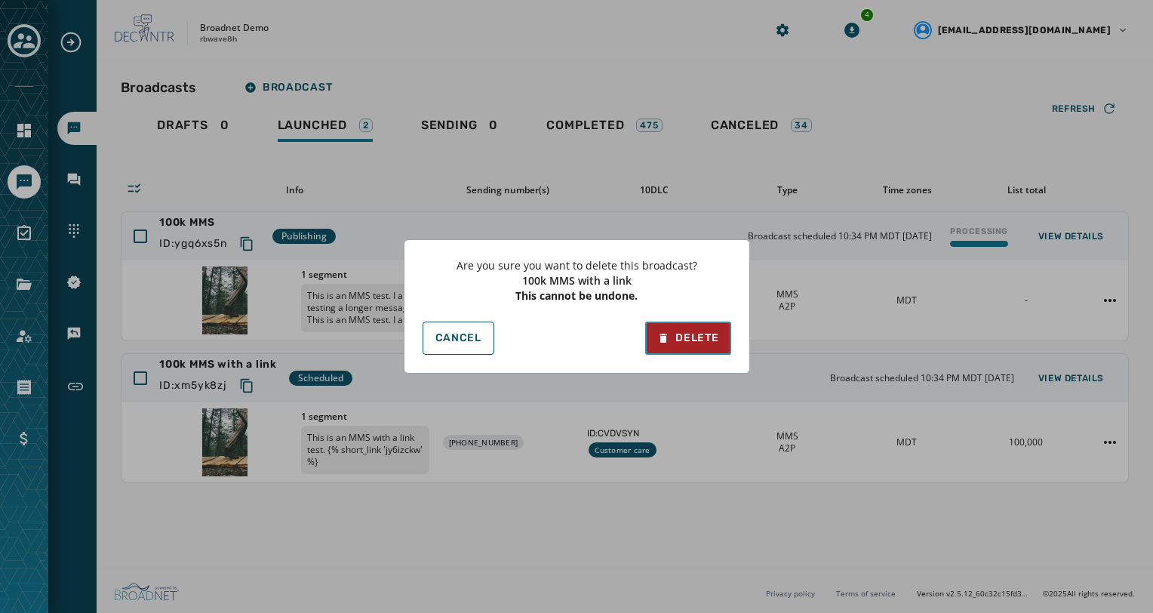
click at [705, 337] on div "Delete" at bounding box center [687, 337] width 61 height 15
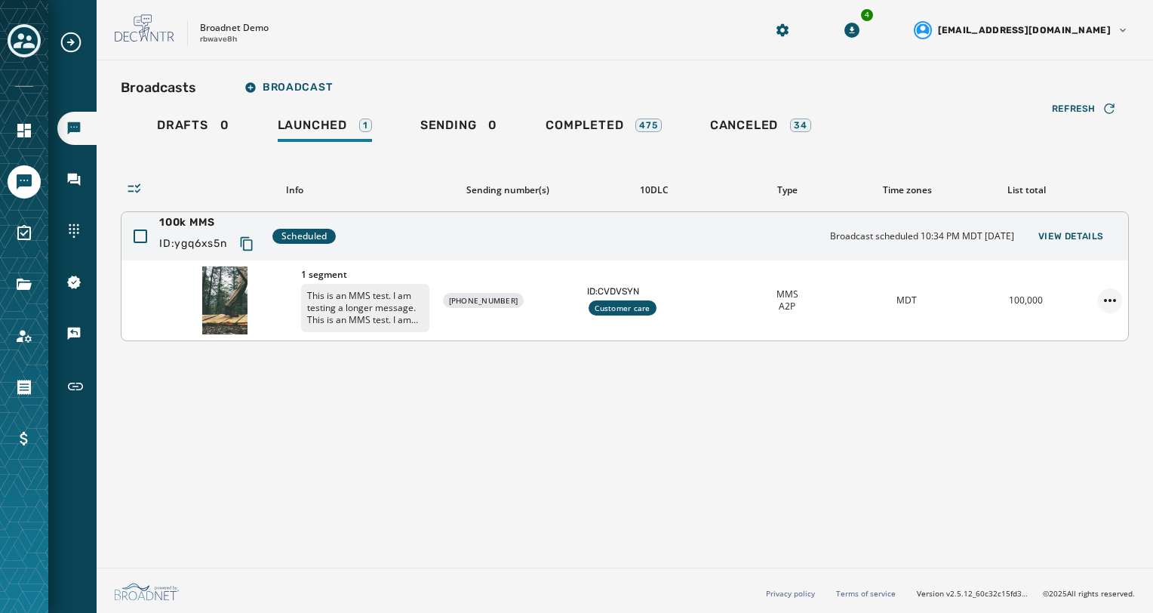
click at [1117, 293] on html "Broadcasts Inbox Sending Numbers 10DLC Registration Keywords & Responders Short…" at bounding box center [576, 306] width 1153 height 613
click at [1094, 344] on div "Delete broadcast" at bounding box center [1067, 348] width 109 height 24
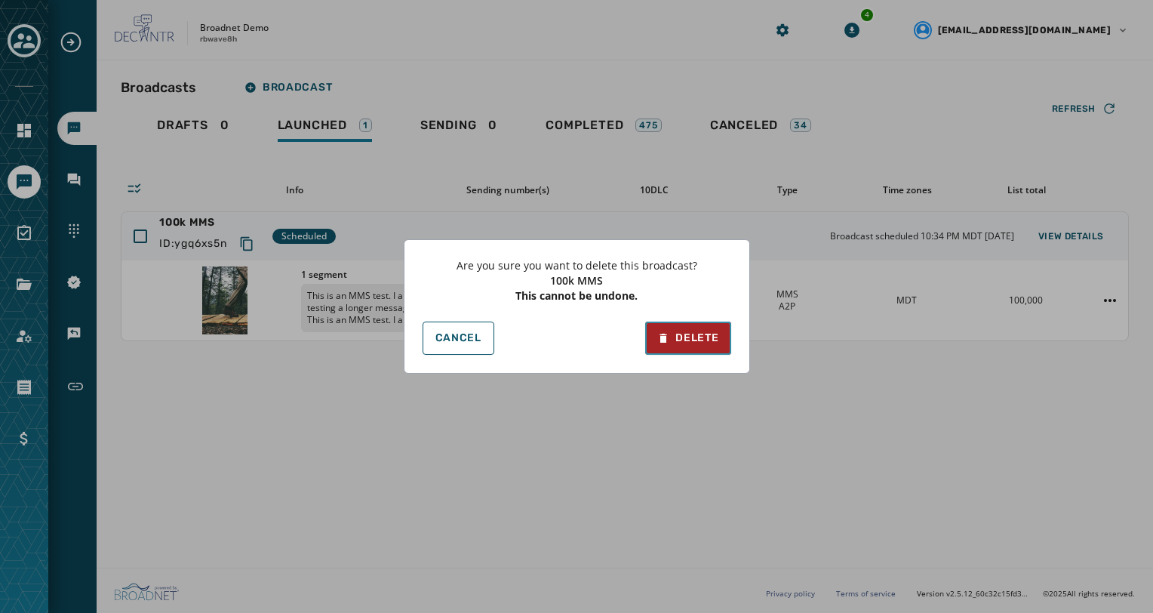
click at [689, 344] on div "Delete" at bounding box center [687, 337] width 61 height 15
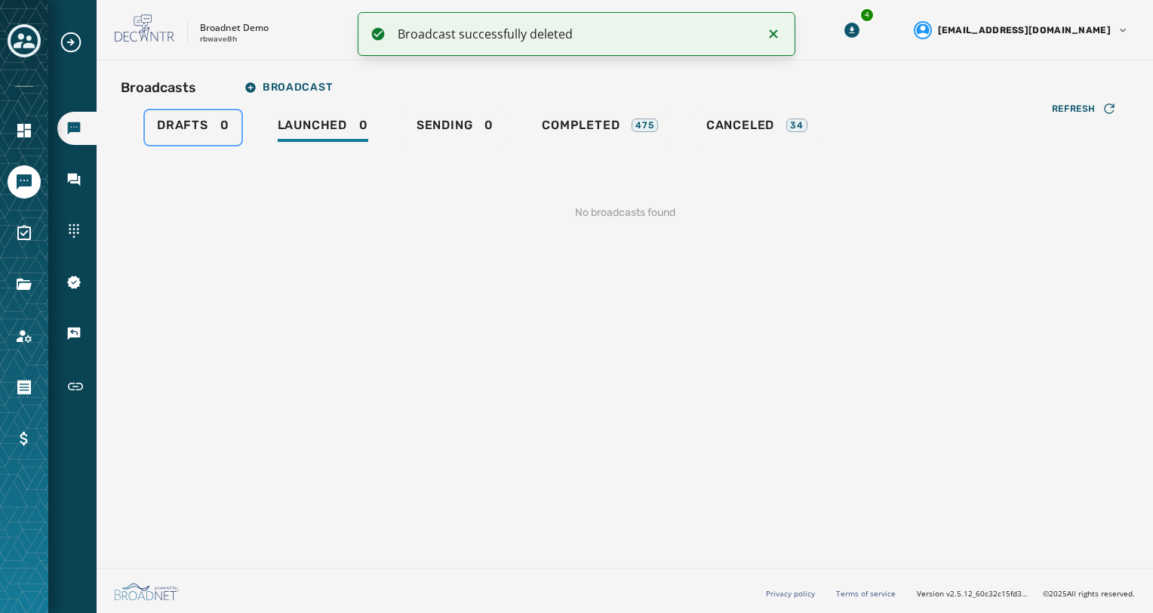
drag, startPoint x: 214, startPoint y: 129, endPoint x: 270, endPoint y: 130, distance: 55.8
click at [214, 129] on div "Drafts 0" at bounding box center [193, 130] width 72 height 24
click at [381, 129] on div "Drafts 0 Launched 0 Sending 0 Completed 475 Canceled 34" at bounding box center [625, 127] width 1008 height 35
click at [313, 129] on span "Launched" at bounding box center [312, 125] width 69 height 15
